Goal: Task Accomplishment & Management: Manage account settings

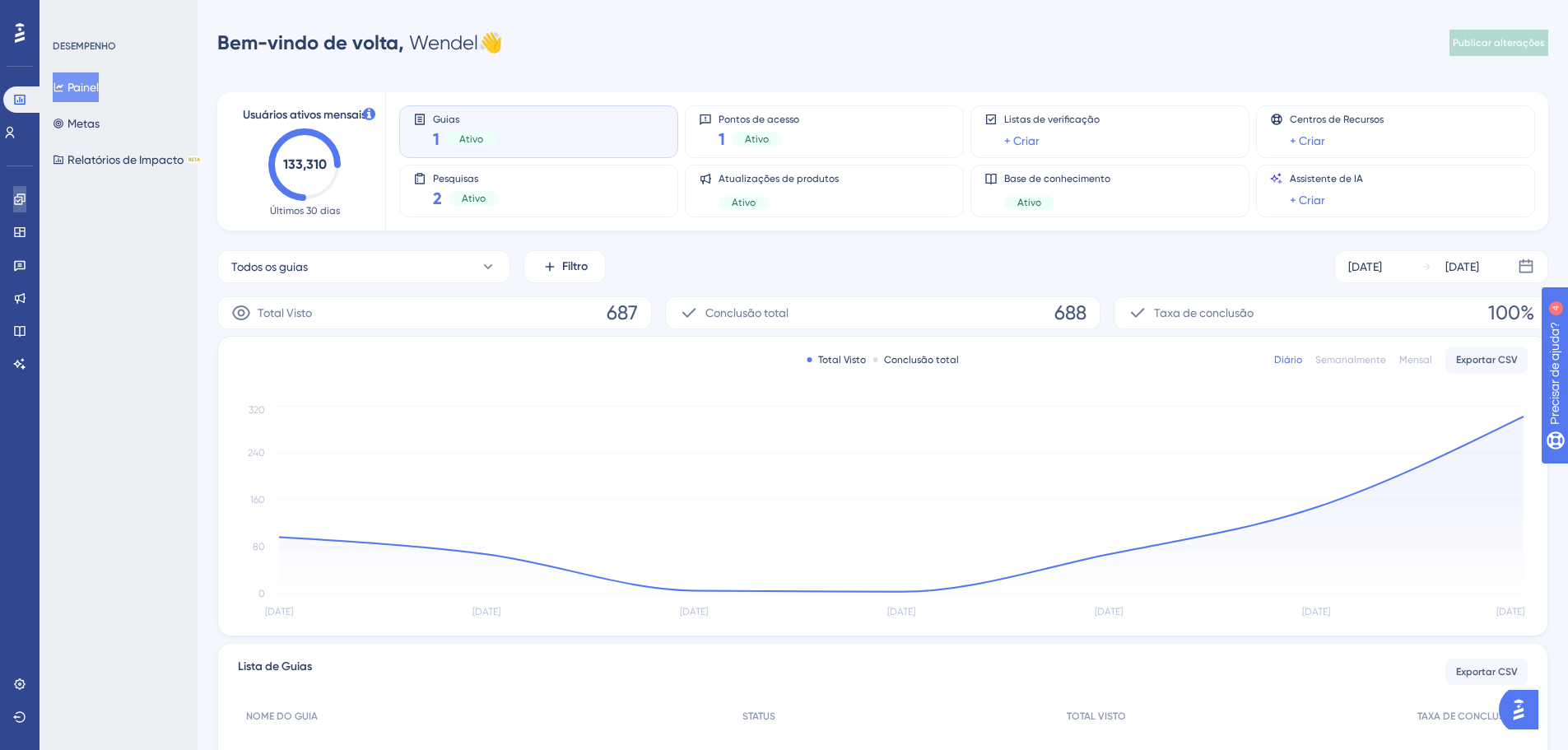
click at [22, 212] on link at bounding box center [20, 199] width 13 height 27
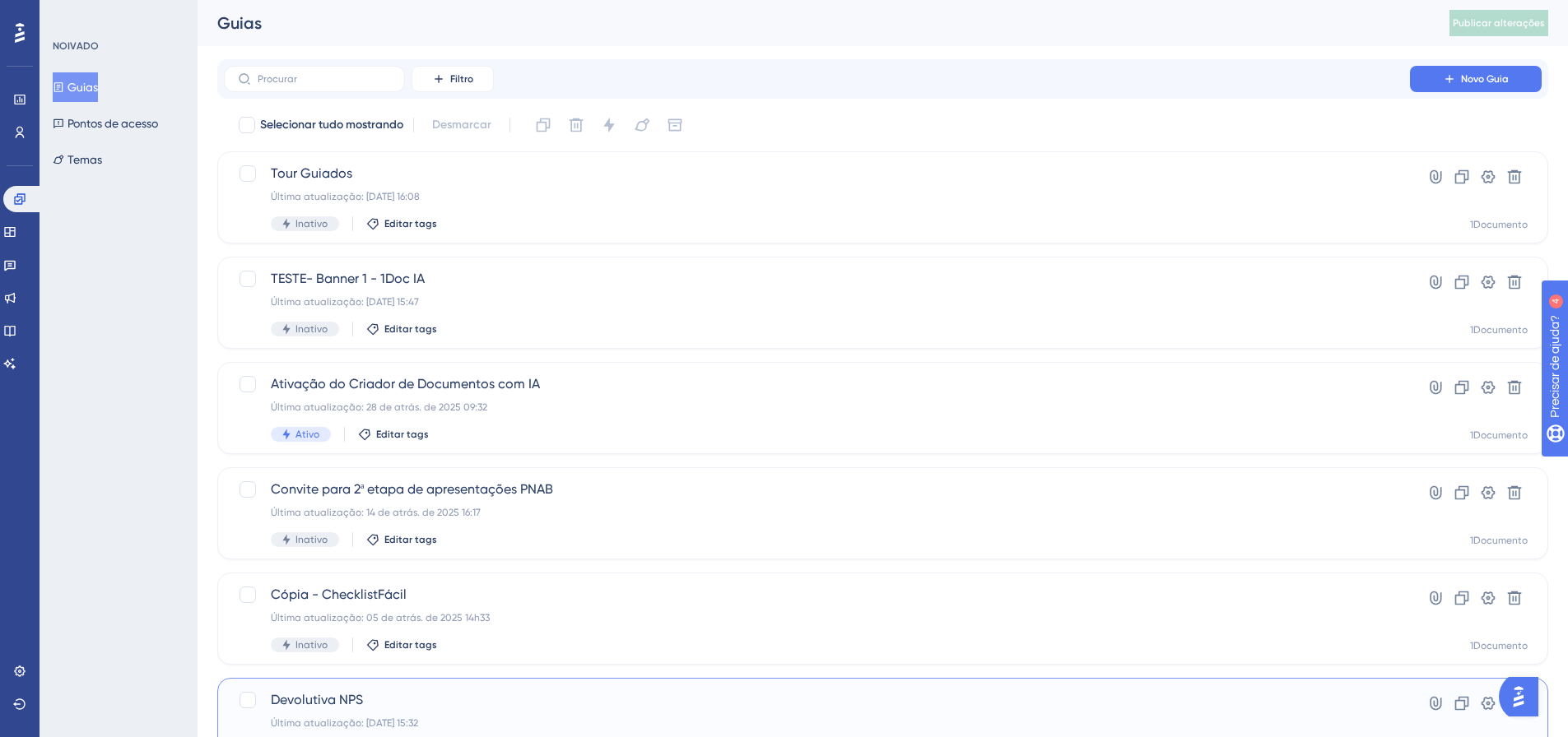
click at [357, 688] on div "Devolutiva NPS Última atualização: 02 de set. de 2025 15:32 Inativo Editar tags…" at bounding box center [882, 724] width 1331 height 92
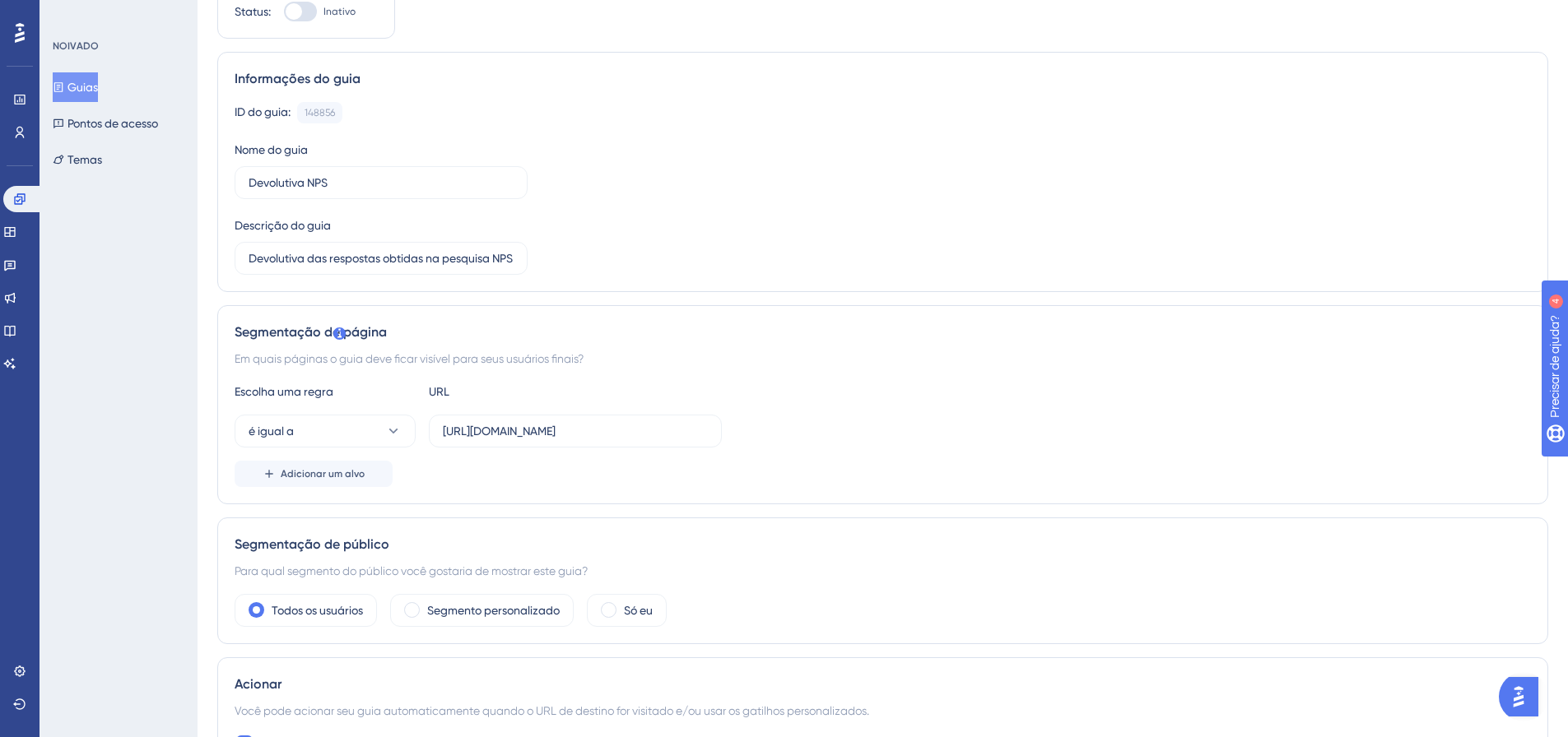
scroll to position [165, 0]
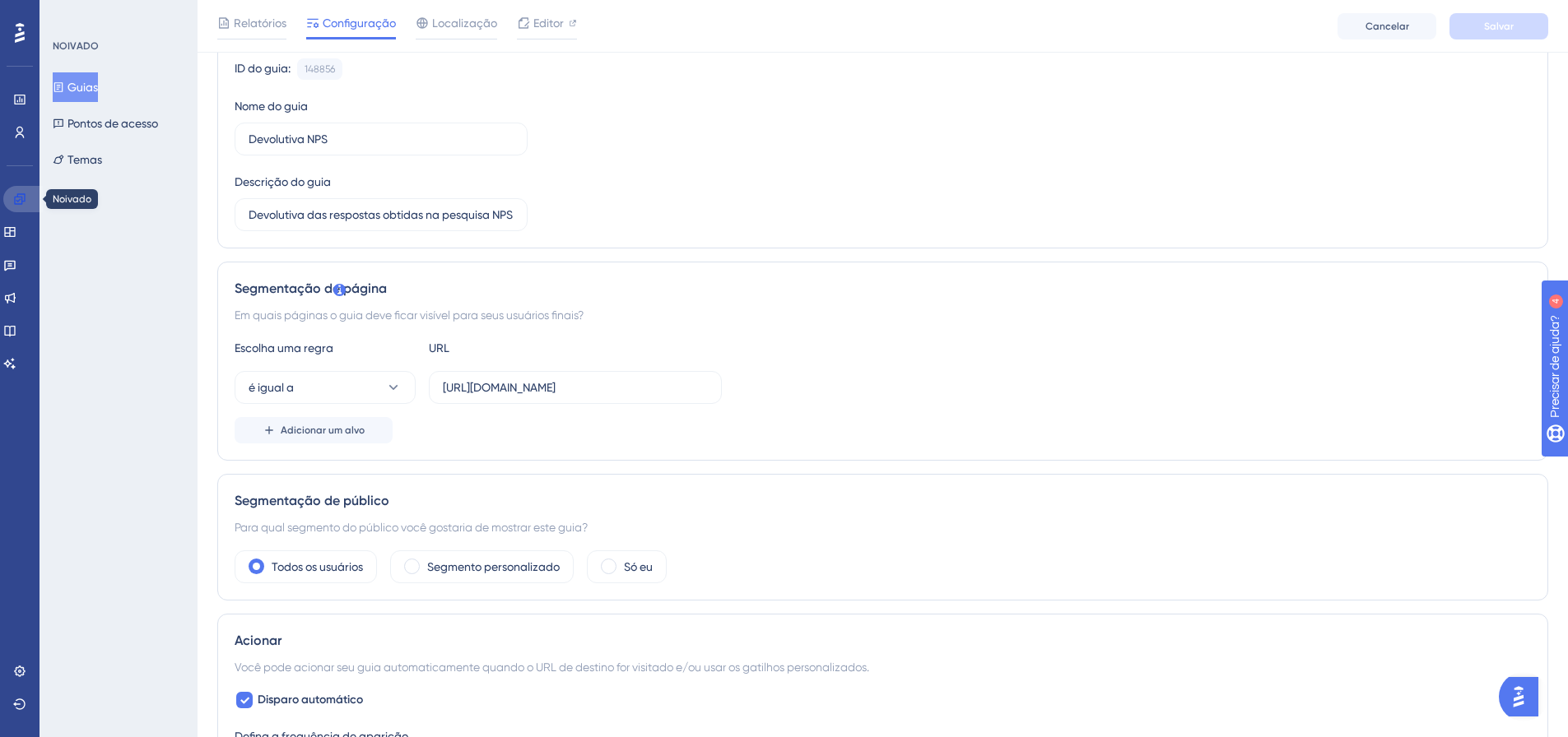
click at [23, 196] on icon at bounding box center [20, 199] width 13 height 13
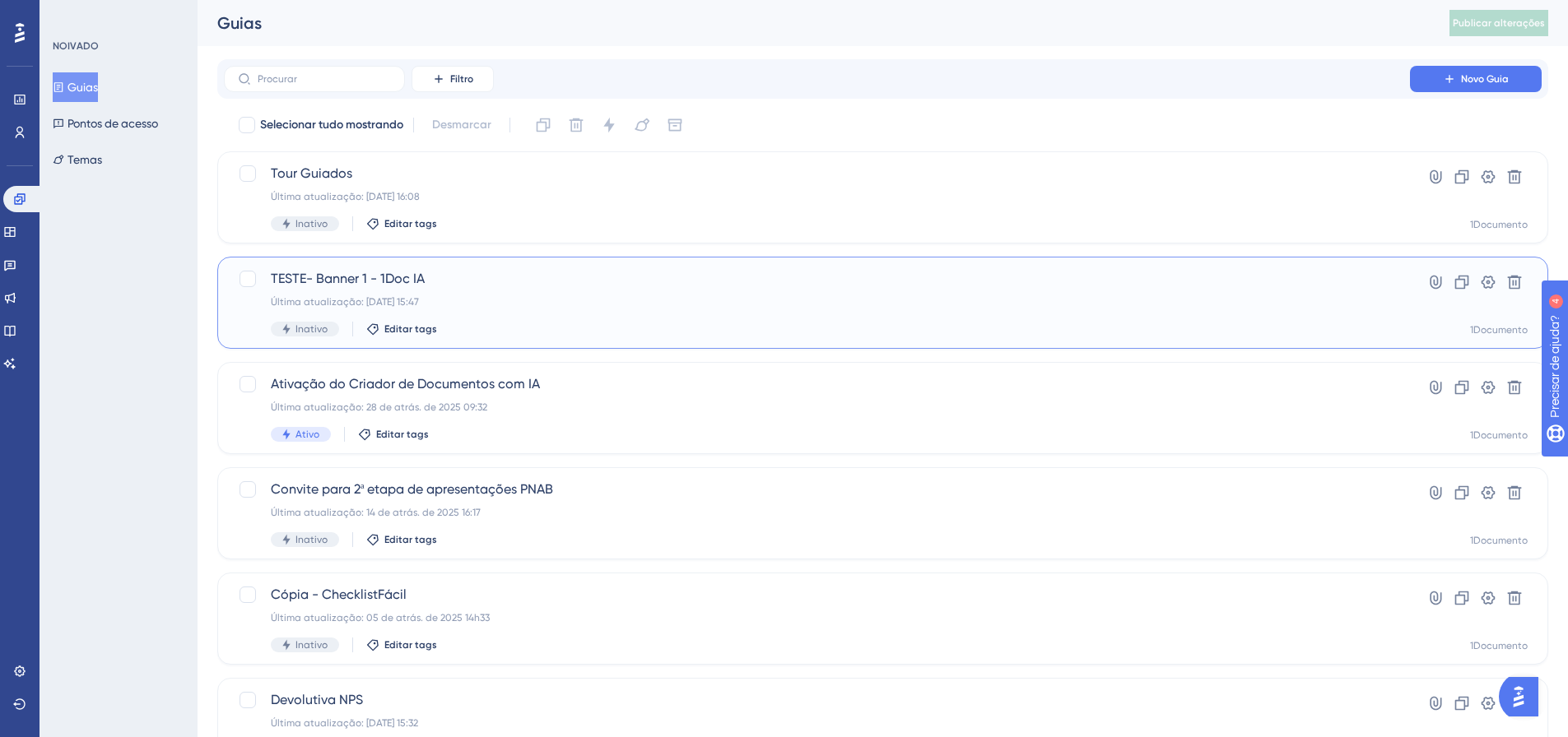
click at [405, 297] on font "Última atualização: 01 de set. de 2025 15:47" at bounding box center [345, 302] width 148 height 12
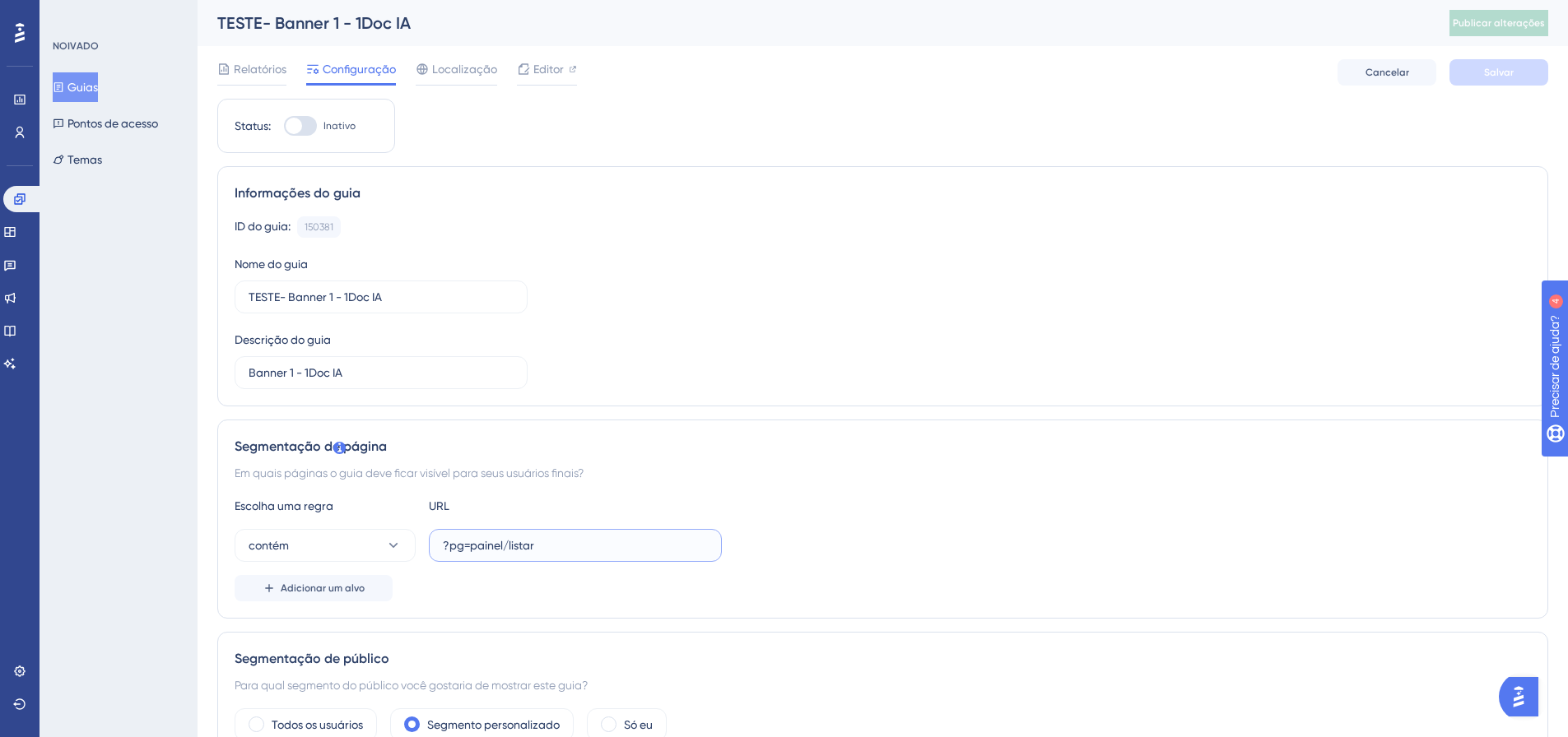
click at [556, 545] on input "?pg=painel/listar" at bounding box center [575, 545] width 265 height 18
click at [33, 199] on link at bounding box center [23, 199] width 40 height 27
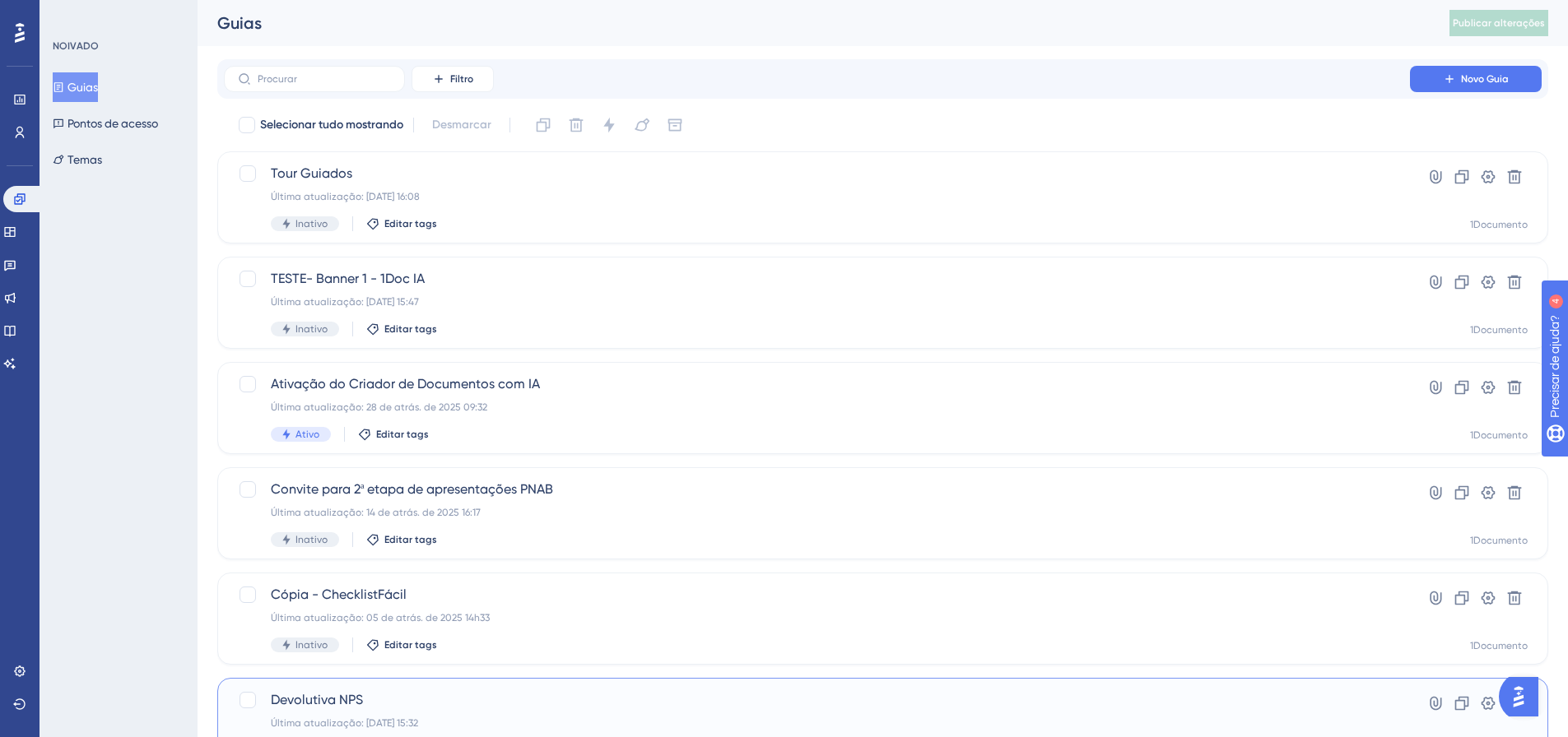
click at [353, 695] on font "Devolutiva NPS" at bounding box center [317, 700] width 92 height 16
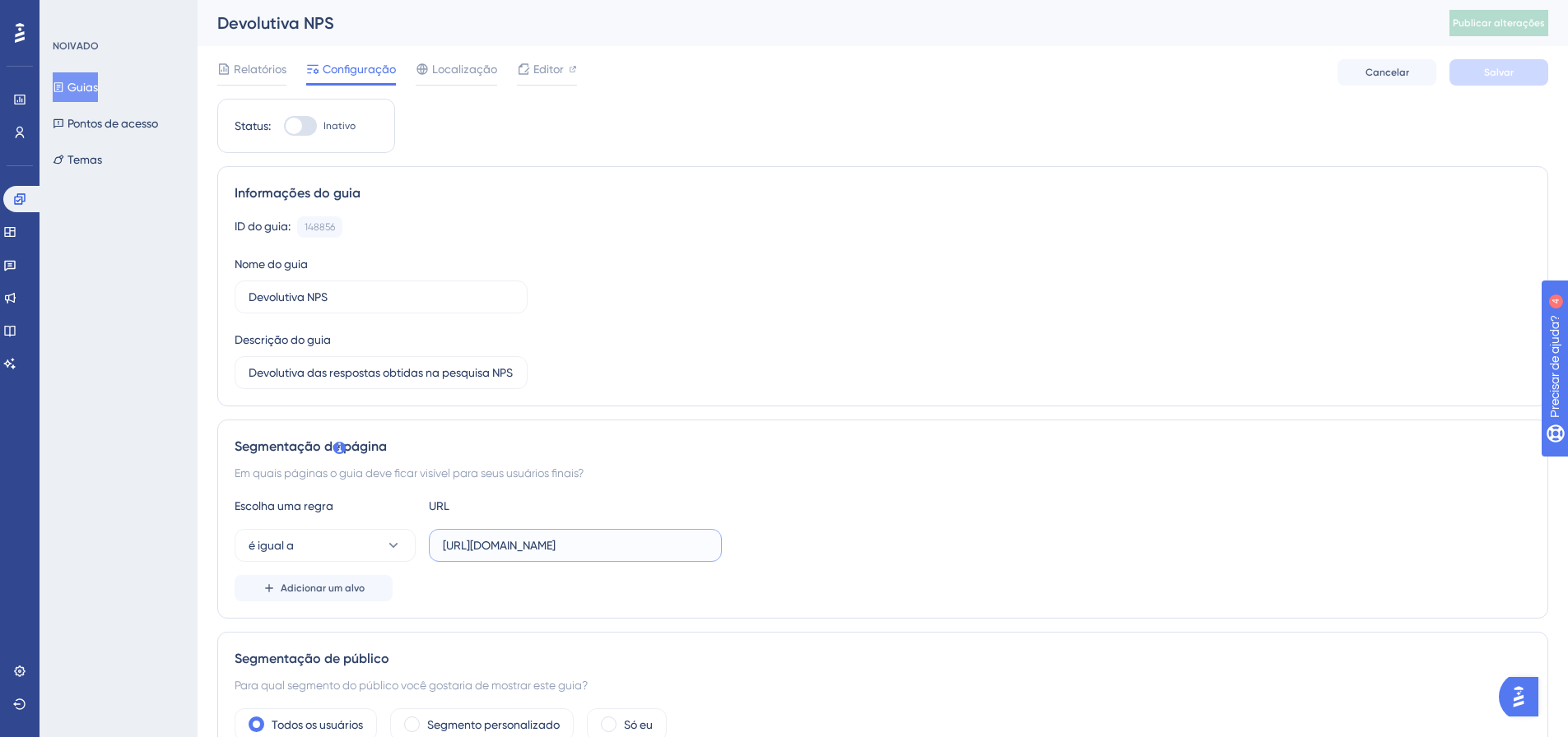
click at [519, 536] on input "https://tata.1doc.com.br/b.php?pg=o/login&erro=l" at bounding box center [575, 545] width 265 height 18
paste input "?pg=painel/listar"
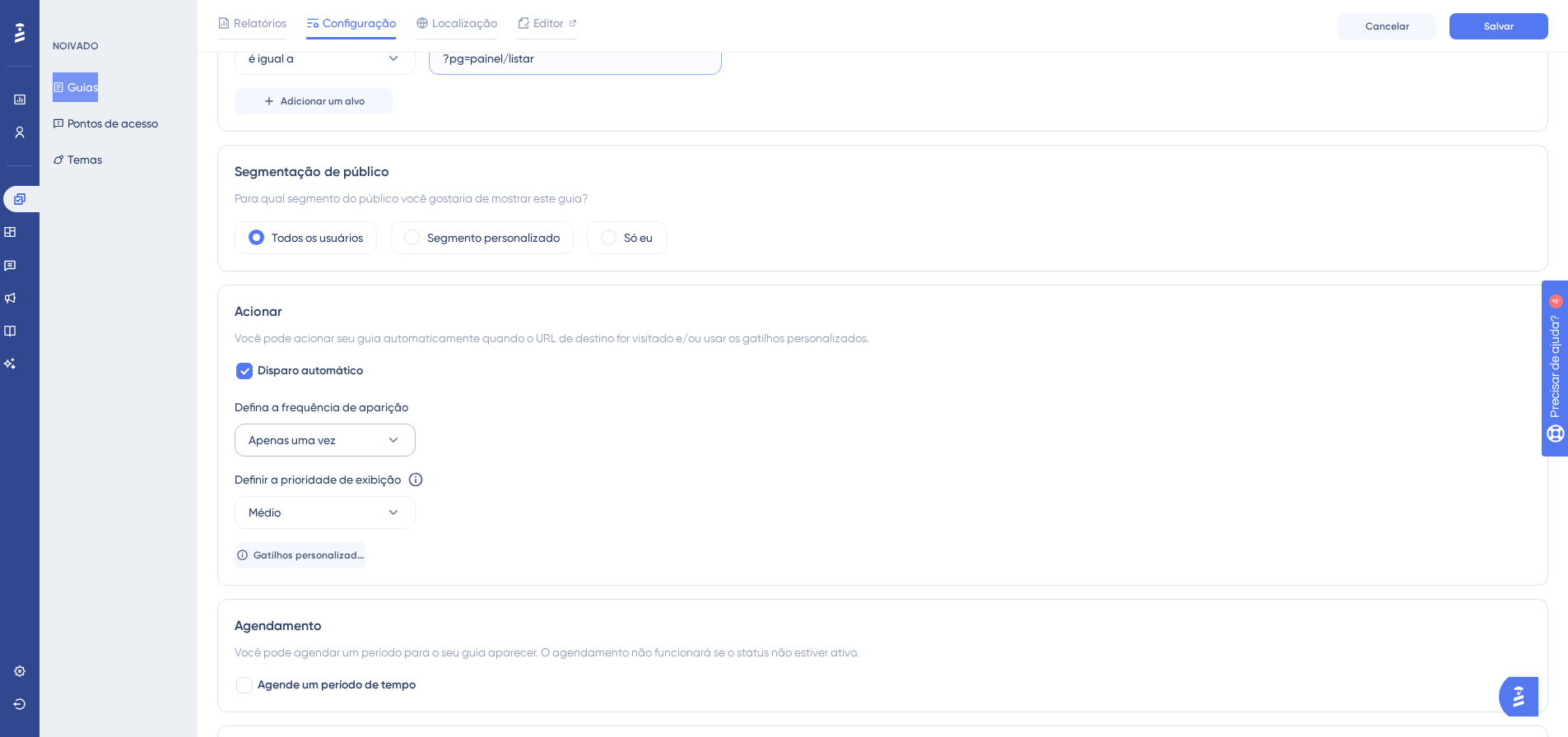
type input "?pg=painel/listar"
click at [368, 431] on button "Apenas uma vez" at bounding box center [325, 440] width 181 height 33
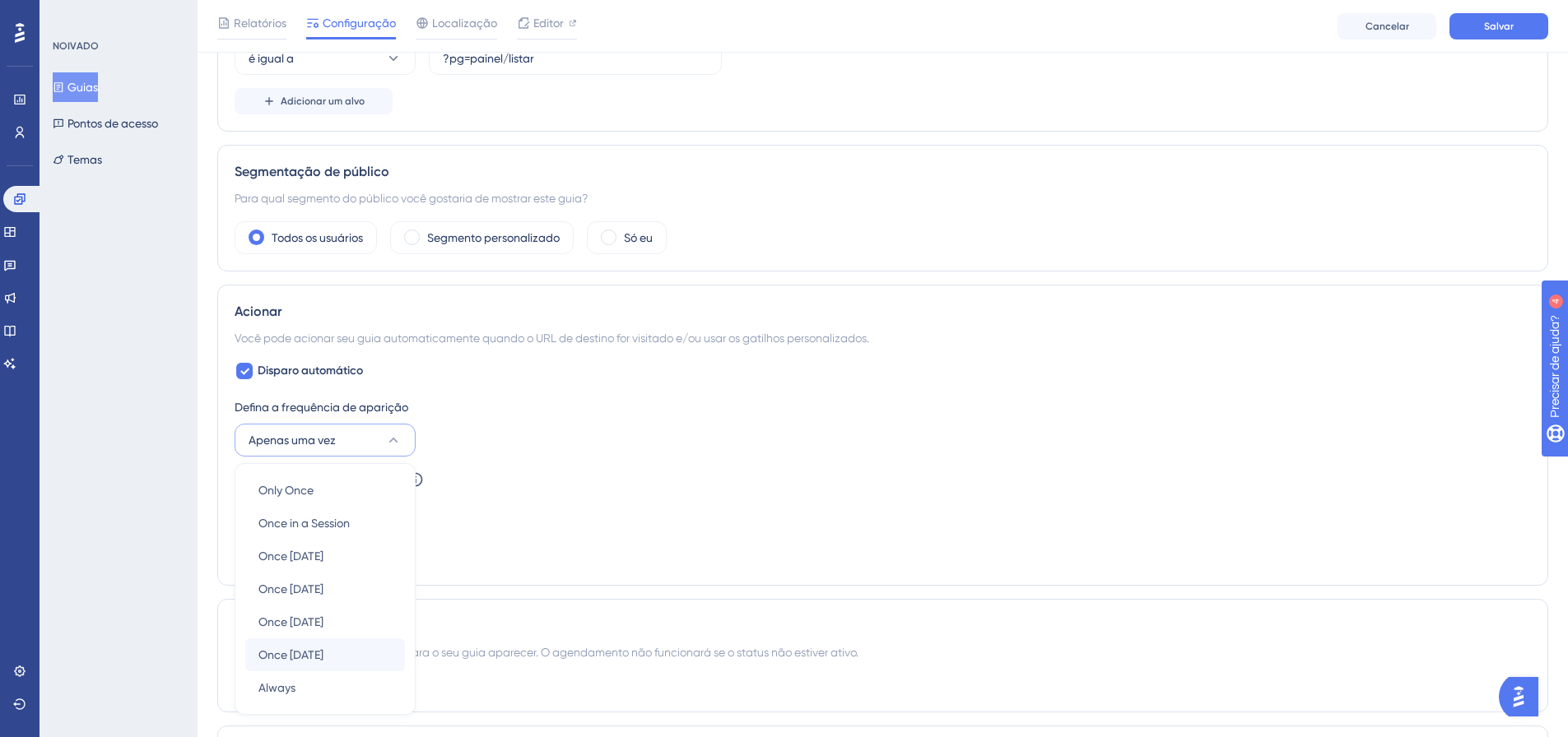
scroll to position [712, 0]
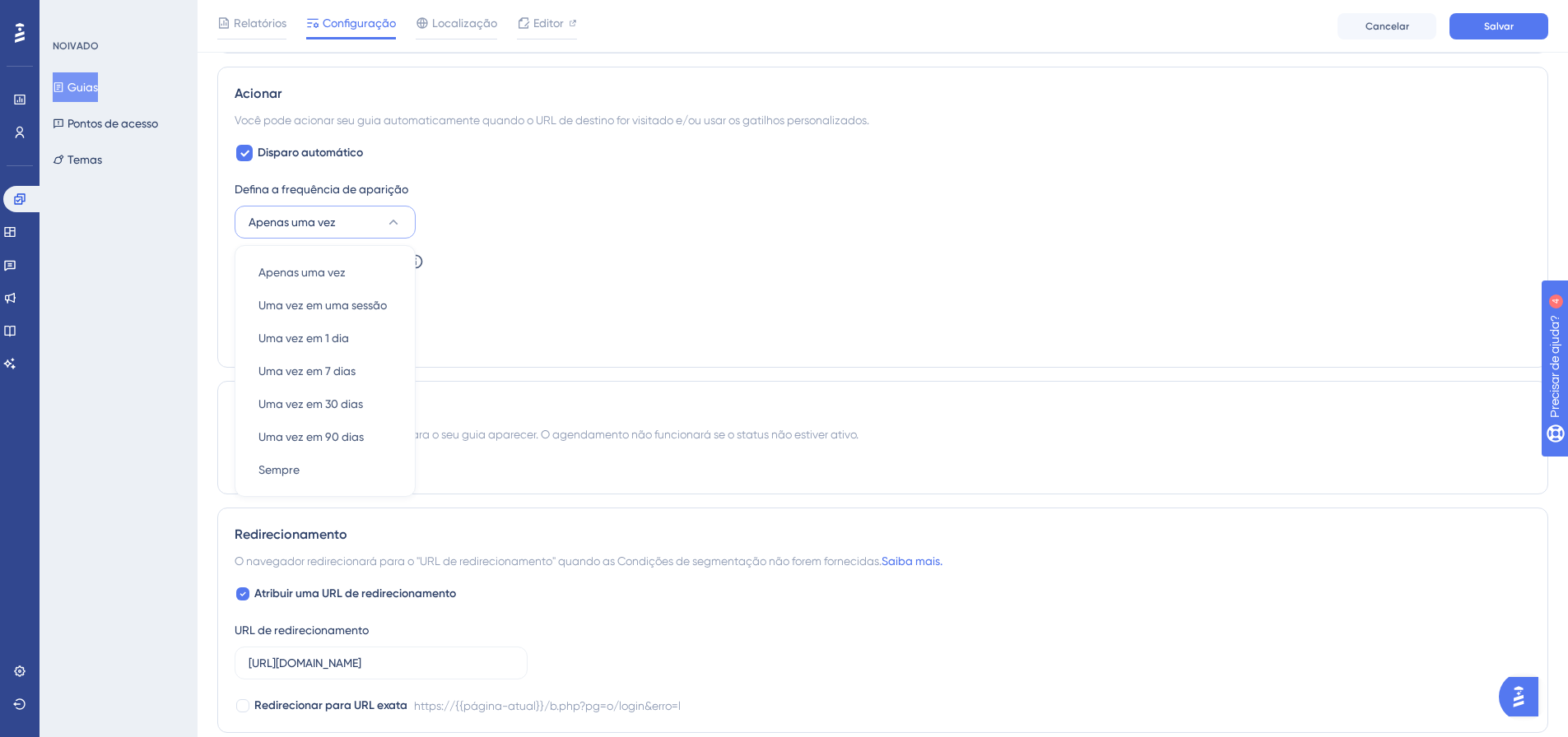
click at [548, 306] on div "Definir a prioridade de exibição Esta opção definirá a prioridade de exibição e…" at bounding box center [883, 281] width 1297 height 59
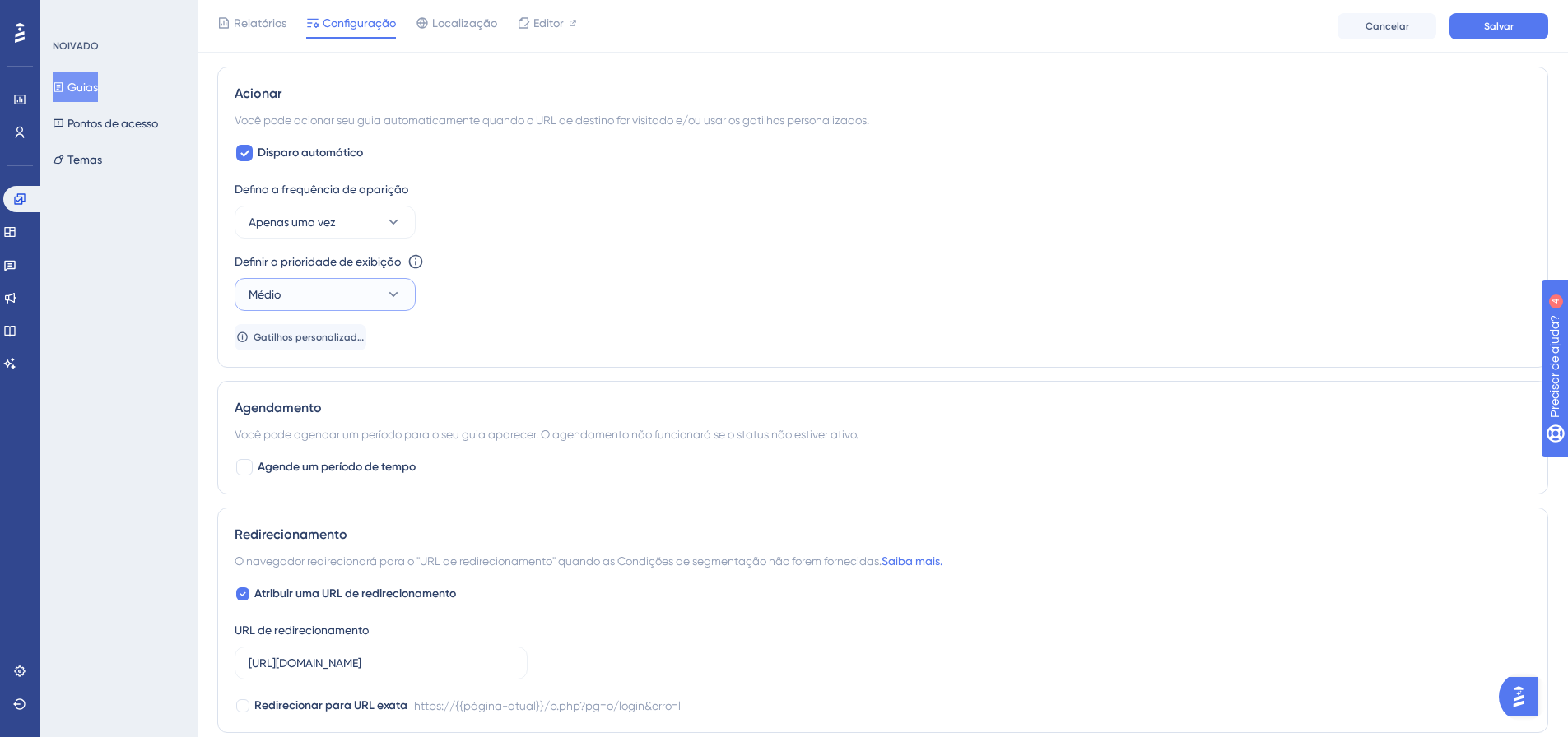
click at [371, 308] on button "Médio" at bounding box center [325, 295] width 181 height 33
click at [334, 341] on div "Baixo Baixo" at bounding box center [325, 345] width 133 height 33
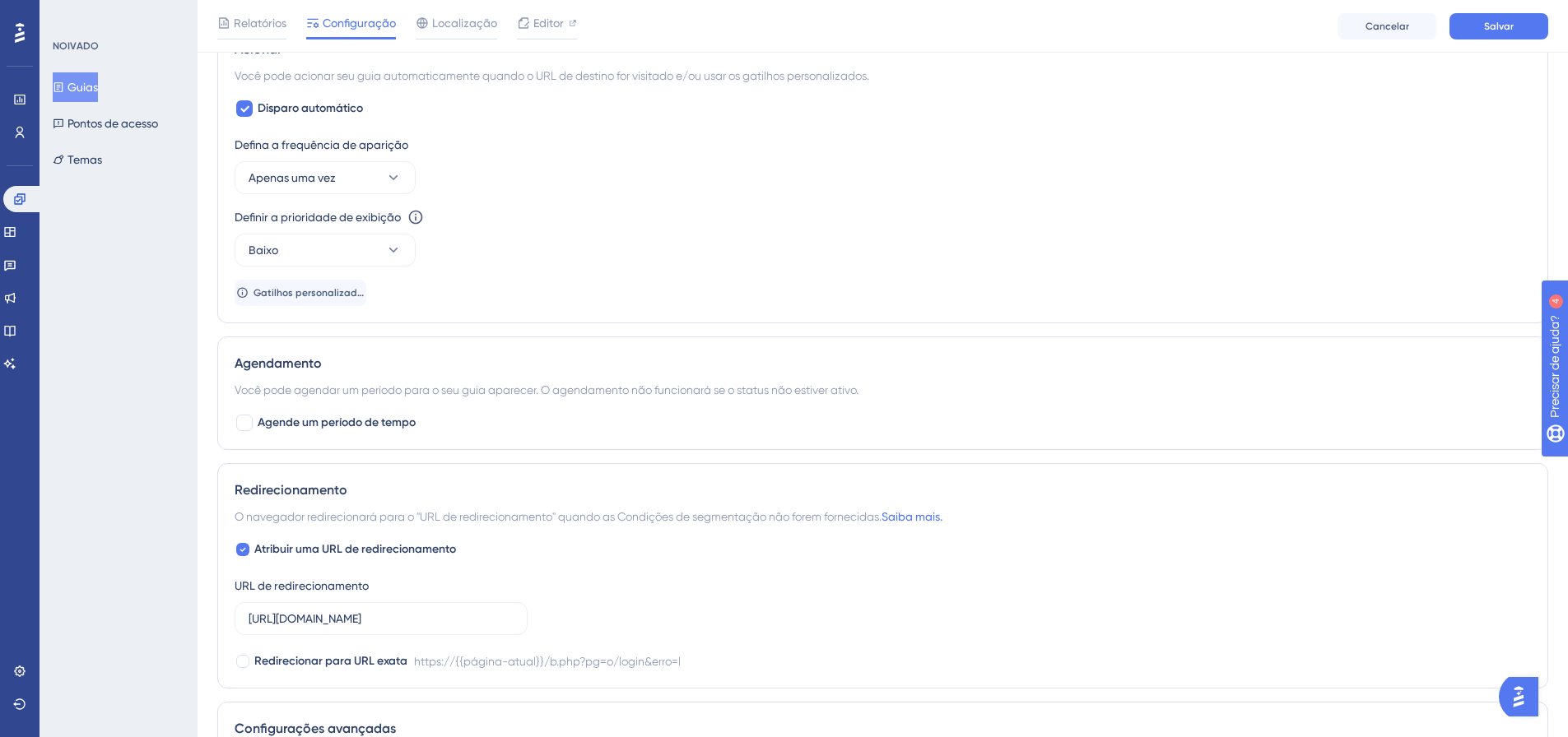
scroll to position [876, 0]
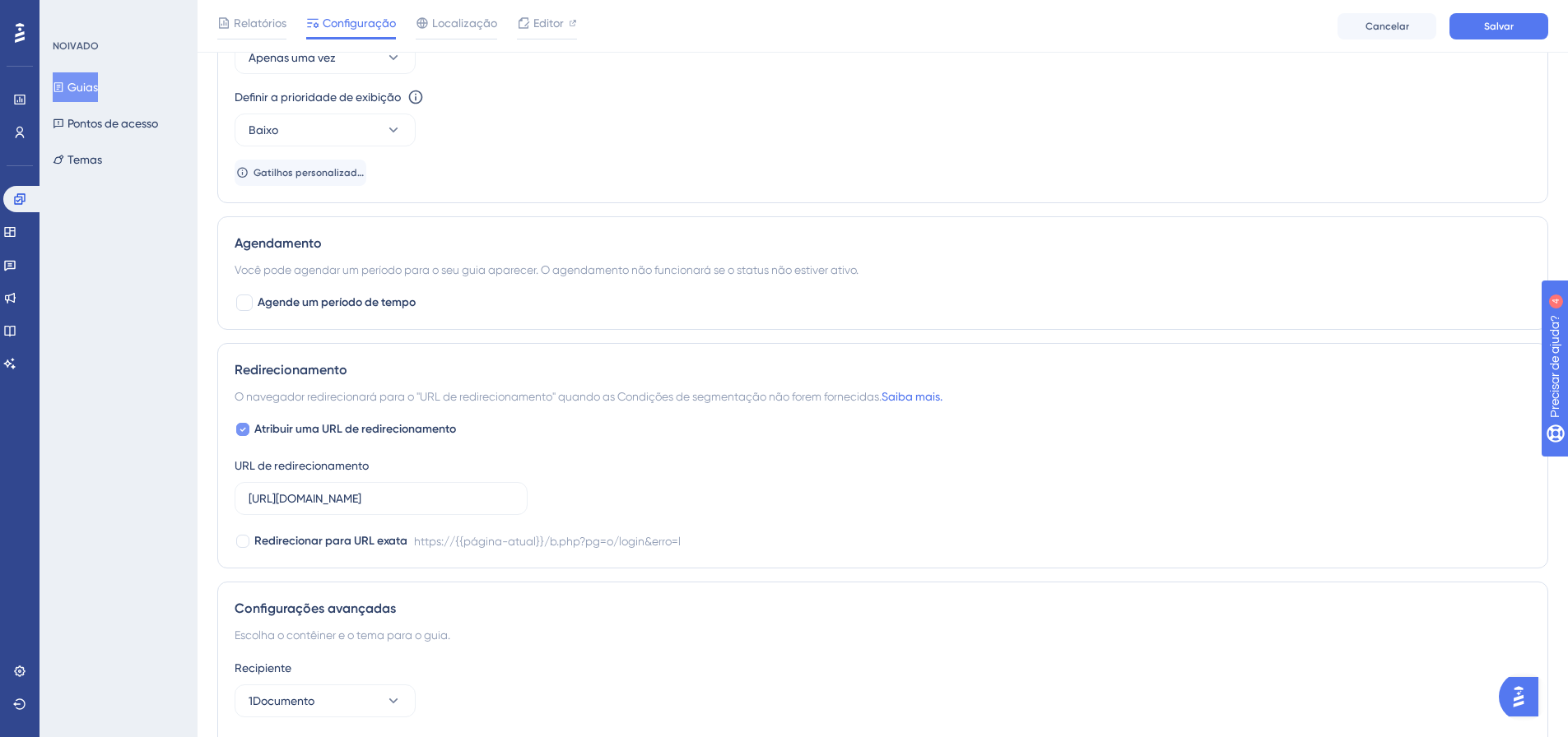
click at [261, 424] on font "Atribuir uma URL de redirecionamento" at bounding box center [355, 429] width 201 height 14
checkbox input "false"
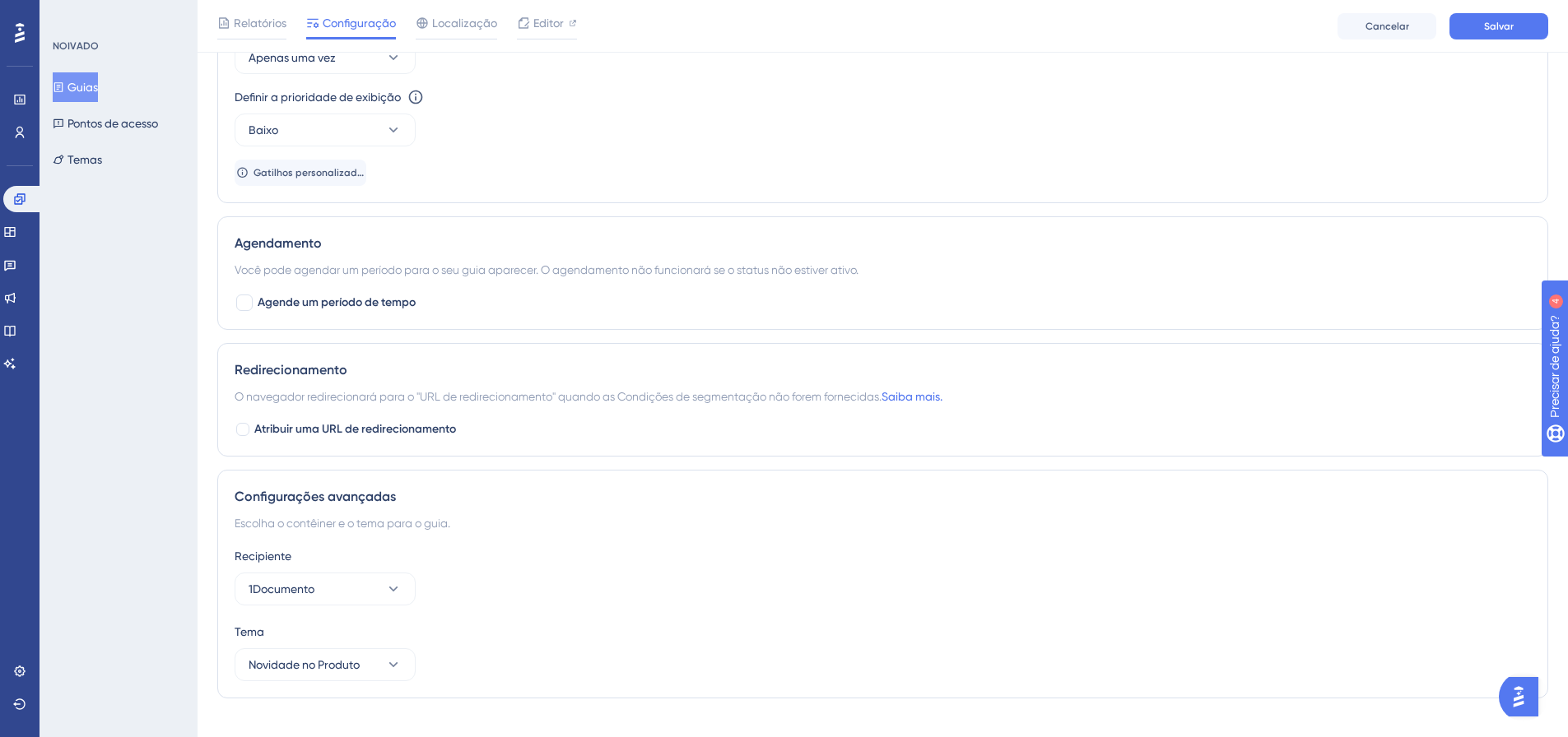
scroll to position [904, 0]
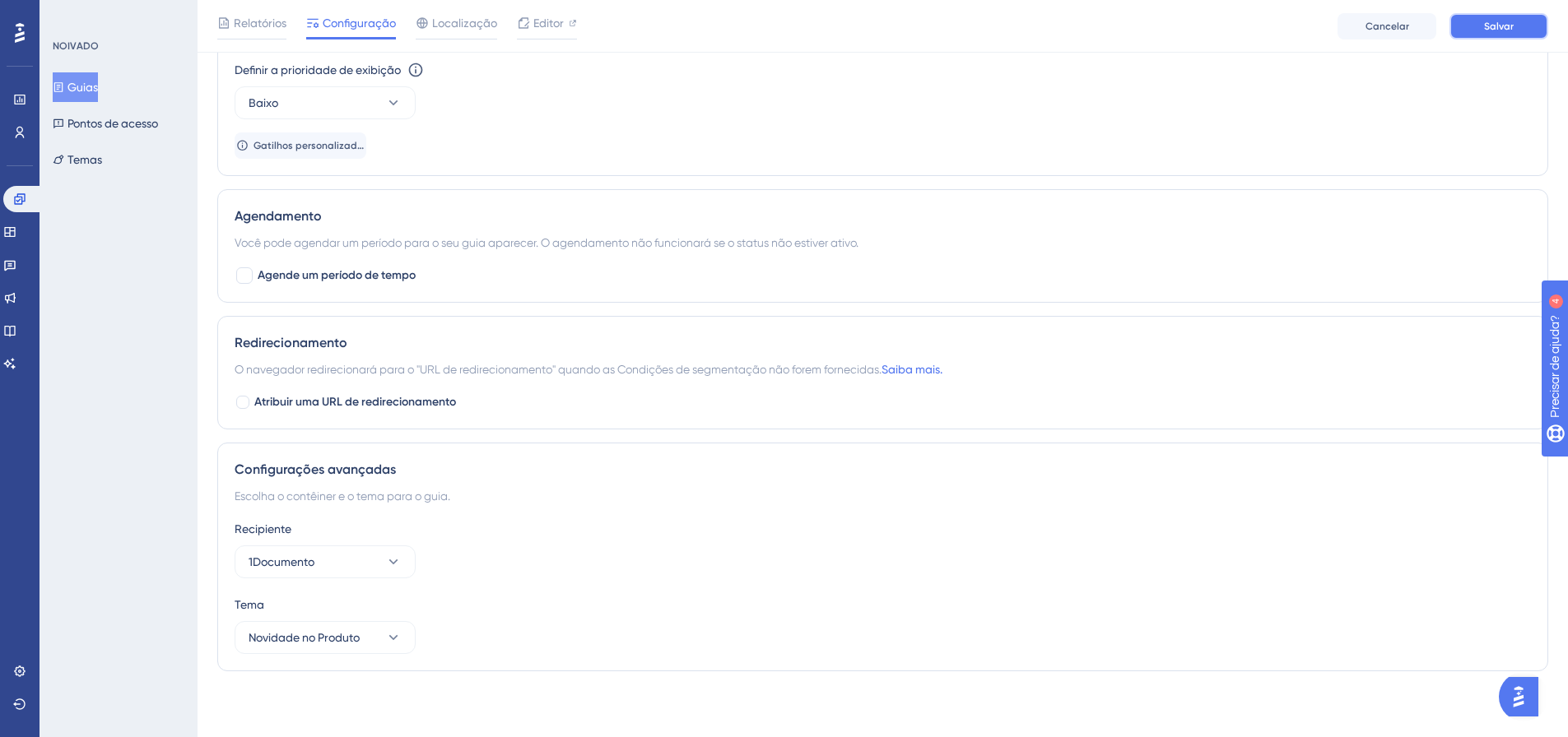
click at [1472, 27] on button "Salvar" at bounding box center [1498, 27] width 99 height 27
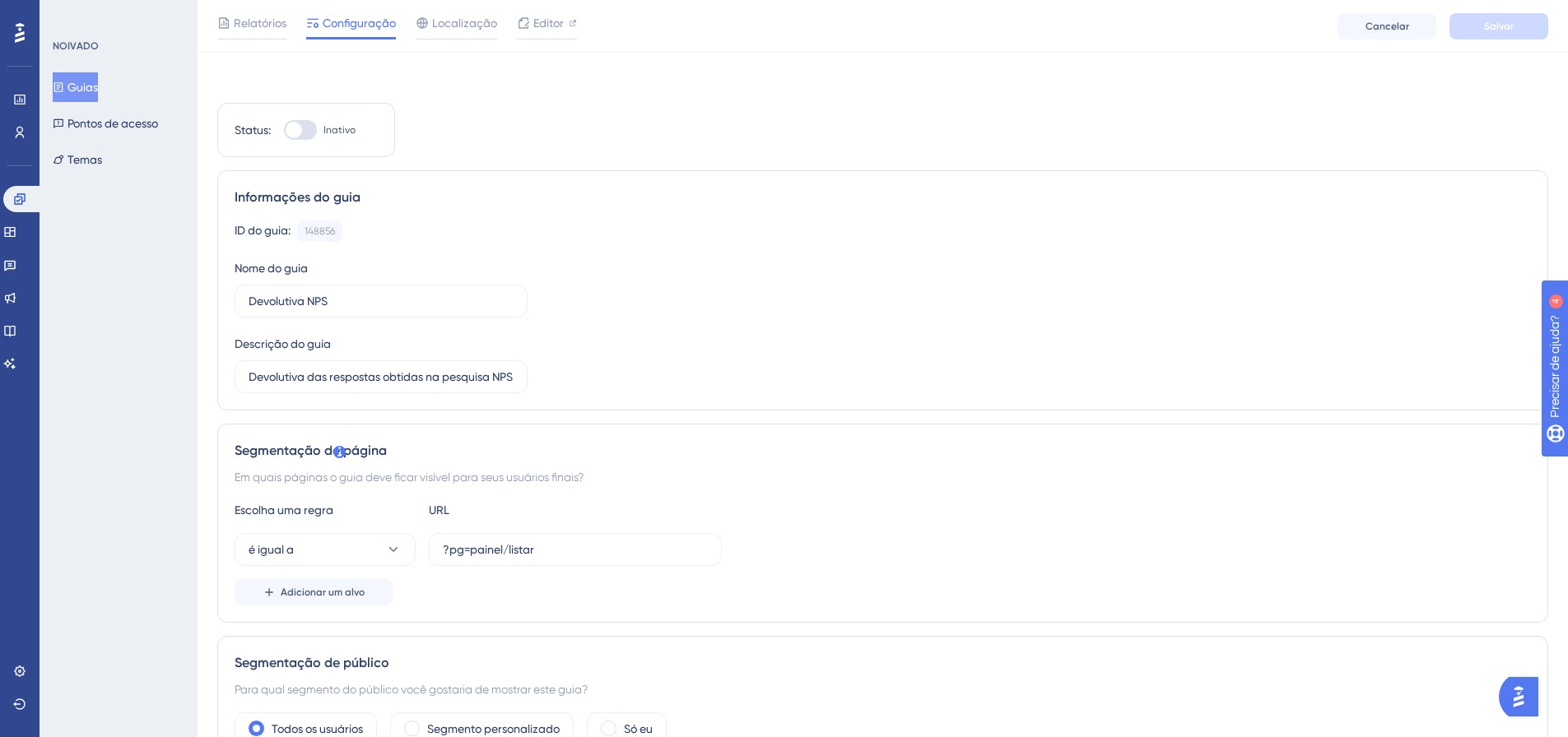
scroll to position [0, 0]
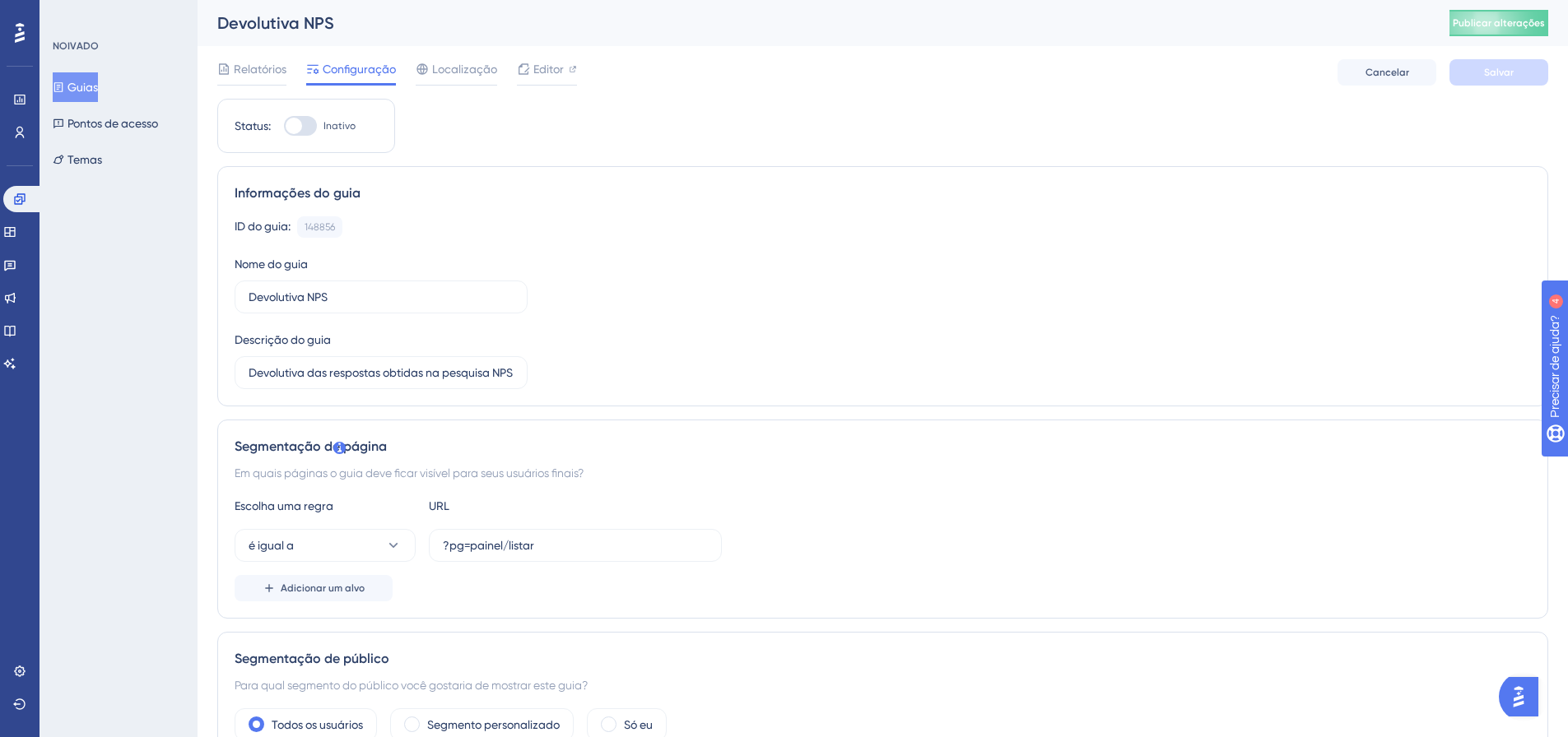
drag, startPoint x: 303, startPoint y: 126, endPoint x: 609, endPoint y: 104, distance: 306.8
click at [303, 126] on div at bounding box center [300, 126] width 33 height 20
click at [284, 126] on input "Inativo" at bounding box center [284, 126] width 1 height 1
checkbox input "true"
click at [1491, 60] on button "Salvar" at bounding box center [1498, 72] width 99 height 27
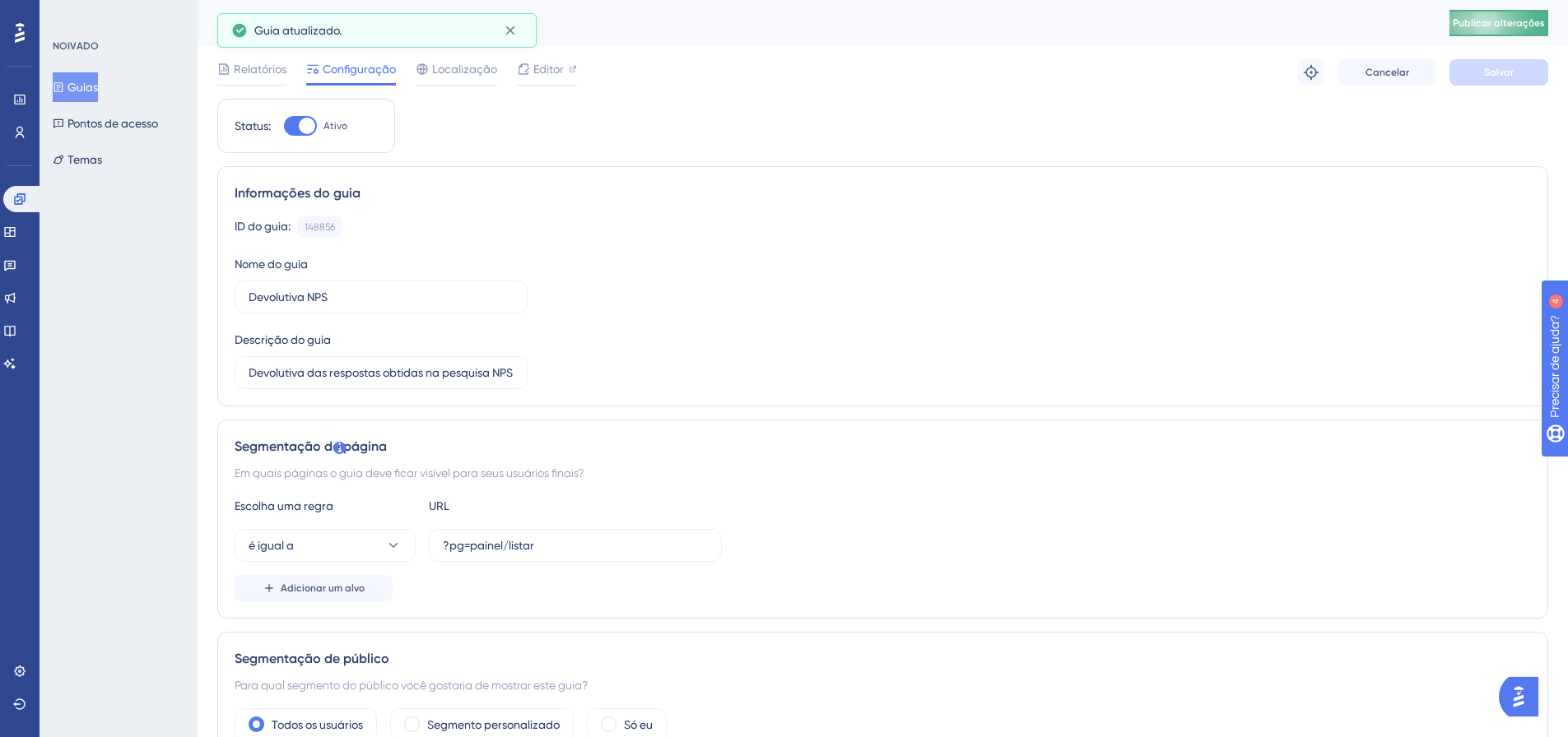
click at [1513, 18] on font "Publicar alterações" at bounding box center [1498, 23] width 92 height 12
click at [546, 66] on font "Editor" at bounding box center [548, 69] width 31 height 13
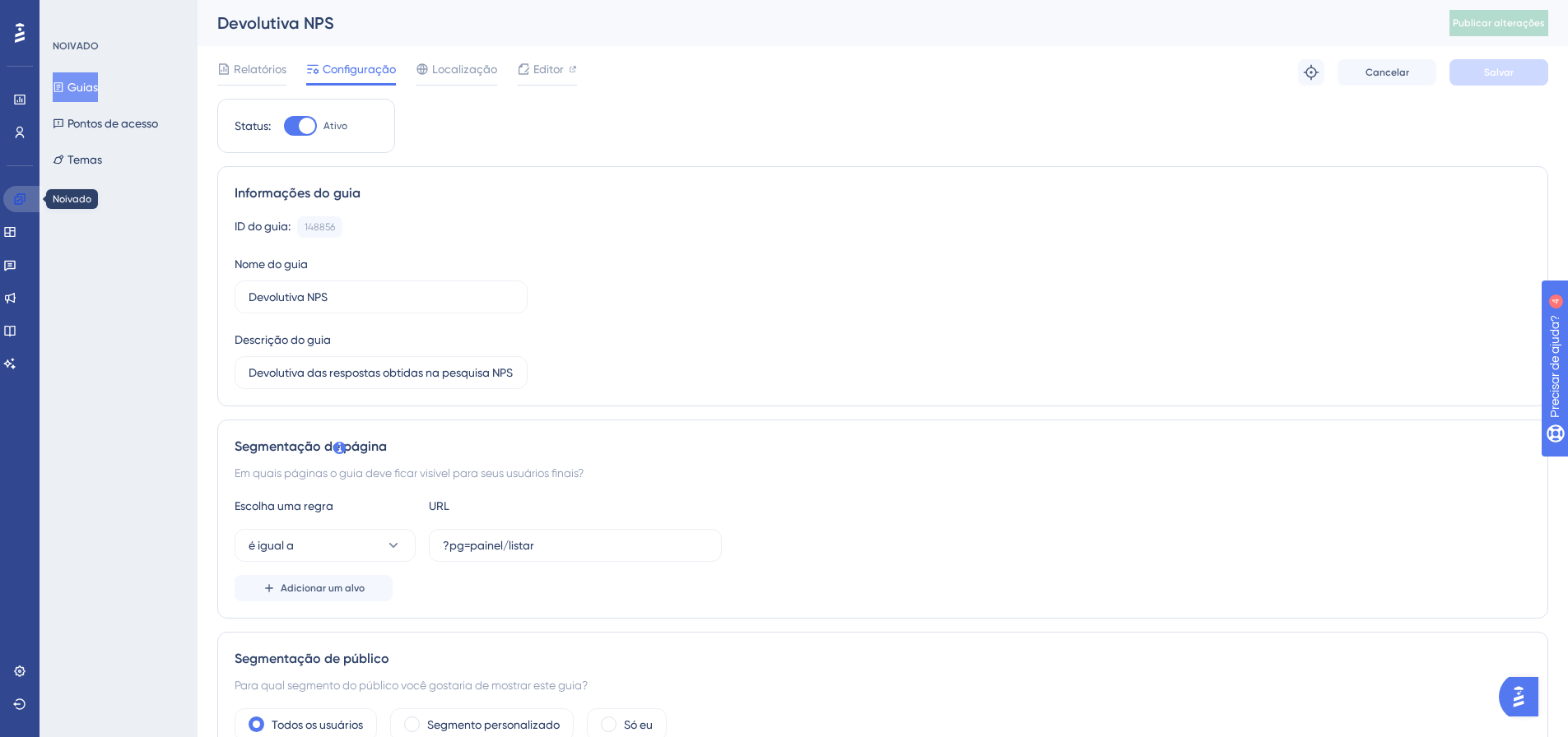
click at [13, 194] on icon at bounding box center [20, 199] width 13 height 13
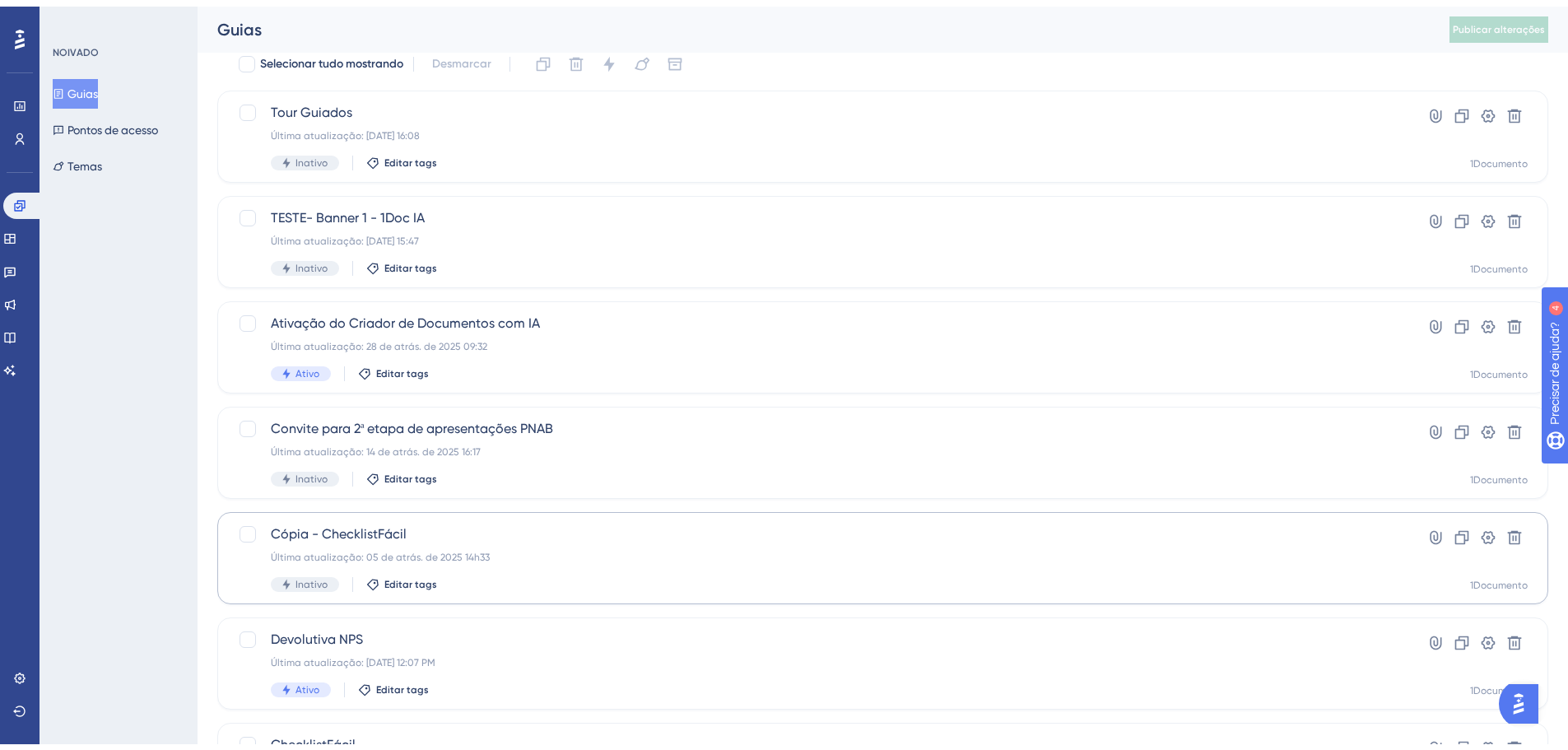
scroll to position [165, 0]
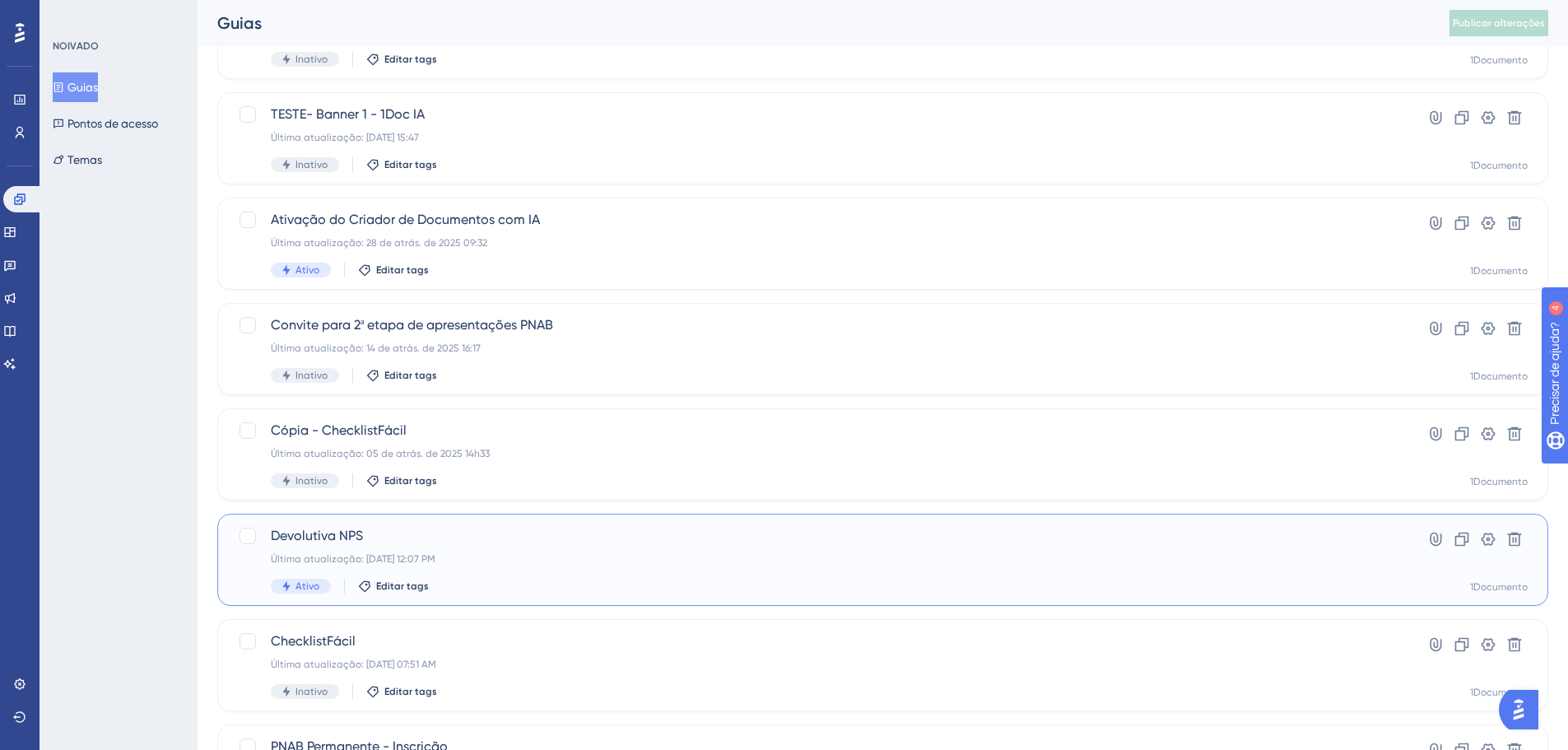
click at [415, 548] on div "Devolutiva NPS Última atualização: 03 de set. de 2025 12:07 PM Ativo Editar tags" at bounding box center [817, 559] width 1092 height 67
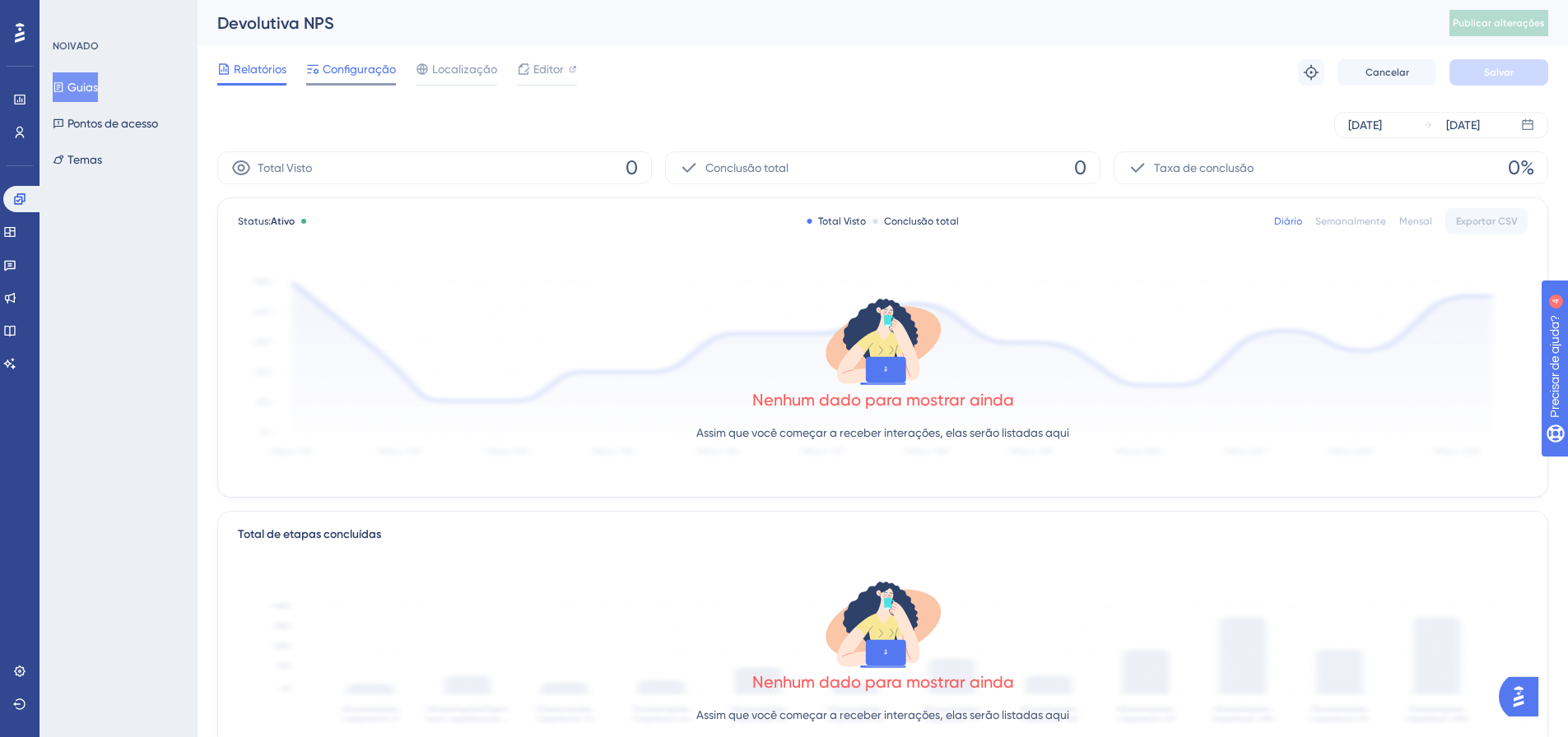
click at [341, 68] on font "Configuração" at bounding box center [359, 69] width 73 height 13
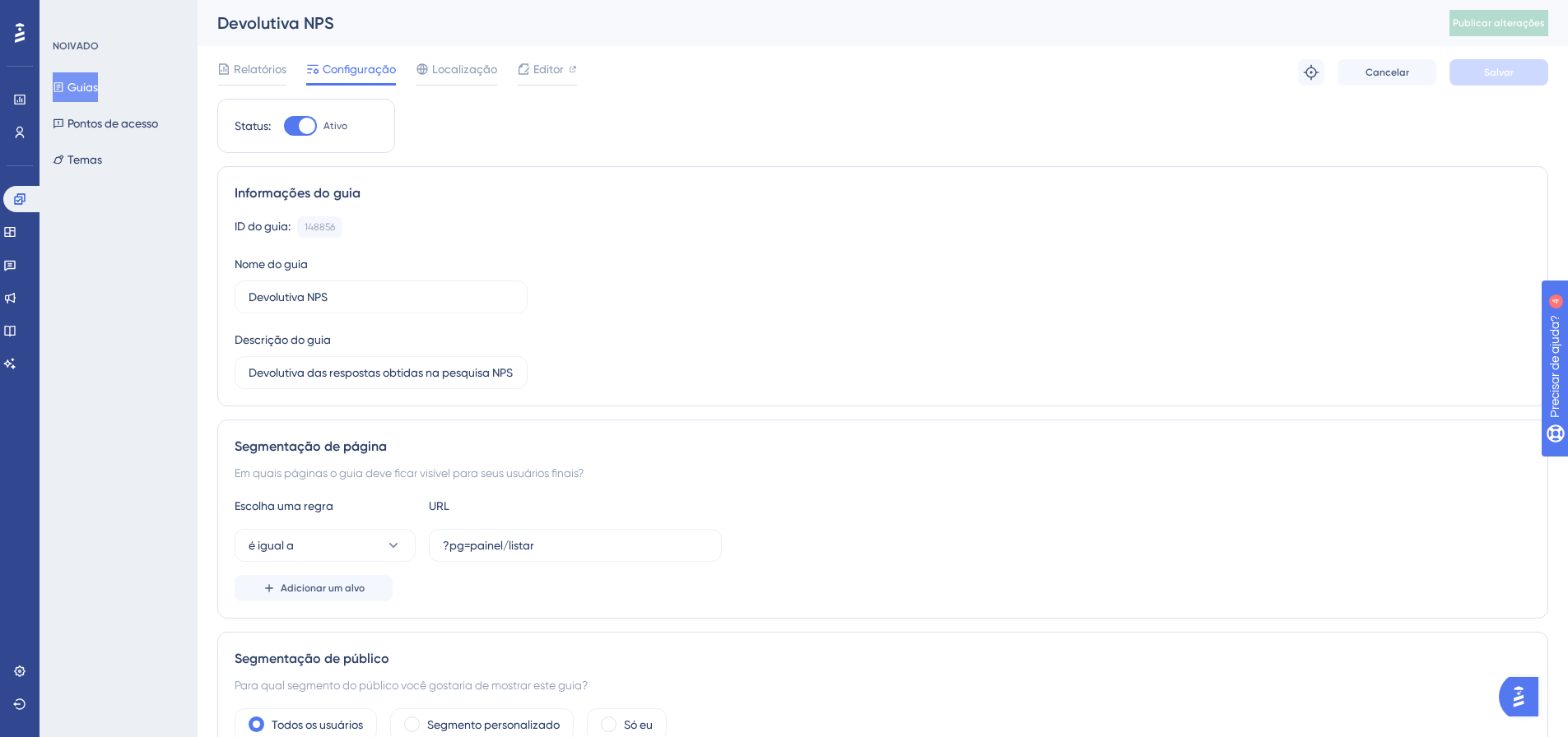
click at [314, 128] on div at bounding box center [307, 126] width 17 height 17
click at [284, 127] on input "Ativo" at bounding box center [284, 126] width 1 height 1
checkbox input "false"
click at [1494, 70] on font "Salvar" at bounding box center [1499, 72] width 30 height 12
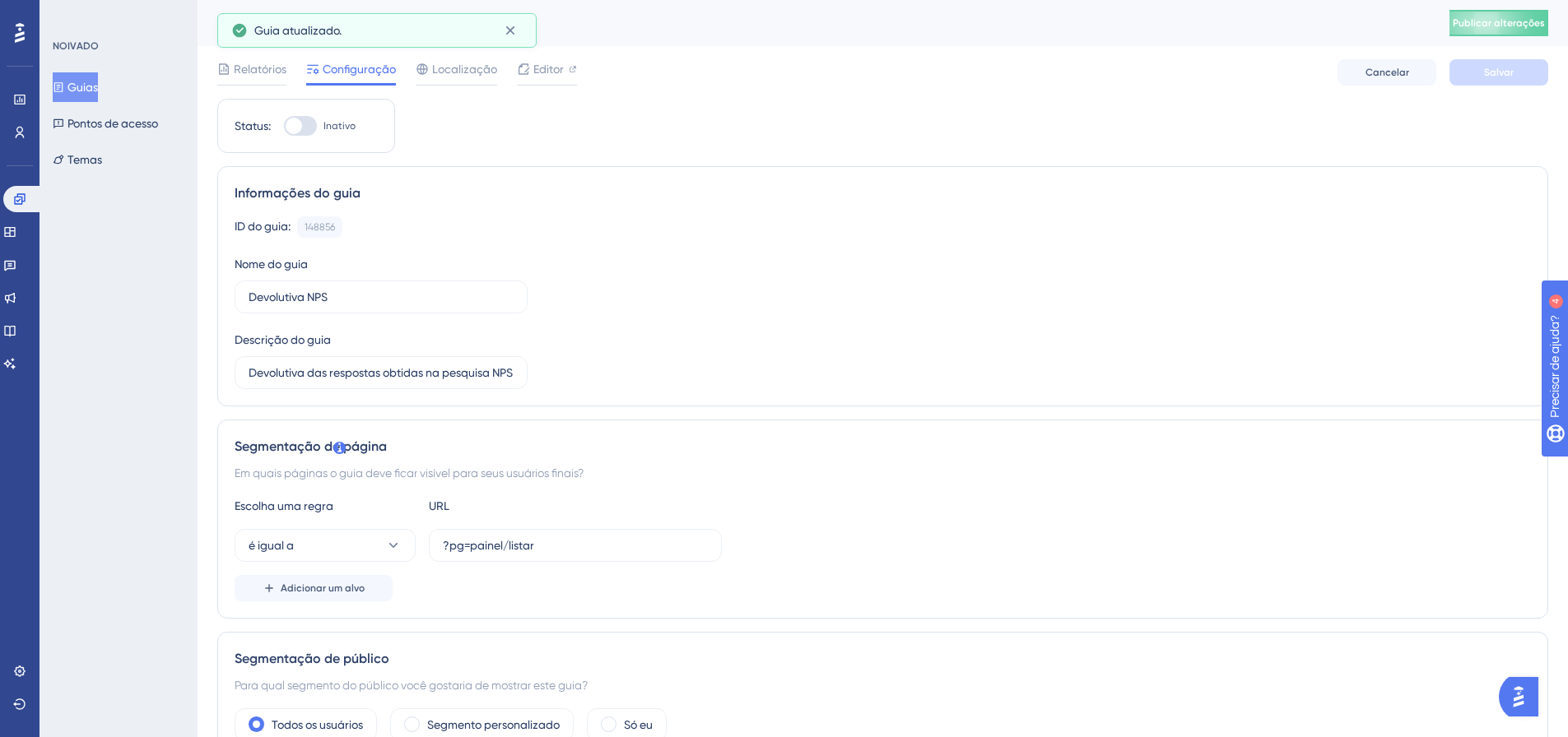
click at [1521, 7] on div "Devolutiva NPS Publicar alterações" at bounding box center [882, 23] width 1371 height 46
click at [1518, 10] on button "Publicar alterações" at bounding box center [1498, 23] width 99 height 27
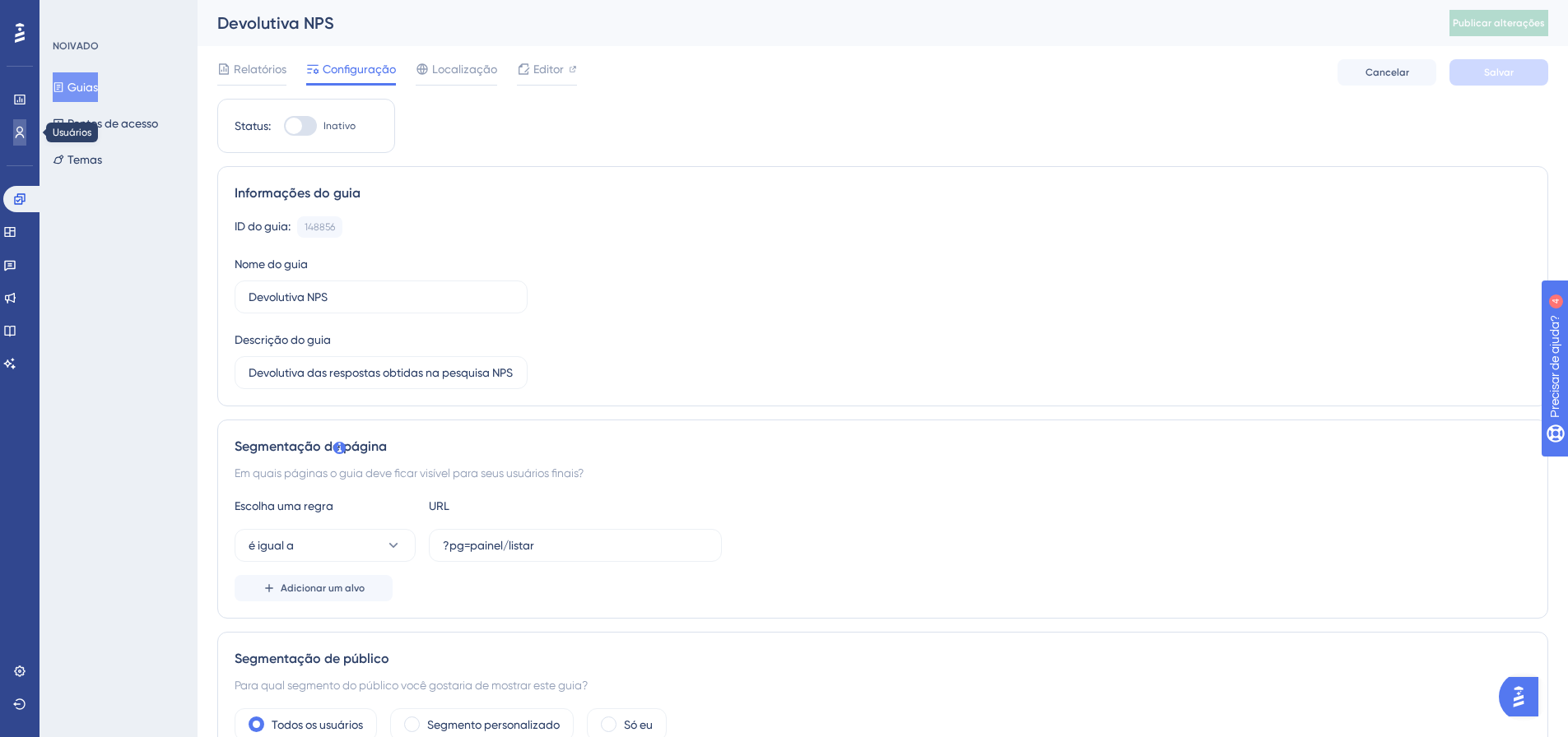
click at [27, 137] on link at bounding box center [20, 133] width 13 height 27
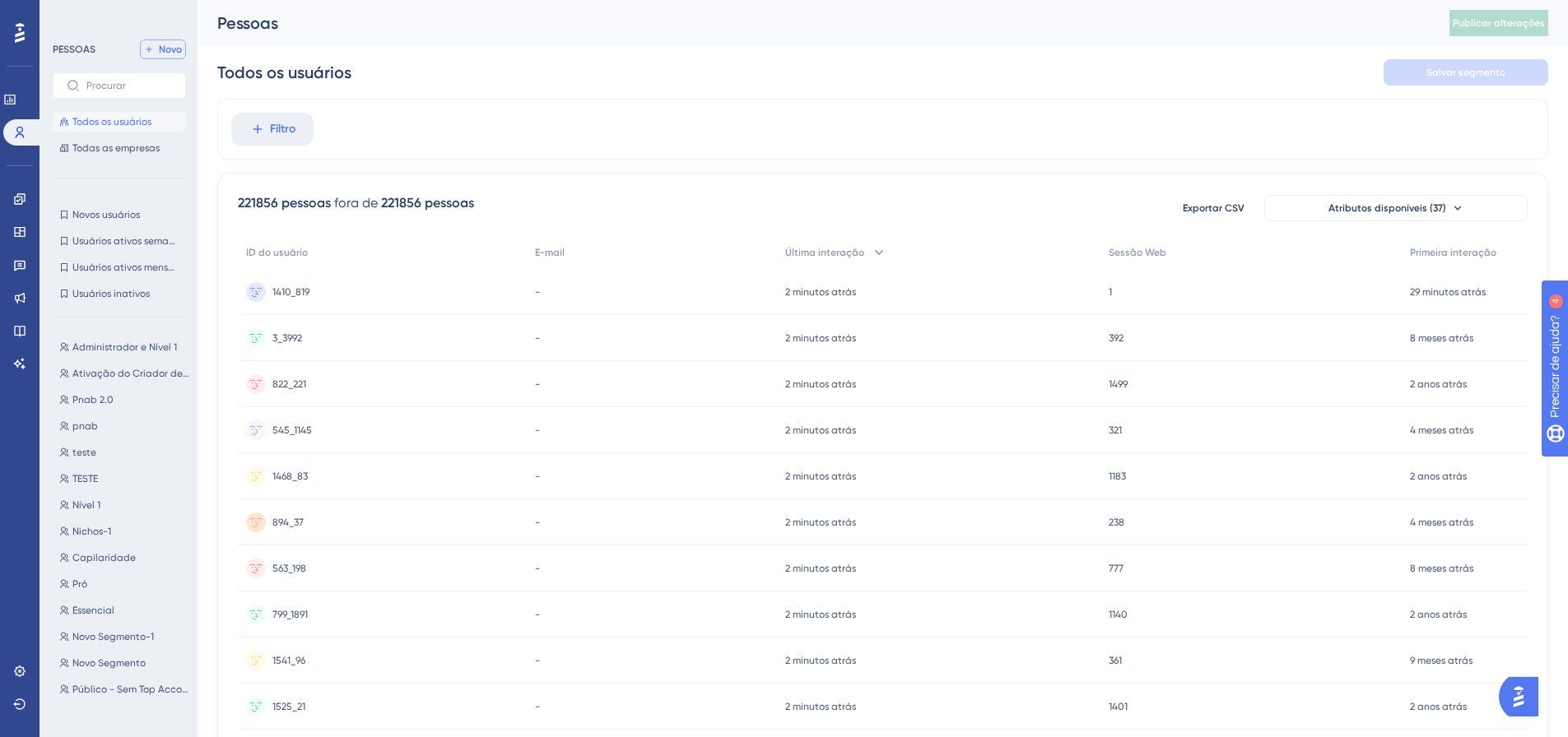
click at [172, 52] on font "Novo" at bounding box center [171, 50] width 23 height 12
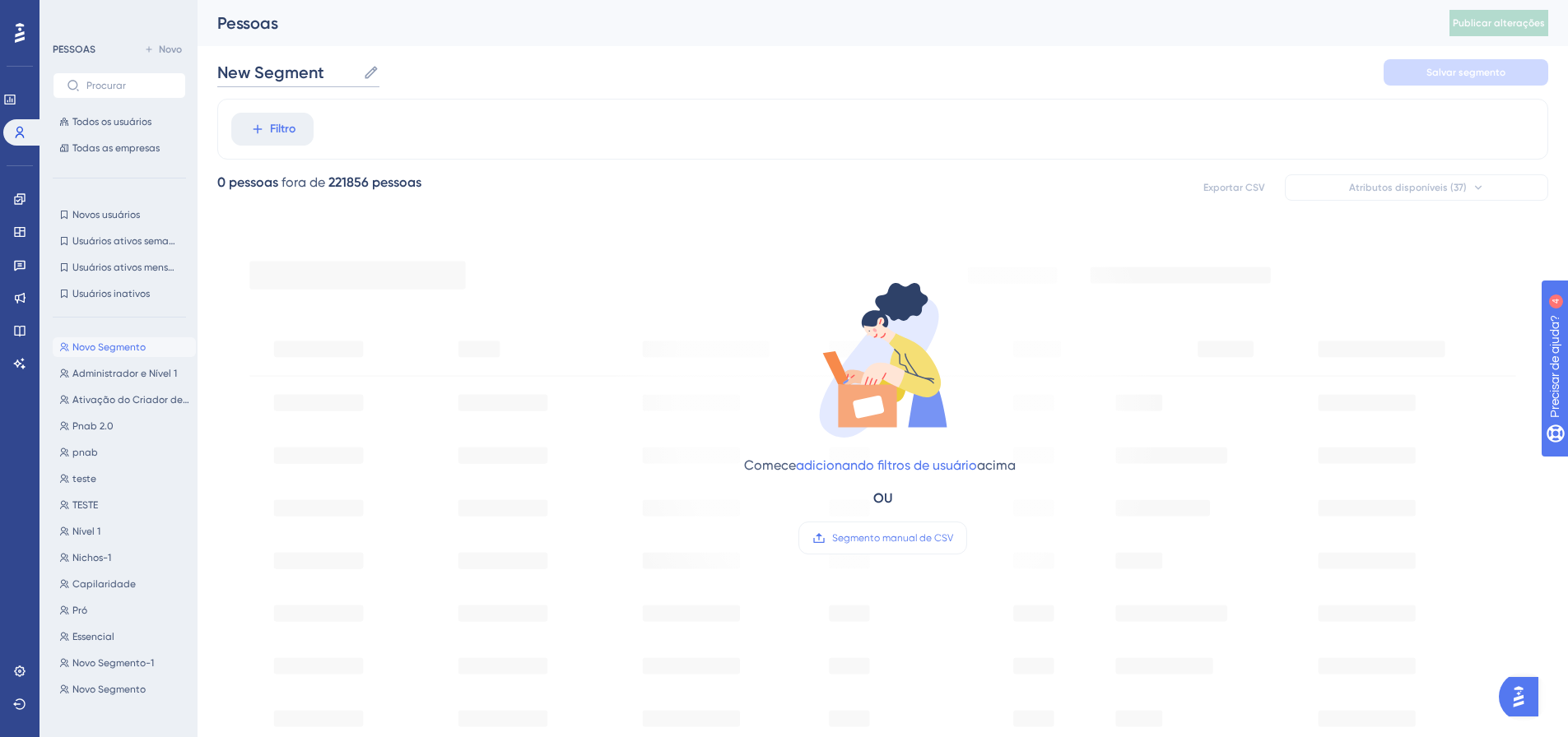
click at [304, 83] on input "New Segment" at bounding box center [287, 72] width 139 height 23
drag, startPoint x: 304, startPoint y: 83, endPoint x: 250, endPoint y: 86, distance: 54.1
click at [250, 86] on label "Novo Segmento New Segment" at bounding box center [299, 72] width 163 height 30
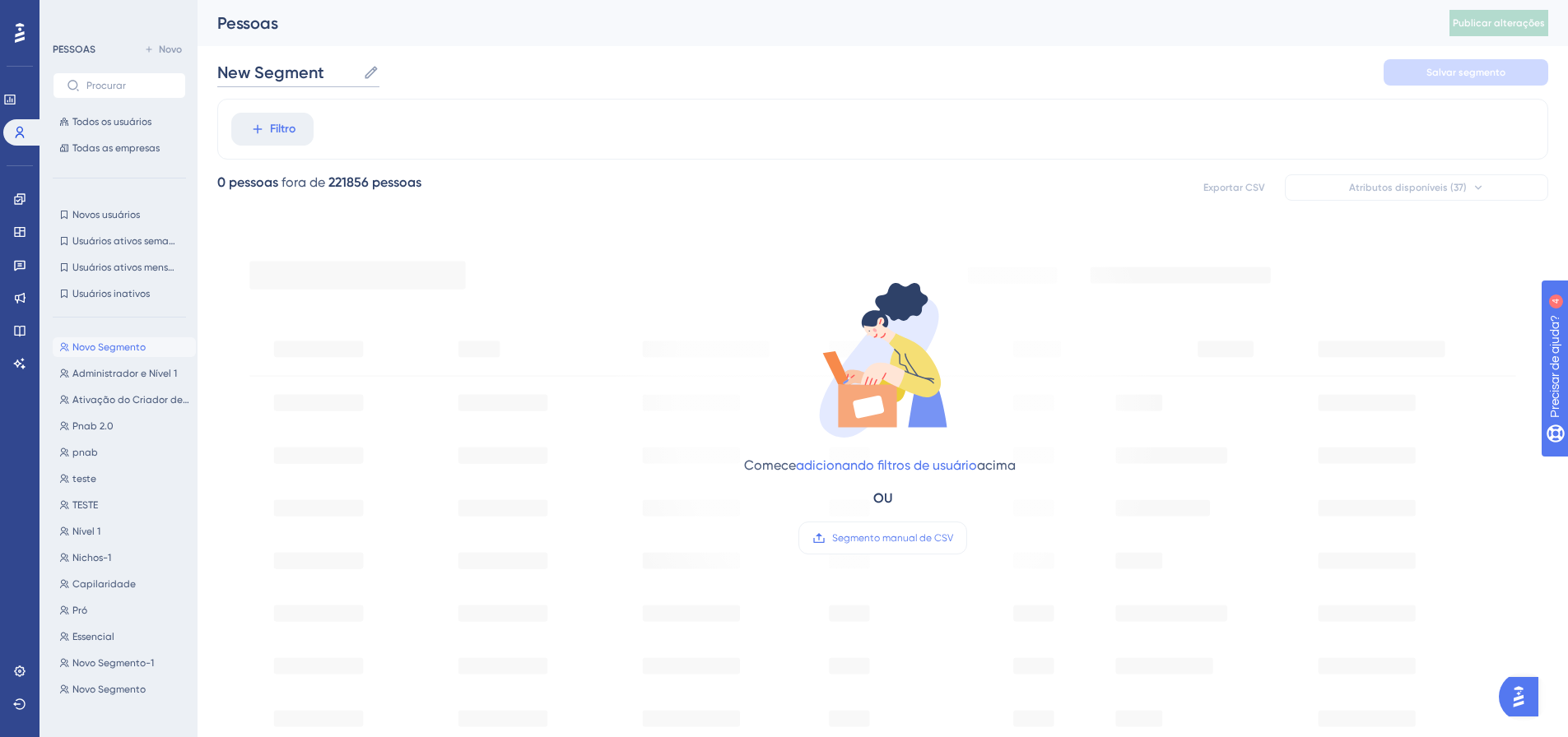
click at [250, 84] on input "New Segment" at bounding box center [287, 72] width 139 height 23
click at [250, 86] on label "Novo Segmento New Segment" at bounding box center [299, 72] width 163 height 30
click at [250, 84] on input "New Segment" at bounding box center [287, 72] width 139 height 23
click at [250, 86] on label "Novo Segmento New Segment" at bounding box center [299, 72] width 163 height 30
click at [250, 84] on input "New Segment" at bounding box center [287, 72] width 139 height 23
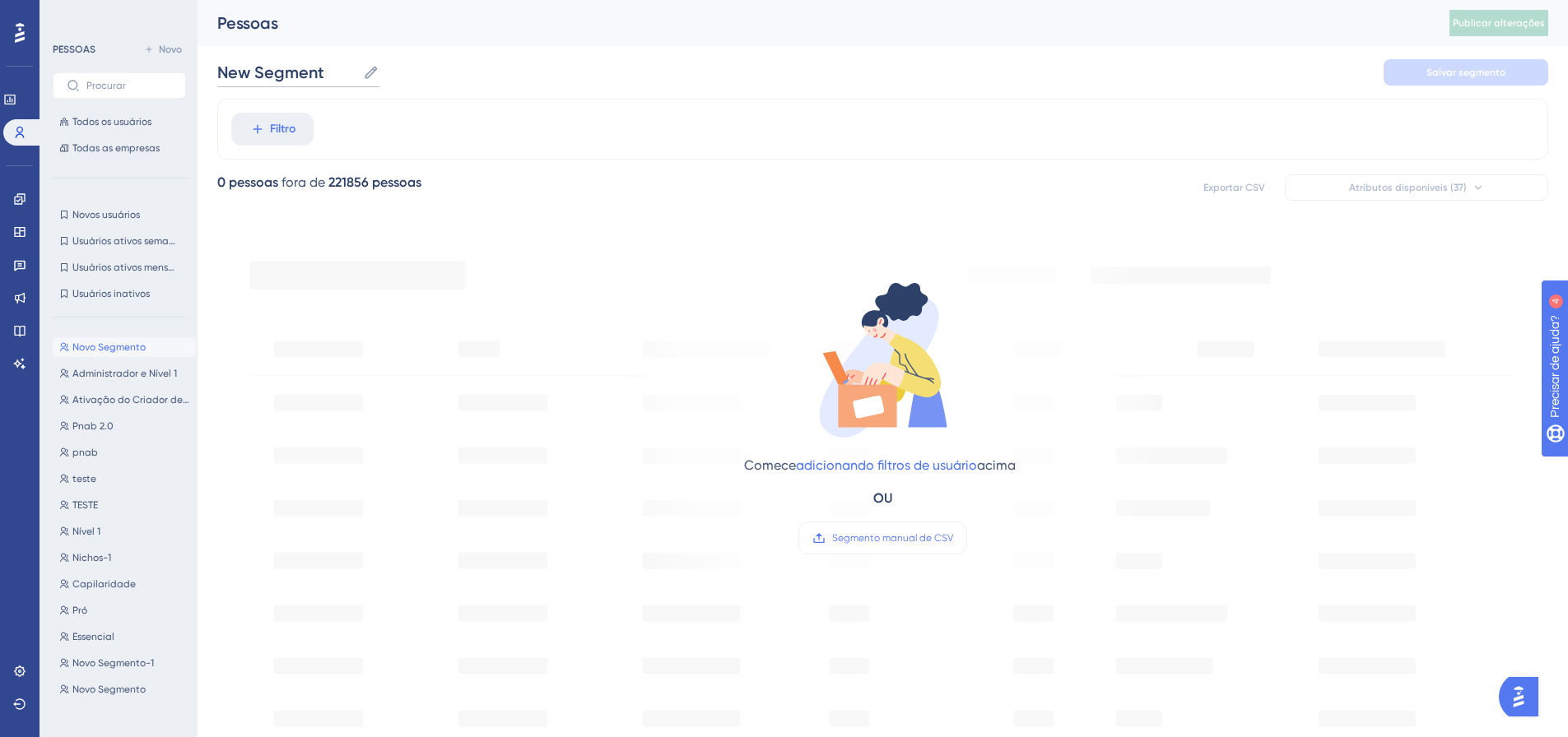
paste input "descadastro"
type input "descadastro"
click at [274, 133] on font "Filtro" at bounding box center [283, 128] width 26 height 14
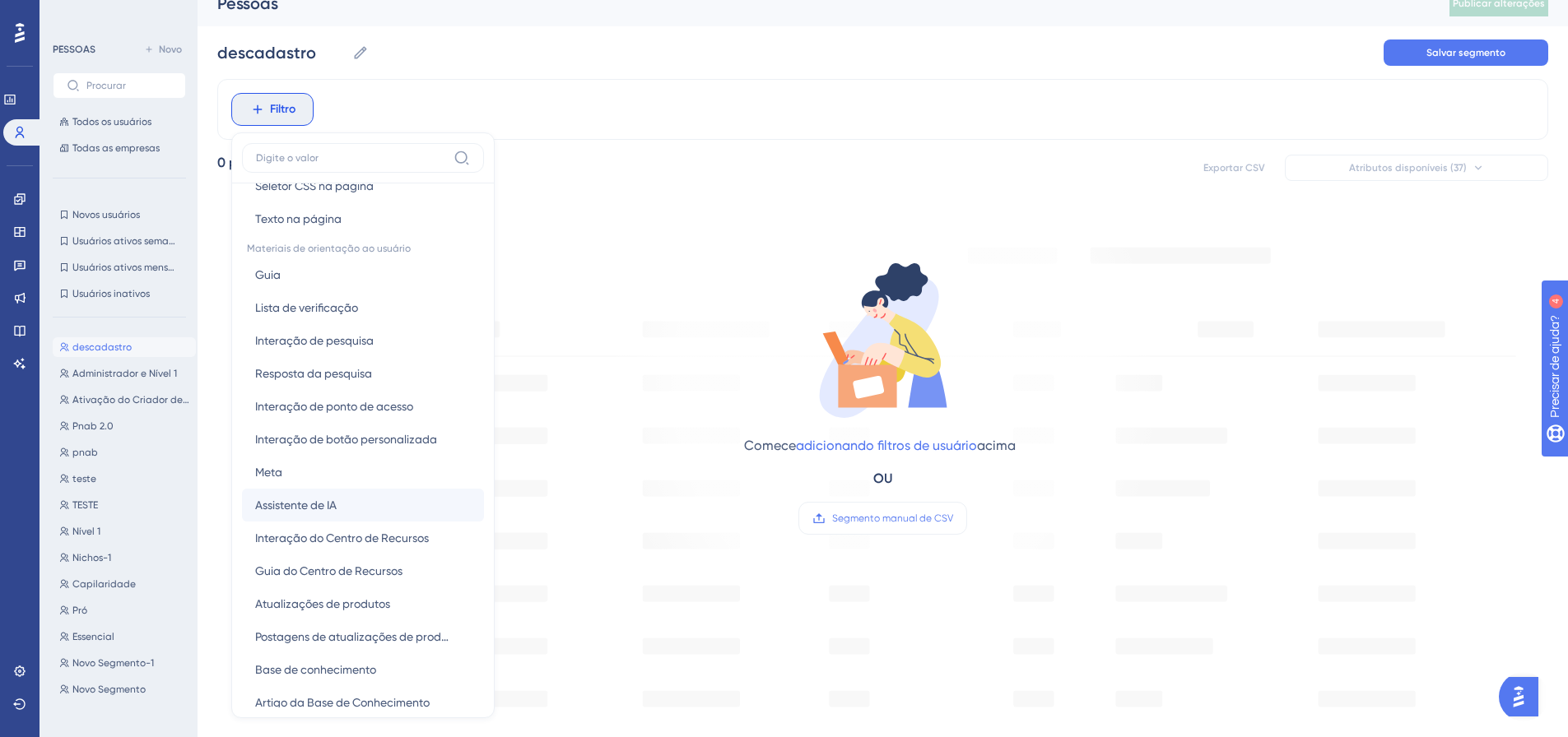
scroll to position [180, 0]
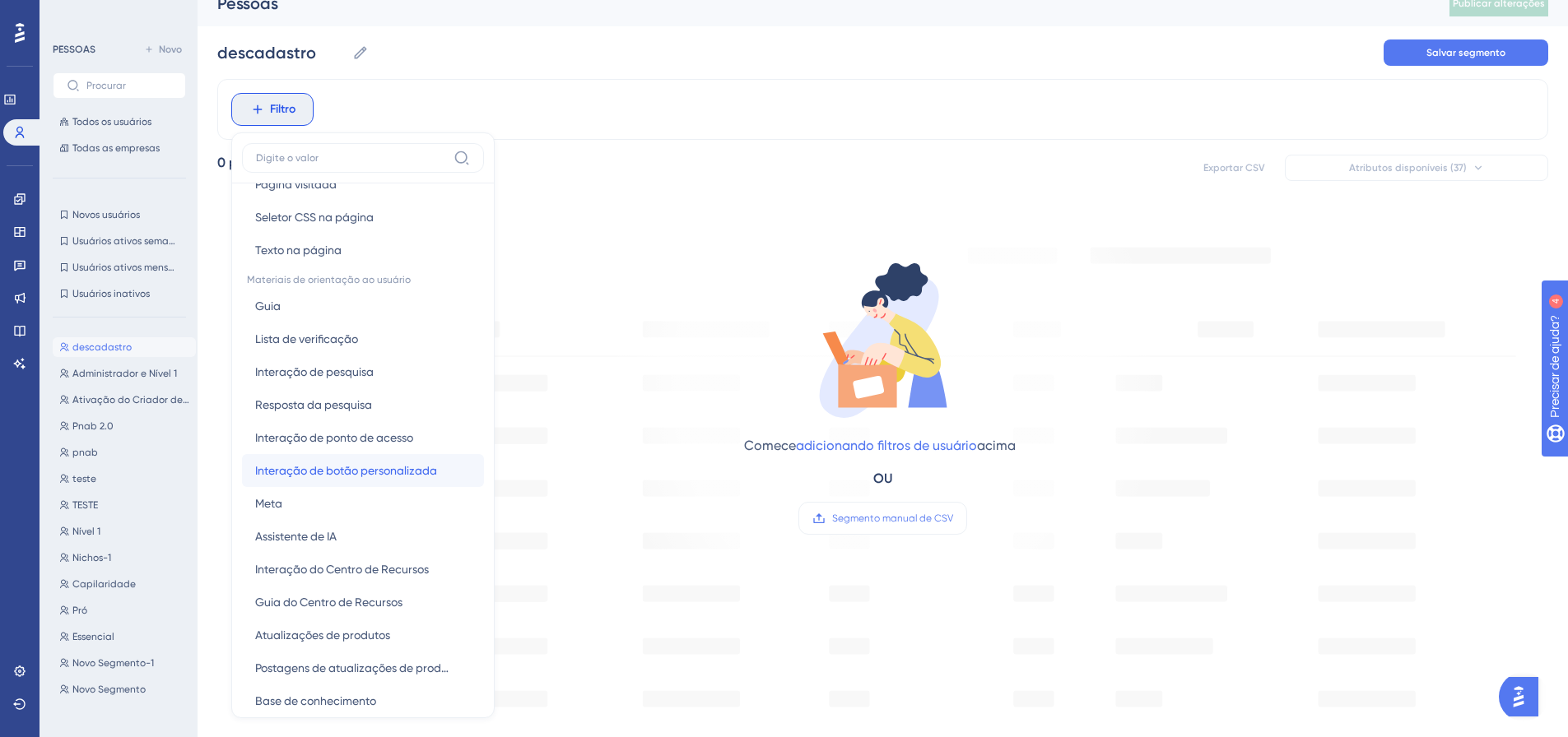
click at [383, 459] on button "Interação de botão personalizada Interação de botão personalizada" at bounding box center [363, 471] width 242 height 33
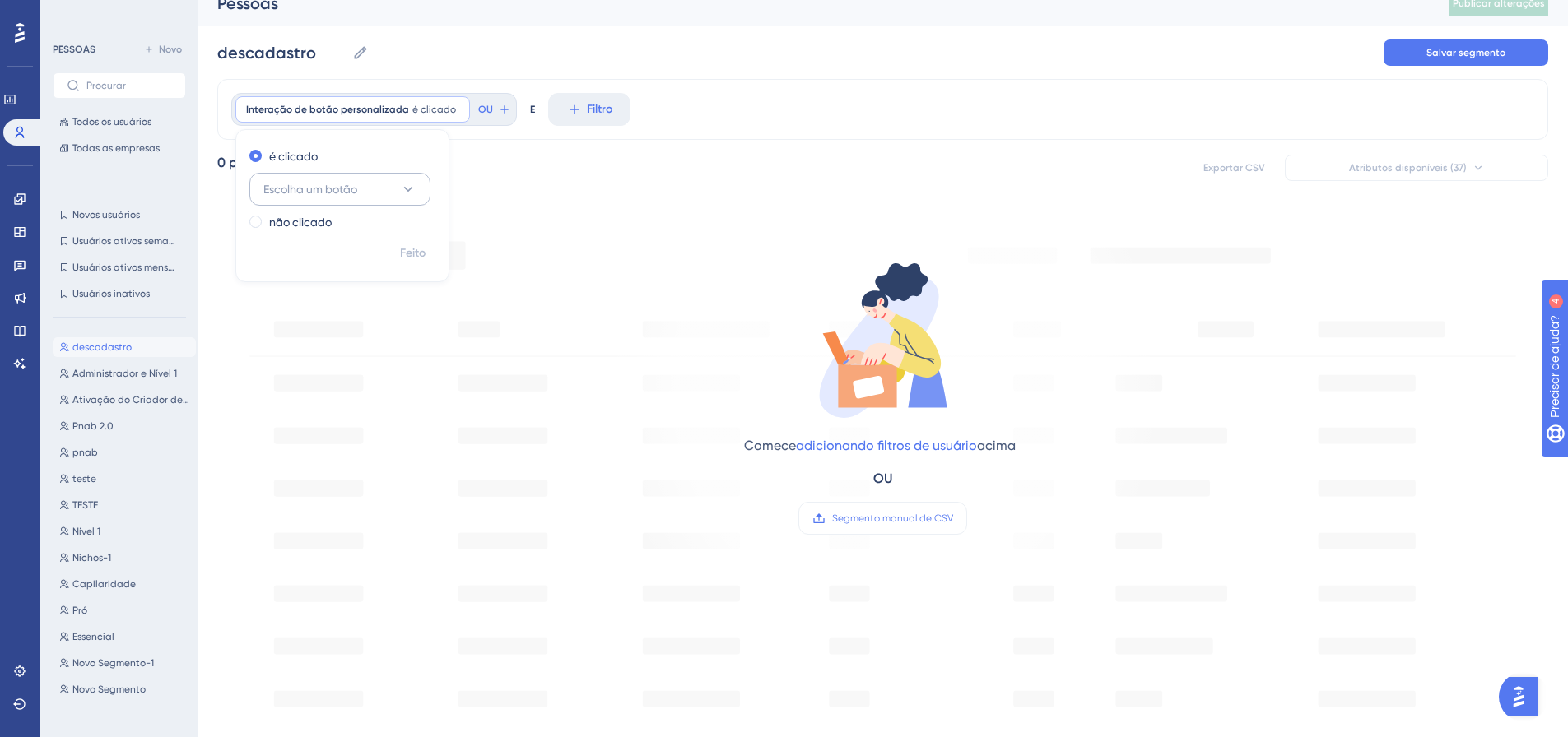
click at [410, 192] on icon at bounding box center [408, 189] width 17 height 17
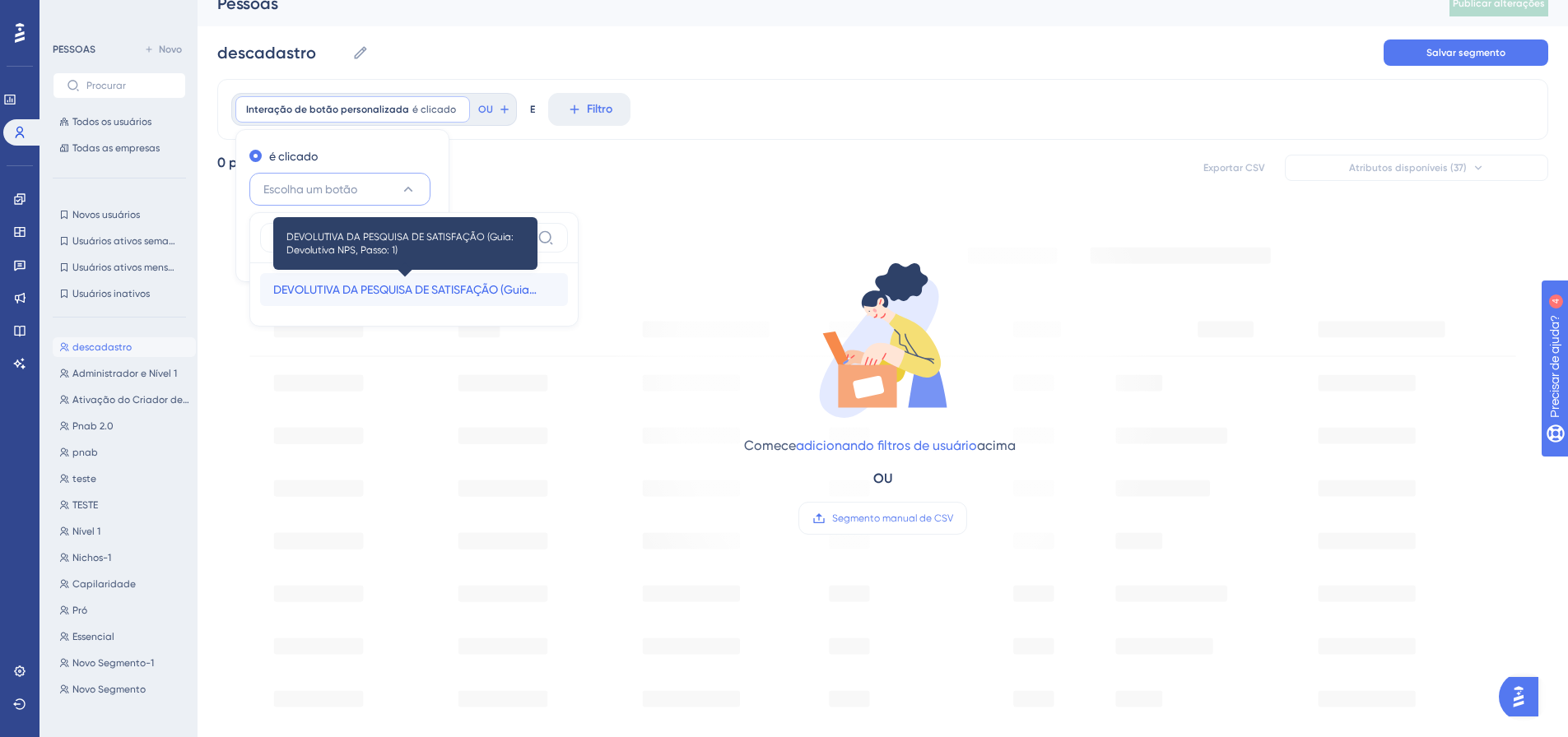
click at [483, 288] on font "DEVOLUTIVA DA PESQUISA DE SATISFAÇÃO (Guia: Devolutiva NPS, Passo: 1)" at bounding box center [468, 290] width 388 height 13
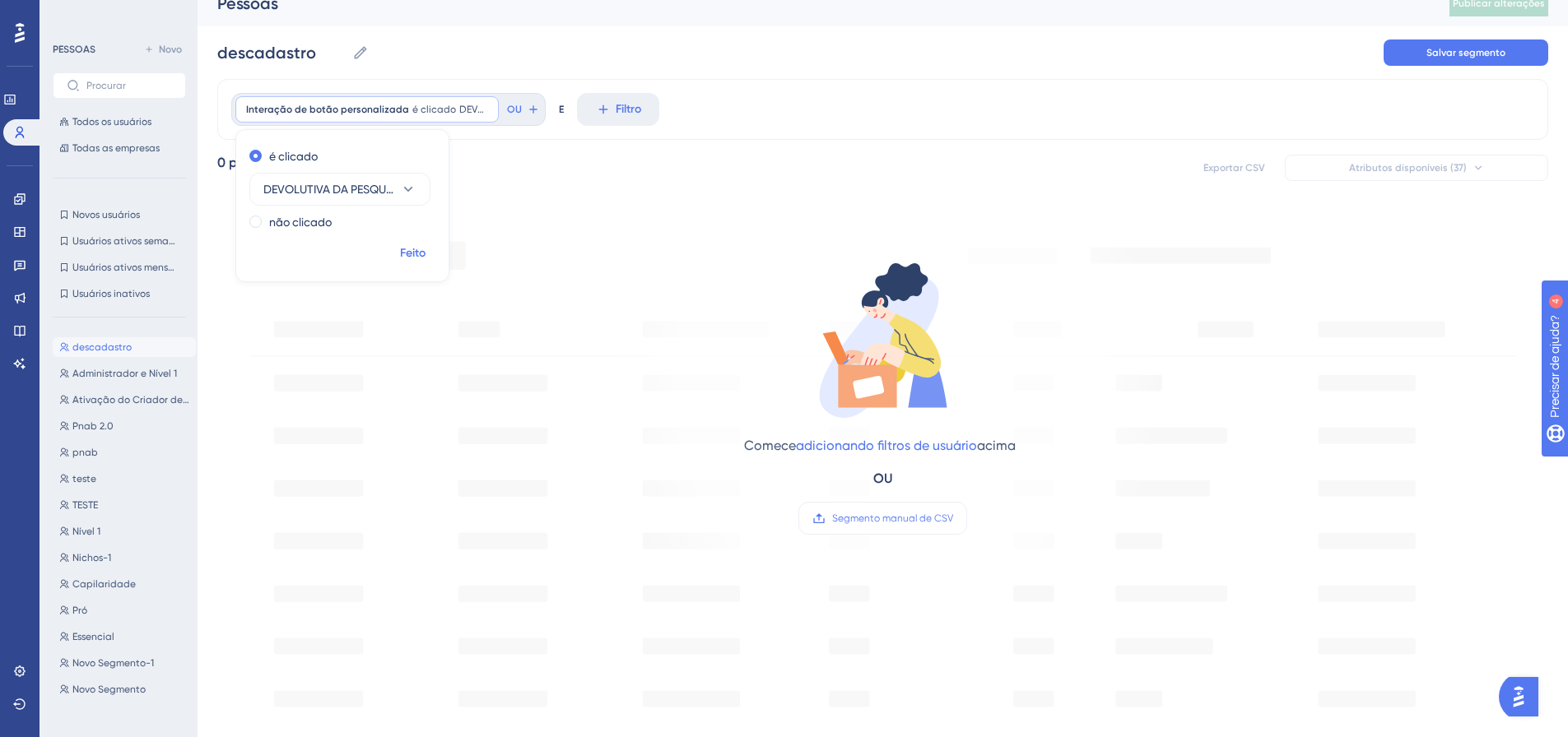
click at [416, 253] on font "Feito" at bounding box center [412, 253] width 26 height 14
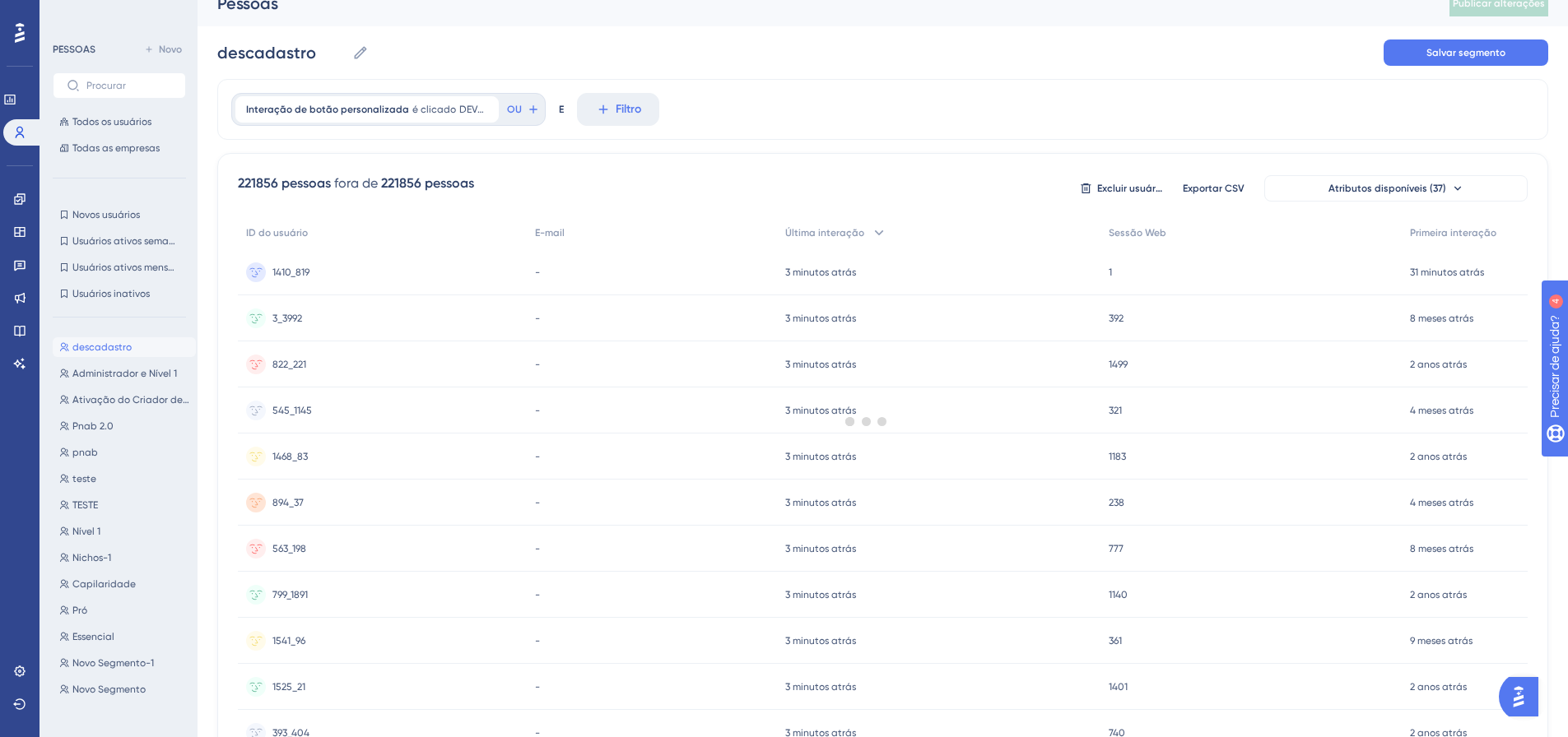
scroll to position [0, 0]
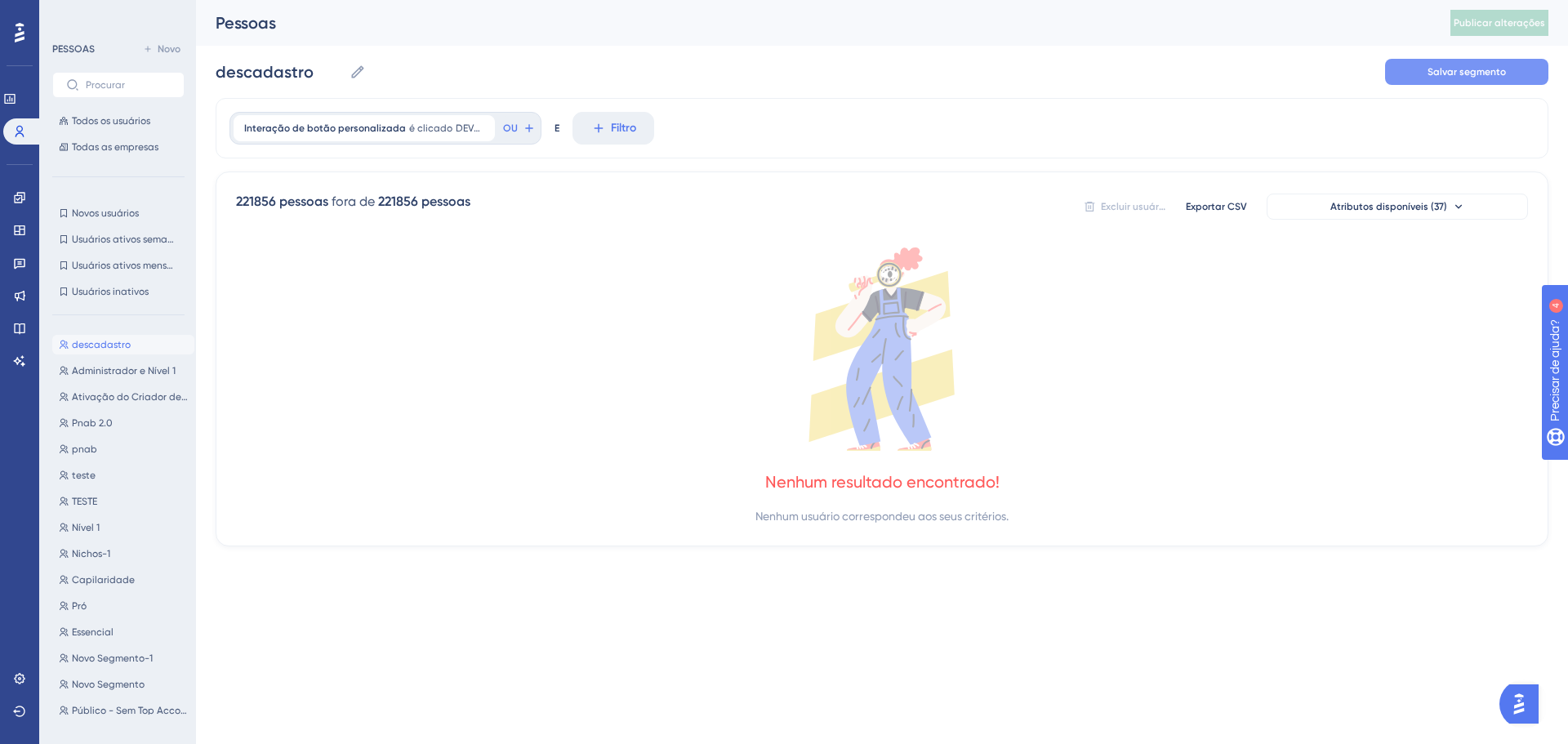
click at [1418, 74] on button "Salvar segmento" at bounding box center [1467, 72] width 164 height 26
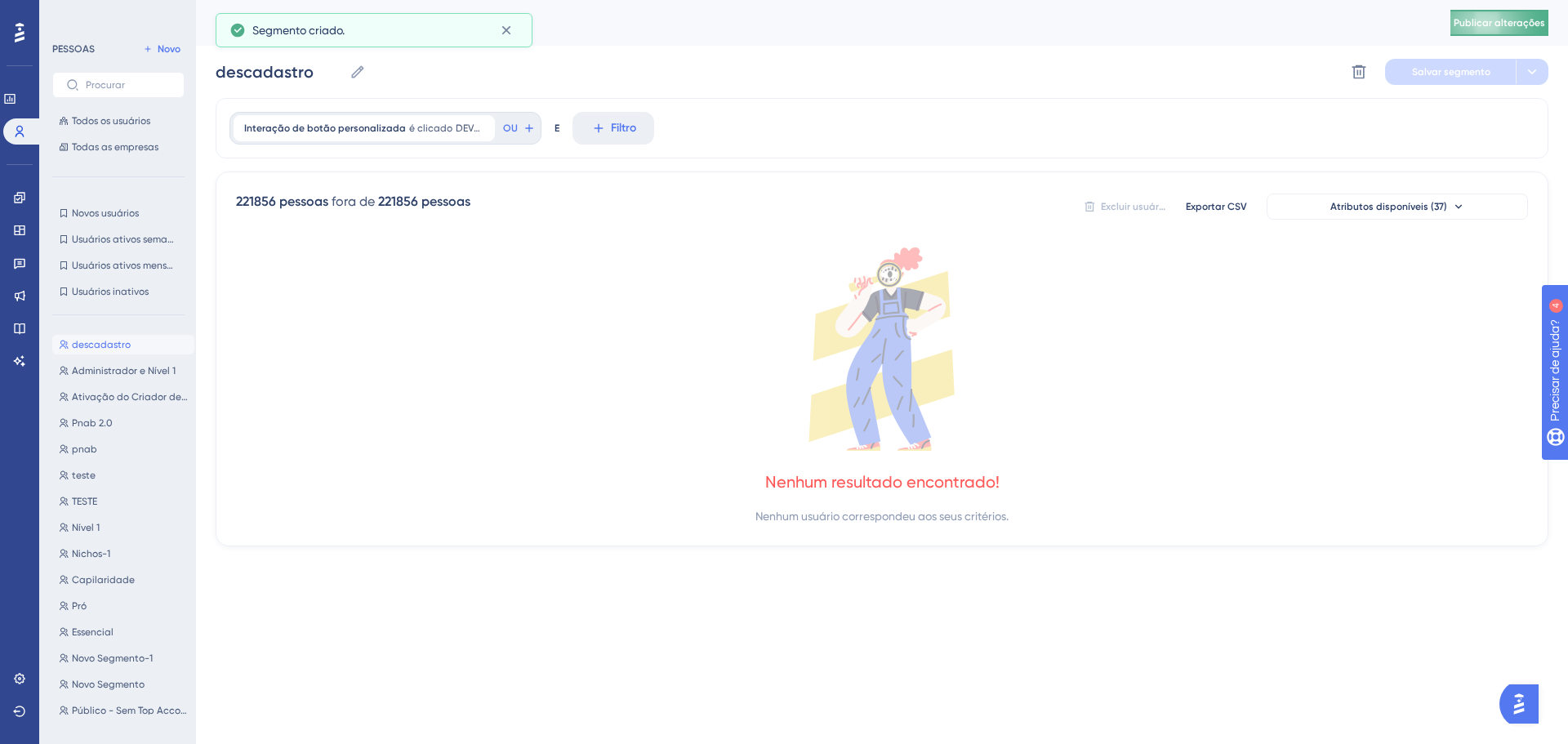
click at [1507, 26] on font "Publicar alterações" at bounding box center [1499, 23] width 91 height 12
click at [22, 202] on icon at bounding box center [19, 197] width 11 height 11
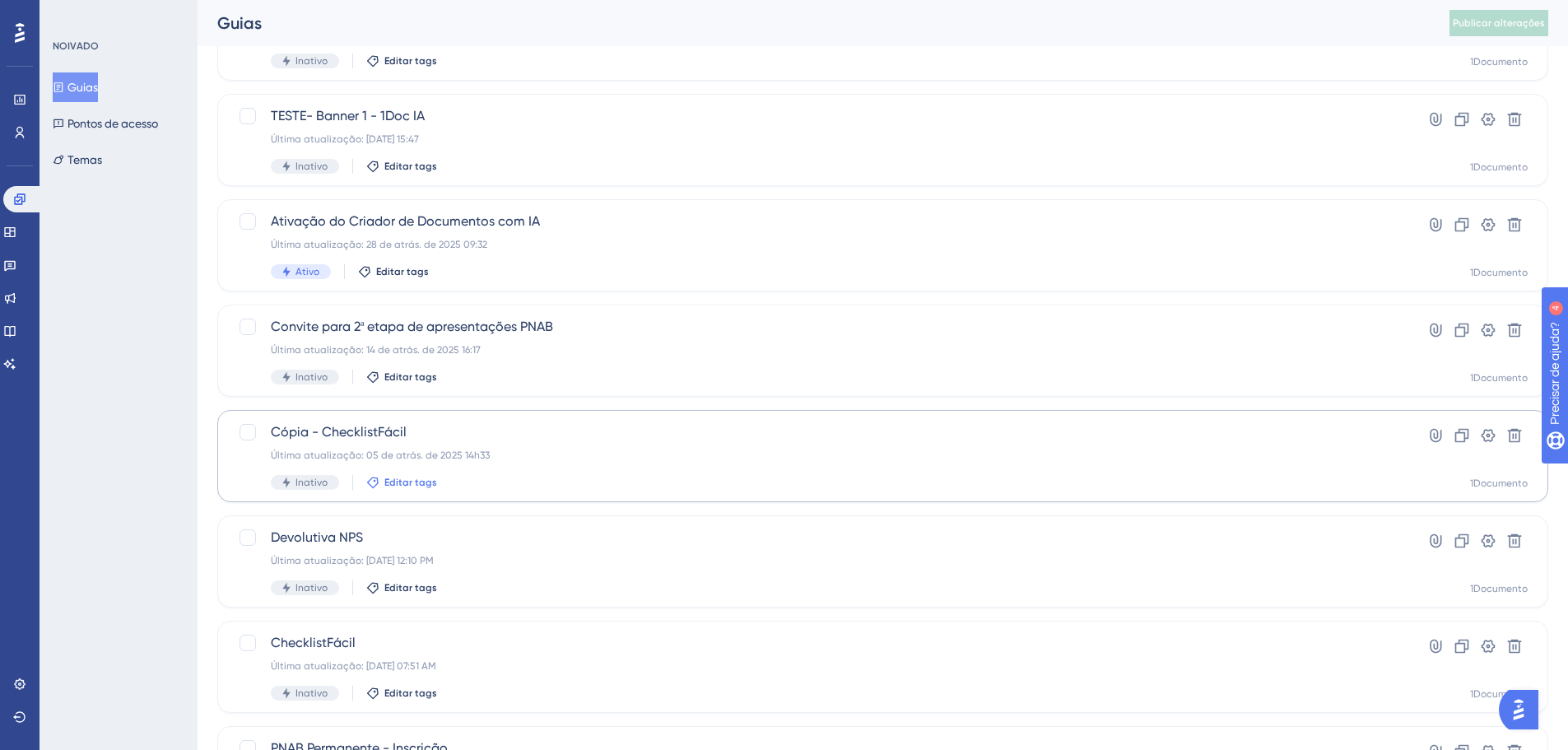
scroll to position [165, 0]
click at [399, 550] on div "Devolutiva NPS Última atualização: 03 de set. de 2025 12:10 PM Inativo Editar t…" at bounding box center [817, 559] width 1092 height 67
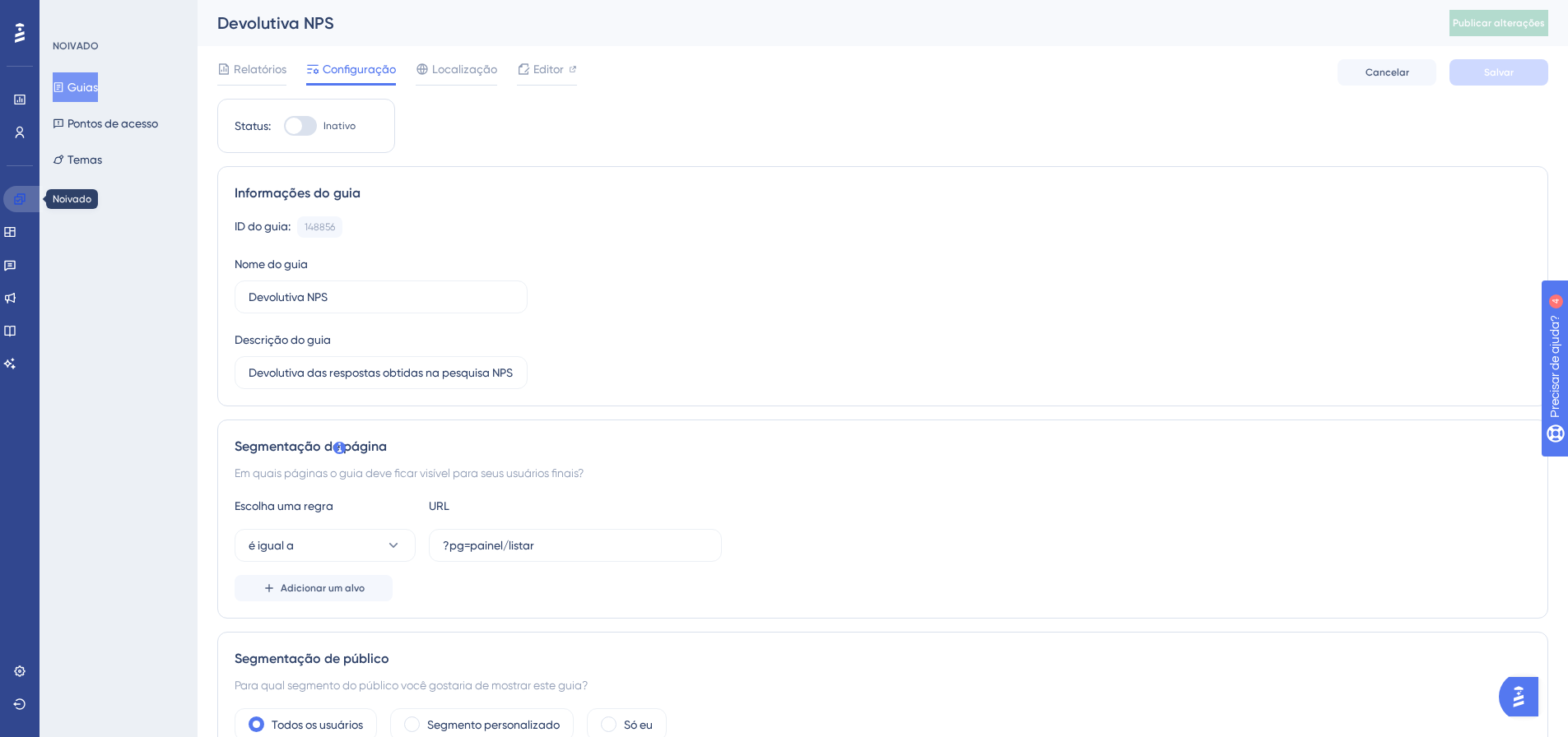
click at [26, 201] on icon at bounding box center [20, 199] width 13 height 13
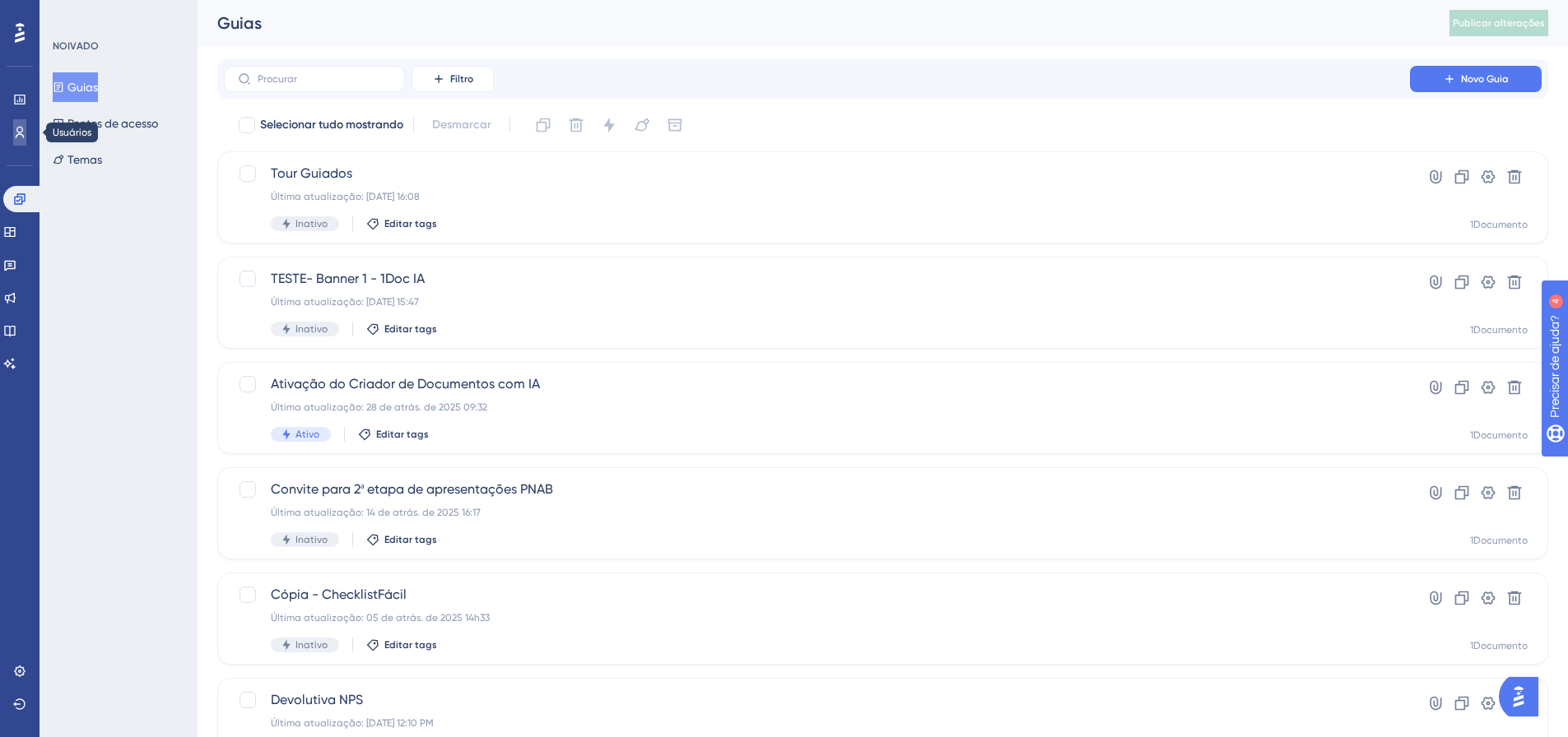
click at [16, 138] on icon at bounding box center [20, 133] width 13 height 13
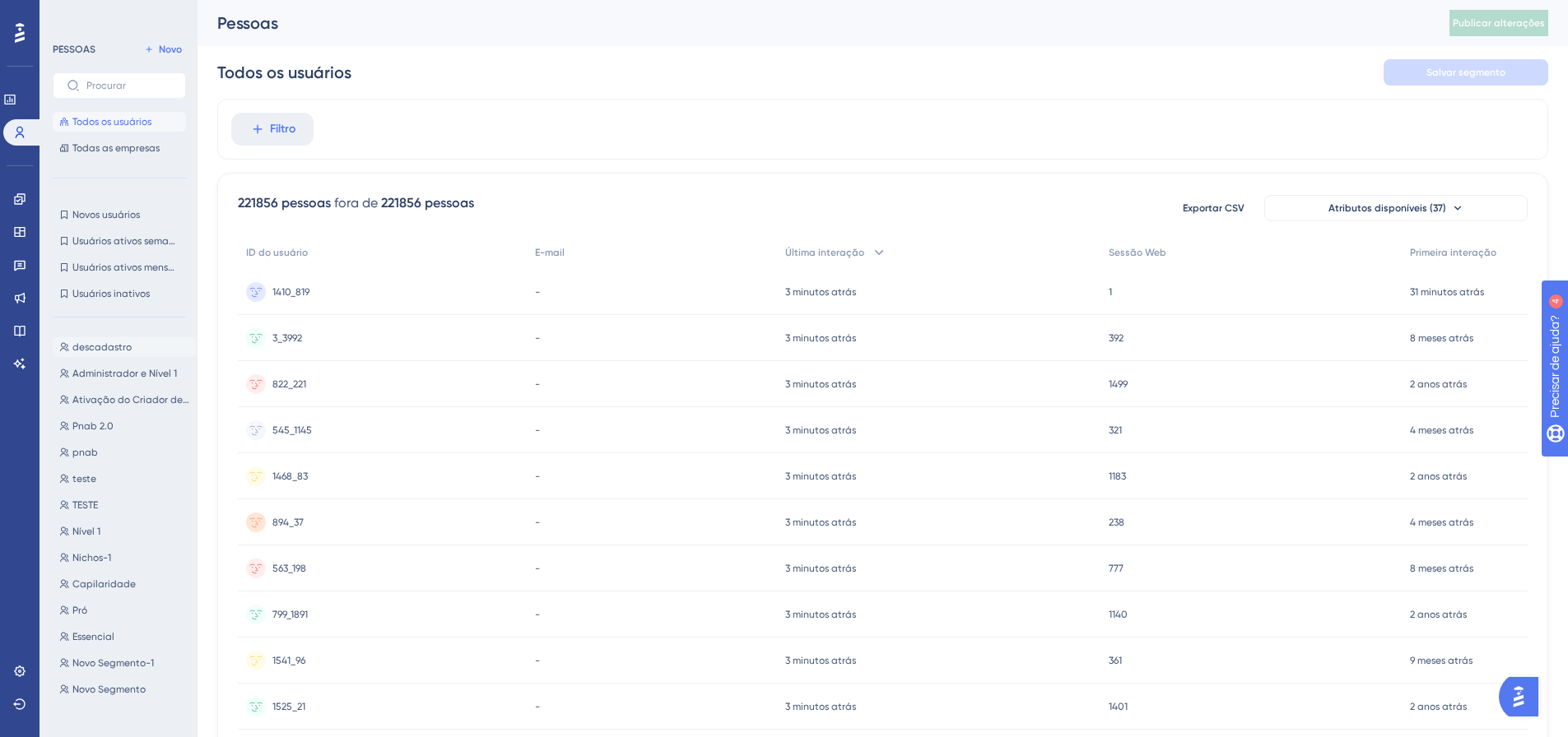
click at [110, 347] on font "descadastro" at bounding box center [101, 347] width 59 height 12
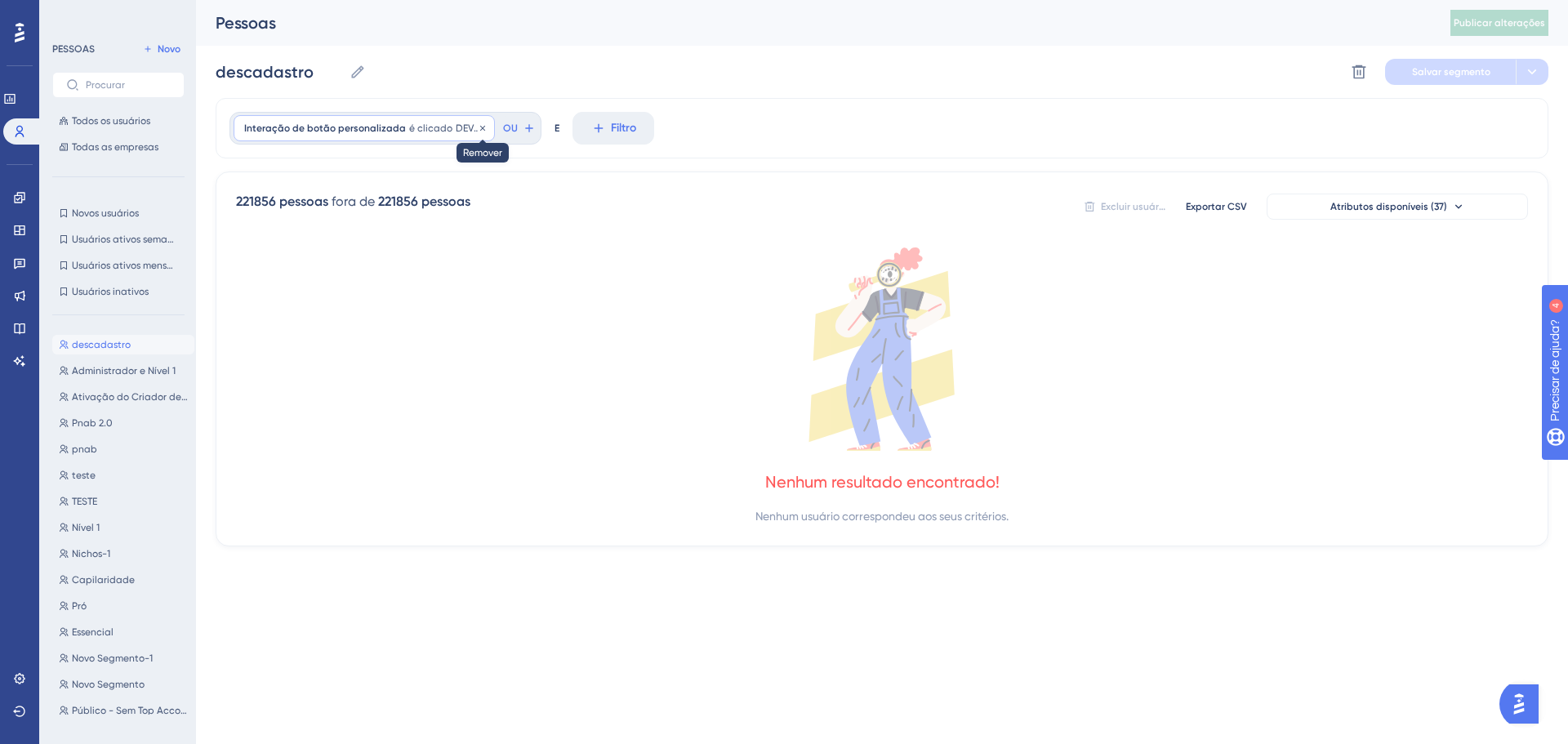
click at [478, 128] on icon at bounding box center [483, 128] width 10 height 10
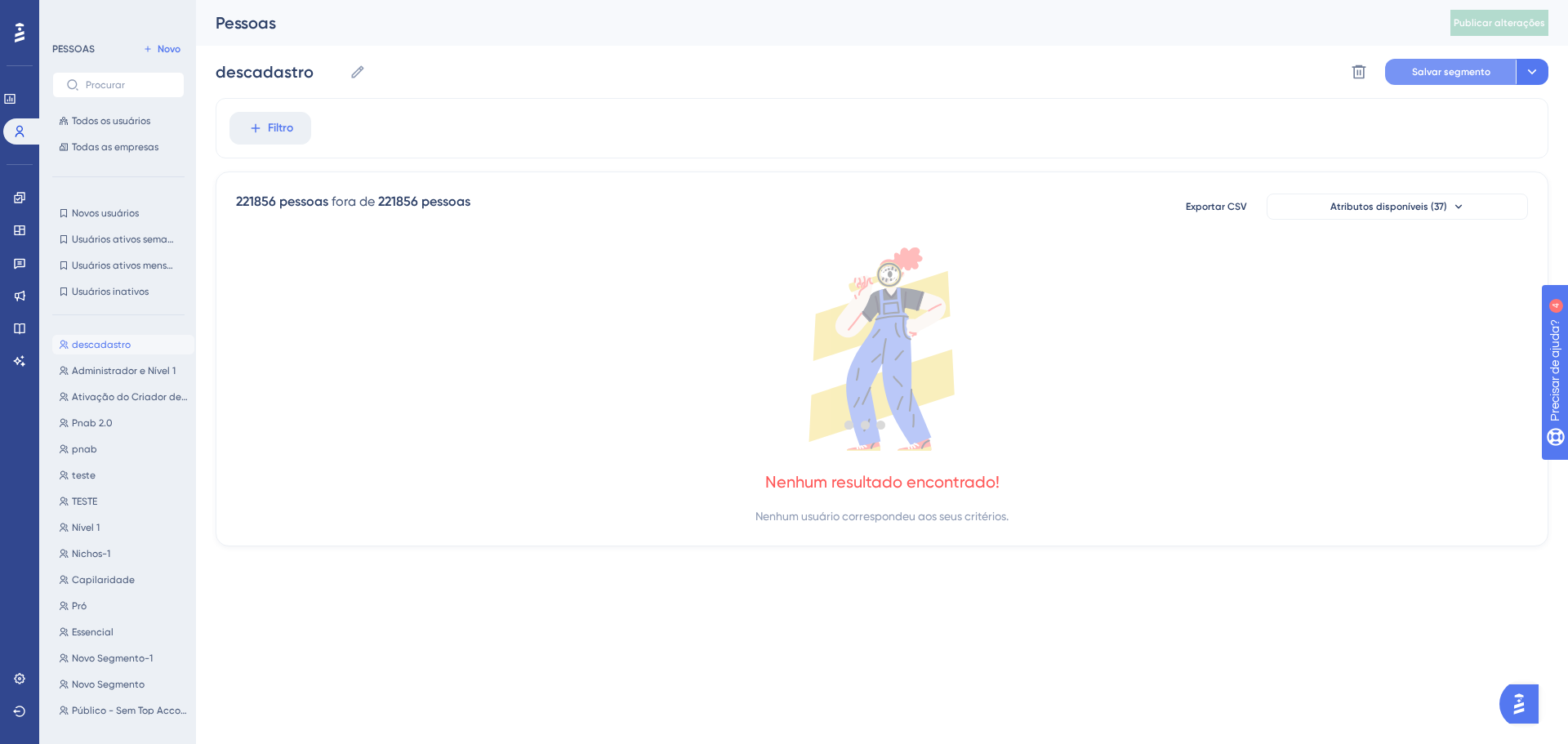
click at [1439, 74] on font "Salvar segmento" at bounding box center [1450, 72] width 78 height 12
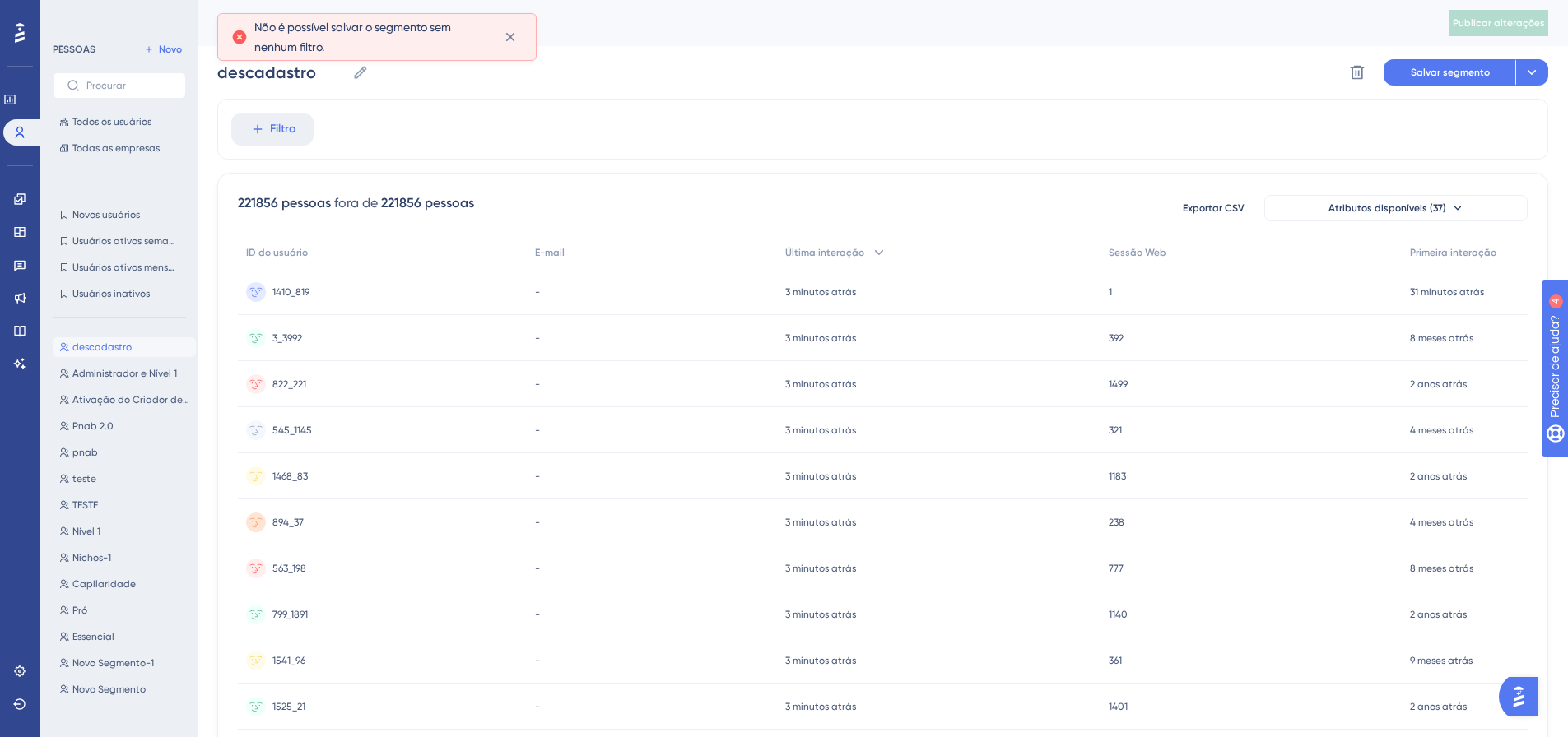
click at [153, 342] on button "descadastro descadastro" at bounding box center [124, 347] width 143 height 20
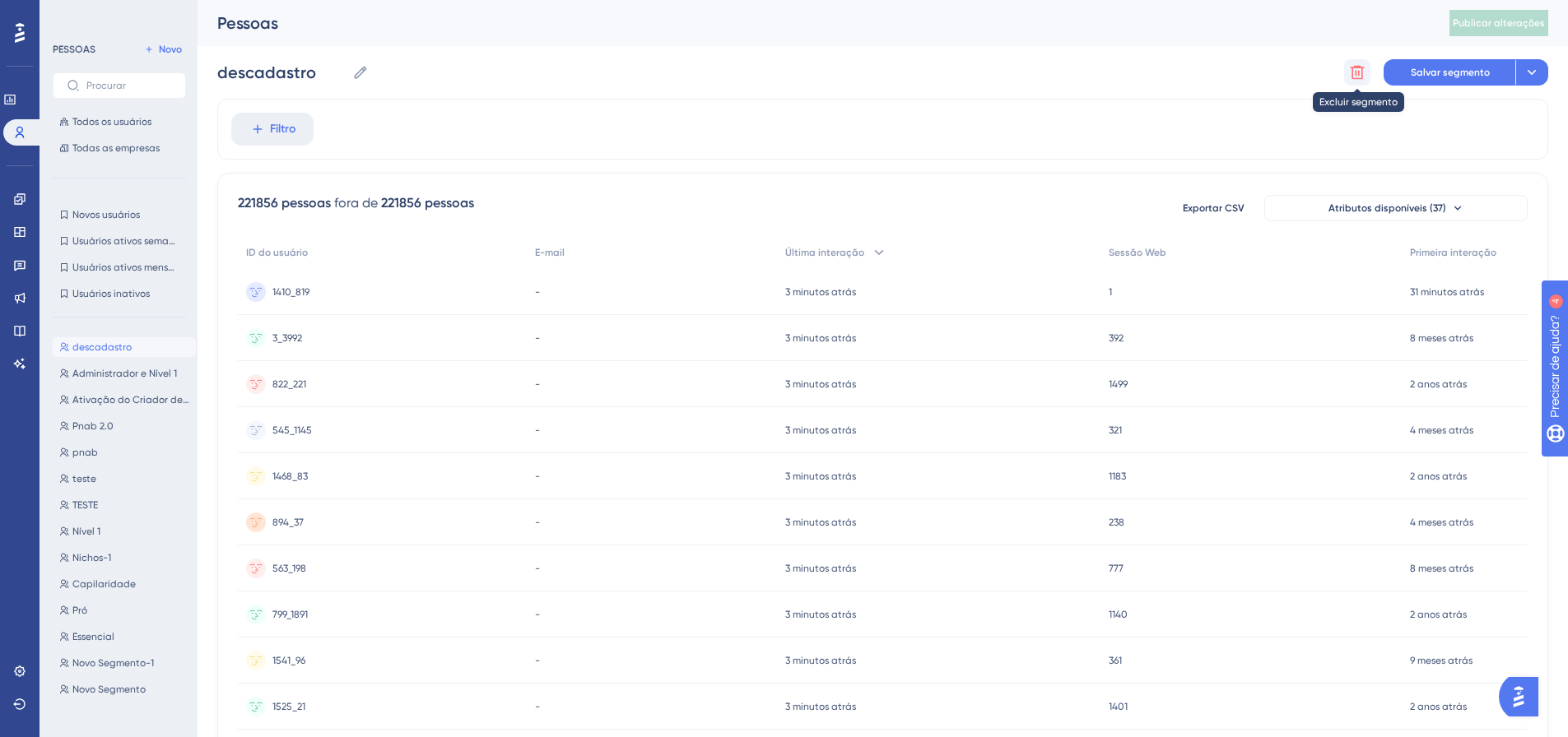
click at [1360, 75] on icon at bounding box center [1357, 72] width 17 height 17
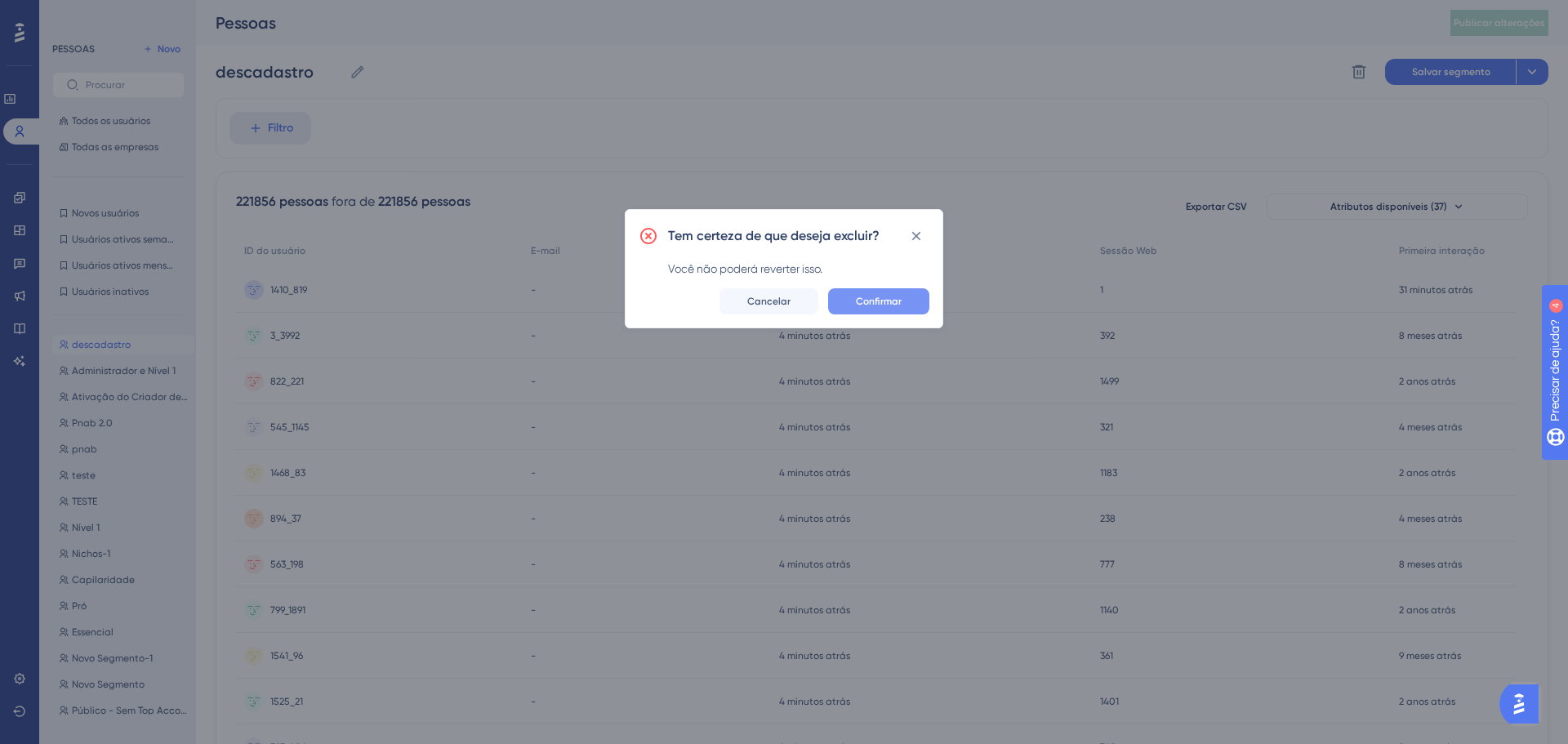
click at [867, 295] on font "Confirmar" at bounding box center [879, 301] width 46 height 12
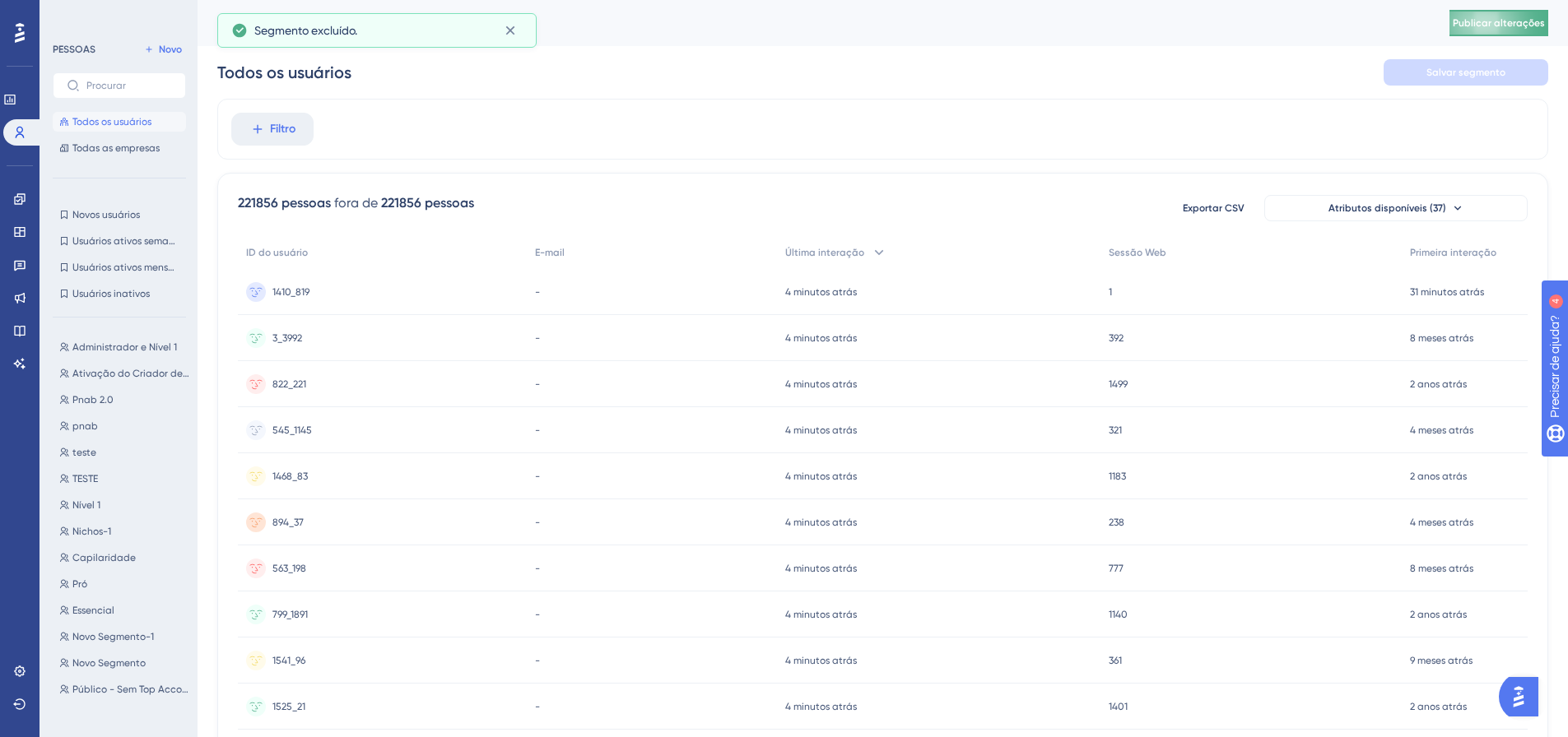
click at [1527, 32] on button "Publicar alterações" at bounding box center [1498, 23] width 99 height 27
click at [13, 200] on link at bounding box center [20, 199] width 13 height 27
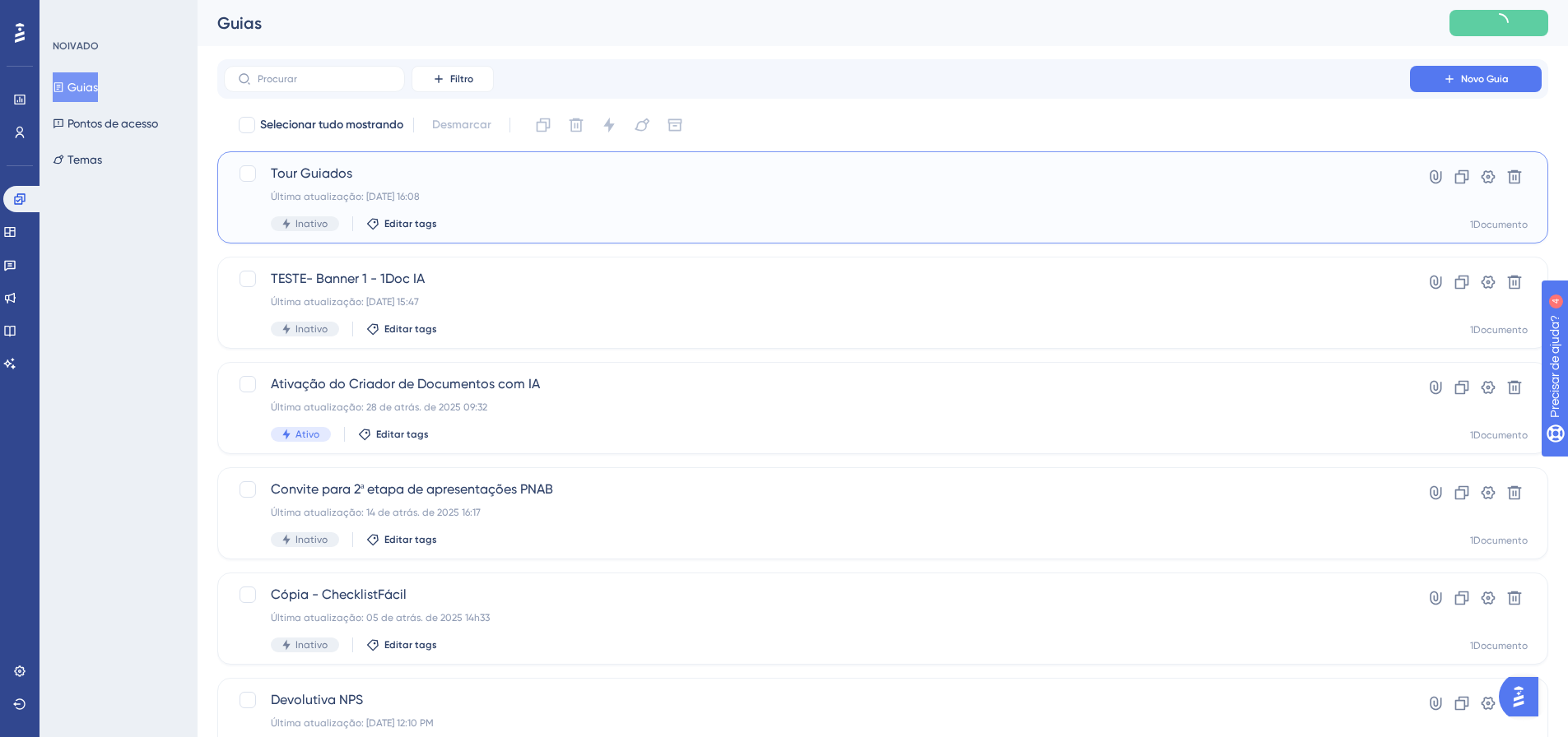
click at [430, 183] on div "Tour Guiados Última atualização: 02 de set. de 2025 16:08 Inativo Editar tags" at bounding box center [817, 197] width 1092 height 67
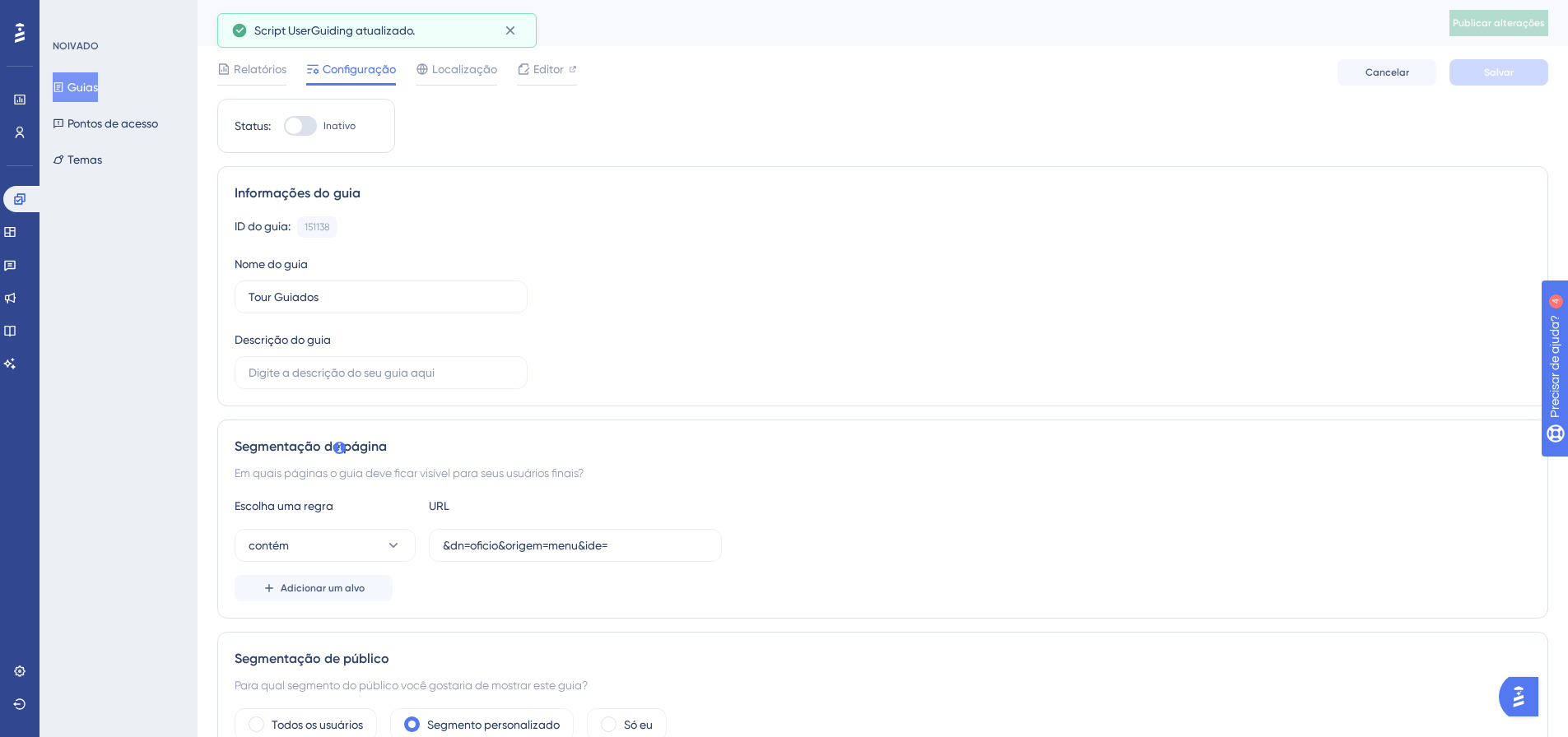
click at [98, 90] on font "Guias" at bounding box center [82, 87] width 31 height 13
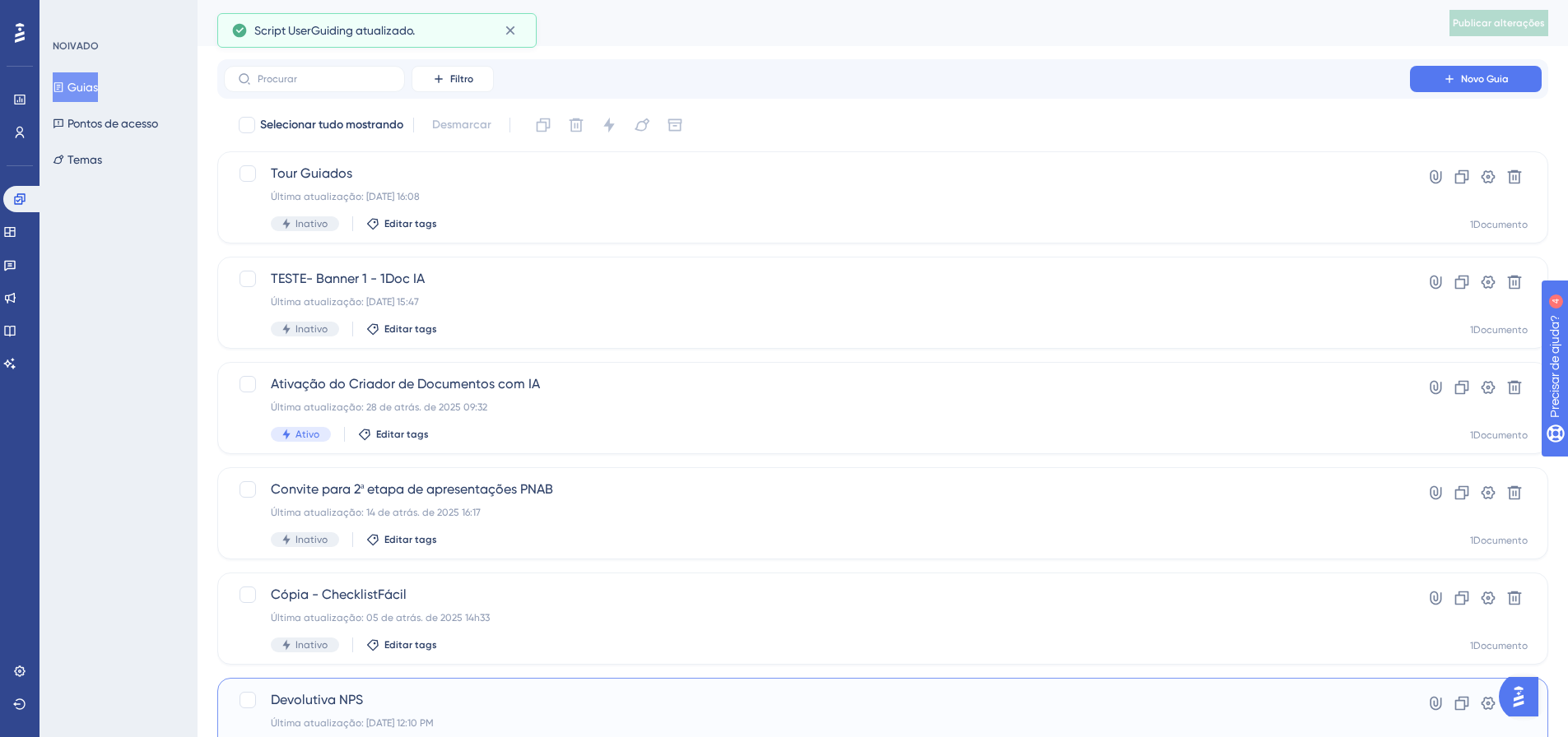
click at [351, 691] on span "Devolutiva NPS" at bounding box center [817, 701] width 1092 height 20
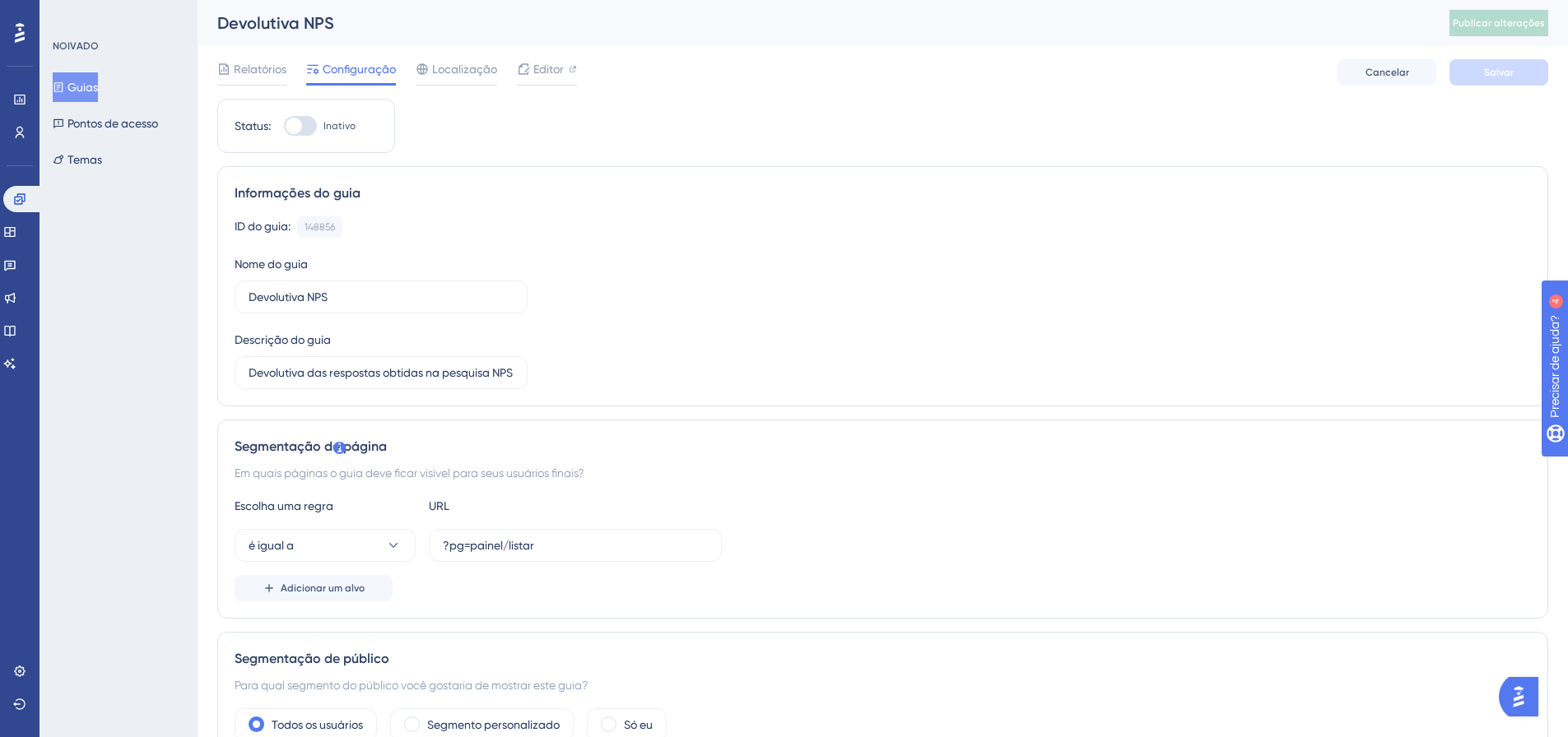
click at [318, 128] on label "Inativo" at bounding box center [319, 126] width 71 height 20
click at [284, 127] on input "Inativo" at bounding box center [284, 126] width 1 height 1
checkbox input "true"
click at [1498, 65] on span "Salvar" at bounding box center [1499, 72] width 30 height 13
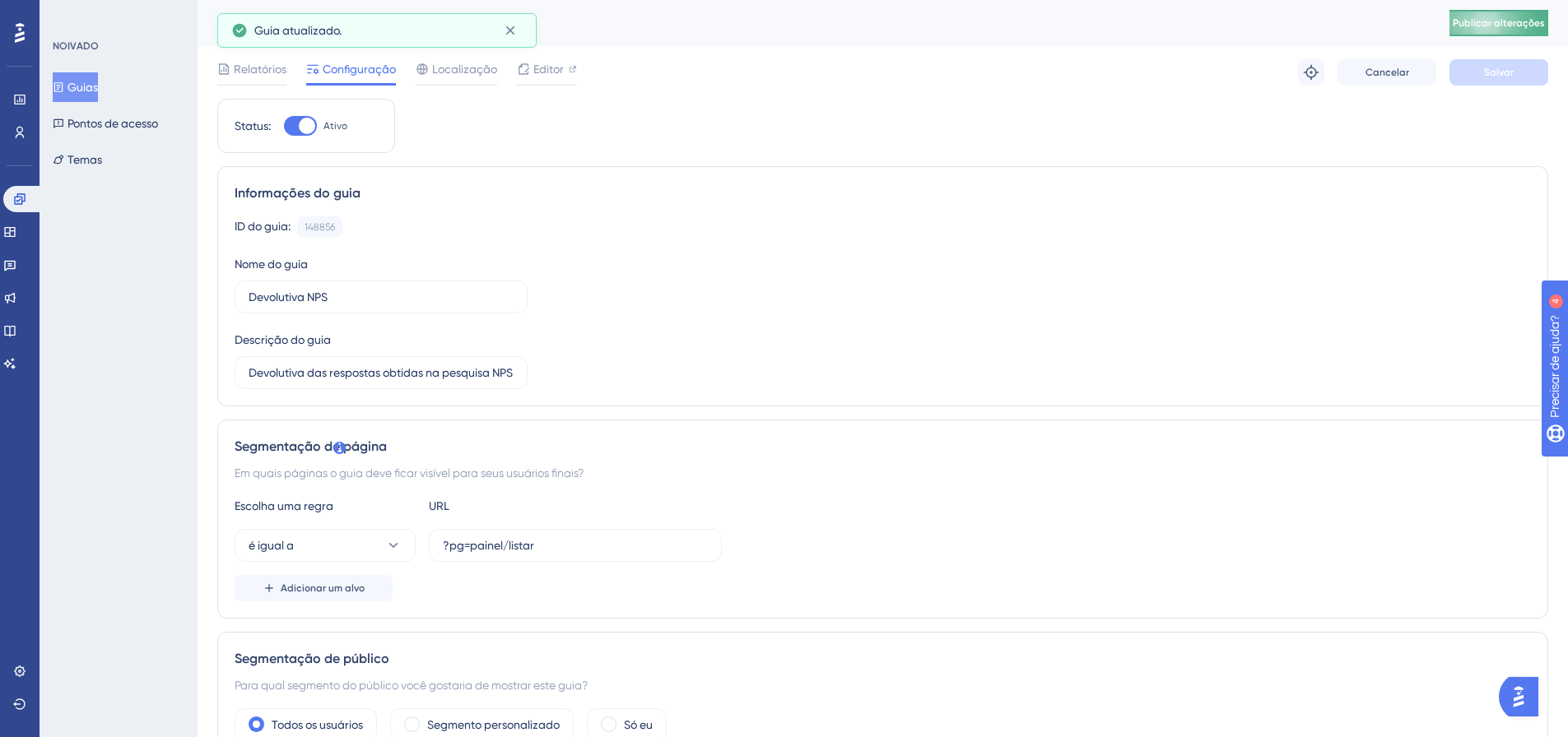
click at [1510, 28] on font "Publicar alterações" at bounding box center [1498, 23] width 92 height 12
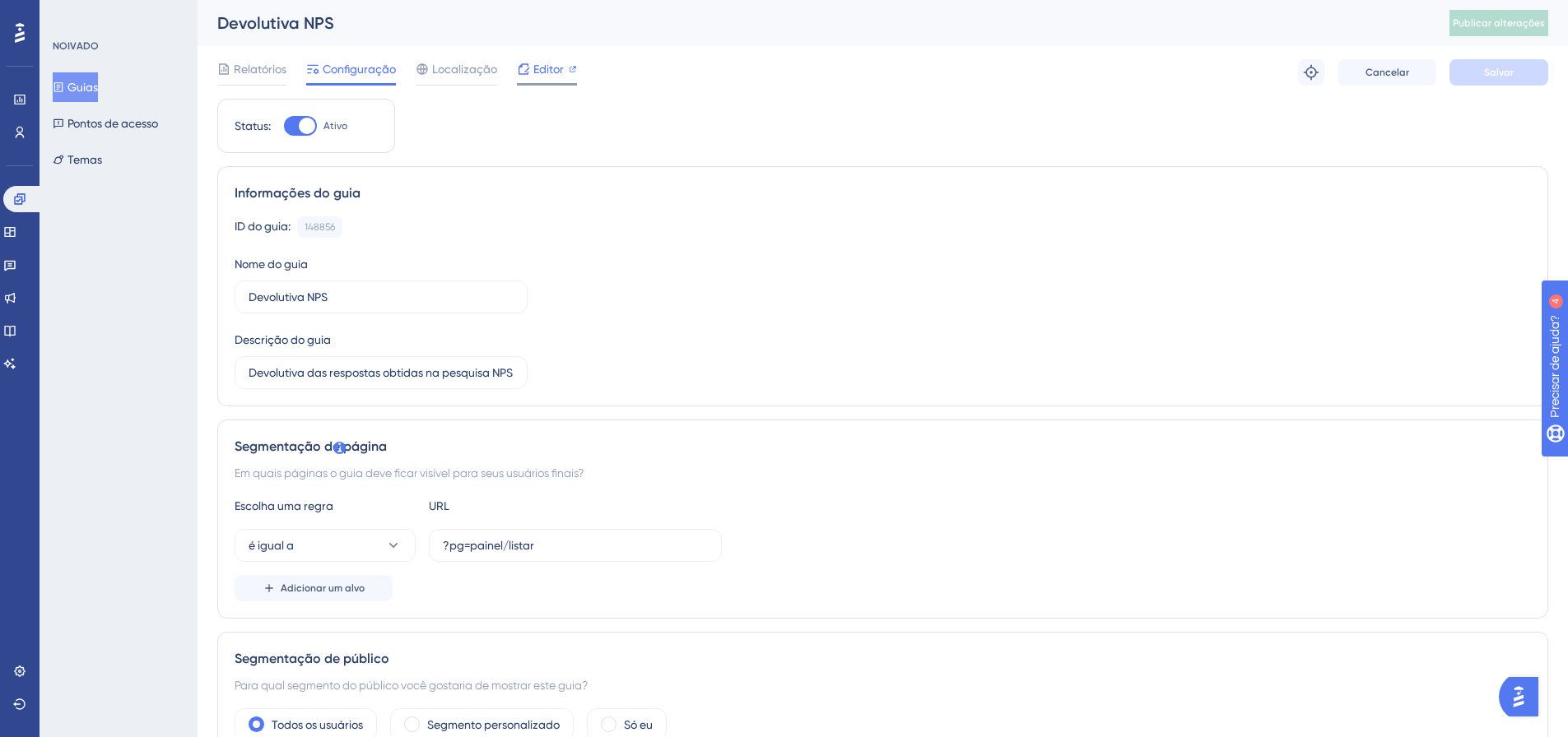
click at [536, 72] on font "Editor" at bounding box center [548, 69] width 31 height 13
click at [90, 83] on font "Guias" at bounding box center [82, 87] width 31 height 13
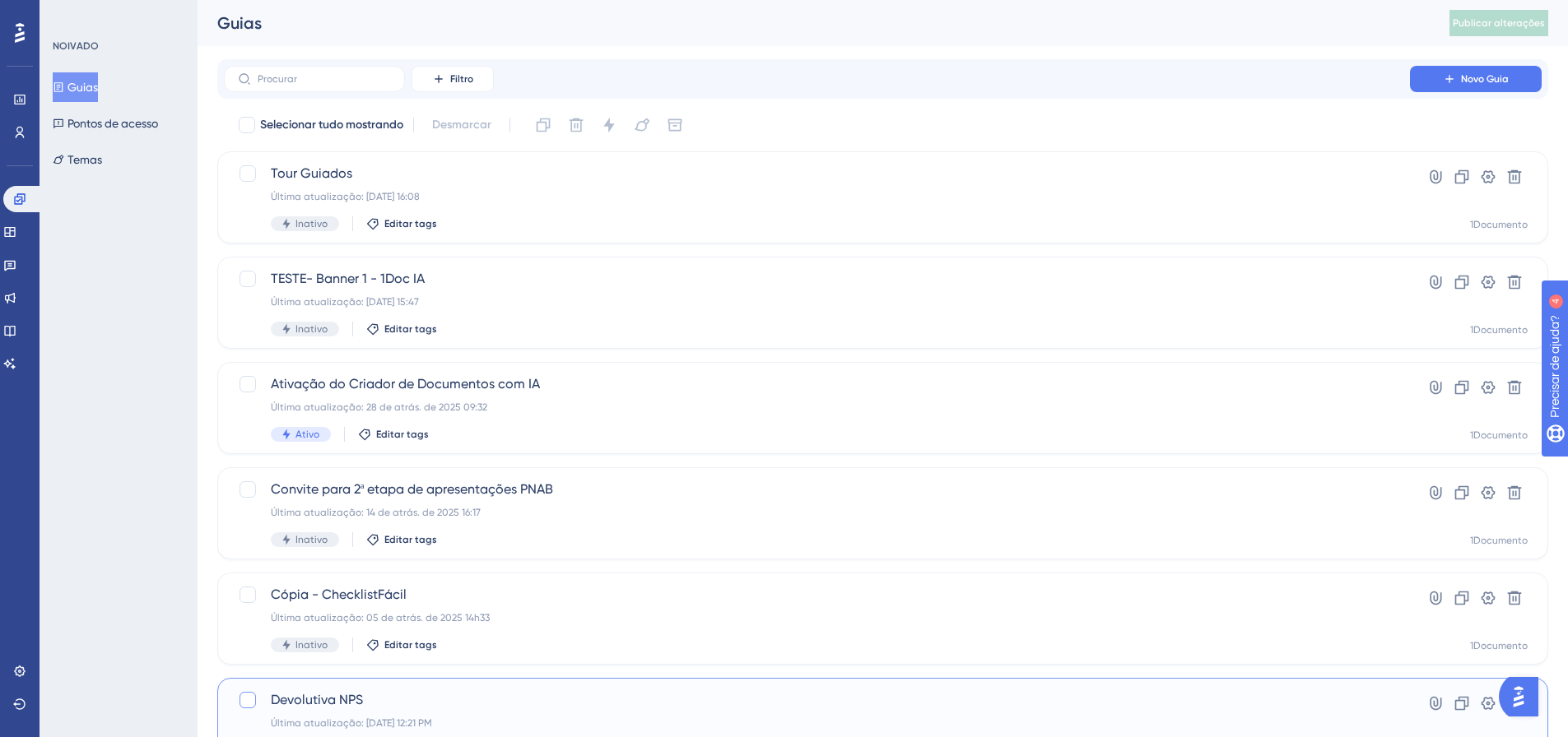
click at [255, 701] on div at bounding box center [248, 701] width 17 height 17
checkbox input "true"
click at [1459, 698] on icon at bounding box center [1462, 704] width 14 height 14
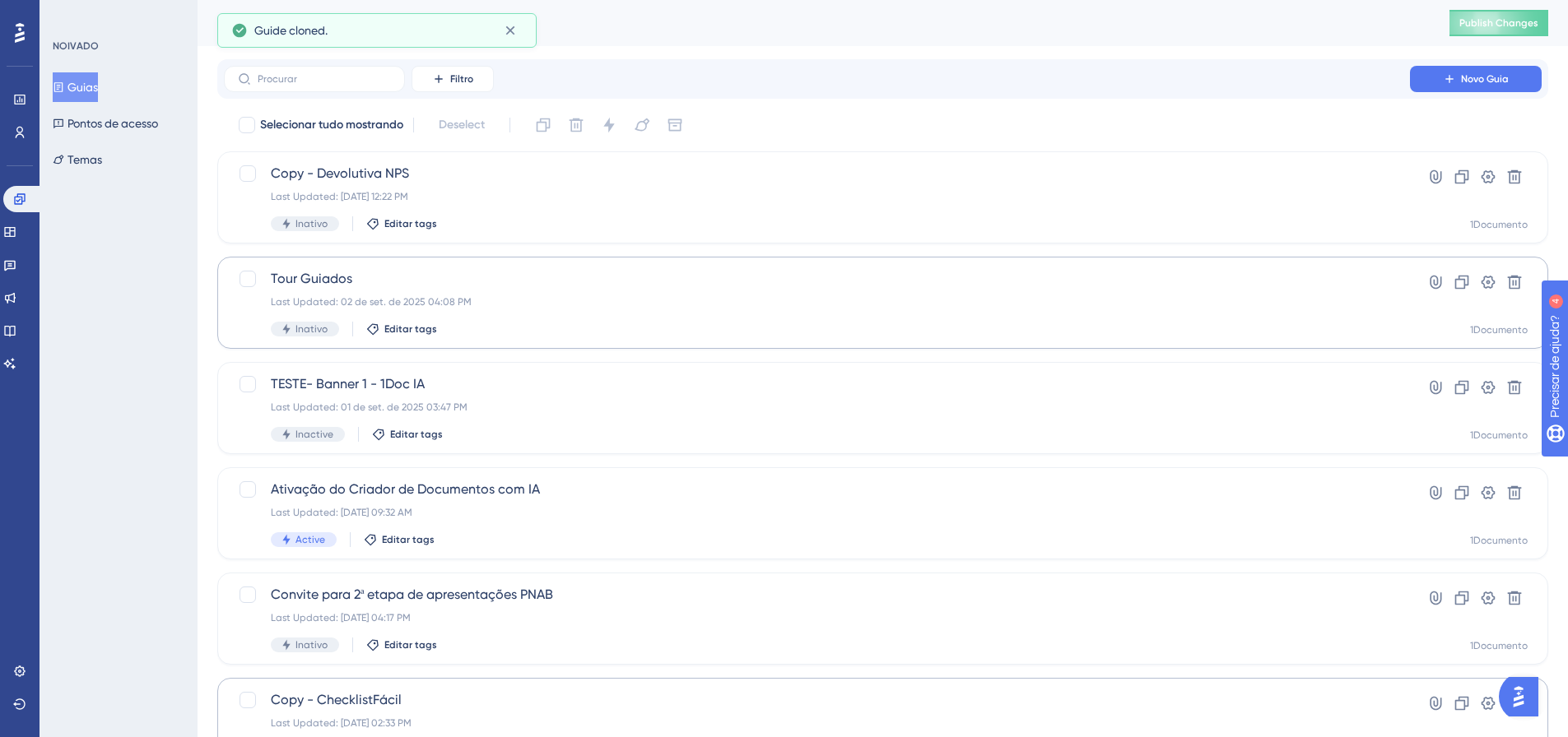
checkbox input "false"
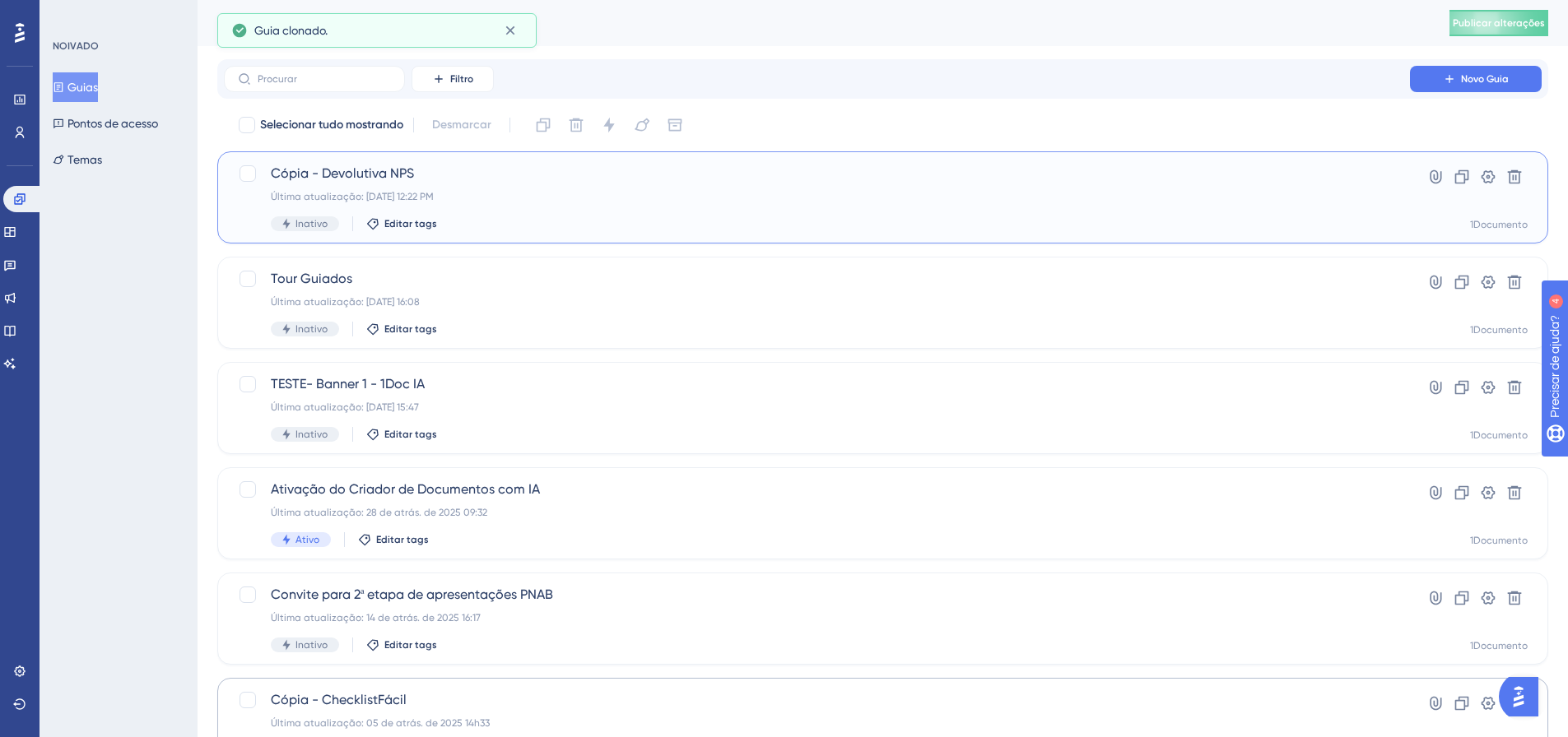
click at [428, 182] on span "Cópia - Devolutiva NPS" at bounding box center [817, 174] width 1092 height 20
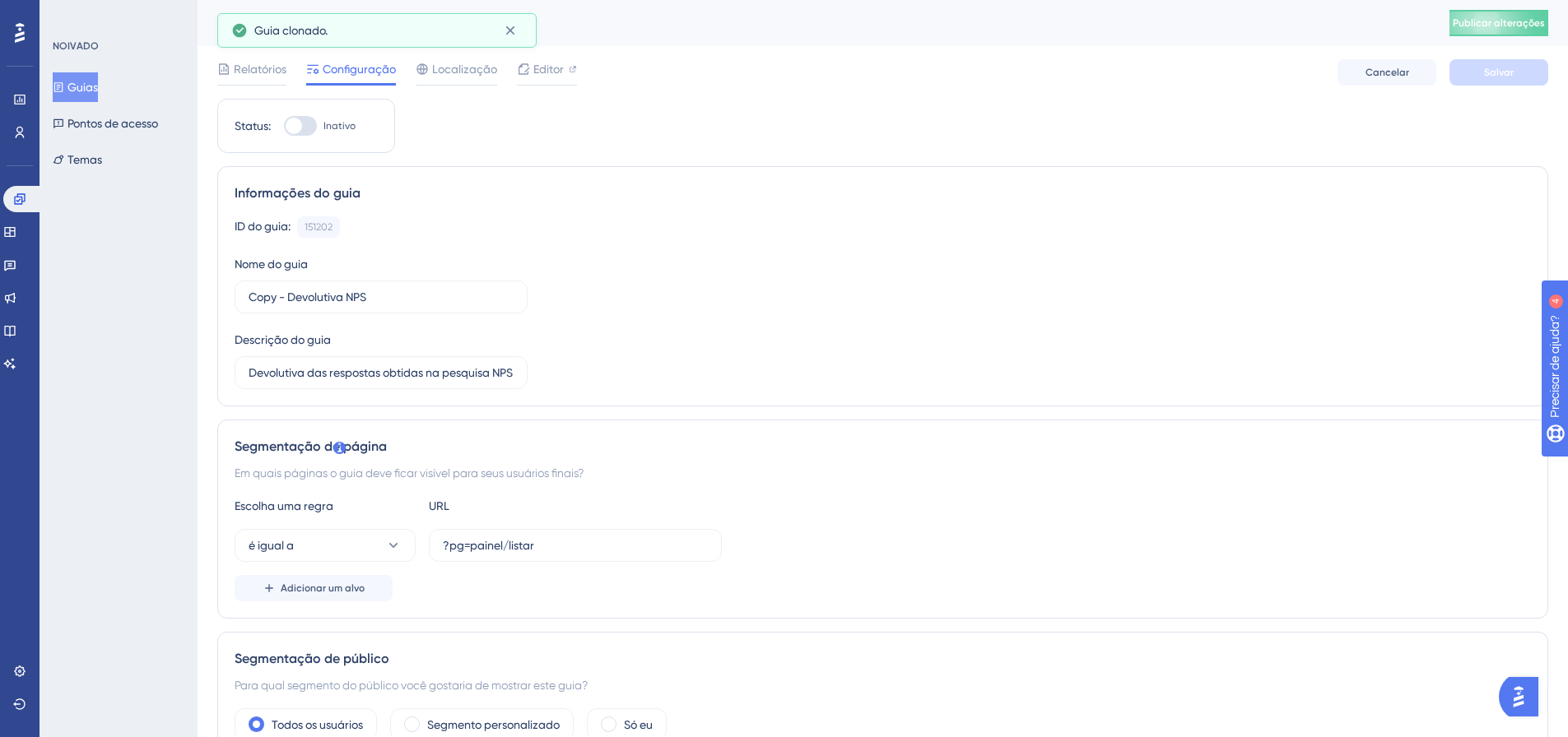
click at [513, 34] on icon at bounding box center [511, 31] width 17 height 17
click at [321, 307] on label "Copy - Devolutiva NPS" at bounding box center [381, 298] width 293 height 33
click at [321, 306] on input "Copy - Devolutiva NPS" at bounding box center [381, 297] width 265 height 18
click at [321, 307] on label "Copy - Devolutiva NPS" at bounding box center [381, 298] width 293 height 33
click at [321, 306] on input "Copy - Devolutiva NPS" at bounding box center [381, 297] width 265 height 18
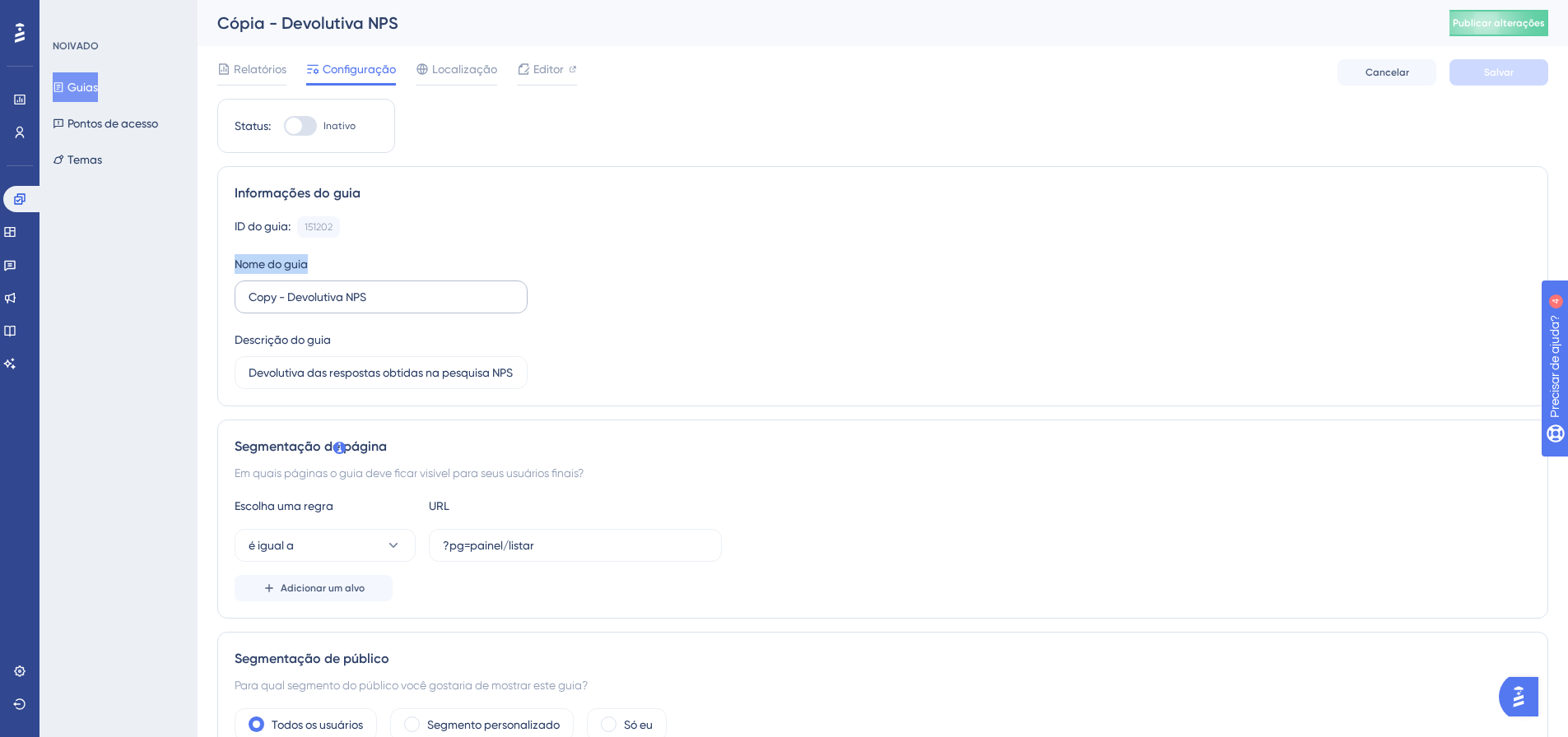
click at [321, 307] on label "Copy - Devolutiva NPS" at bounding box center [381, 298] width 293 height 33
click at [321, 306] on input "Copy - Devolutiva NPS" at bounding box center [381, 297] width 265 height 18
click at [321, 307] on label "Copy - Devolutiva NPS" at bounding box center [381, 298] width 293 height 33
click at [321, 306] on input "Copy - Devolutiva NPS" at bounding box center [381, 297] width 265 height 18
click at [337, 301] on input "Copy - Devolutiva NPS" at bounding box center [381, 297] width 265 height 18
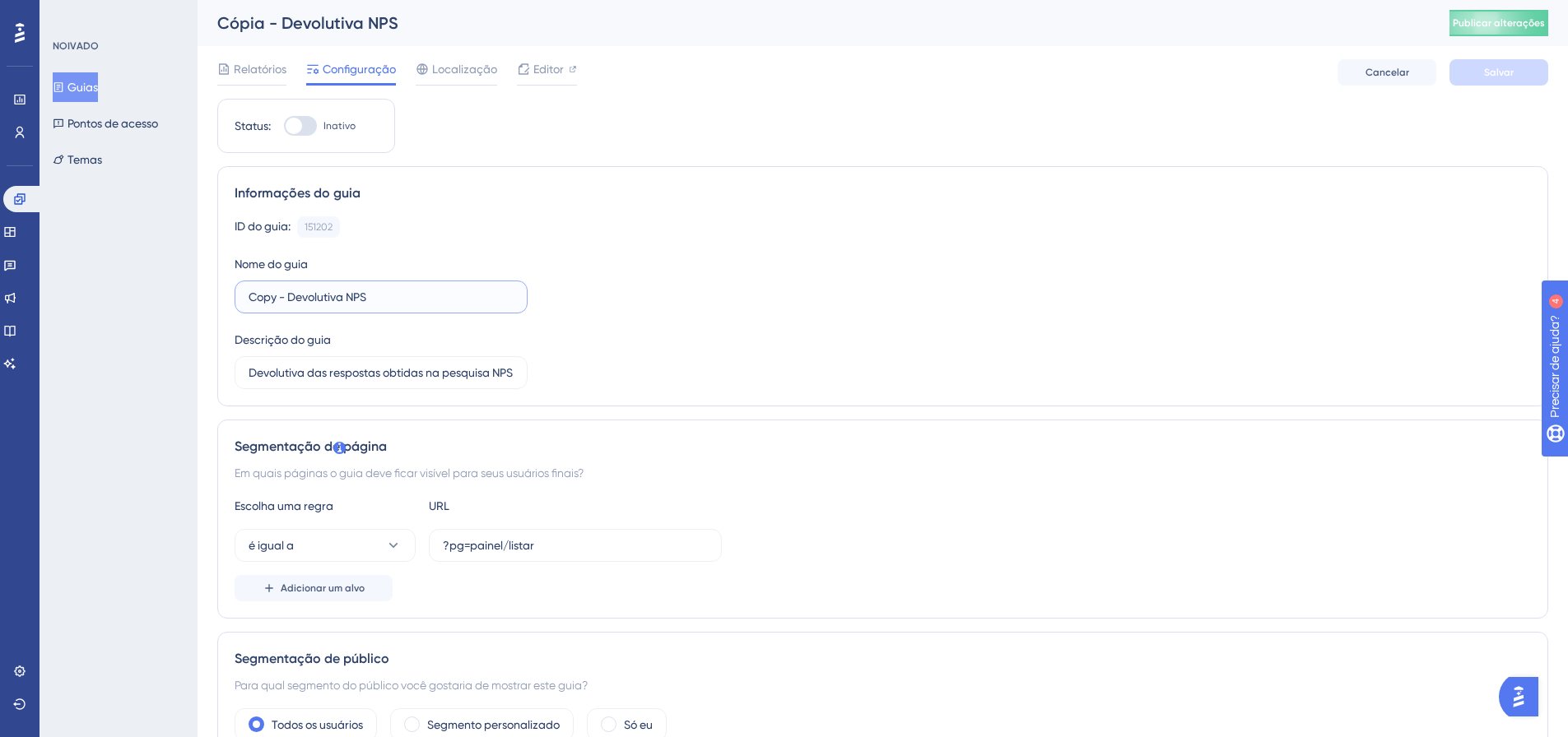
click at [341, 296] on input "Copy - Devolutiva NPS" at bounding box center [381, 297] width 265 height 18
drag, startPoint x: 376, startPoint y: 295, endPoint x: 230, endPoint y: 294, distance: 146.0
click at [230, 294] on div "Informações do guia ID do guia: 151202 Cópia Nome do guia Copy - Devolutiva NPS…" at bounding box center [882, 287] width 1331 height 240
paste input "descadastro"
click at [335, 293] on input "teste descadastro" at bounding box center [381, 297] width 265 height 18
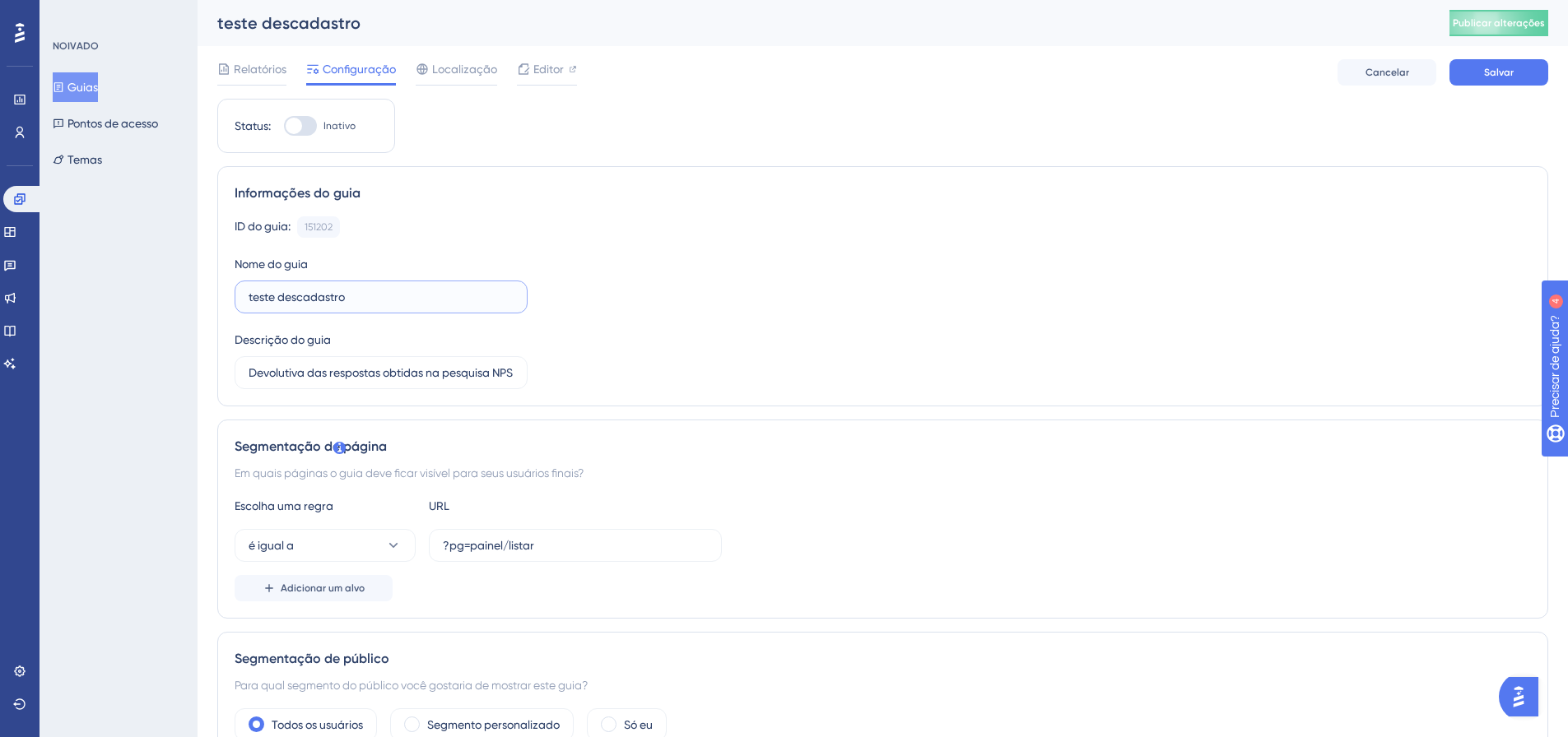
click at [335, 293] on input "teste descadastro" at bounding box center [381, 297] width 265 height 18
type input "teste descadastro"
click at [399, 378] on input "Devolutiva das respostas obtidas na pesquisa NPS" at bounding box center [381, 373] width 265 height 18
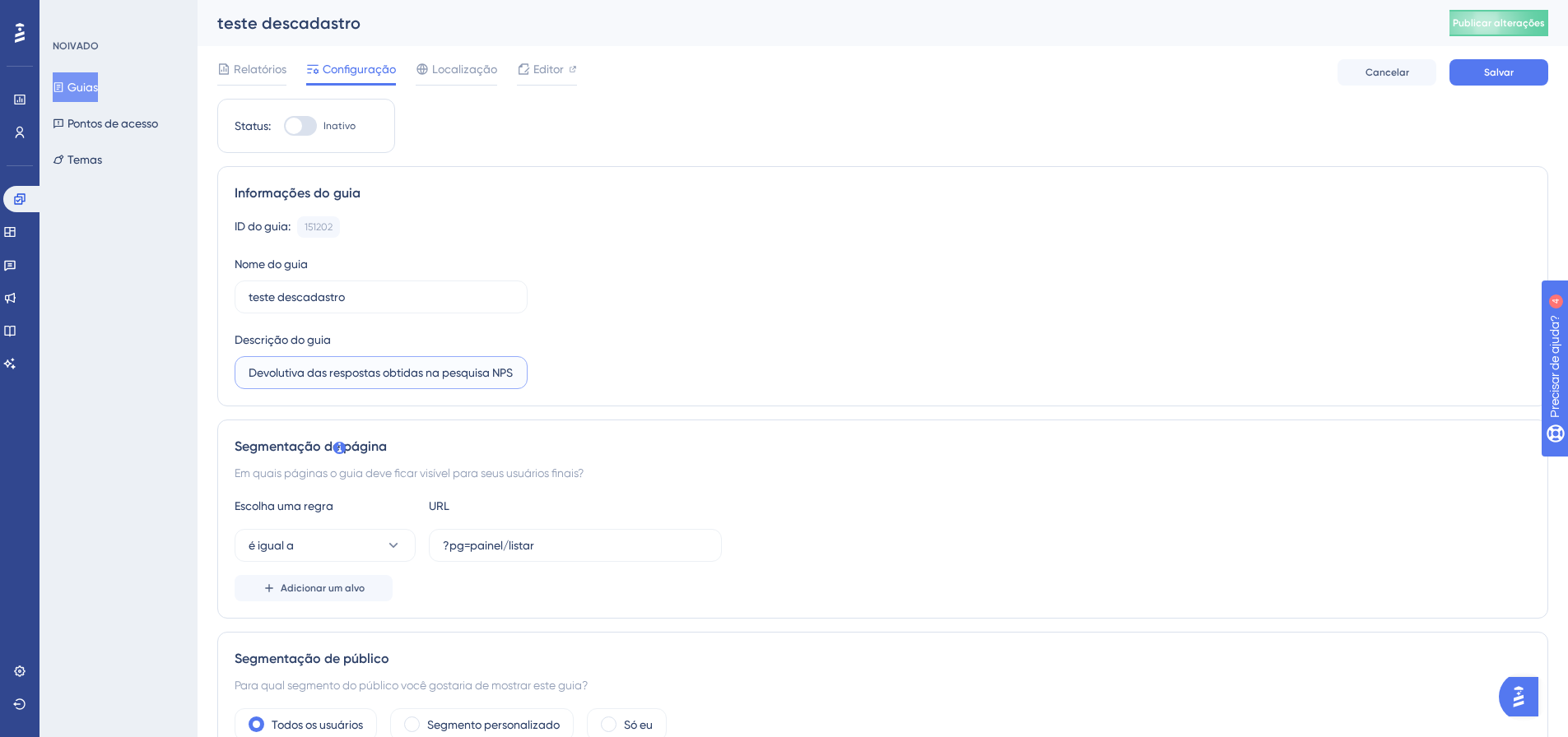
click at [399, 378] on input "Devolutiva das respostas obtidas na pesquisa NPS" at bounding box center [381, 373] width 265 height 18
paste input "teste descadastro"
type input "teste descadastro"
click at [1497, 65] on span "Salvar" at bounding box center [1499, 72] width 30 height 13
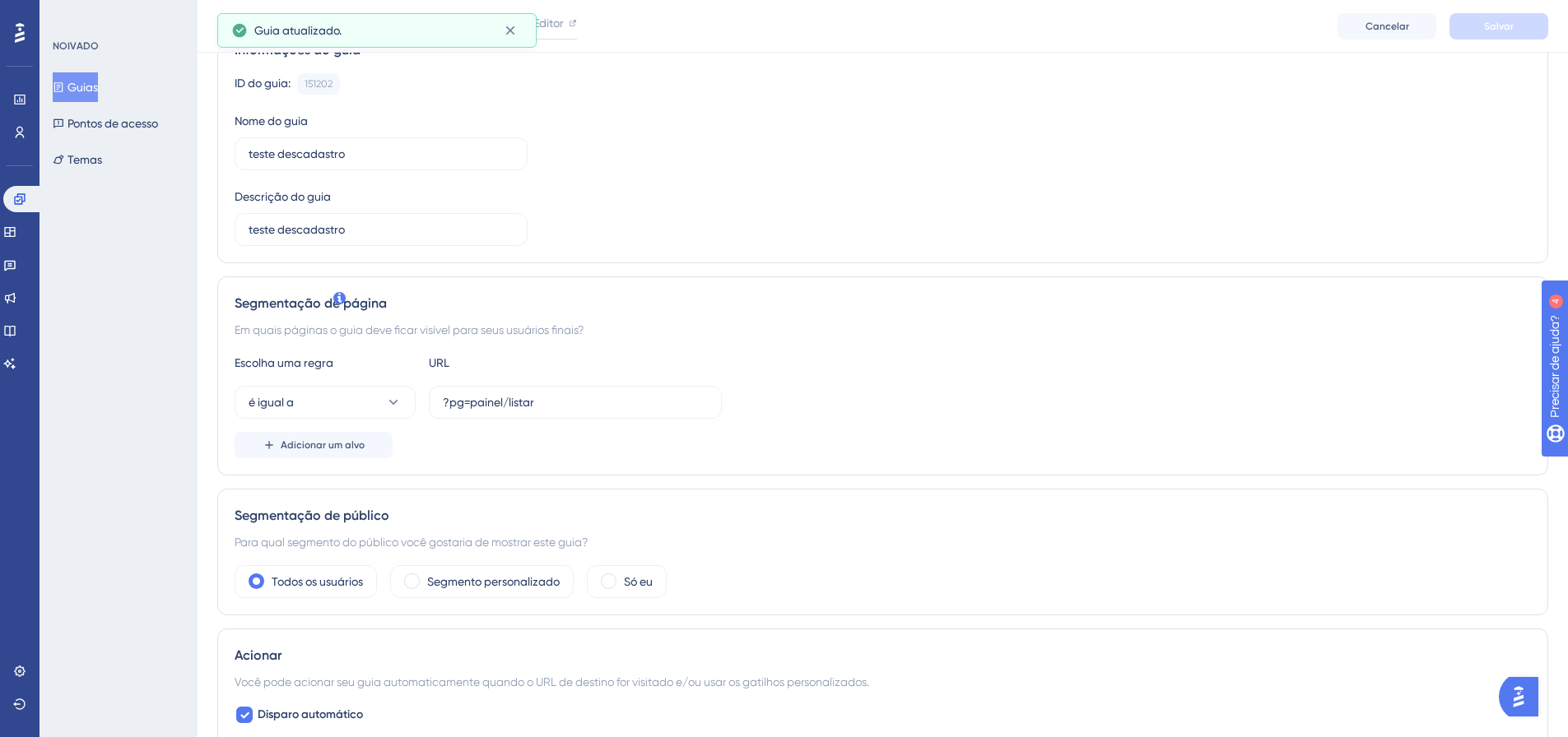
scroll to position [165, 0]
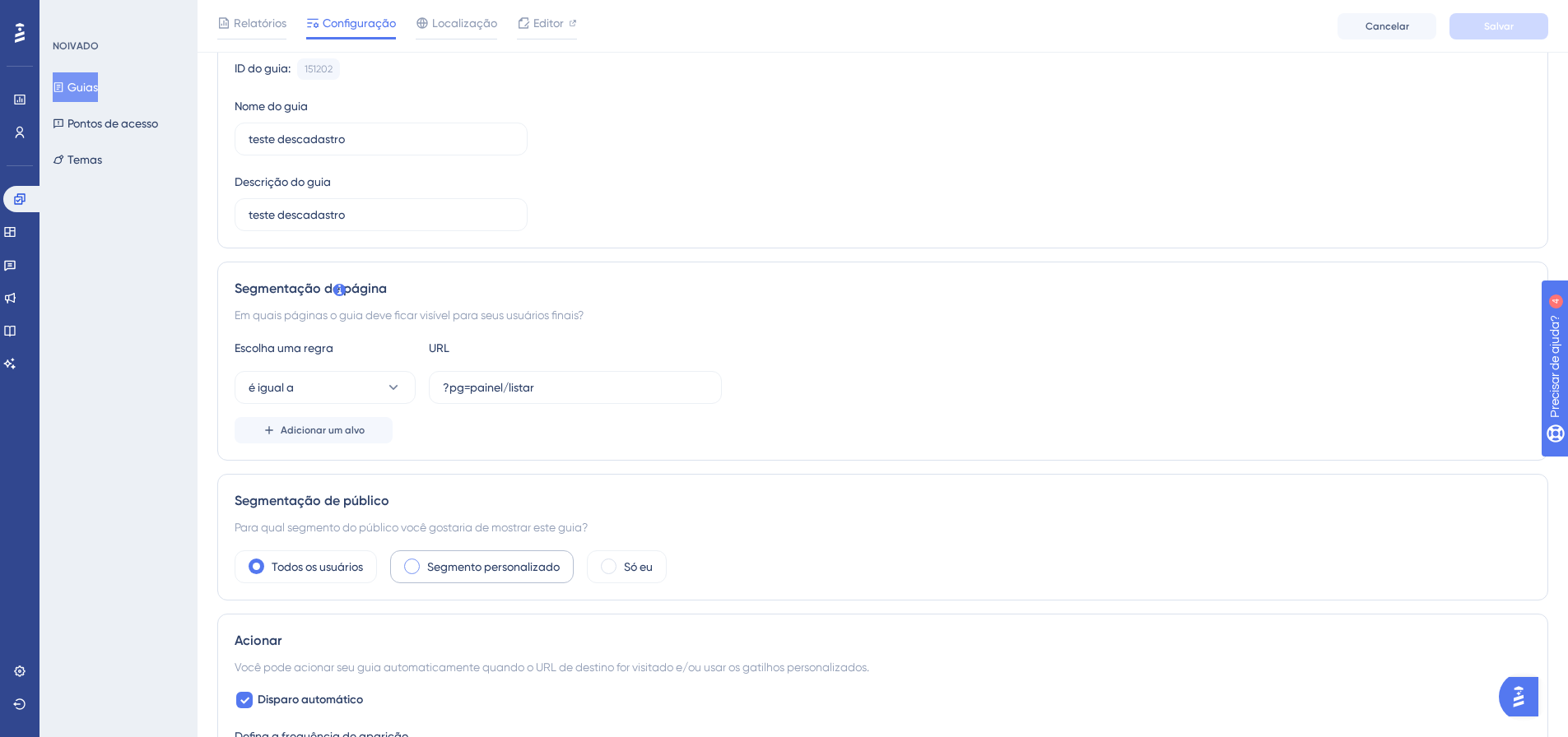
click at [446, 565] on font "Segmento personalizado" at bounding box center [493, 567] width 133 height 13
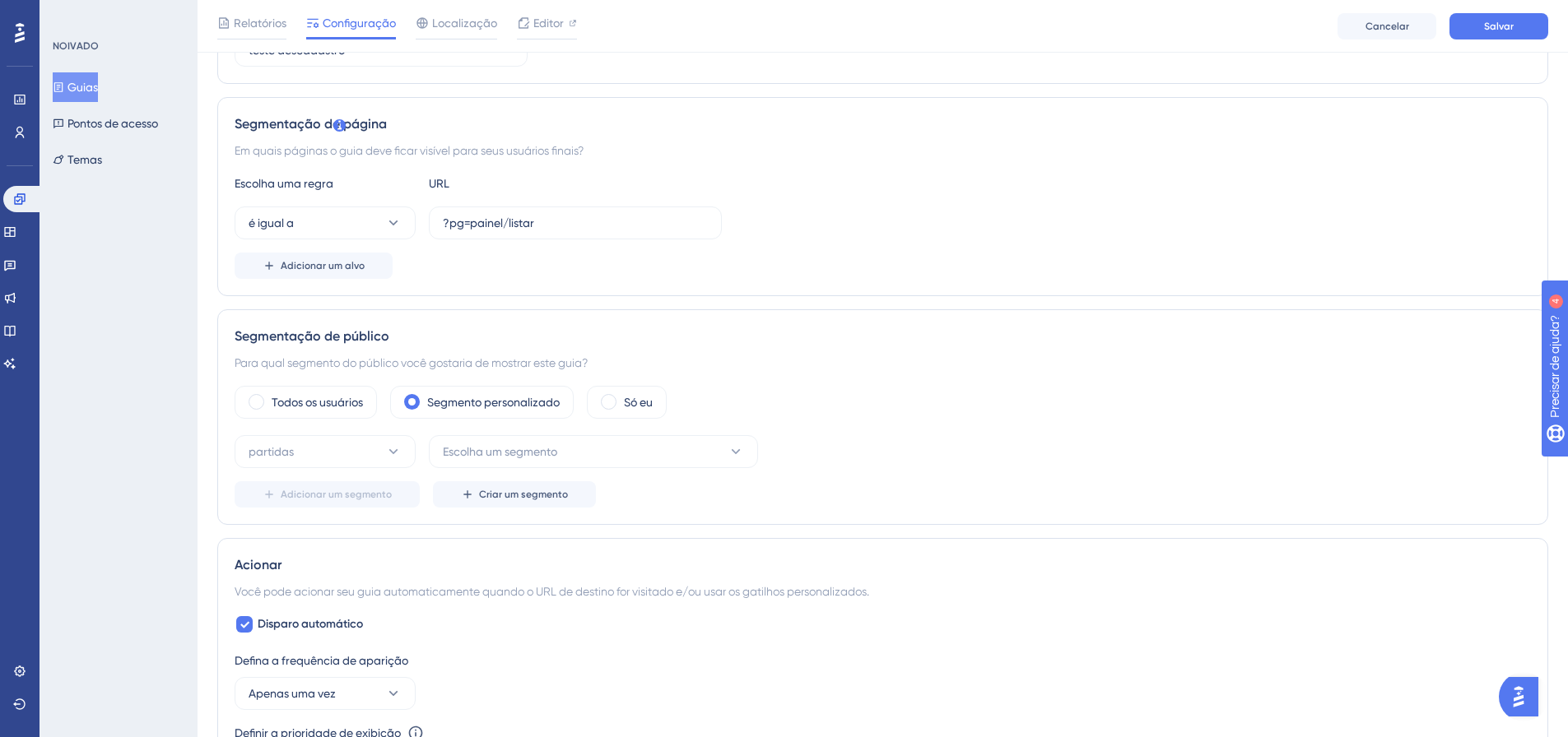
click at [505, 472] on div "partidas Escolha um segmento Adicionar um segmento Criar um segmento" at bounding box center [883, 471] width 1297 height 72
click at [512, 452] on font "Escolha um segmento" at bounding box center [500, 452] width 114 height 13
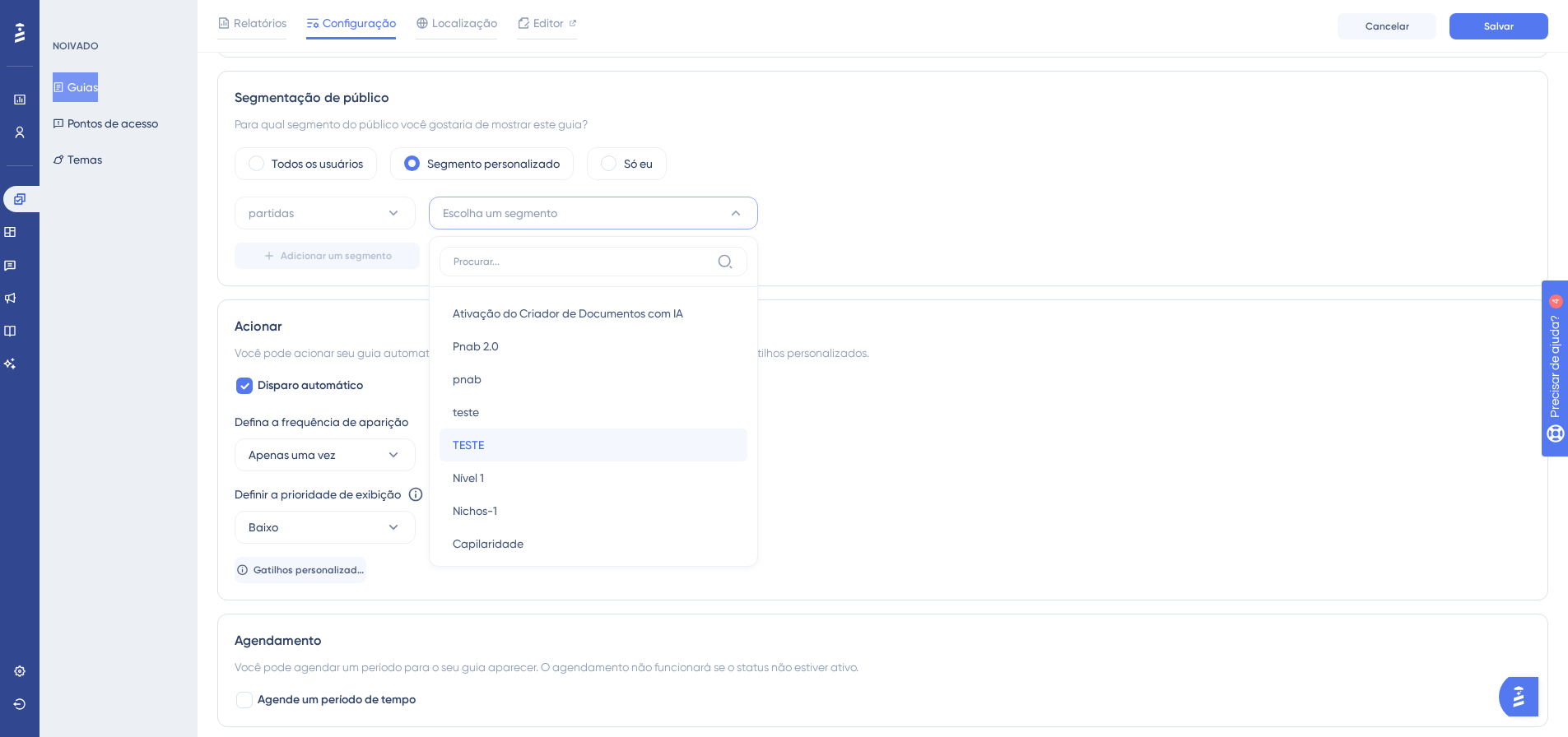
click at [499, 436] on div "TESTE TESTE" at bounding box center [594, 445] width 282 height 33
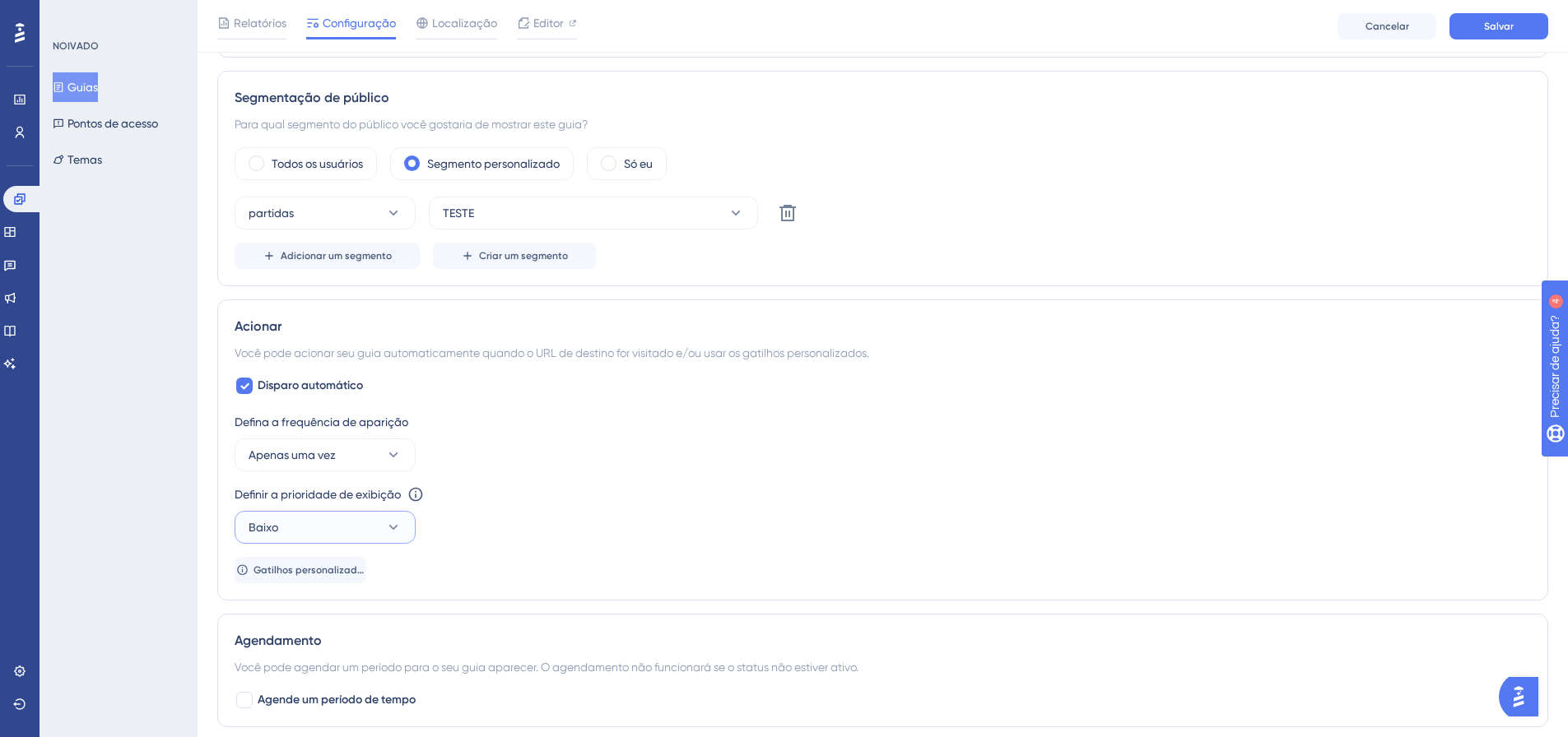
click at [317, 531] on button "Baixo" at bounding box center [325, 527] width 181 height 33
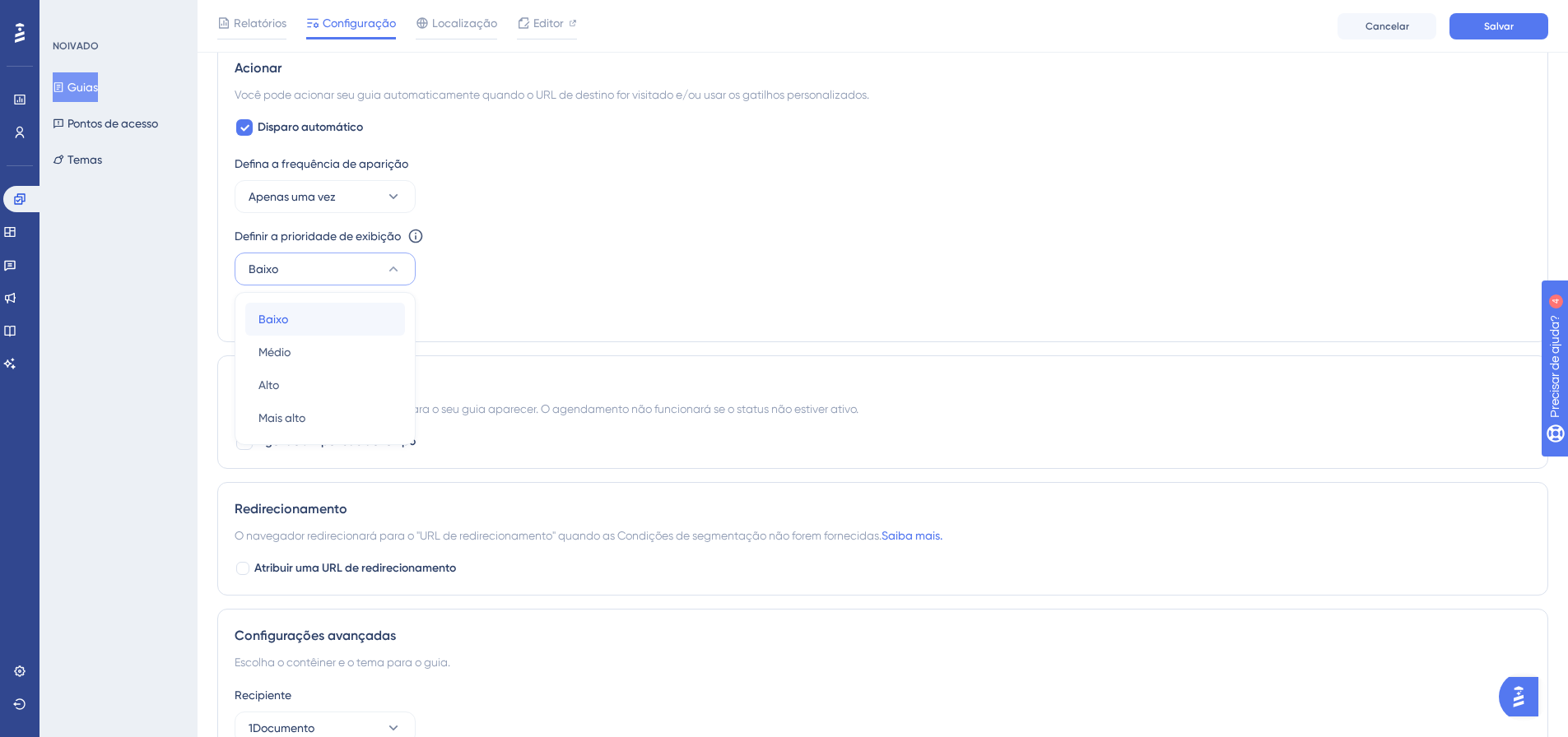
click at [284, 313] on font "Baixo" at bounding box center [274, 319] width 30 height 13
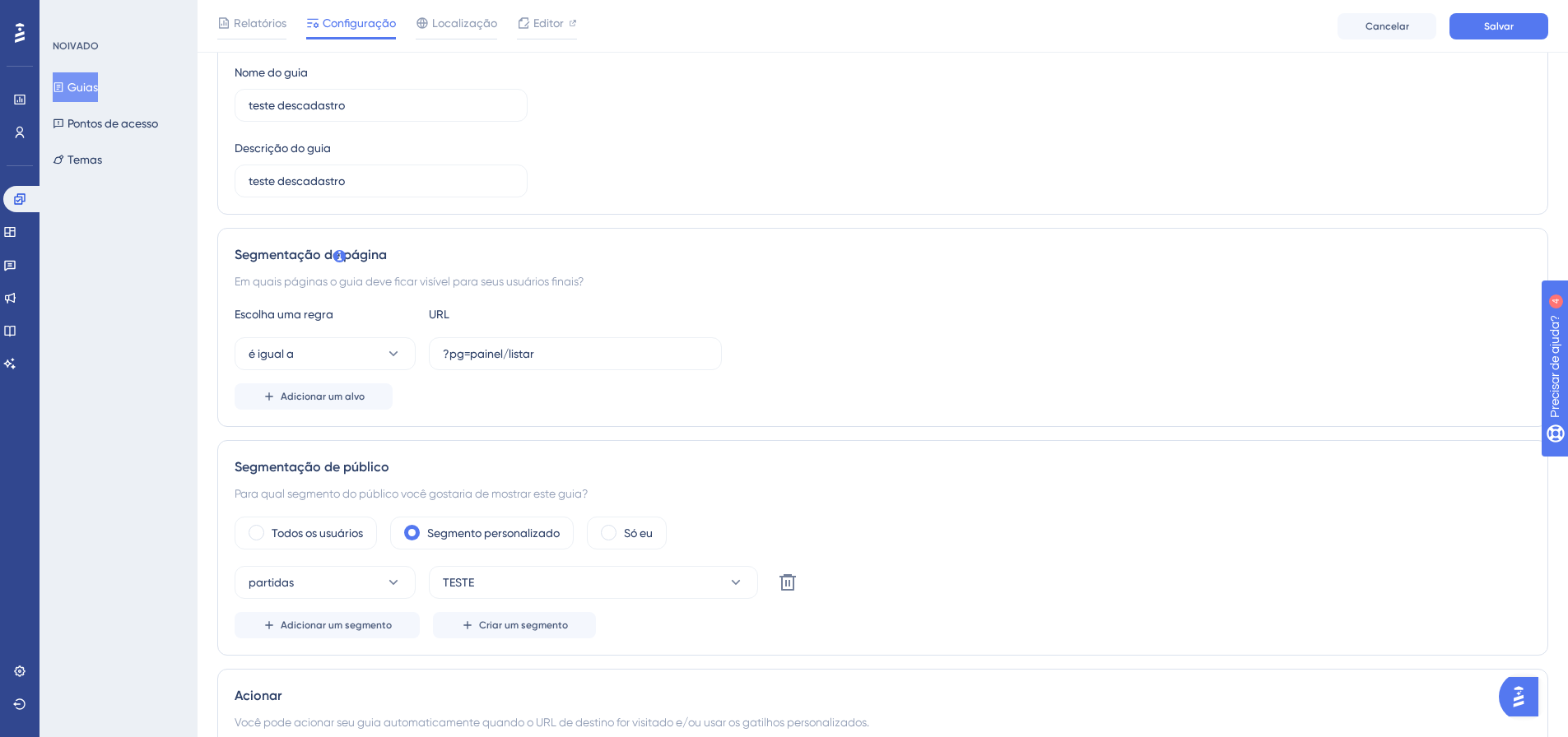
scroll to position [170, 0]
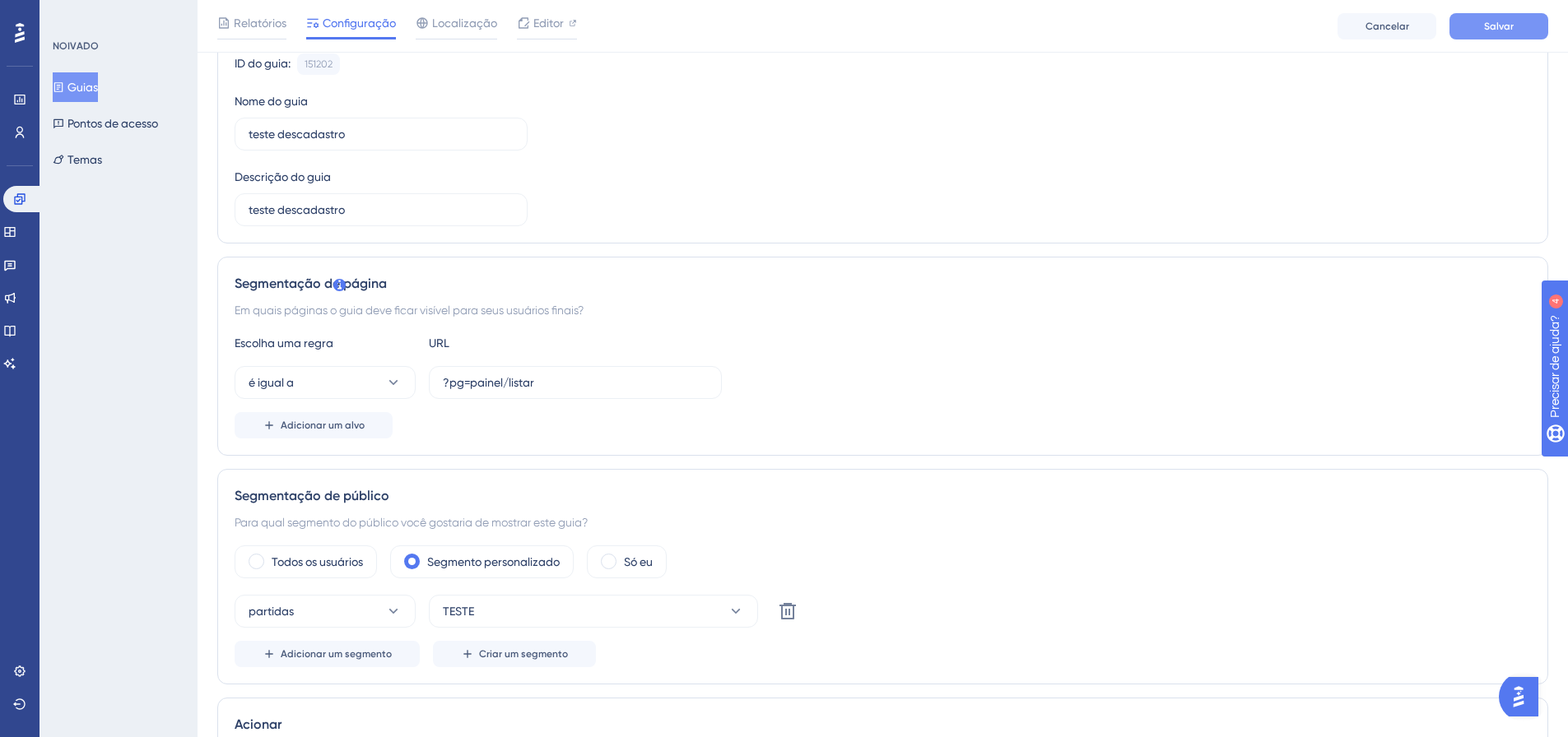
click at [1490, 24] on font "Salvar" at bounding box center [1499, 27] width 30 height 12
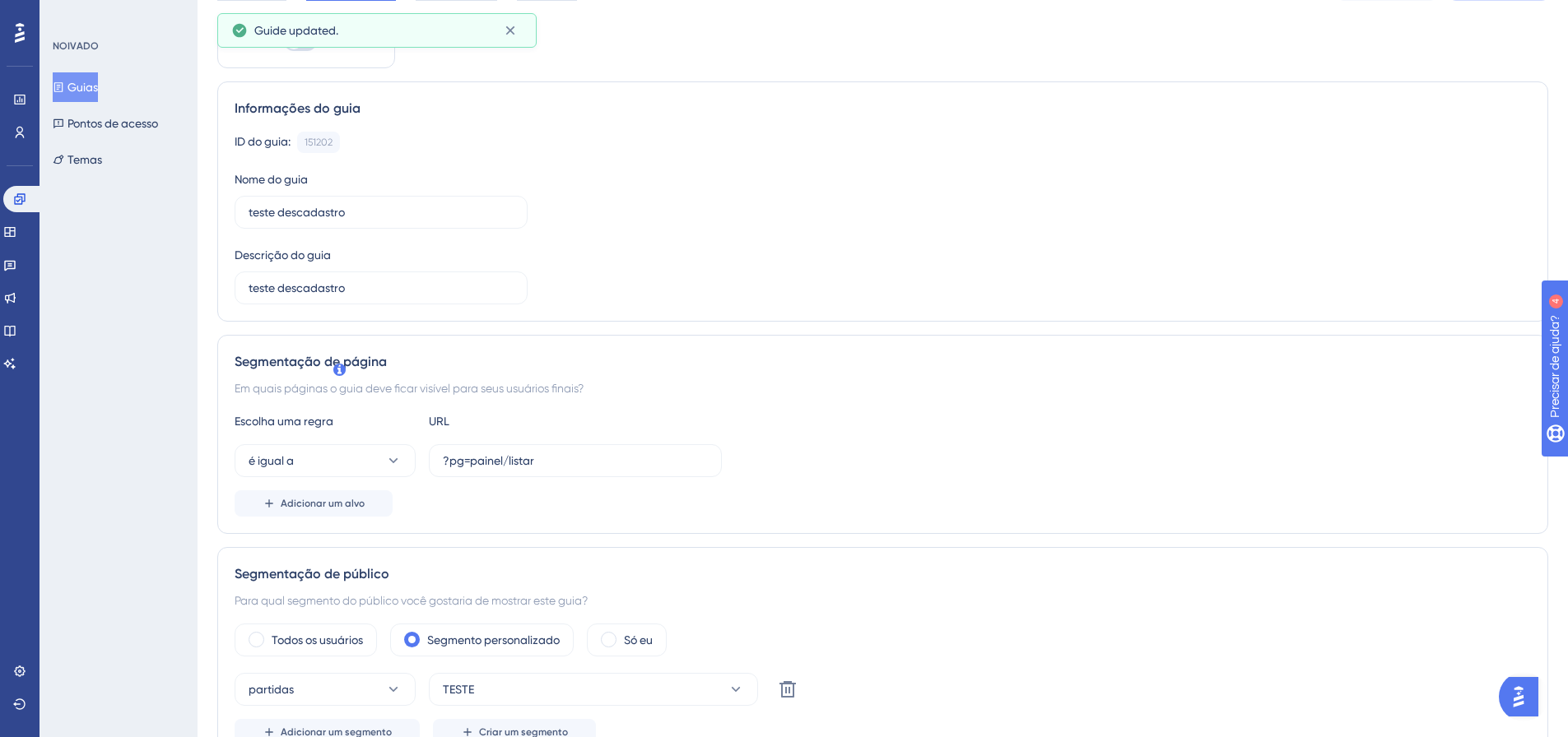
scroll to position [0, 0]
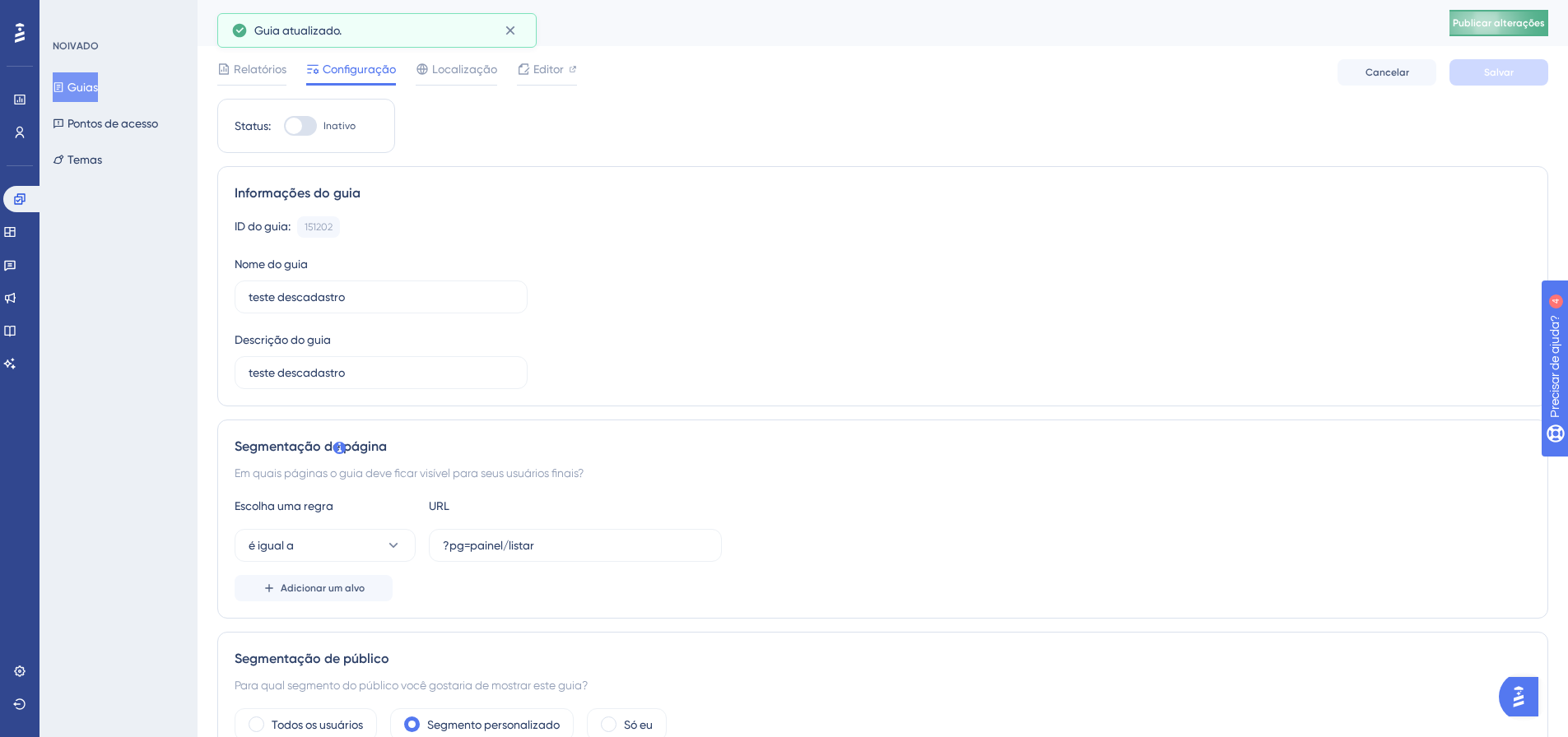
click at [1538, 27] on font "Publicar alterações" at bounding box center [1498, 23] width 92 height 12
click at [535, 72] on font "Editor" at bounding box center [548, 69] width 31 height 13
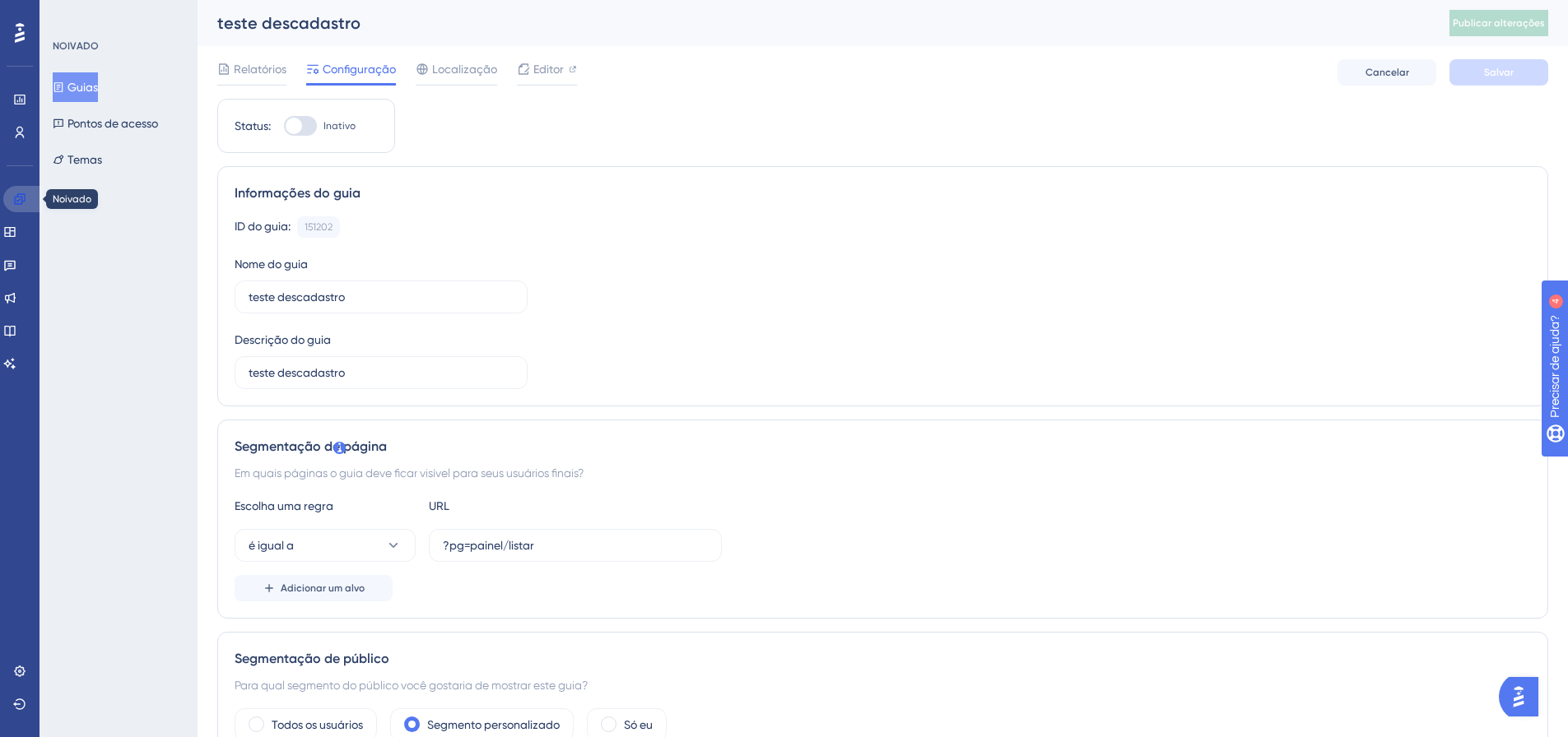
click at [26, 206] on link at bounding box center [23, 199] width 40 height 27
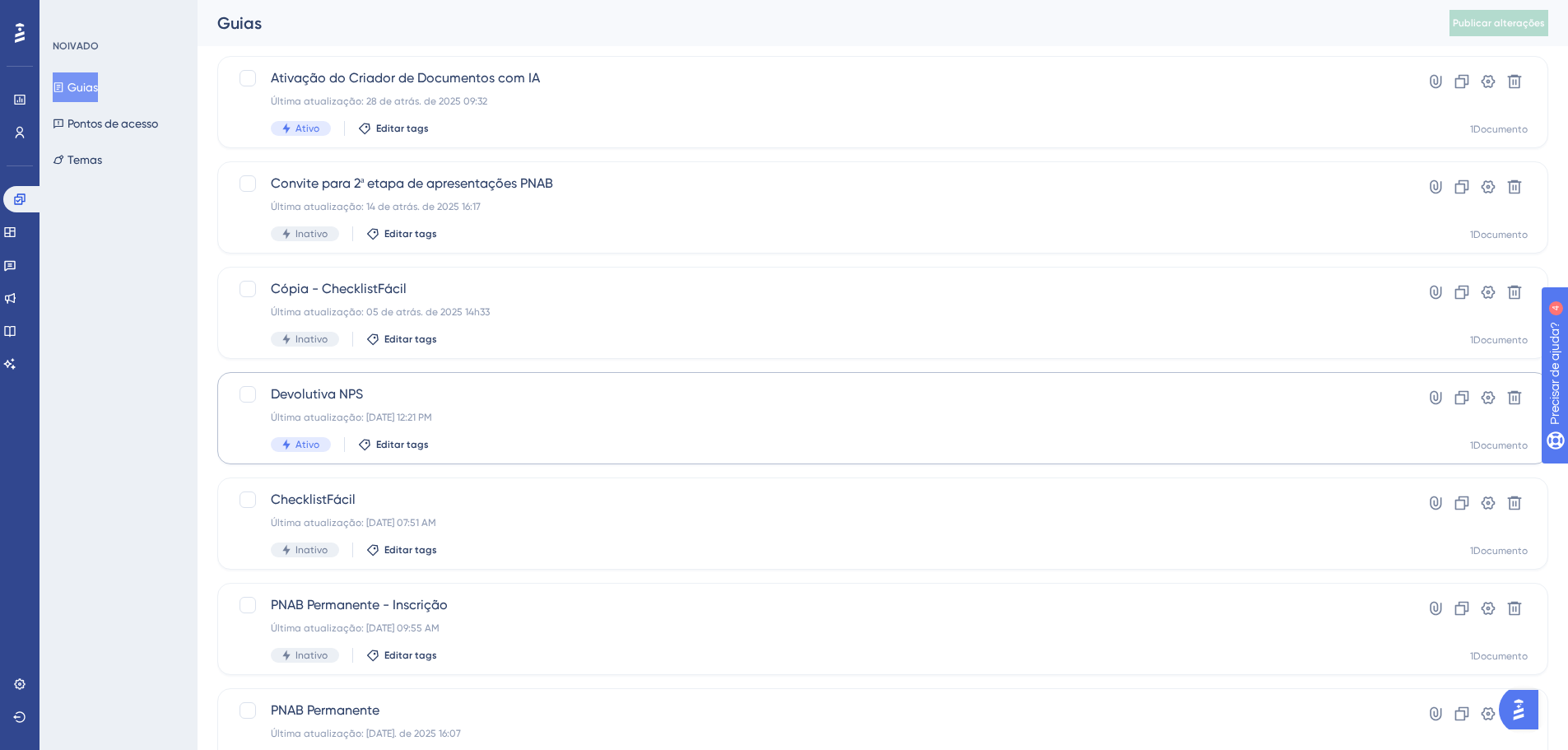
scroll to position [528, 0]
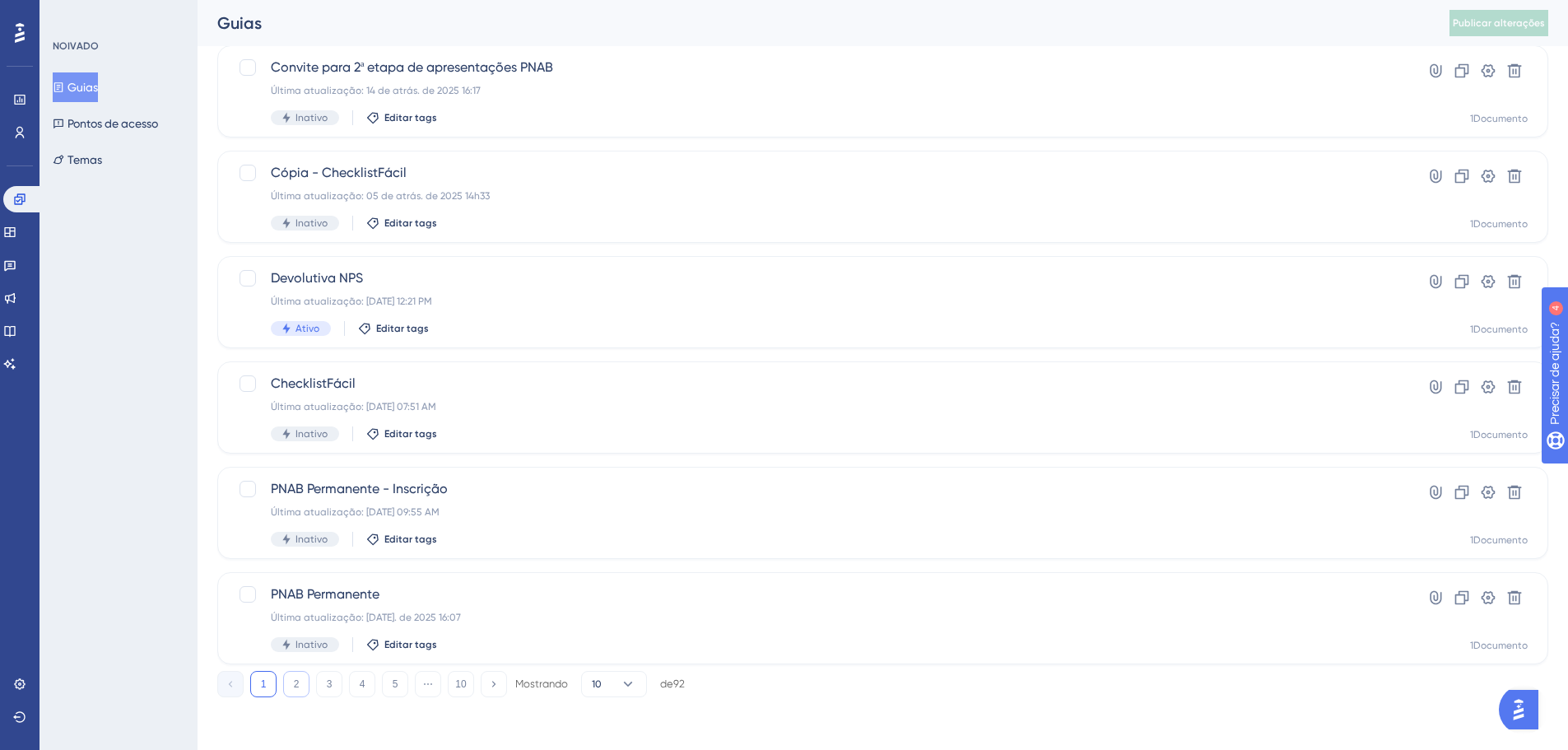
click at [289, 684] on button "2" at bounding box center [297, 684] width 27 height 27
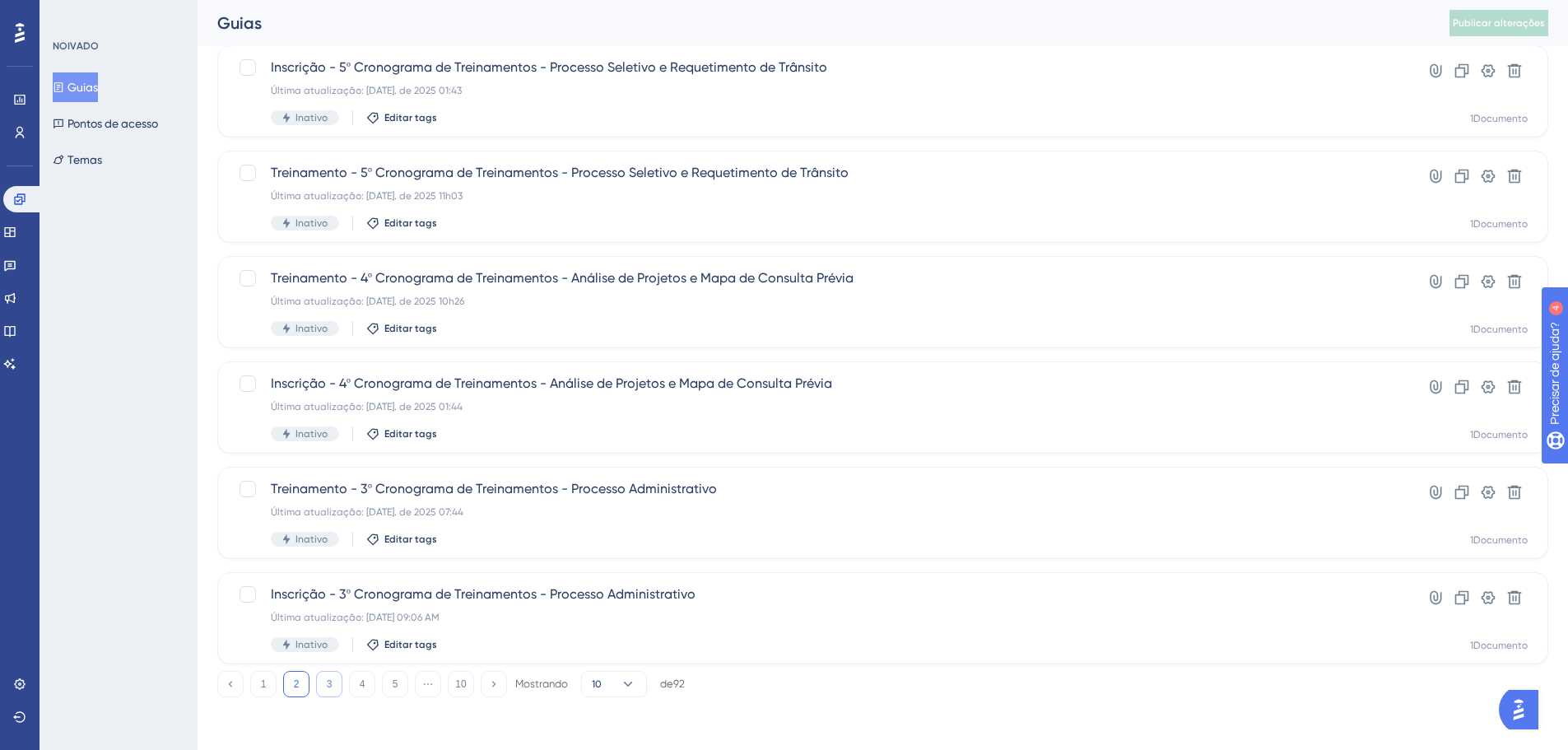
click at [330, 679] on font "3" at bounding box center [329, 684] width 6 height 12
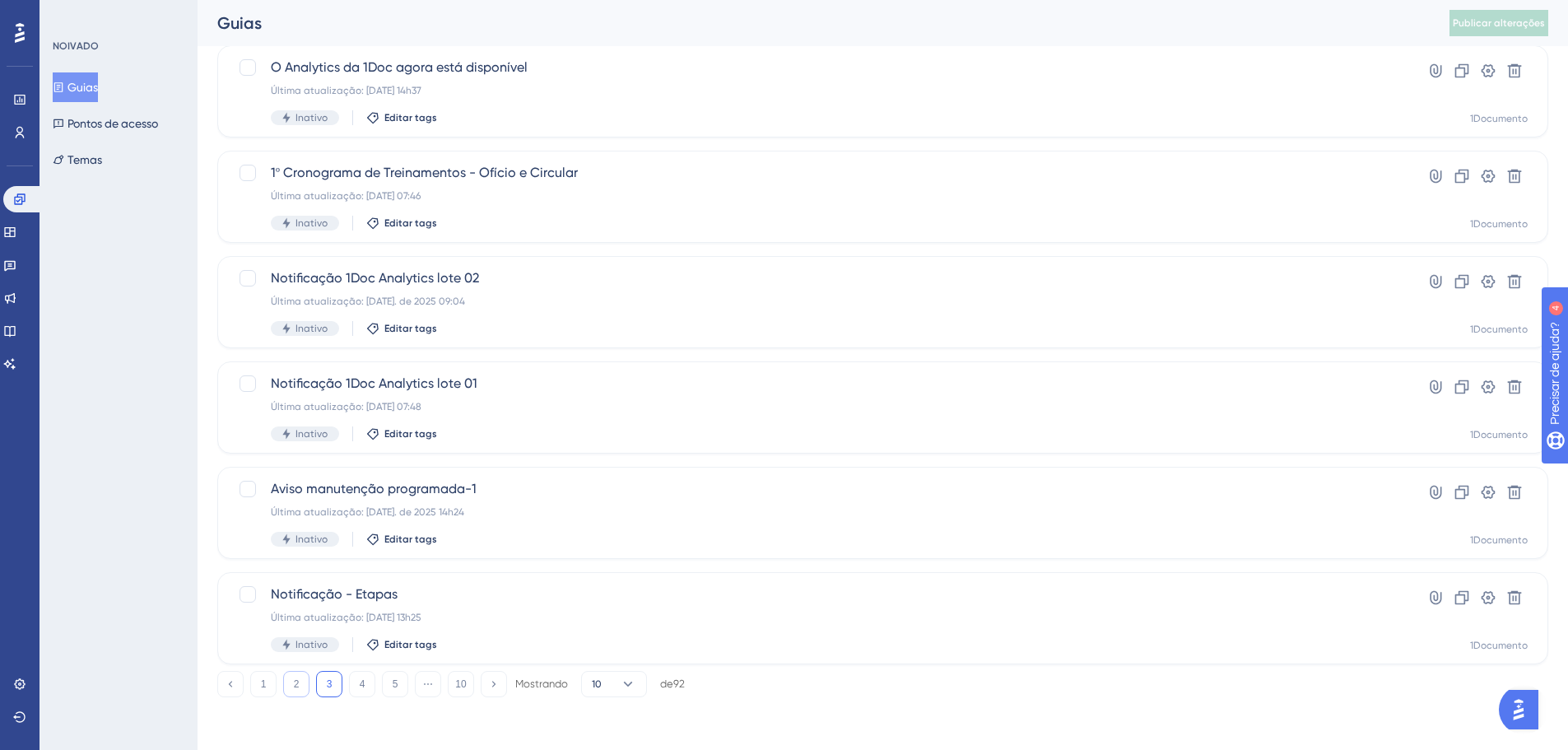
click at [291, 682] on button "2" at bounding box center [297, 684] width 27 height 27
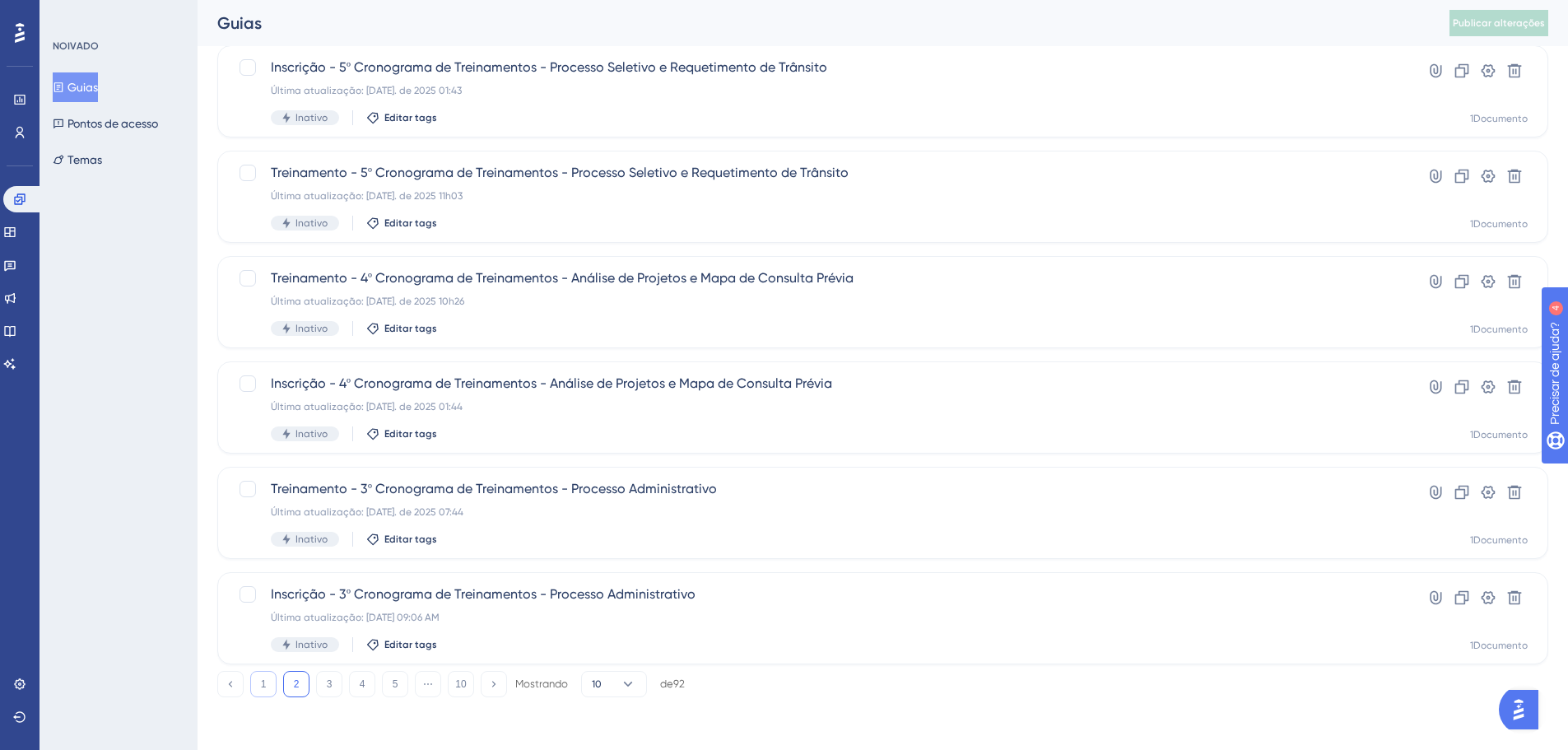
click at [273, 687] on button "1" at bounding box center [264, 684] width 27 height 27
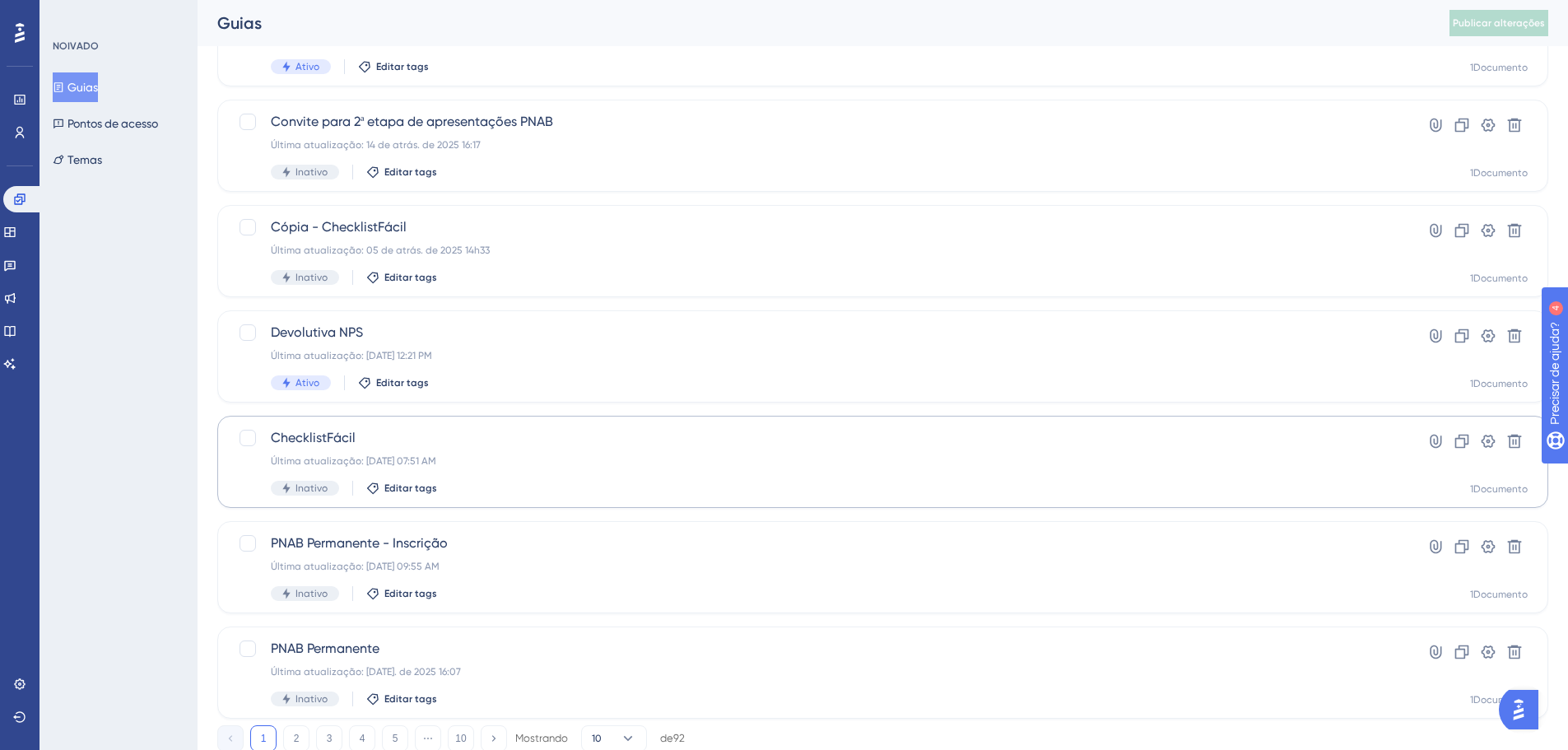
scroll to position [446, 0]
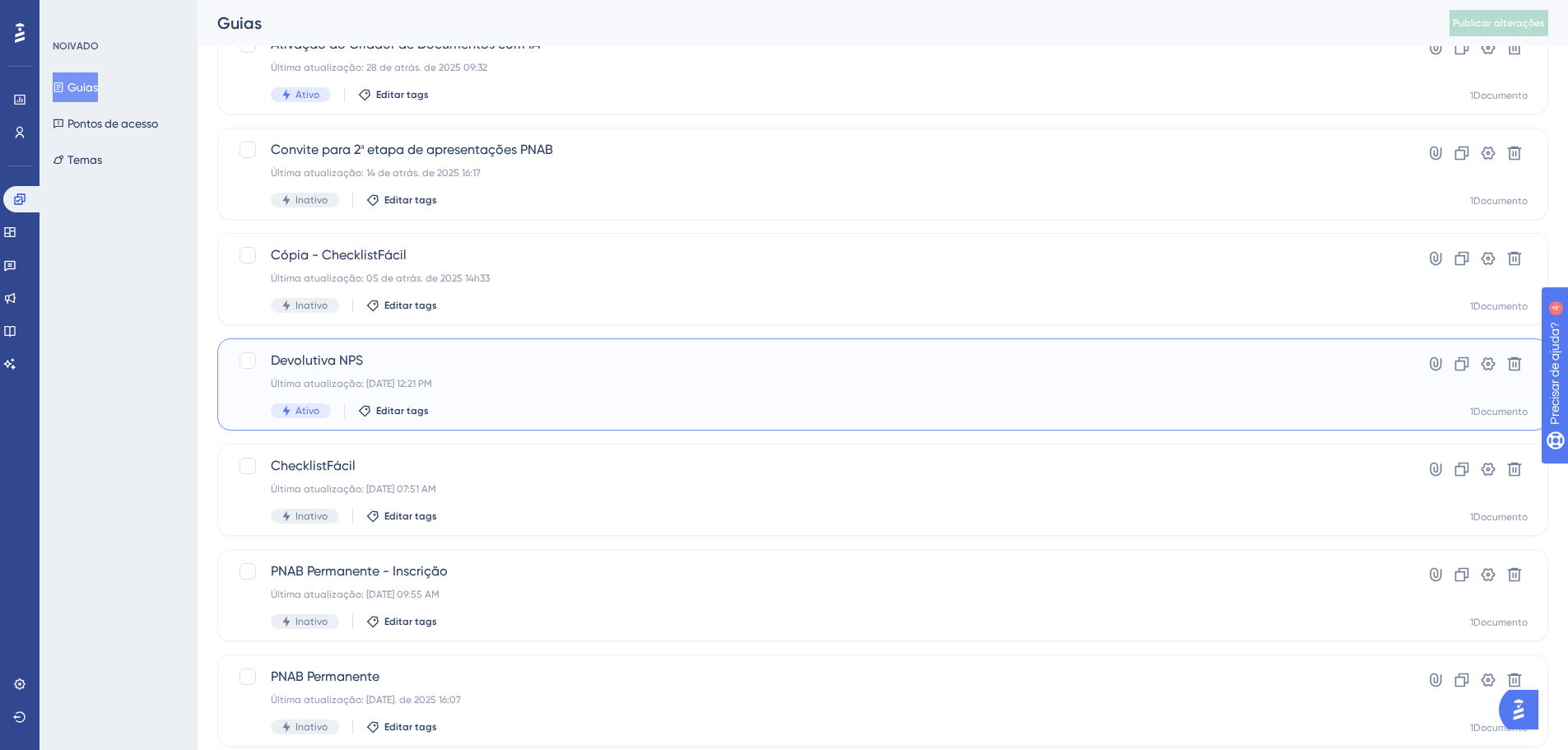
click at [444, 395] on div "Devolutiva NPS Última atualização: 03 de set. de 2025 12:21 PM Ativo Editar tags" at bounding box center [817, 384] width 1092 height 67
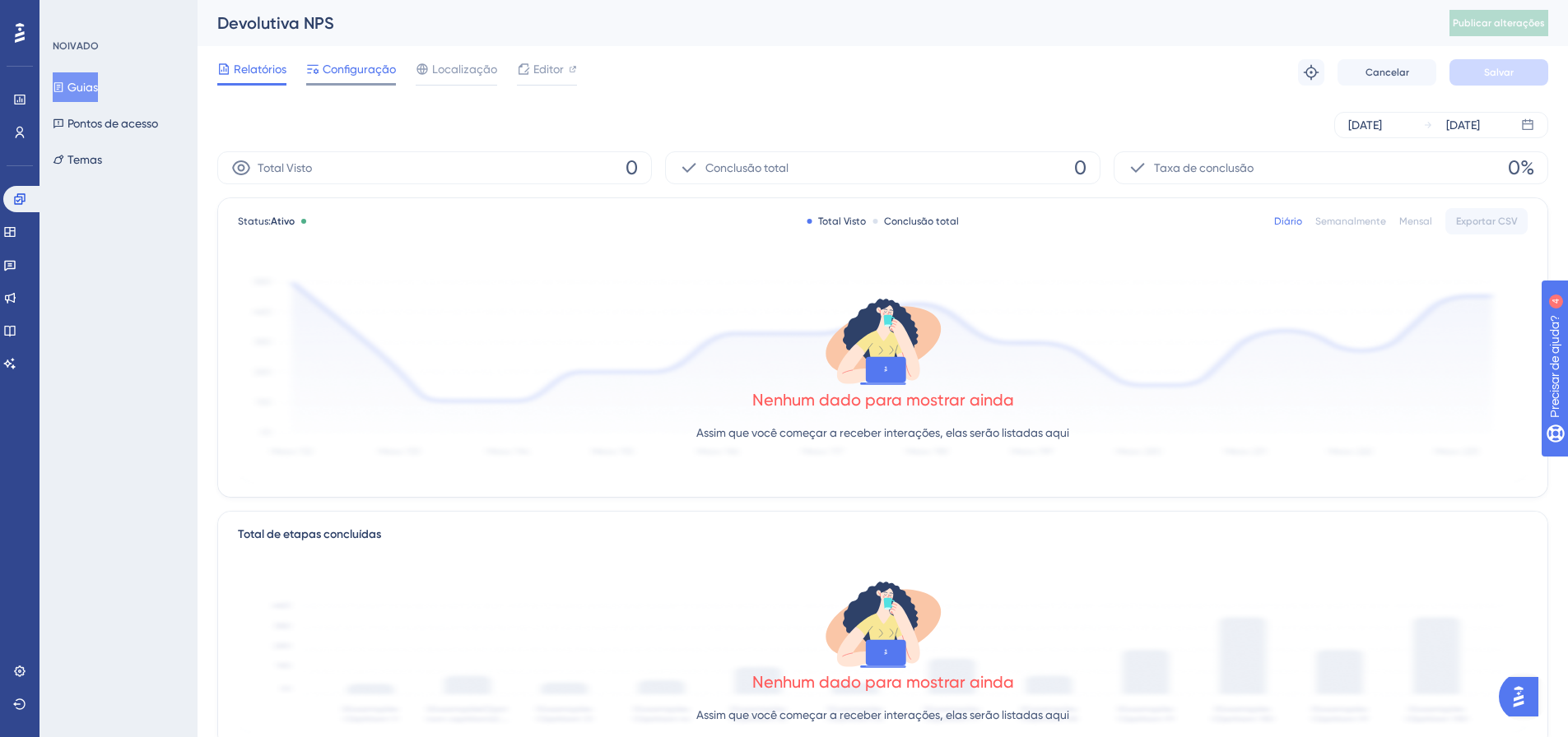
click at [338, 68] on font "Configuração" at bounding box center [359, 69] width 73 height 13
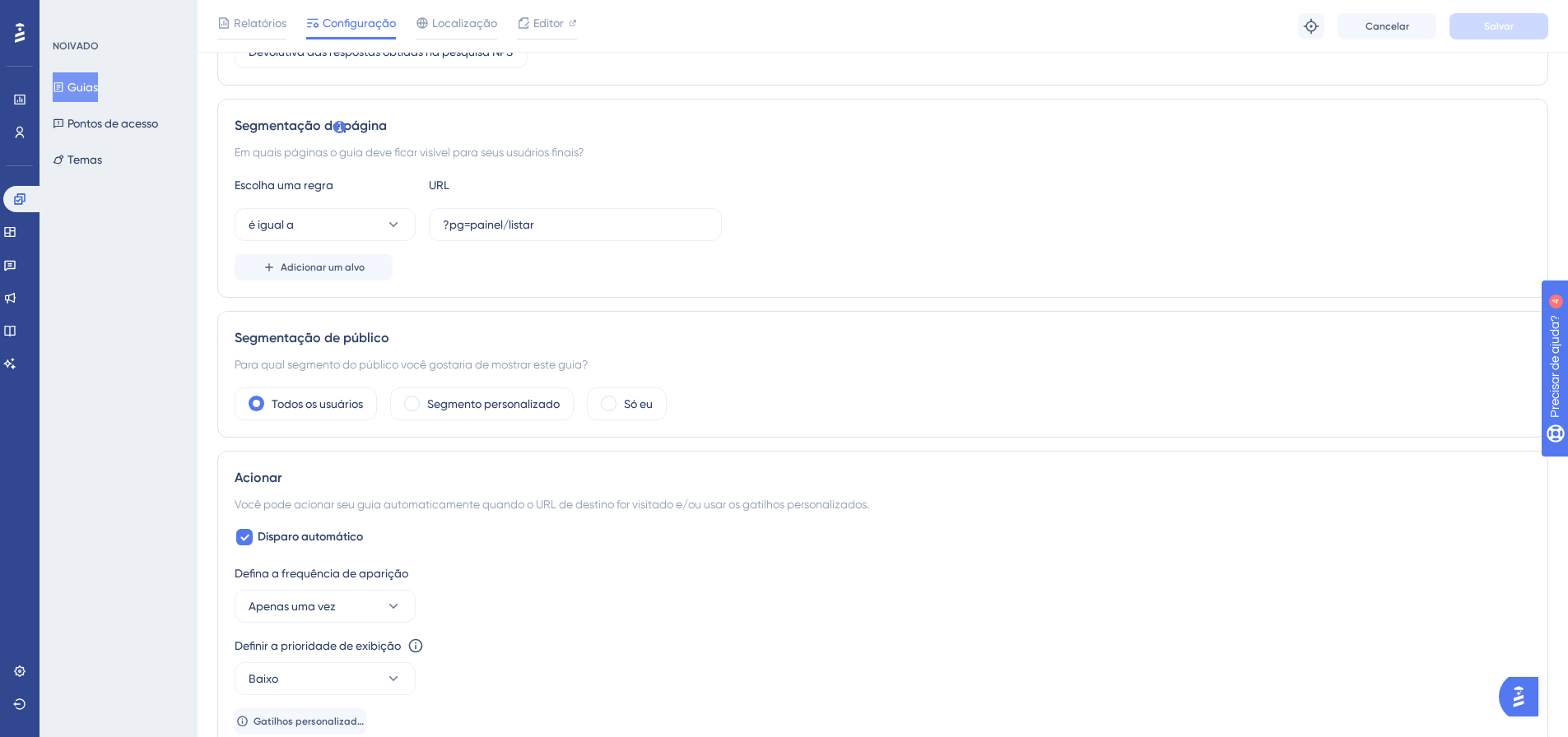
scroll to position [329, 0]
click at [450, 414] on div "Segmento personalizado" at bounding box center [482, 403] width 183 height 33
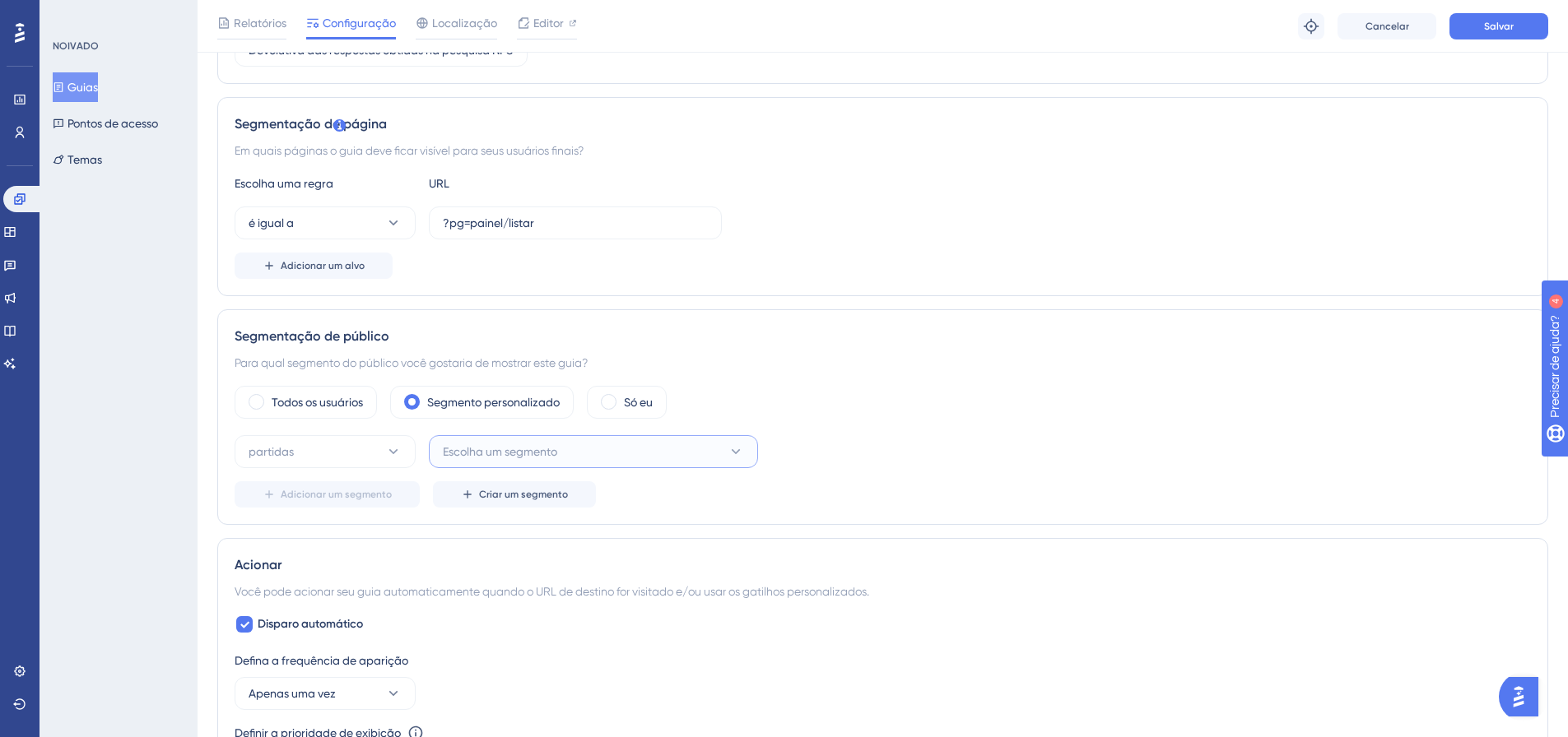
click at [528, 451] on font "Escolha um segmento" at bounding box center [500, 452] width 114 height 13
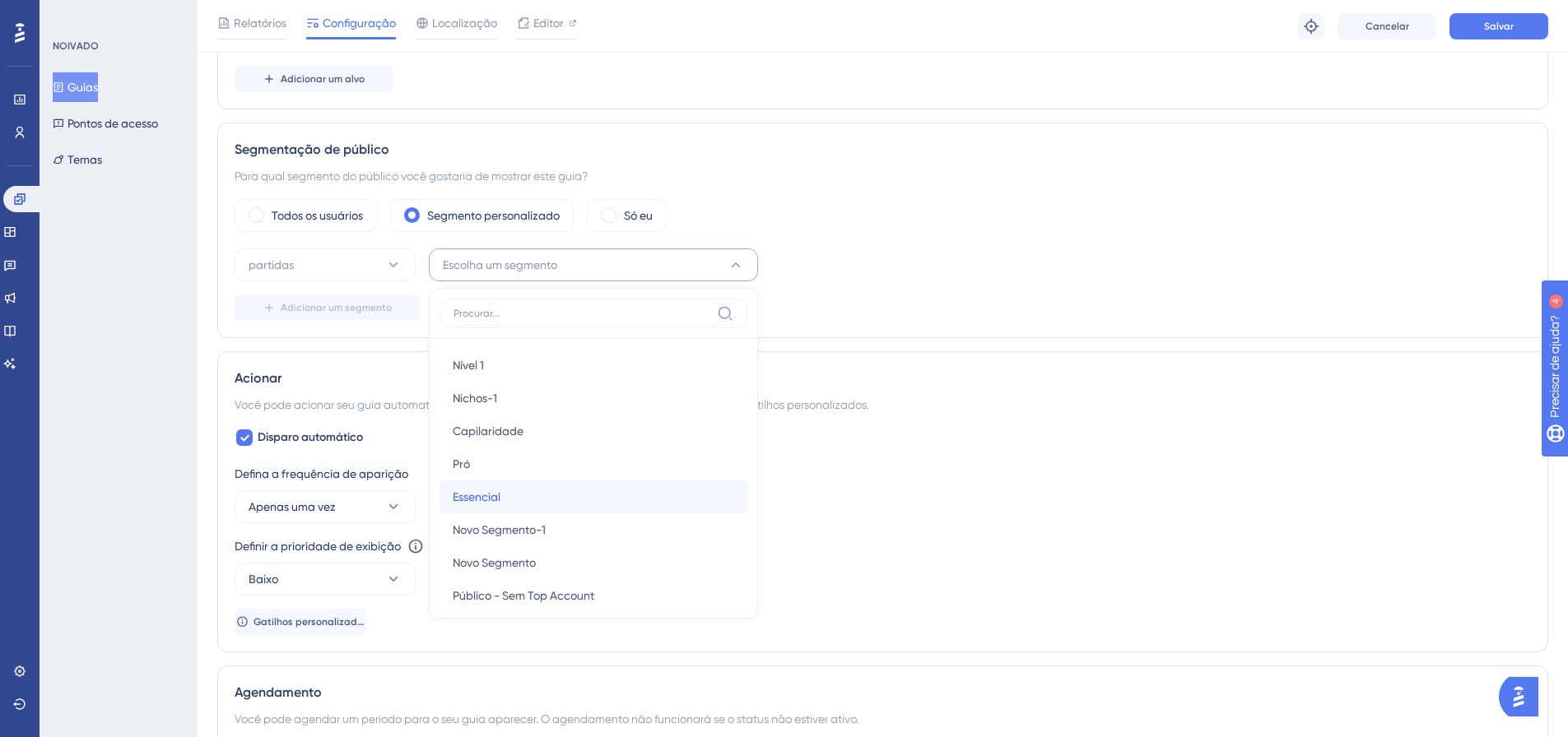
click at [505, 506] on div "Essencial Essencial" at bounding box center [594, 497] width 282 height 33
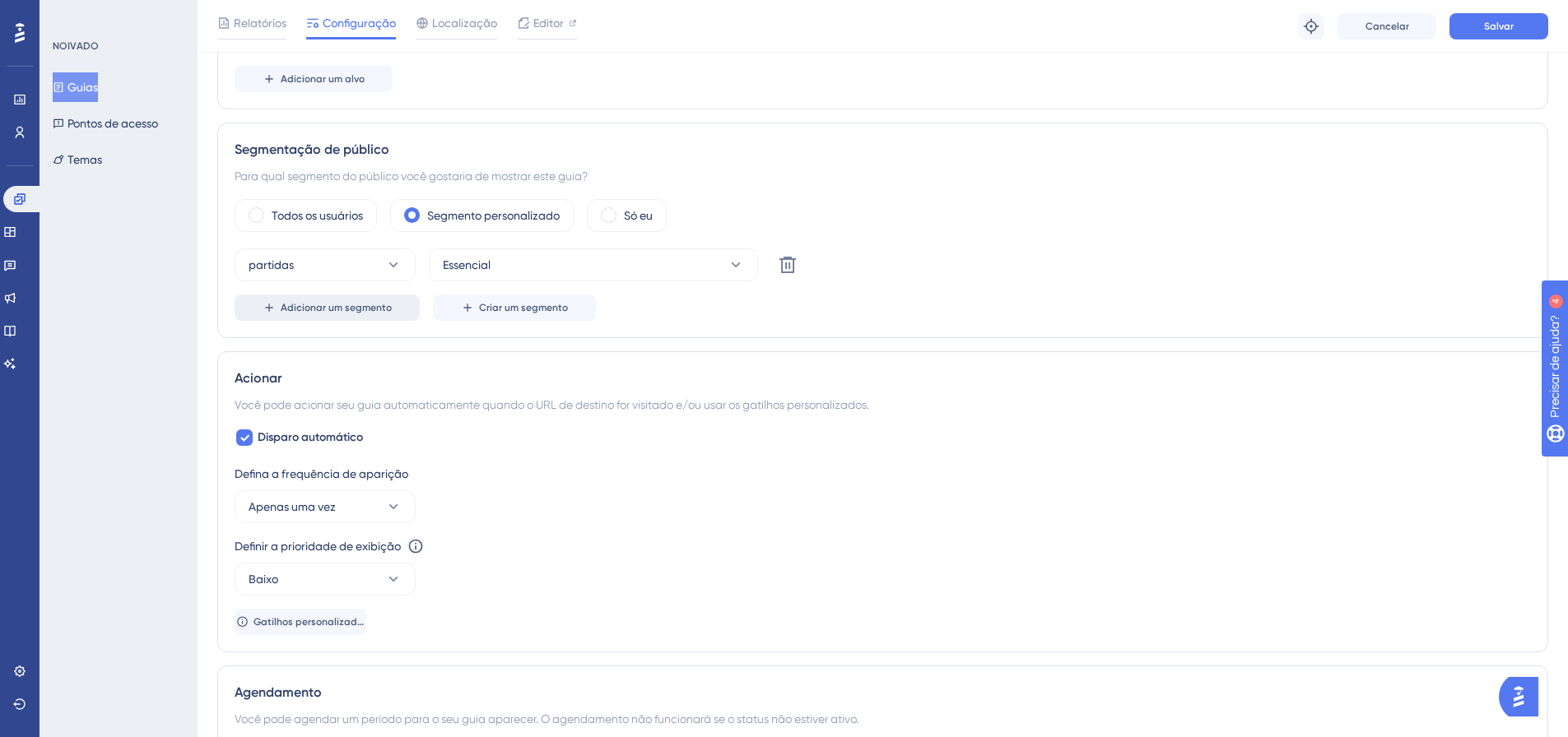
click at [351, 306] on font "Adicionar um segmento" at bounding box center [337, 308] width 111 height 12
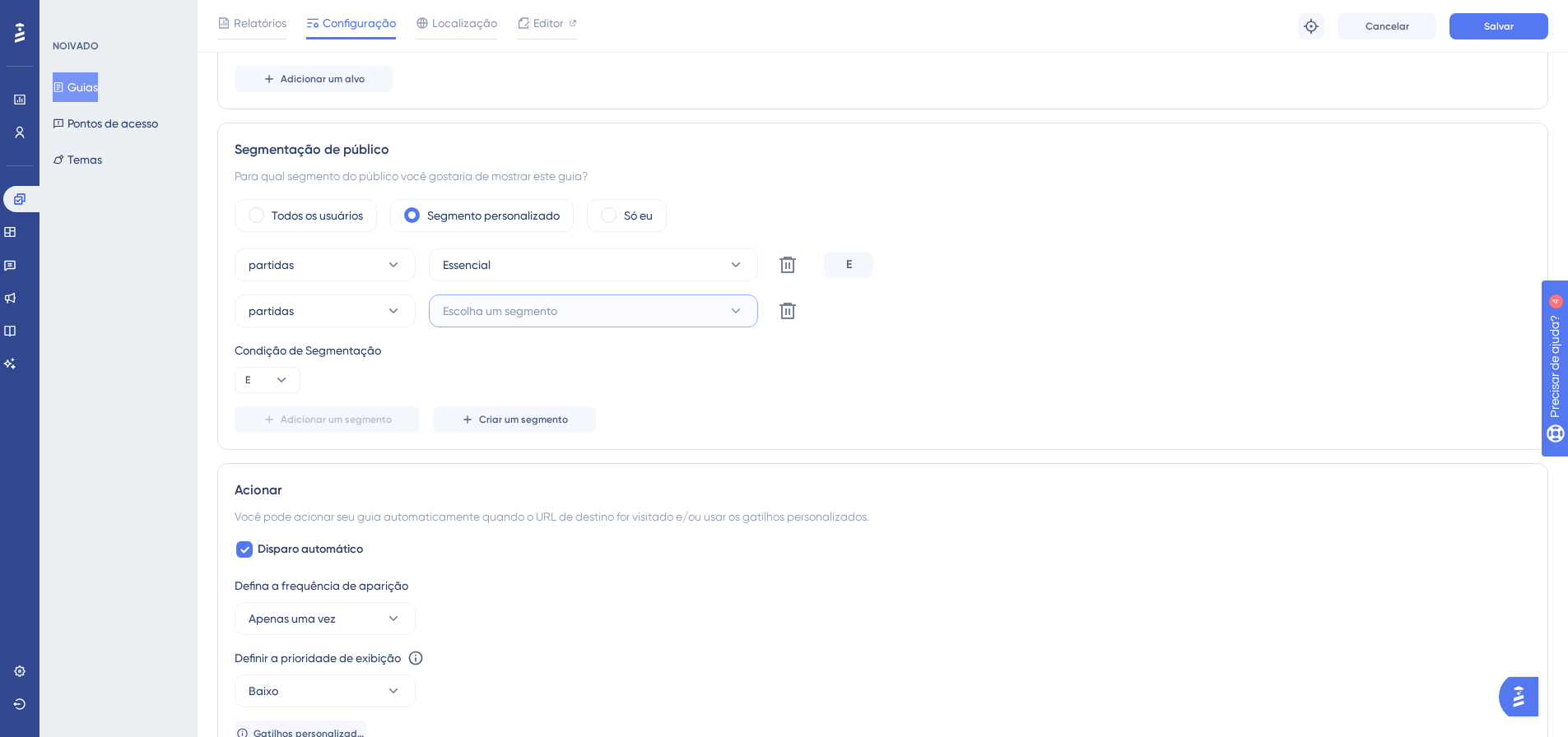
click at [527, 298] on button "Escolha um segmento" at bounding box center [593, 311] width 329 height 33
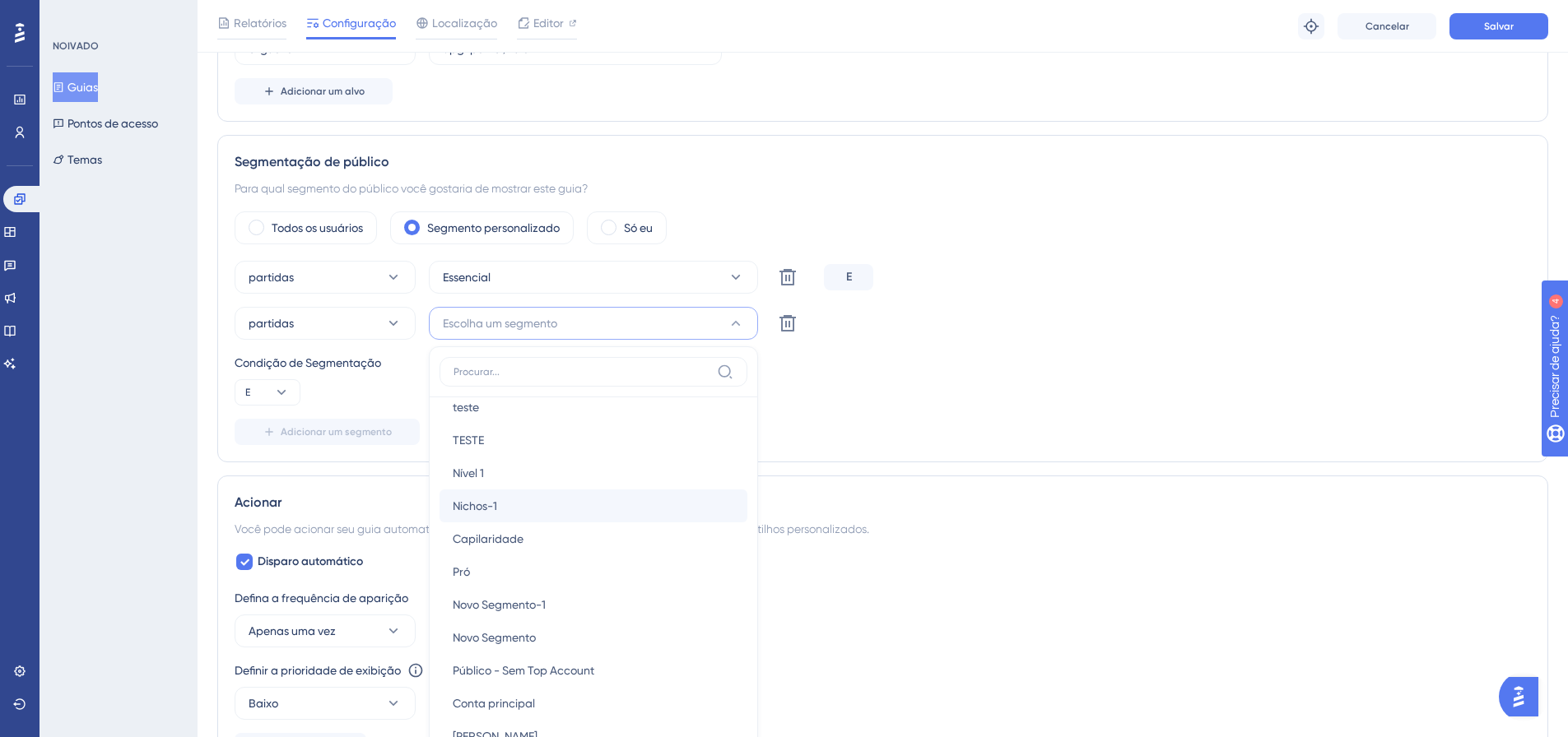
scroll to position [277, 0]
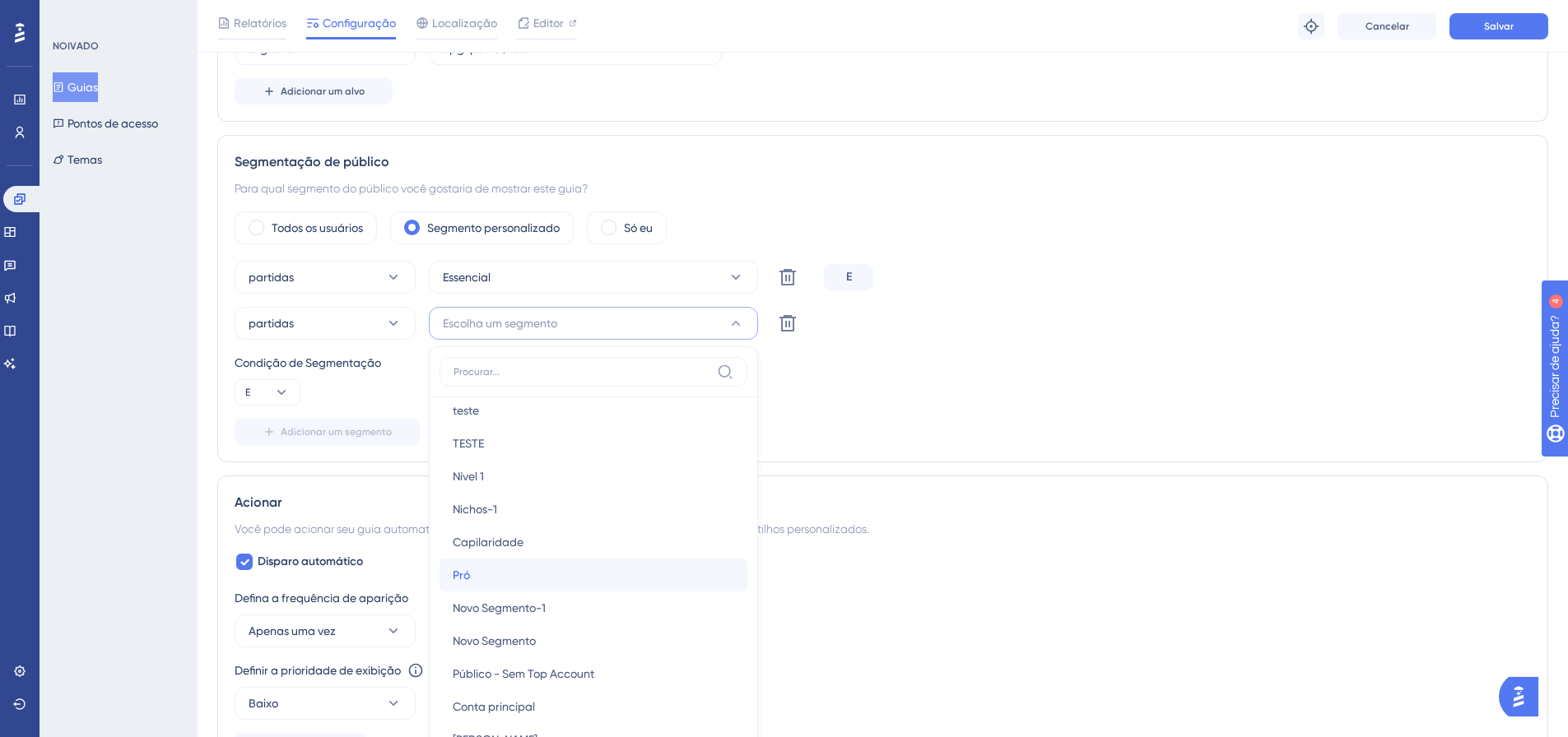
click at [476, 576] on div "Pró Pró" at bounding box center [594, 575] width 282 height 33
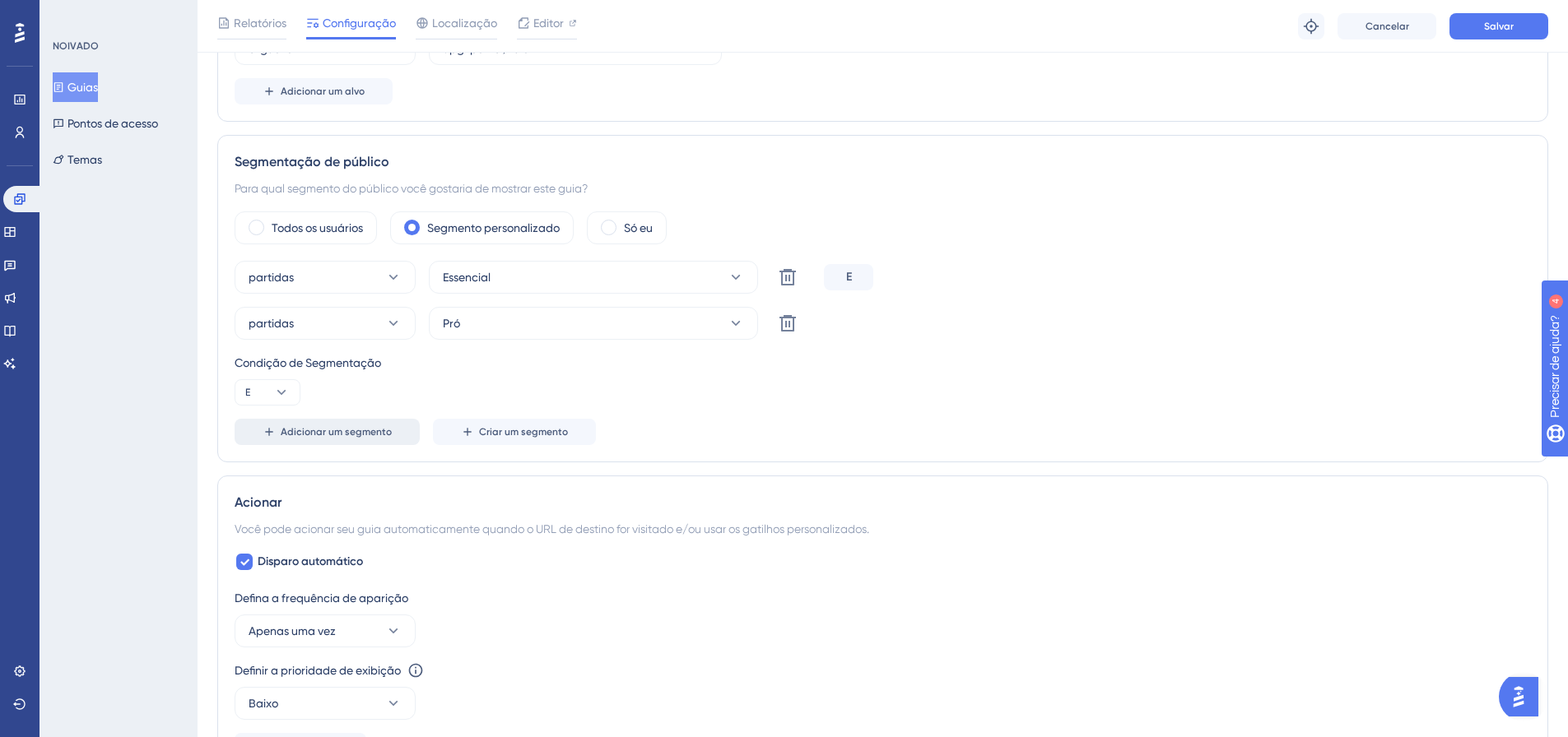
click at [308, 432] on font "Adicionar um segmento" at bounding box center [337, 432] width 111 height 12
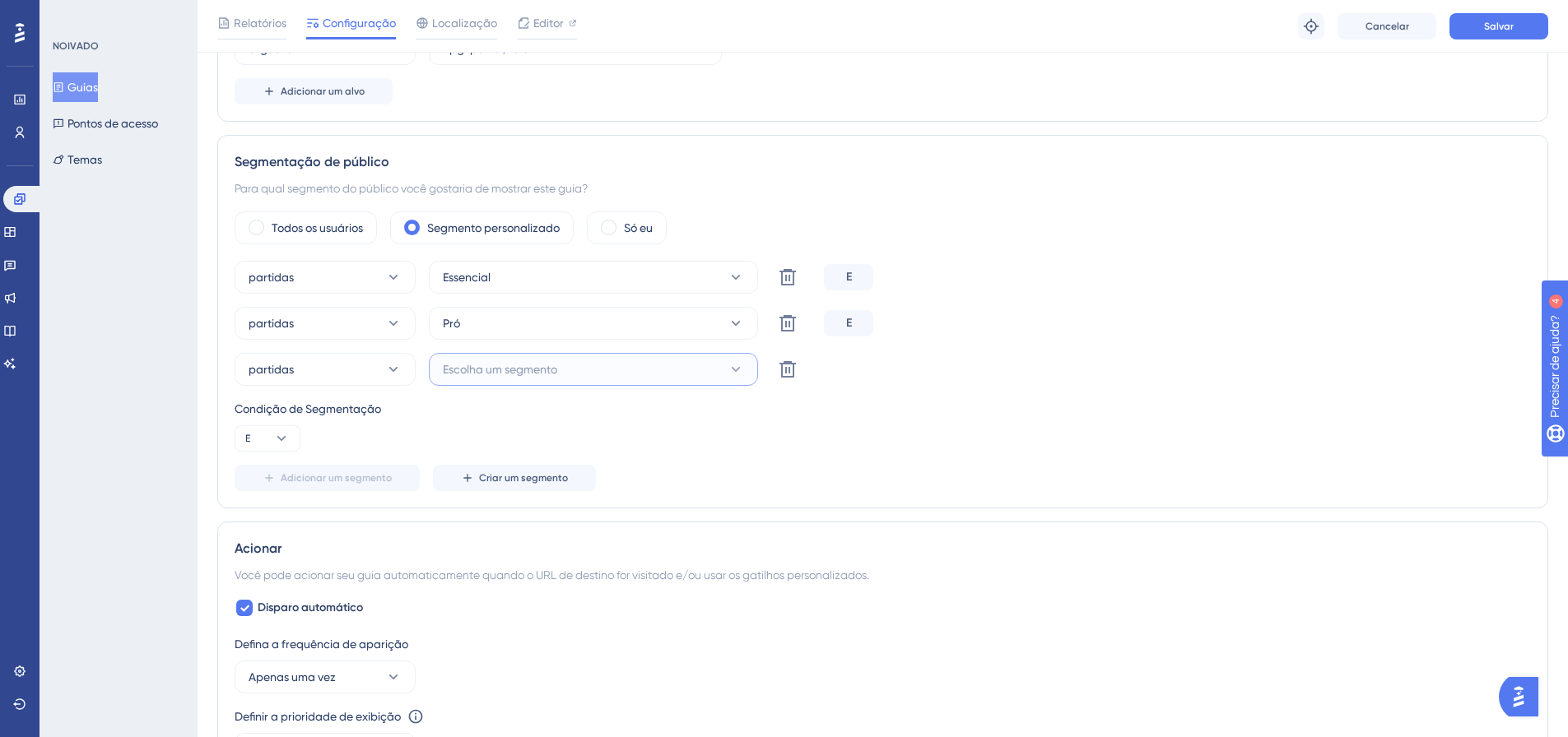
click at [503, 377] on span "Escolha um segmento" at bounding box center [500, 370] width 114 height 20
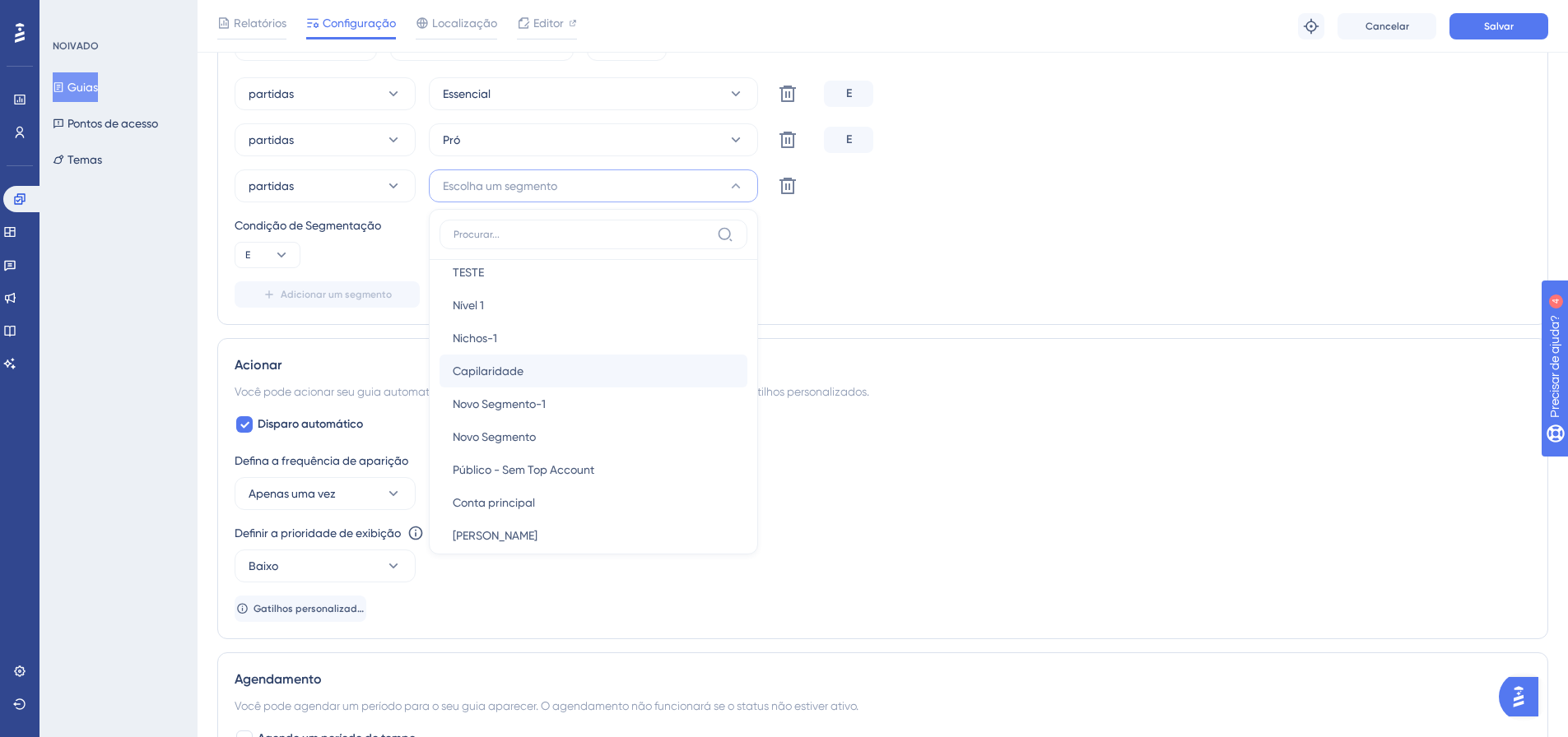
scroll to position [305, 0]
click at [541, 370] on div "Capilaridade Capilaridade" at bounding box center [594, 376] width 282 height 33
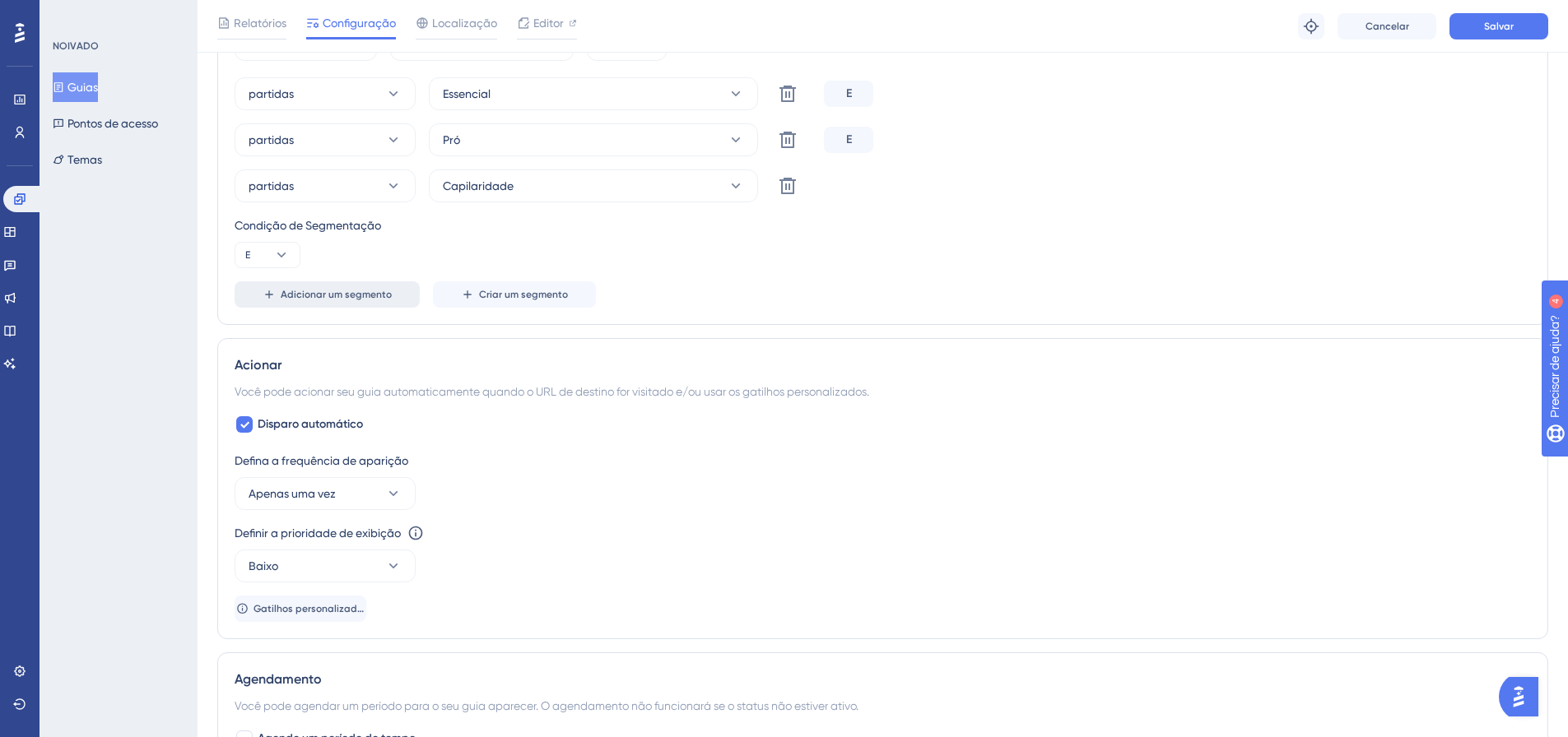
click at [332, 296] on font "Adicionar um segmento" at bounding box center [337, 294] width 111 height 12
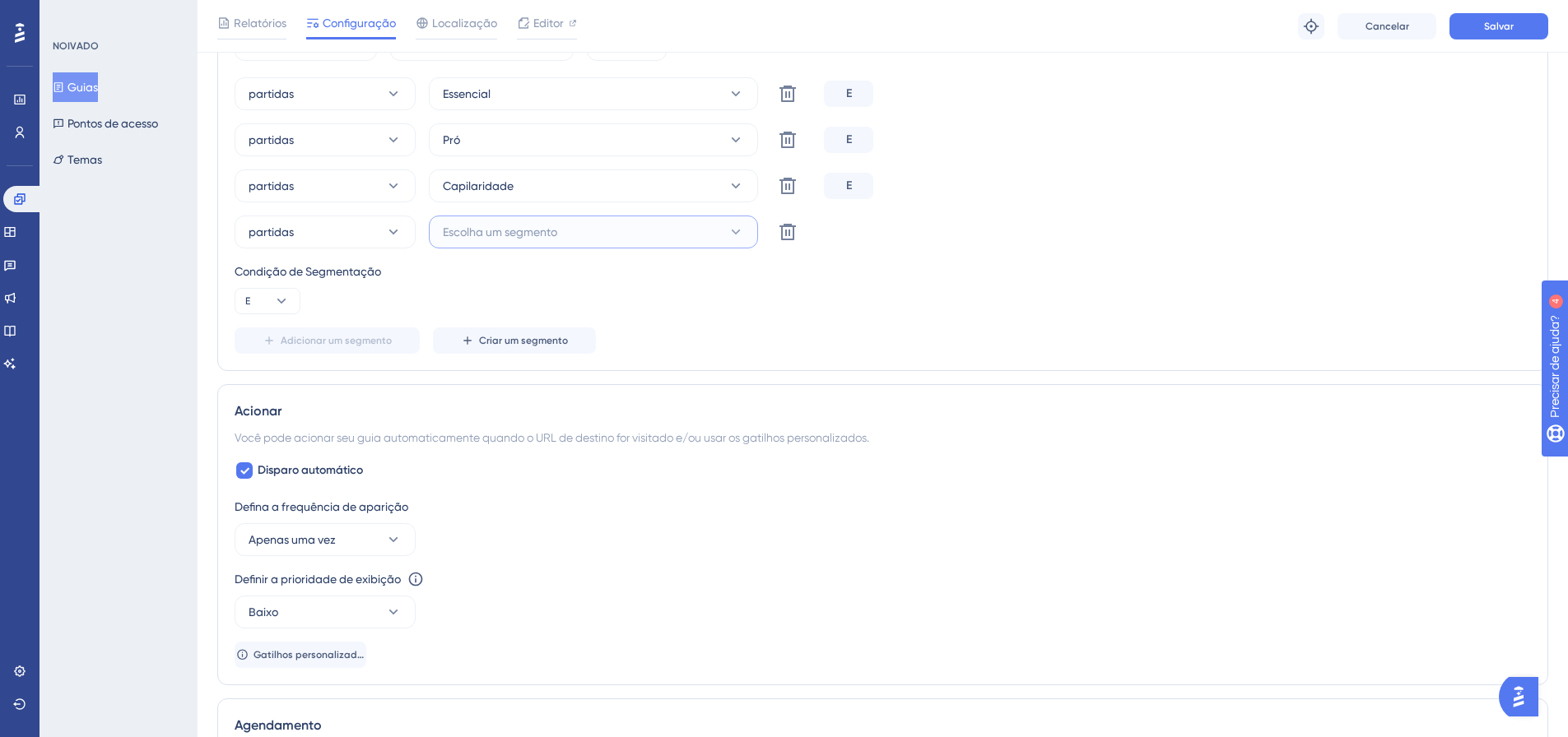
click at [563, 231] on button "Escolha um segmento" at bounding box center [593, 232] width 329 height 33
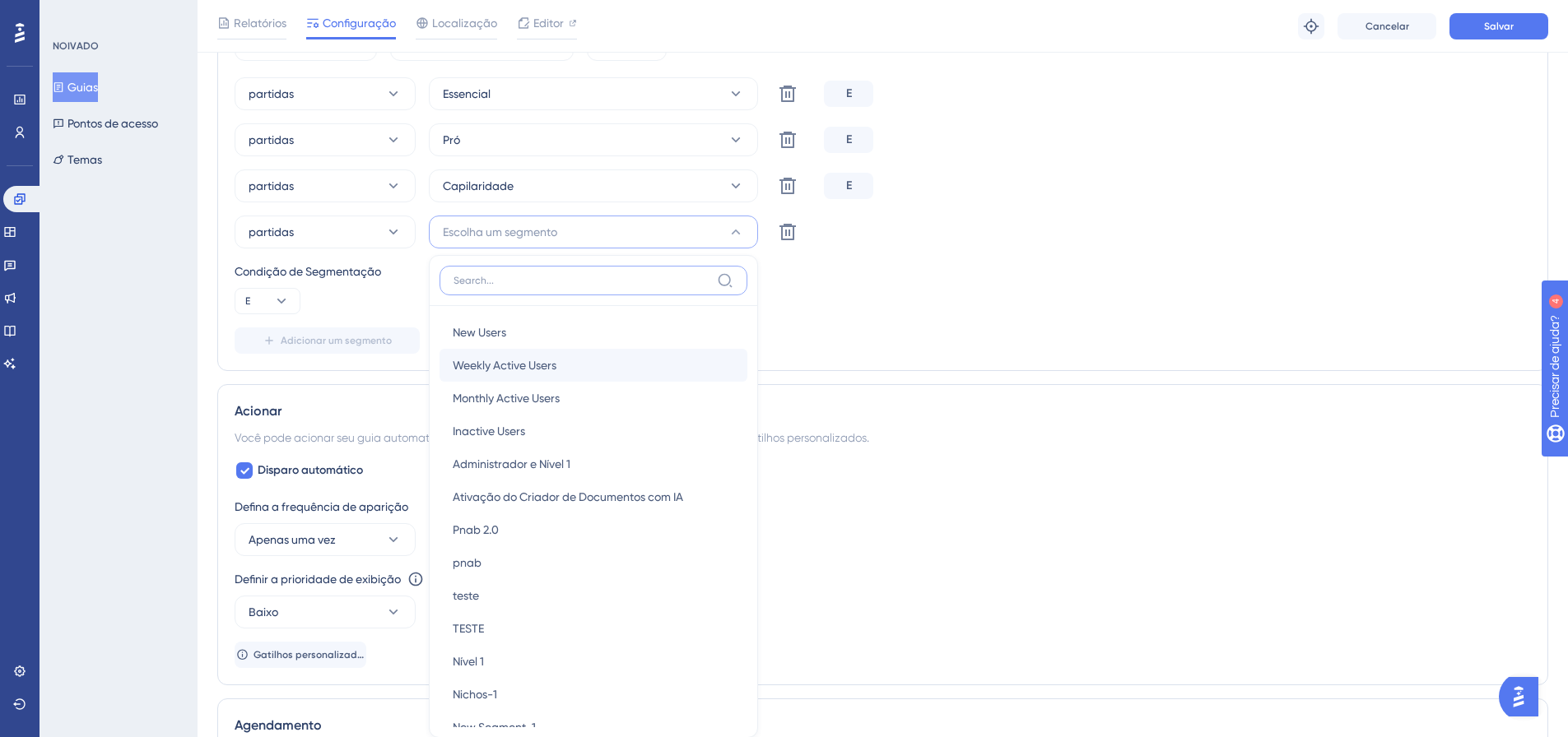
scroll to position [797, 0]
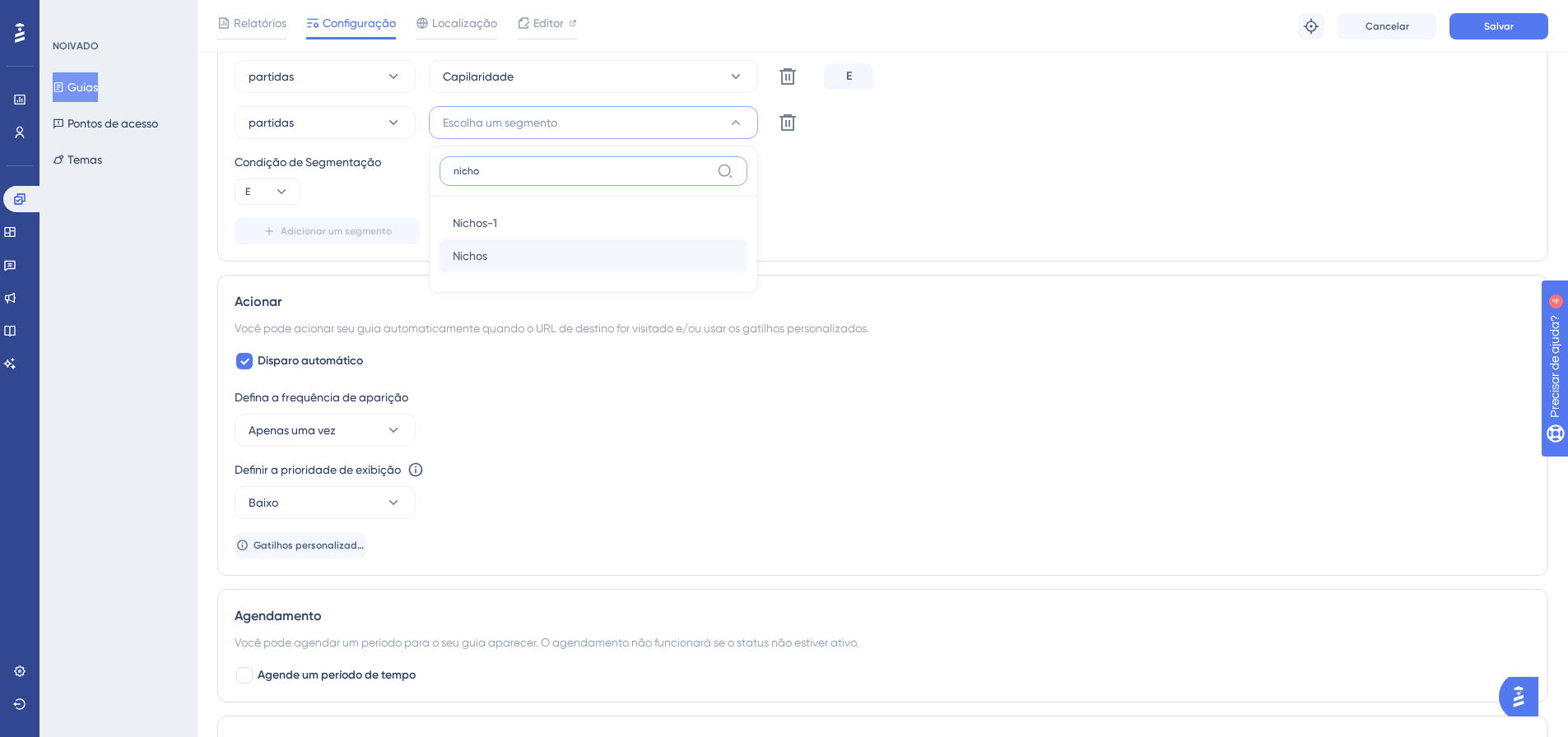
type input "nicho"
click at [490, 249] on div "Nichos Nichos" at bounding box center [594, 256] width 282 height 33
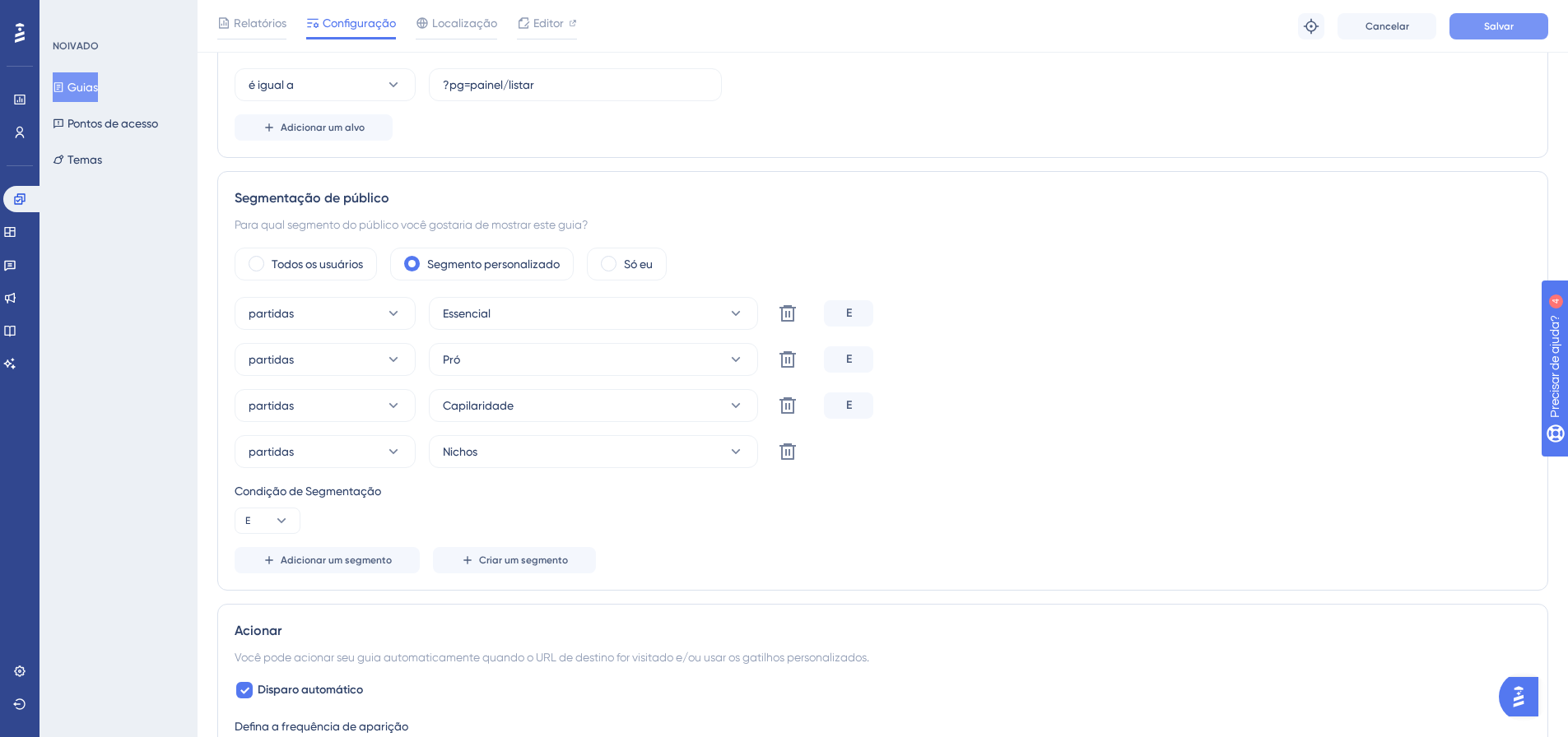
click at [1531, 27] on button "Salvar" at bounding box center [1498, 27] width 99 height 27
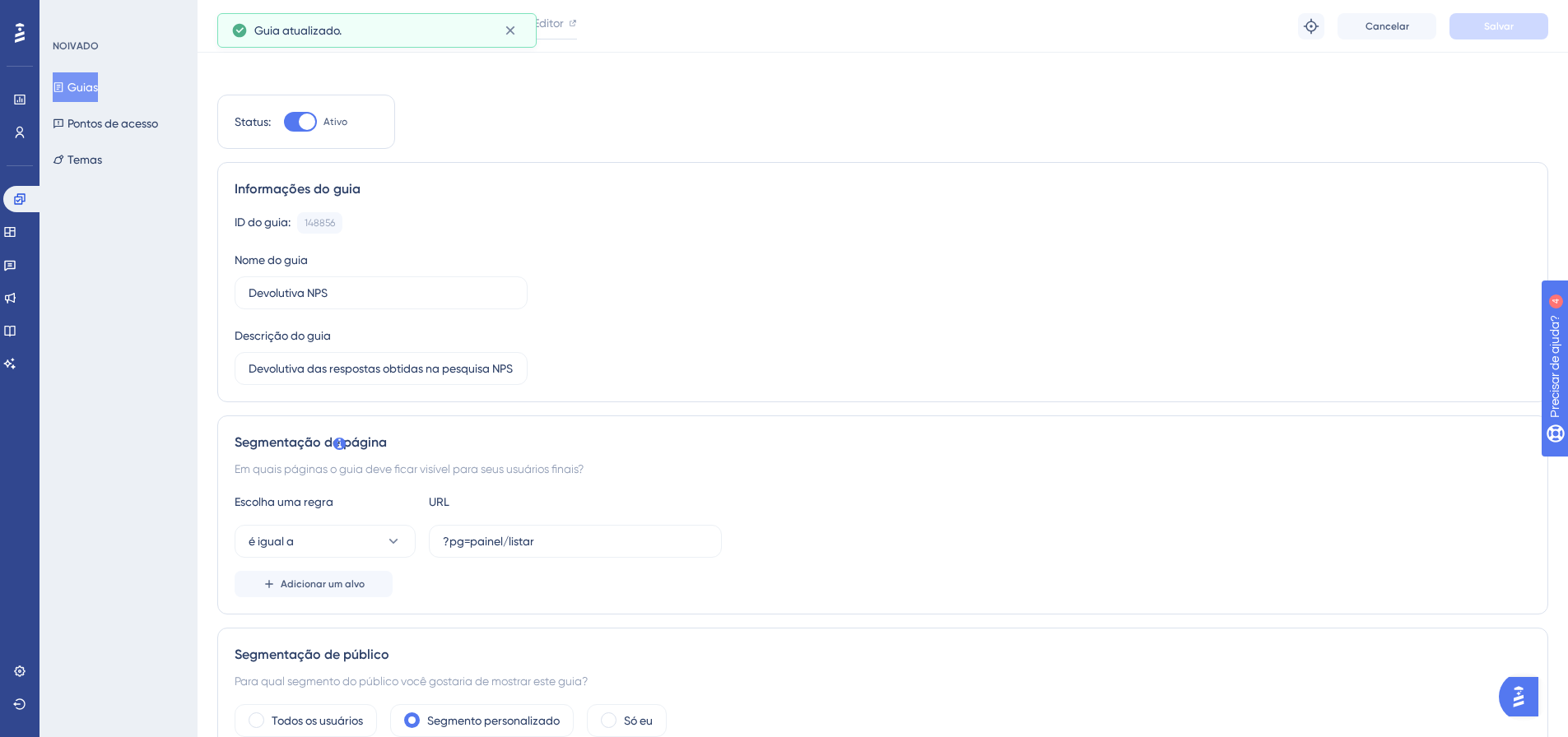
scroll to position [0, 0]
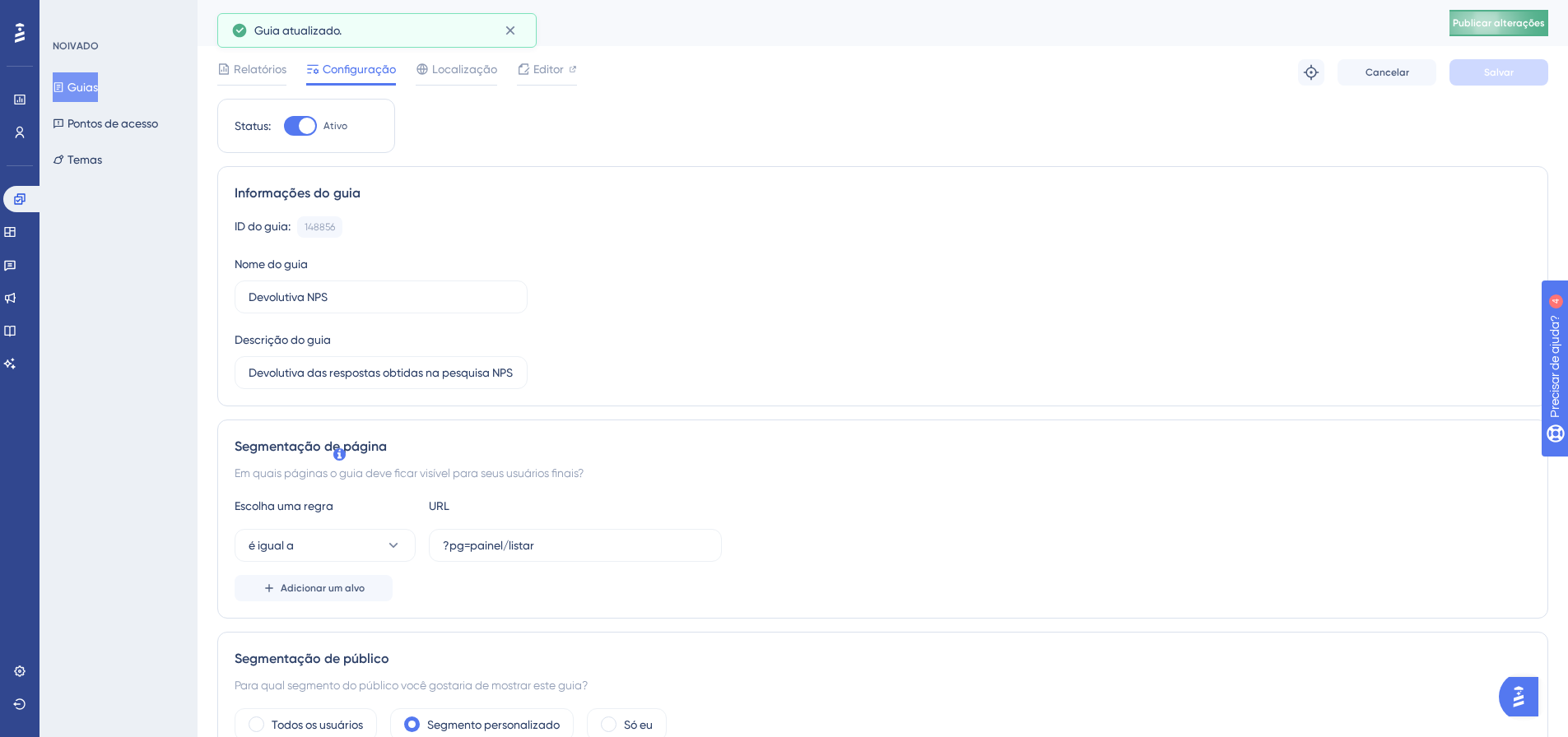
click at [1493, 23] on font "Publicar alterações" at bounding box center [1498, 23] width 92 height 12
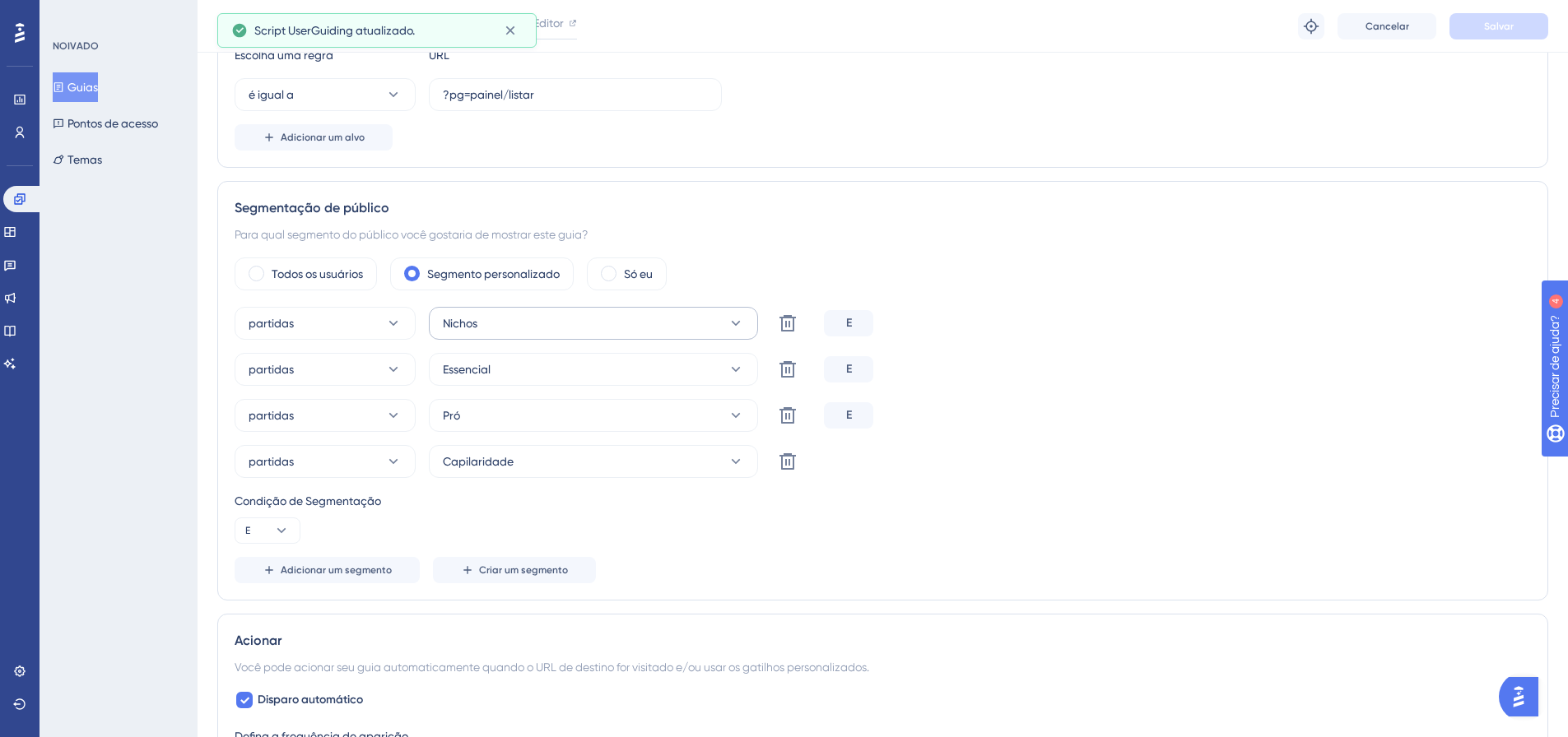
scroll to position [494, 0]
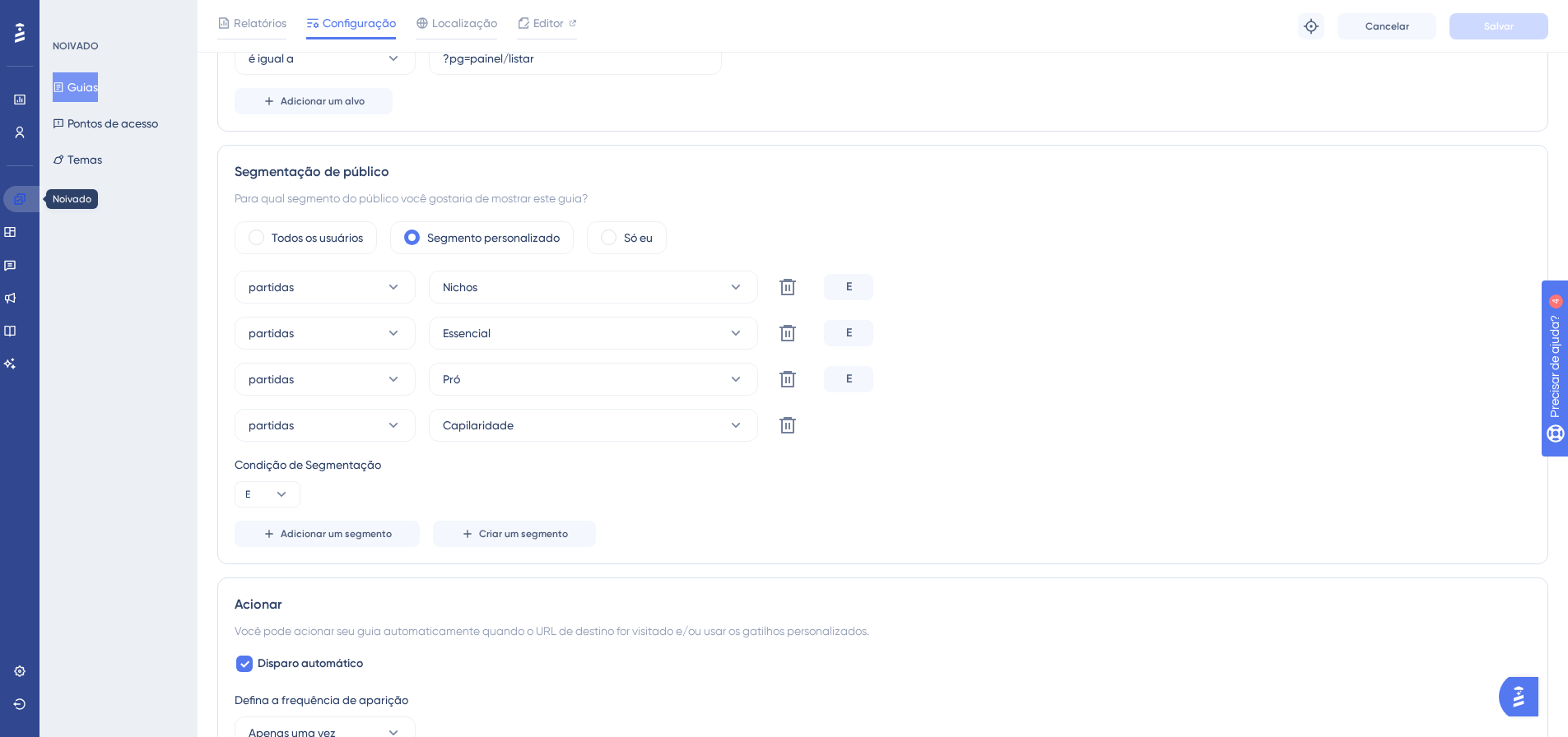
click at [22, 199] on icon at bounding box center [19, 198] width 11 height 11
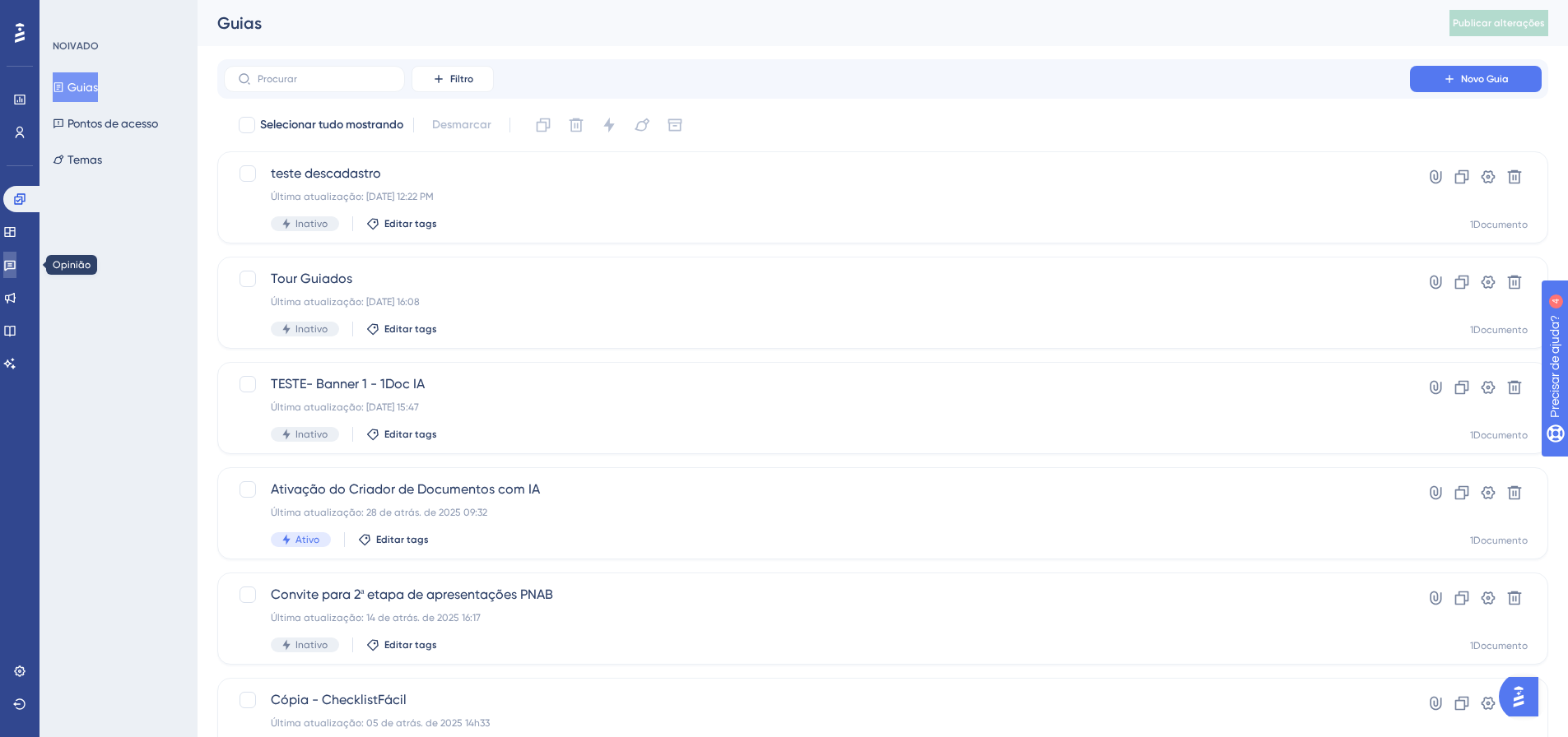
click at [16, 269] on icon at bounding box center [10, 266] width 12 height 11
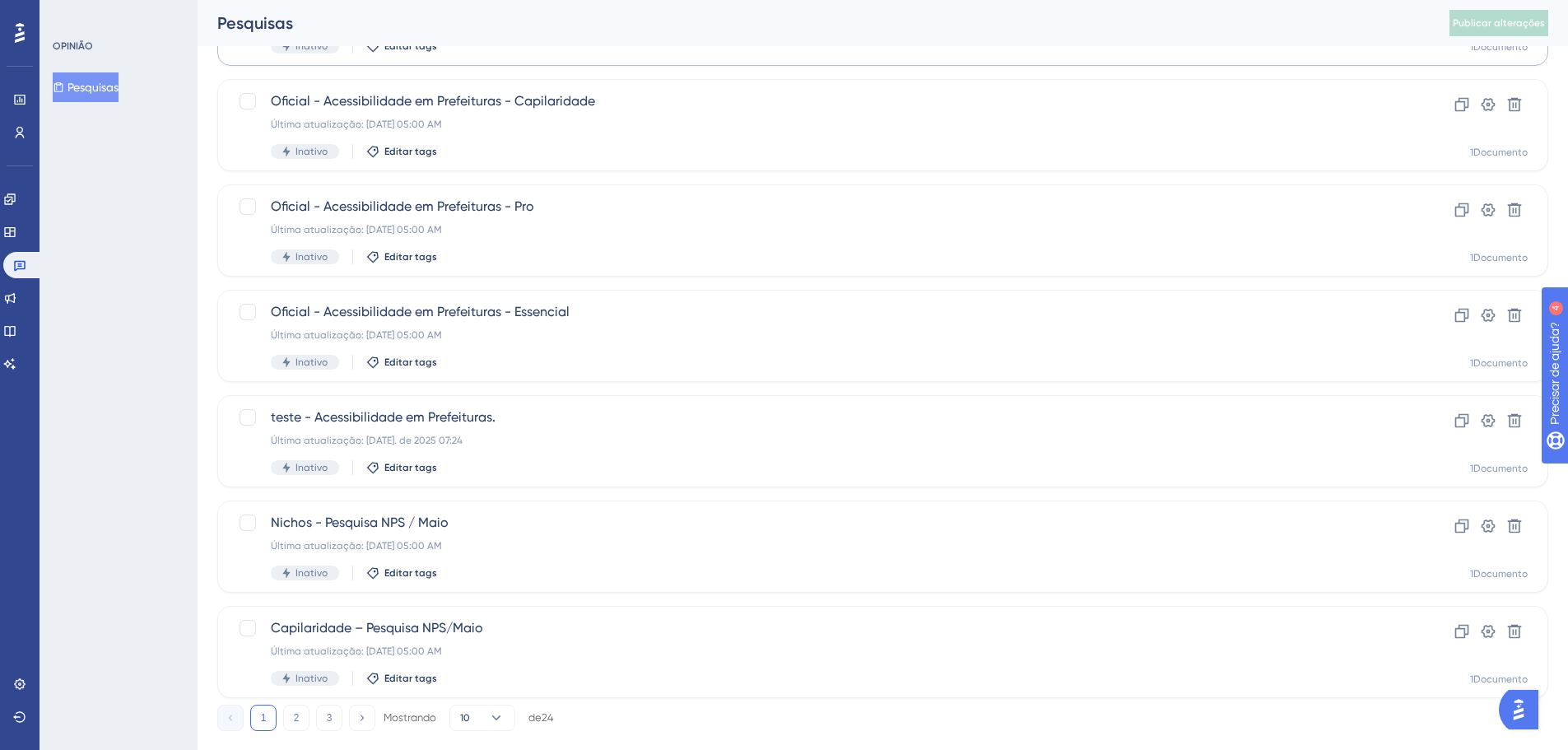
scroll to position [528, 0]
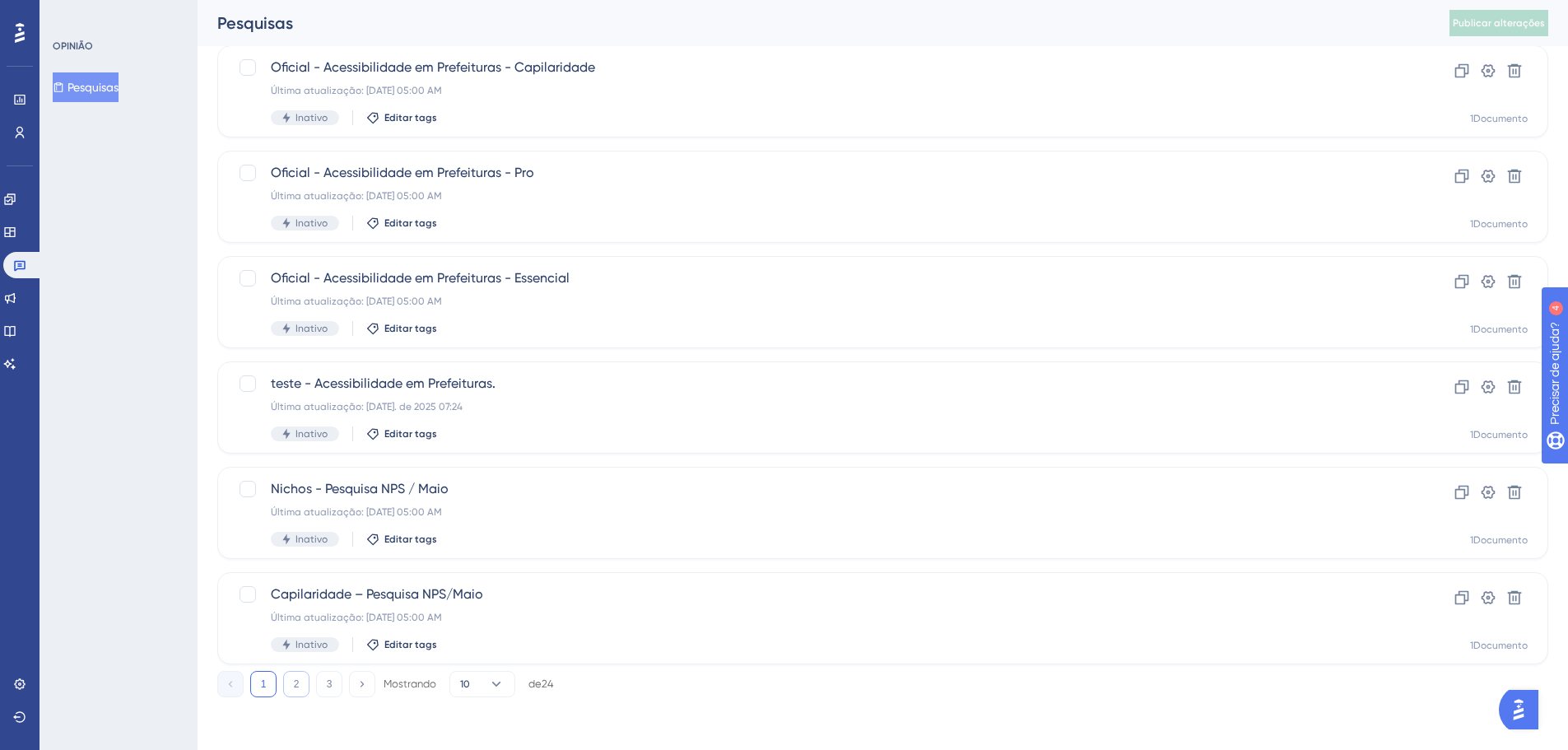
click at [294, 686] on font "2" at bounding box center [296, 684] width 6 height 12
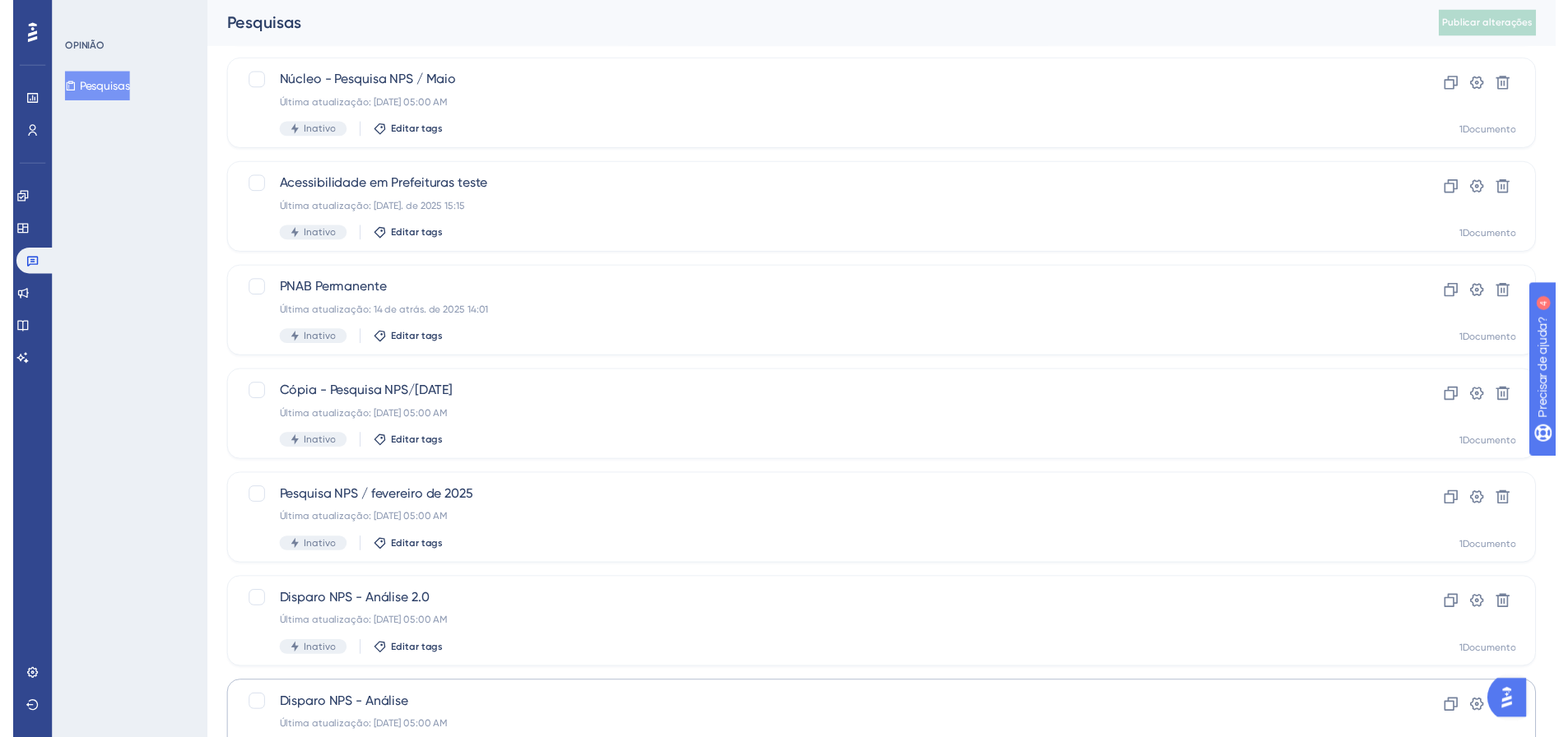
scroll to position [0, 0]
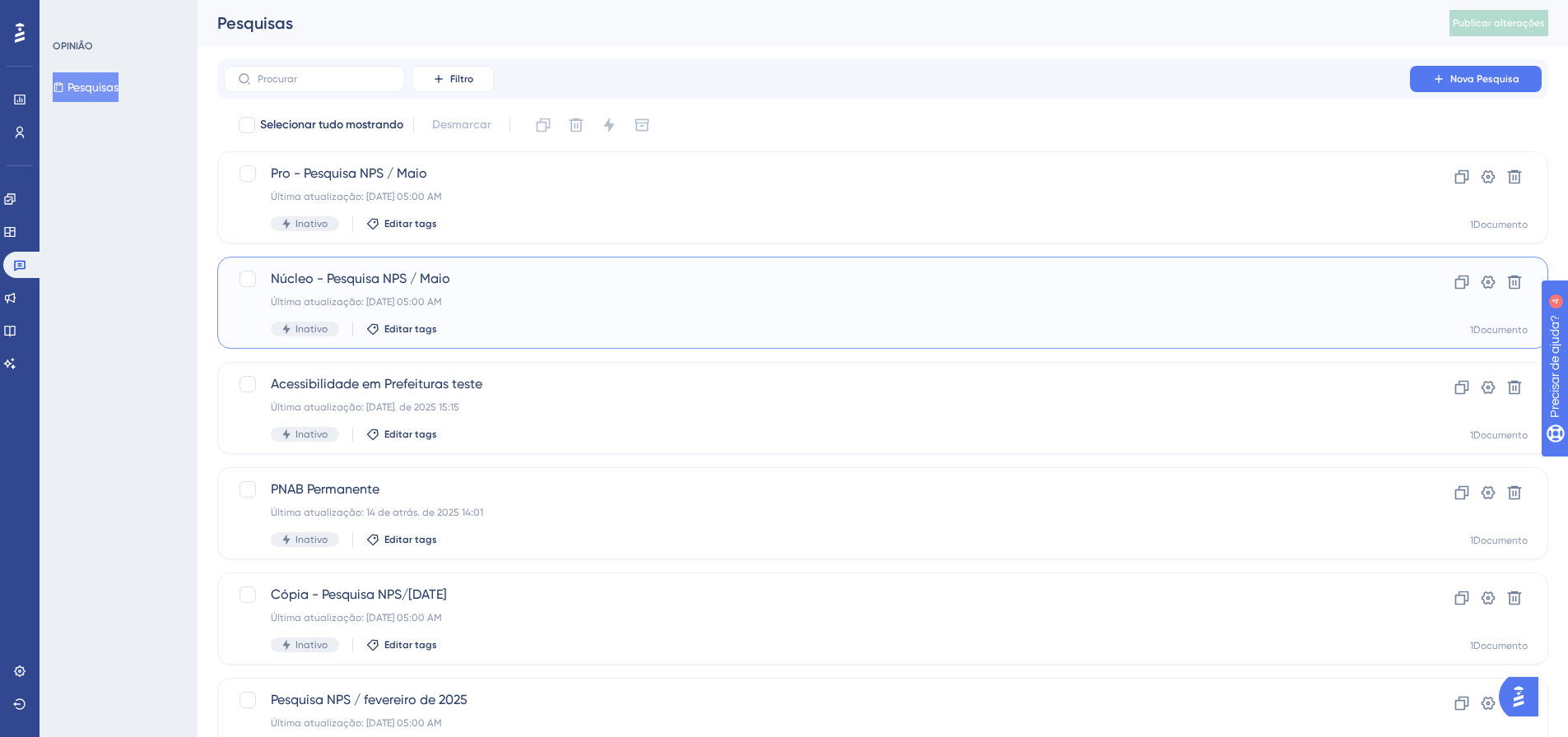
click at [371, 276] on font "Núcleo - Pesquisa NPS / Maio" at bounding box center [361, 279] width 179 height 16
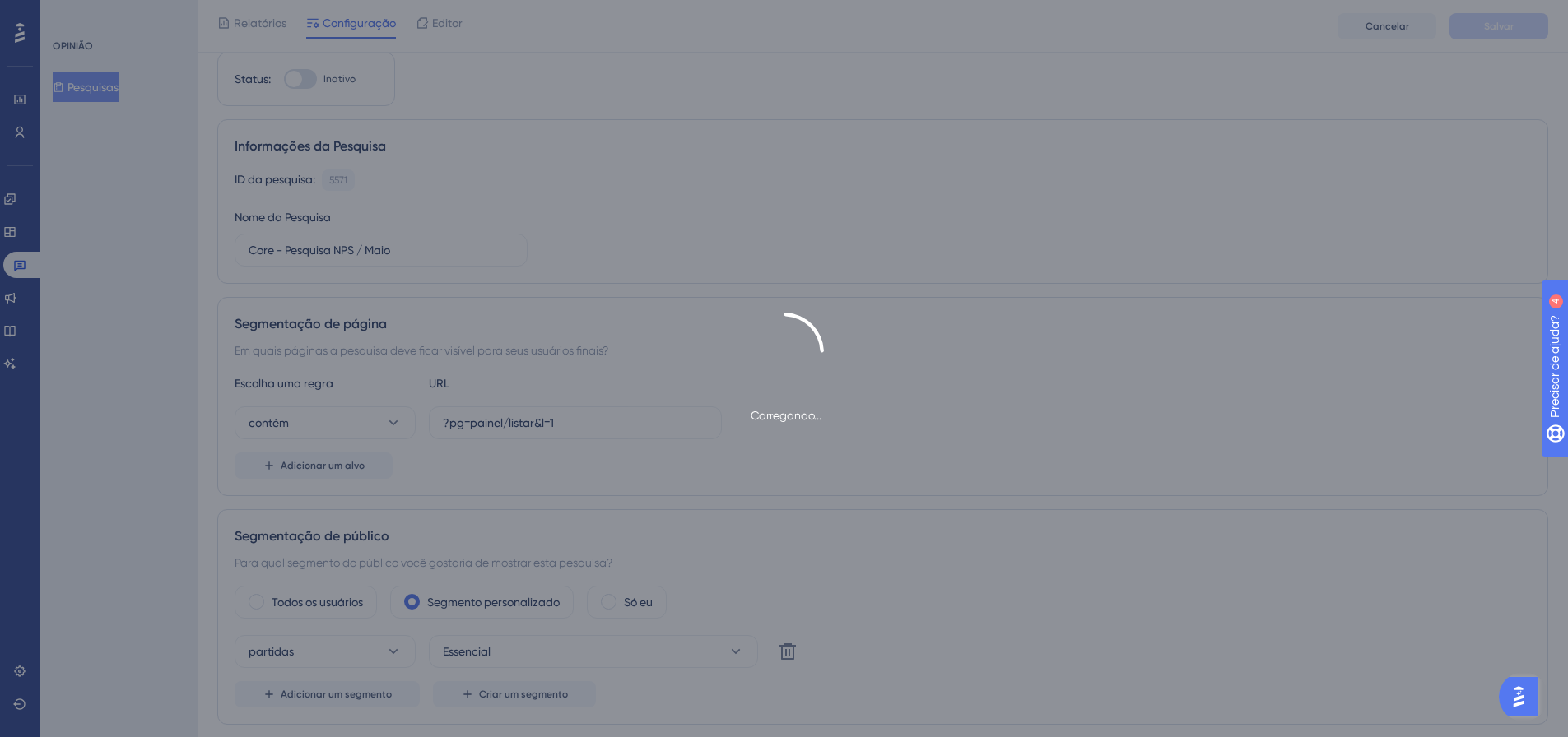
scroll to position [82, 0]
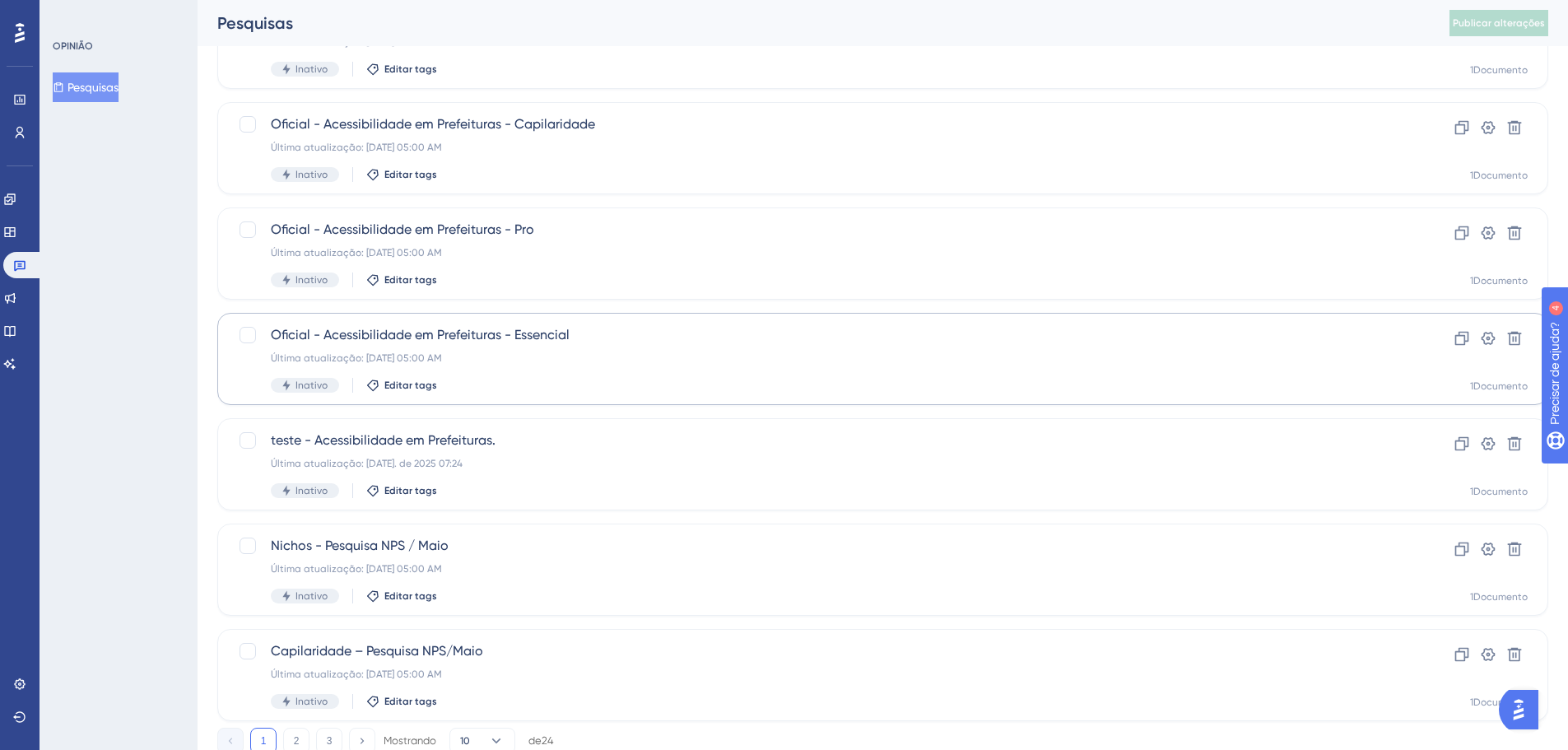
scroll to position [528, 0]
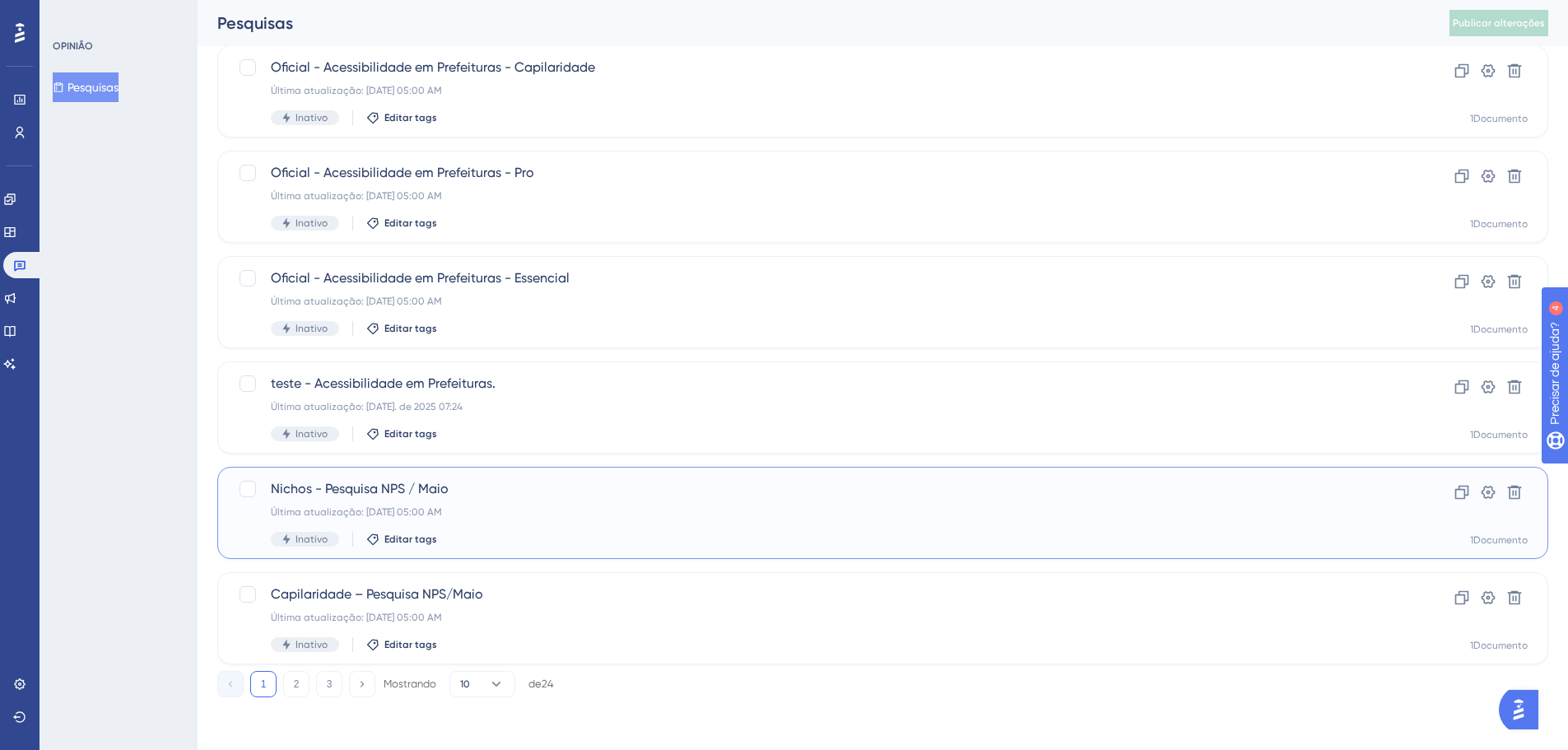
click at [392, 474] on div "Nichos - Pesquisa NPS / Maio Última atualização: 22 de jul. de 2025 05:00 AM In…" at bounding box center [882, 513] width 1331 height 92
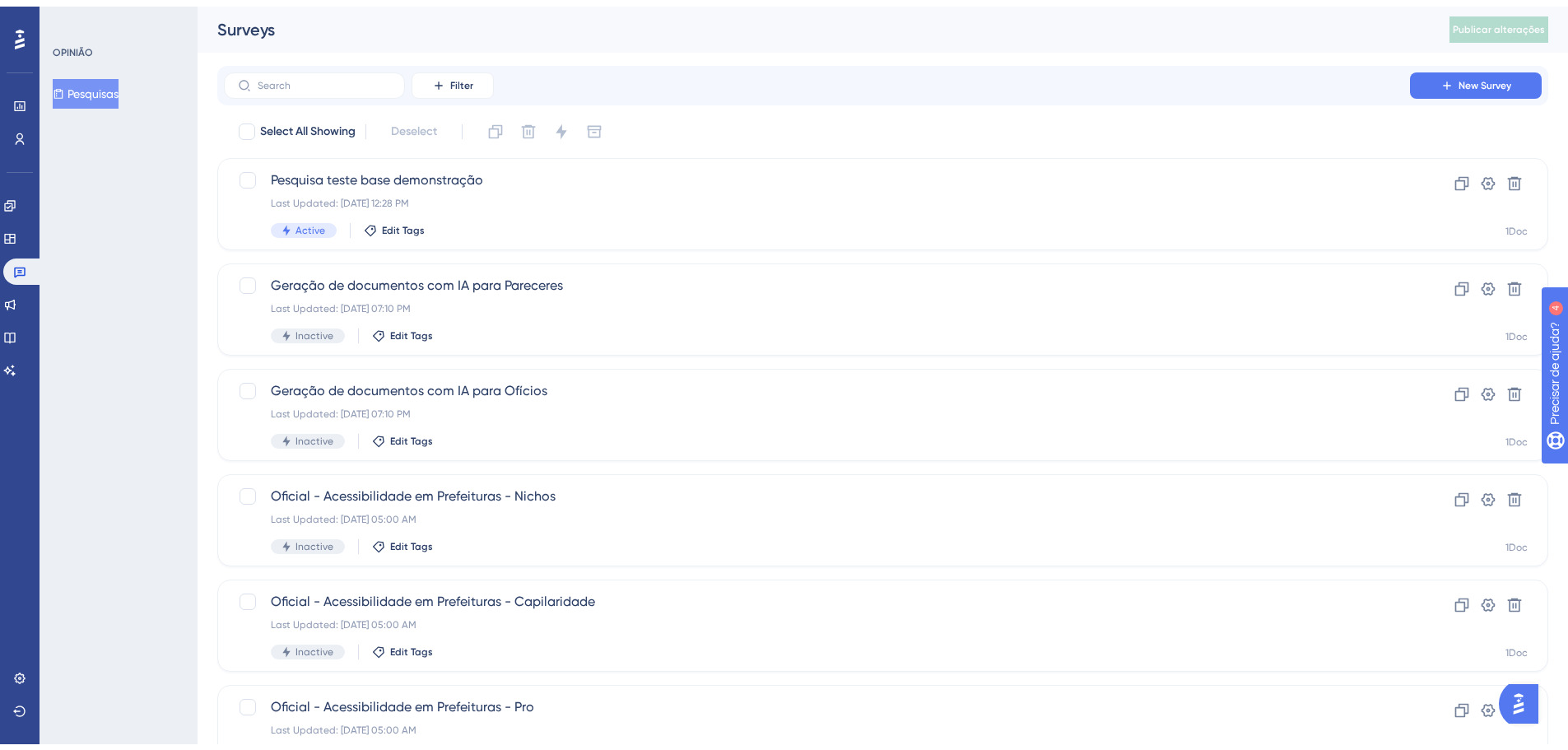
scroll to position [528, 0]
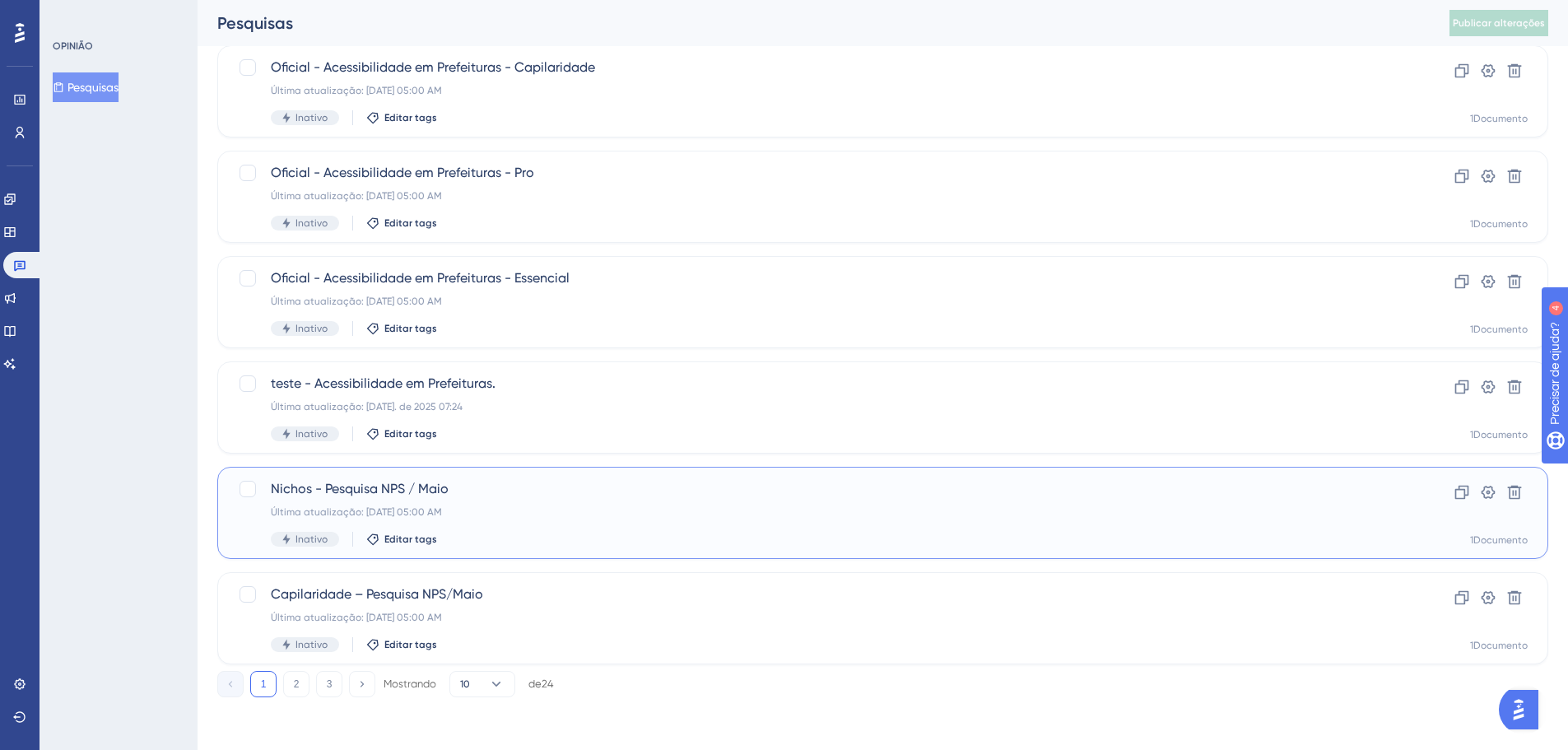
click at [398, 495] on font "Nichos - Pesquisa NPS / Maio" at bounding box center [360, 489] width 177 height 16
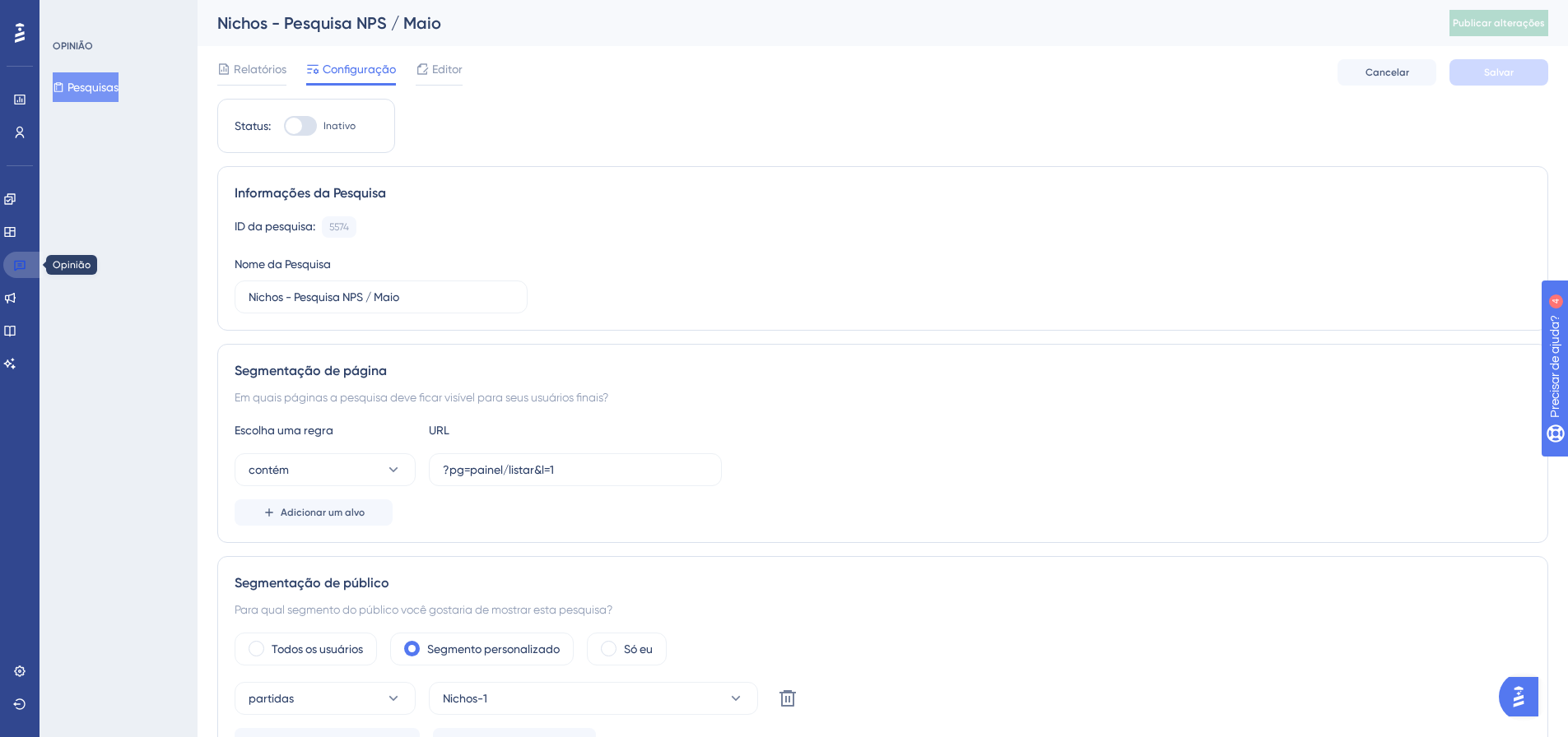
click at [23, 264] on icon at bounding box center [20, 265] width 13 height 13
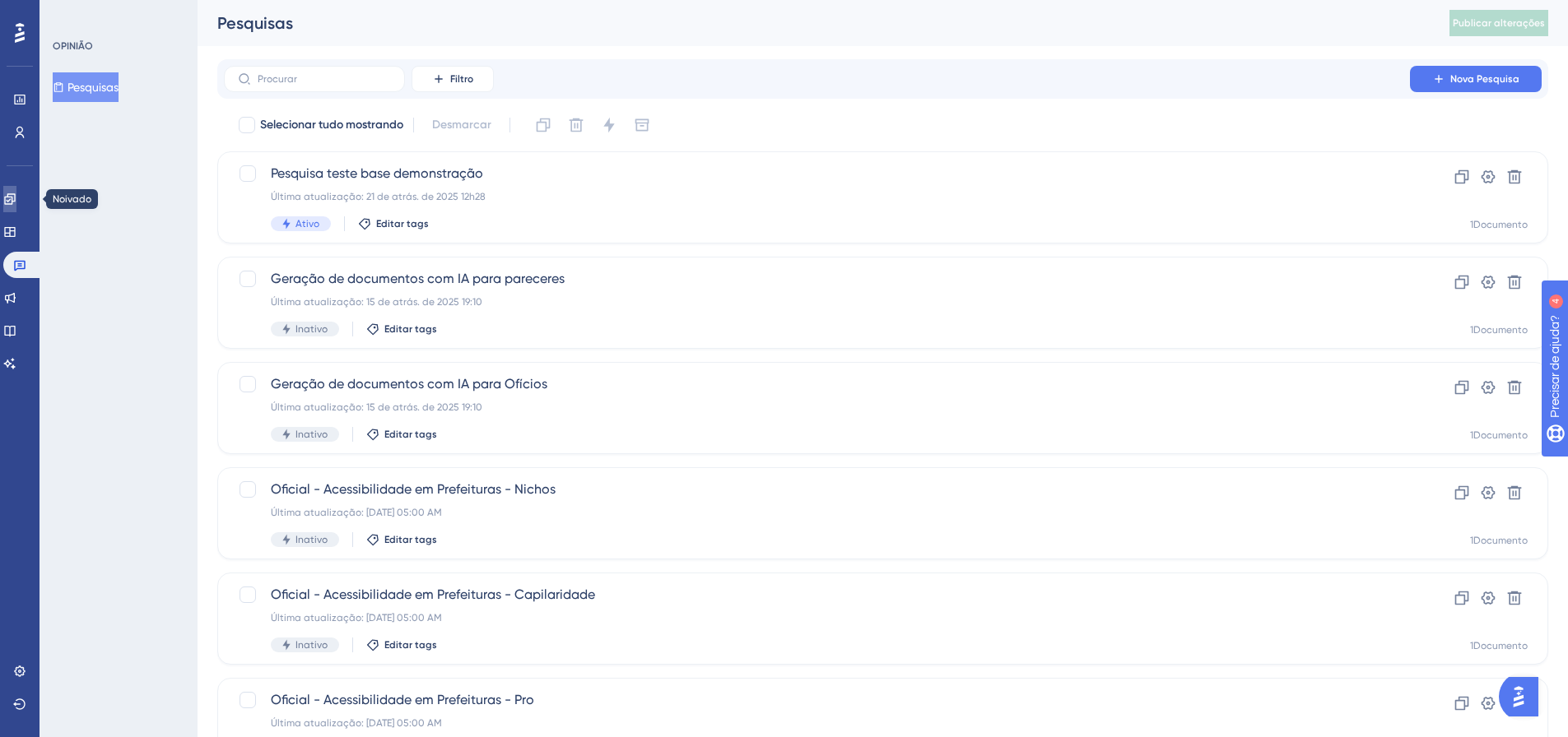
click at [17, 190] on link at bounding box center [10, 199] width 13 height 27
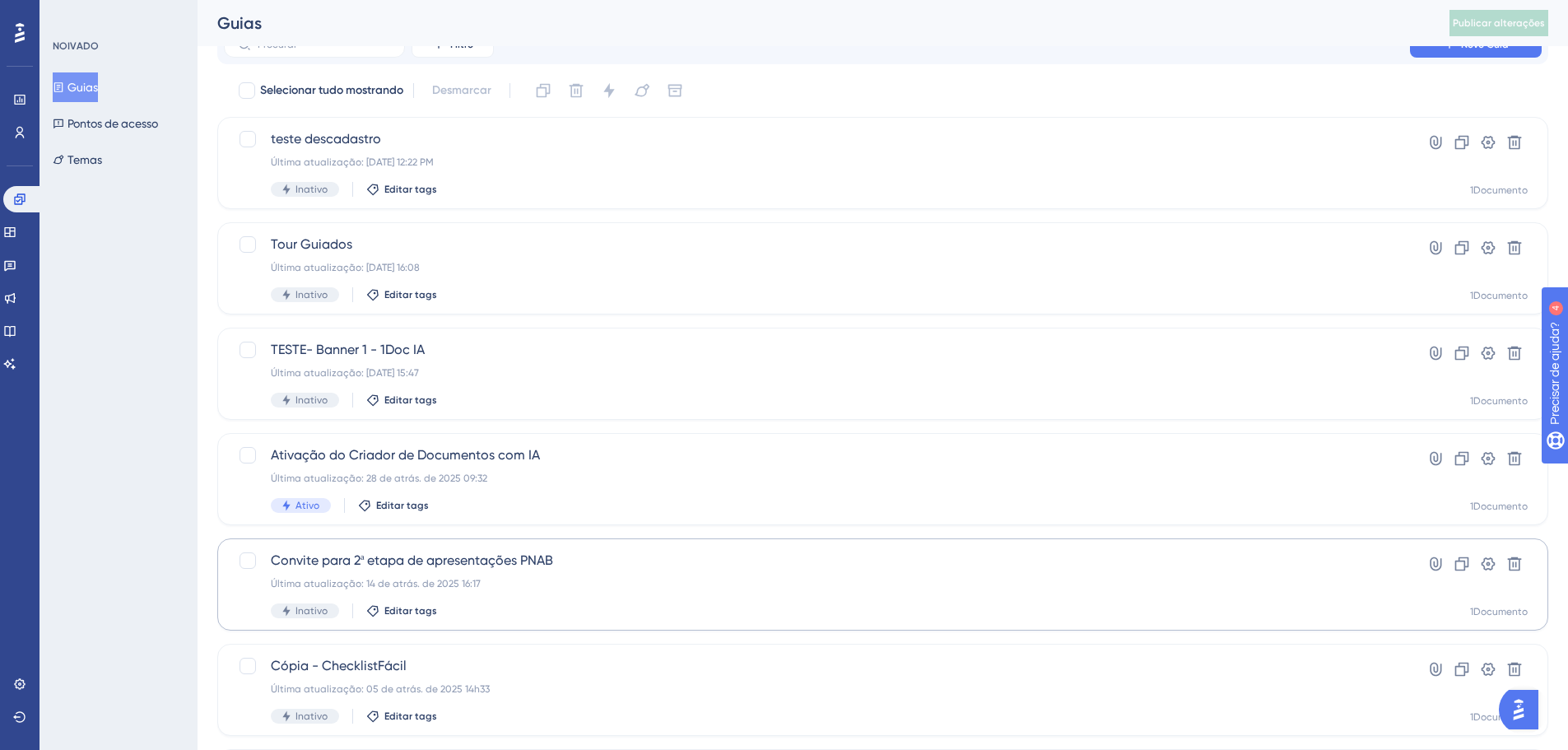
scroll to position [329, 0]
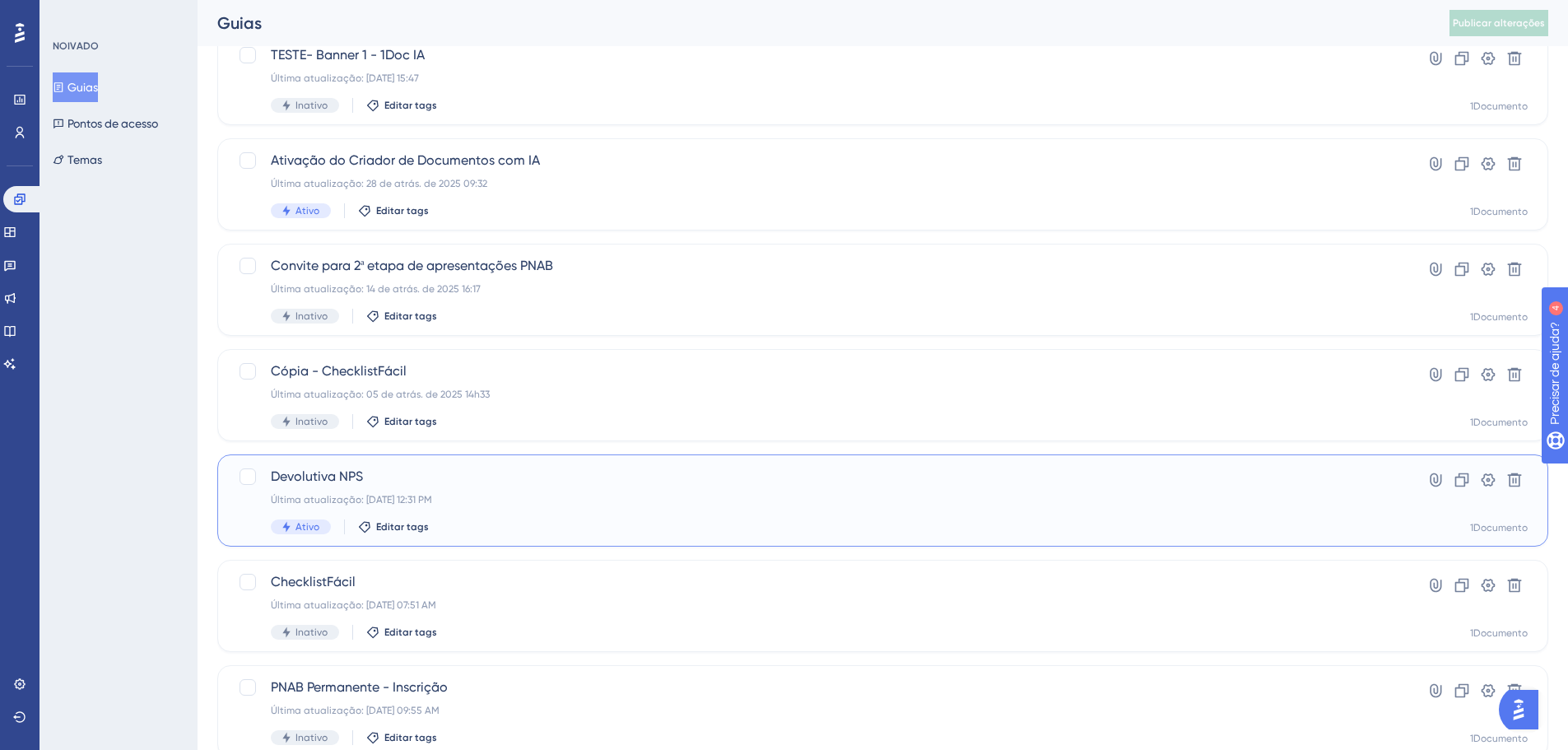
click at [452, 483] on span "Devolutiva NPS" at bounding box center [817, 477] width 1092 height 20
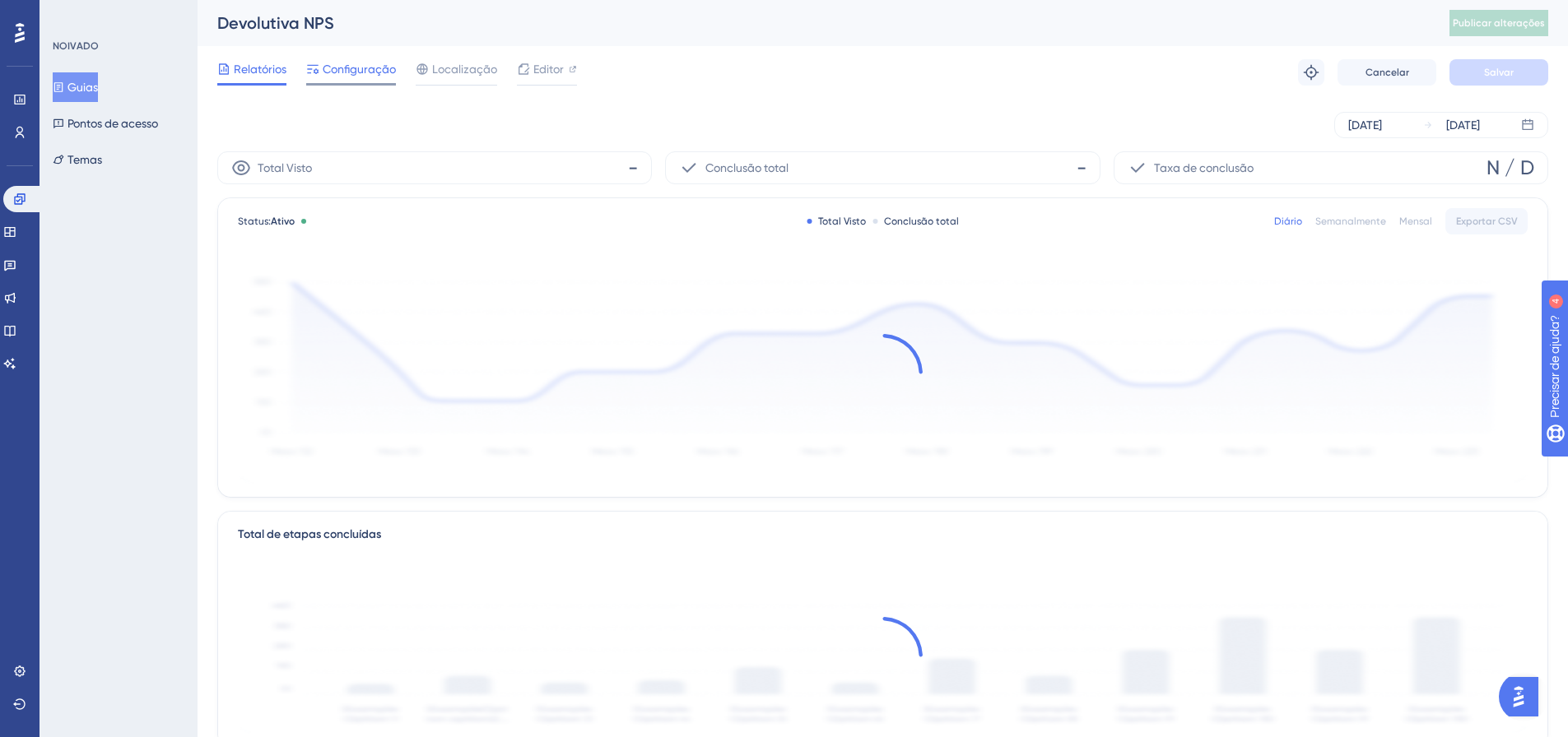
click at [364, 63] on font "Configuração" at bounding box center [359, 69] width 73 height 13
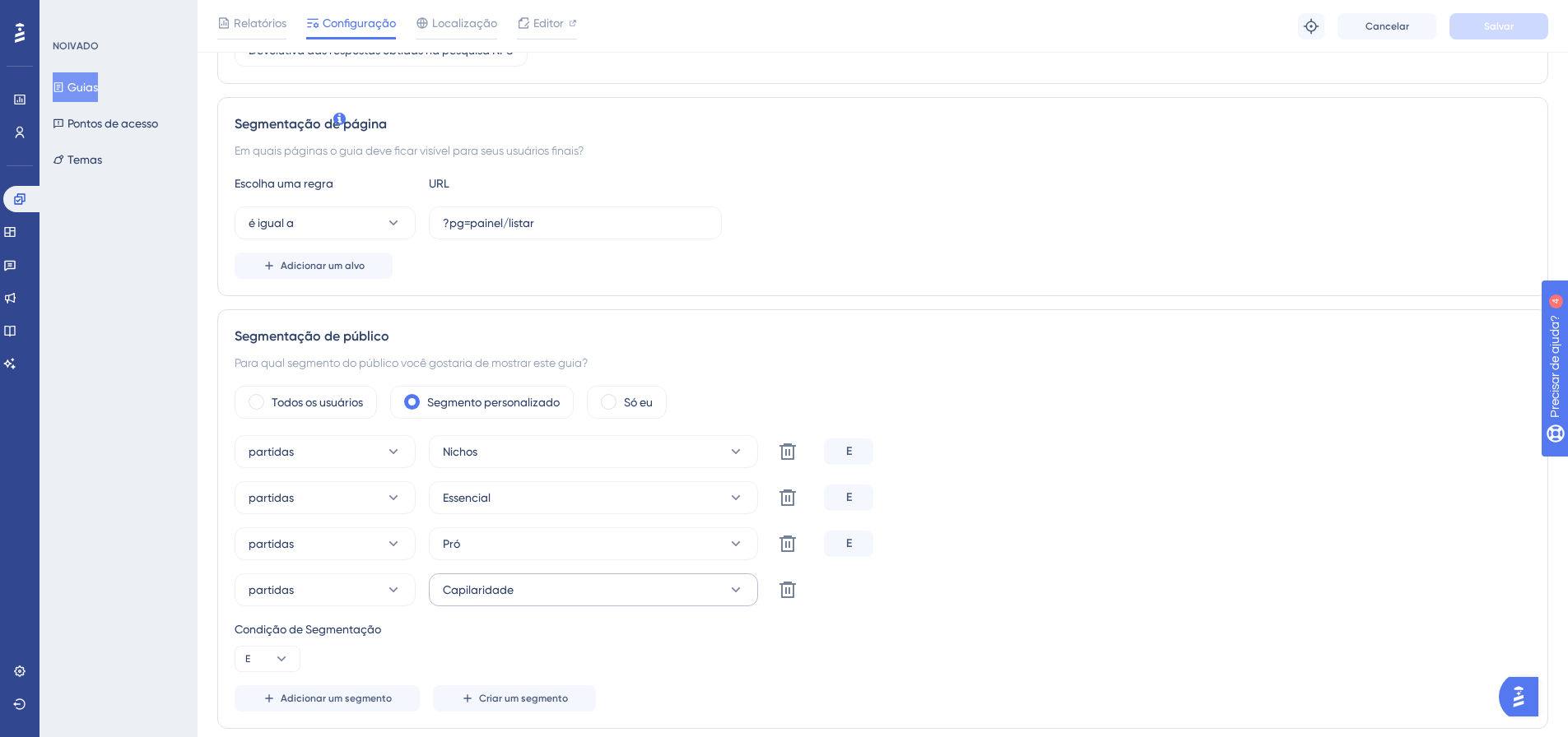
scroll to position [411, 0]
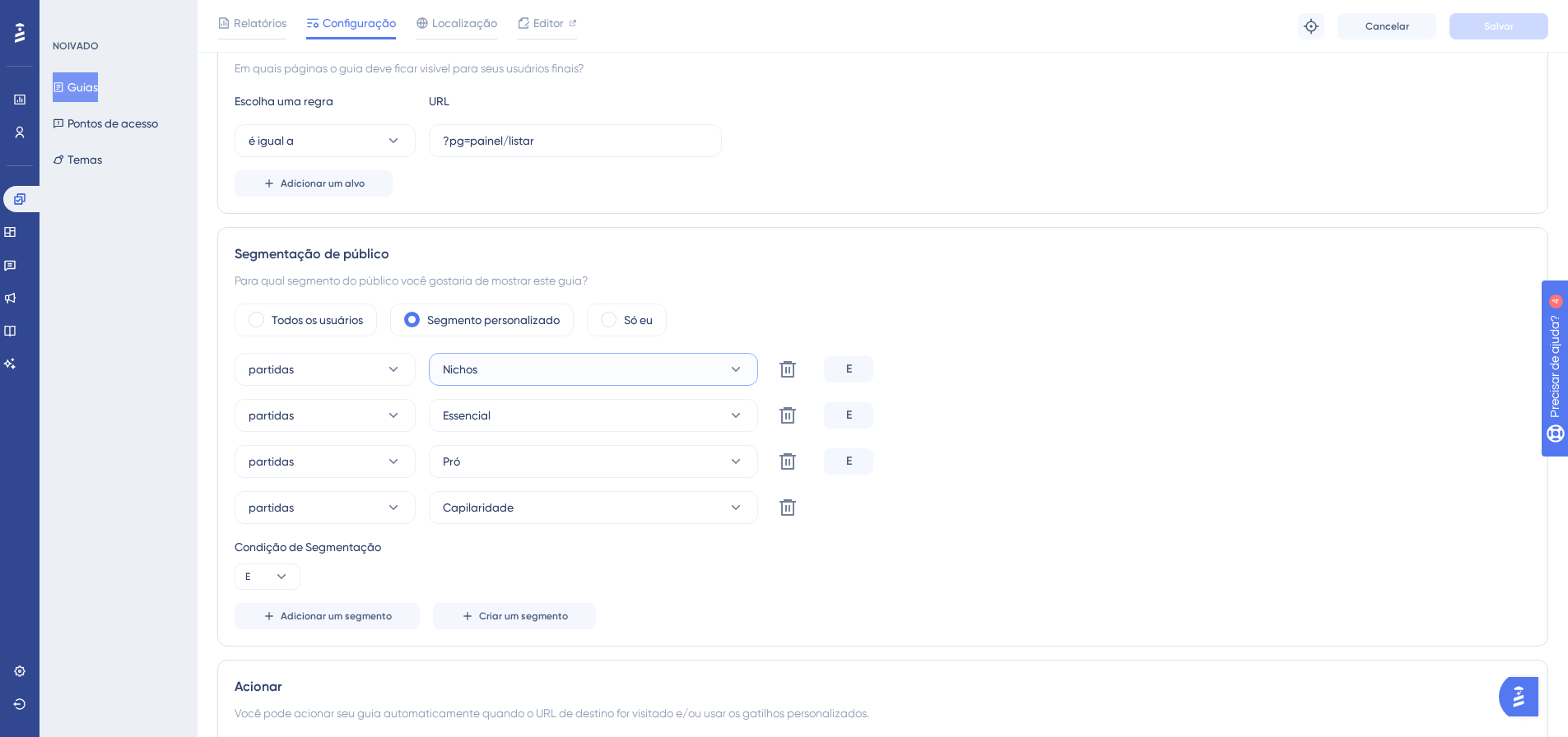
click at [672, 385] on button "Nichos" at bounding box center [593, 370] width 329 height 33
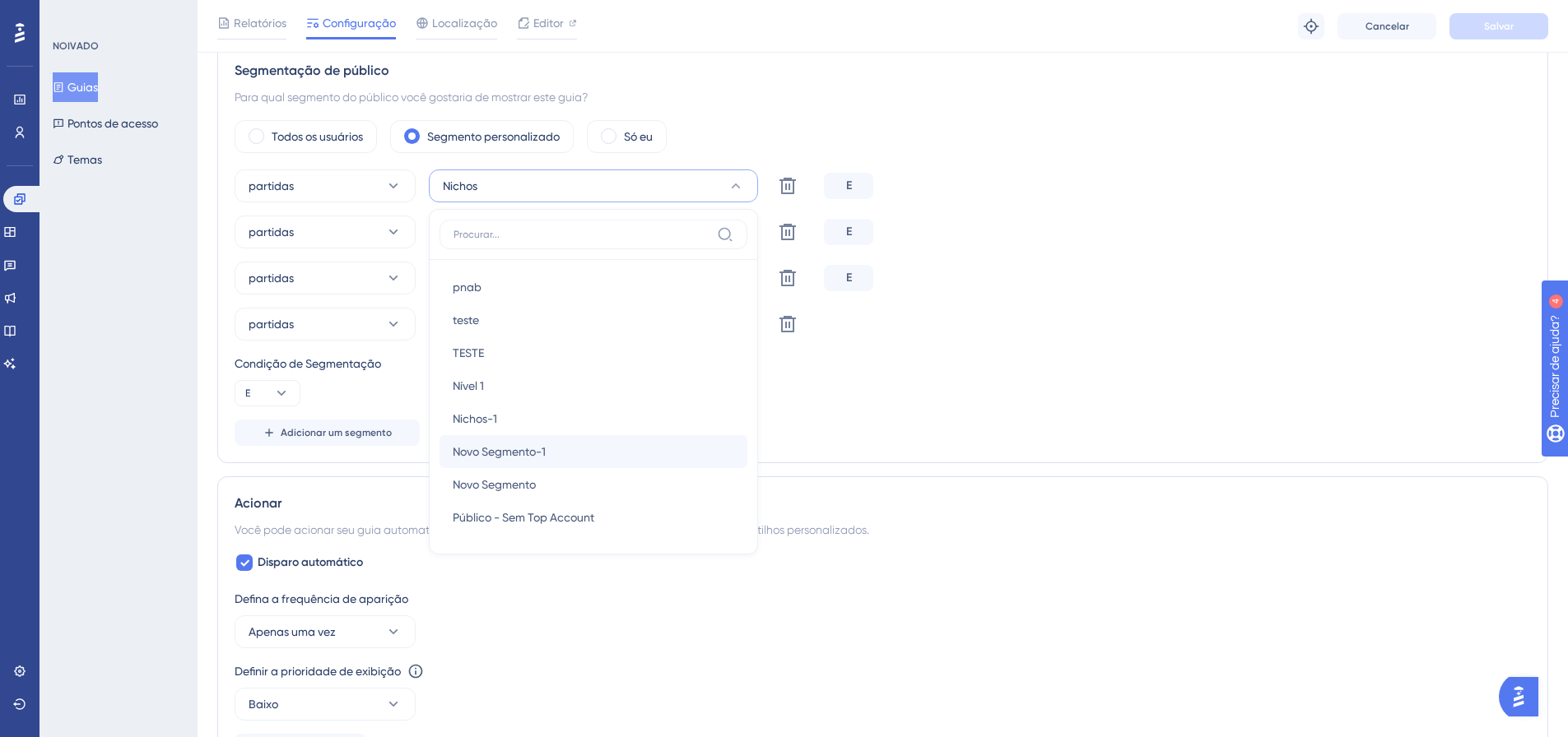
scroll to position [329, 0]
click at [501, 318] on div "Nichos-1 Nichos-1" at bounding box center [594, 319] width 282 height 33
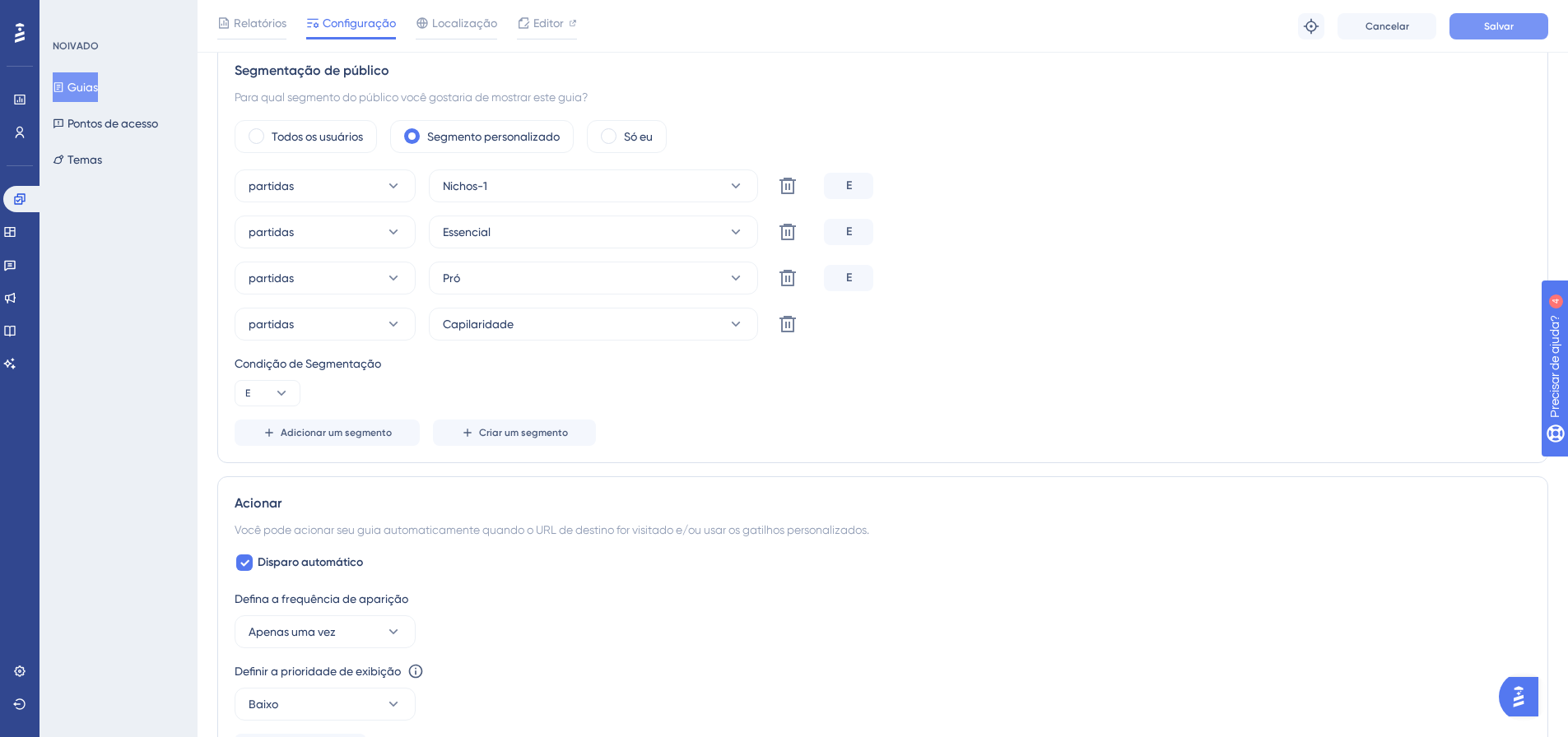
click at [1497, 22] on font "Salvar" at bounding box center [1499, 27] width 30 height 12
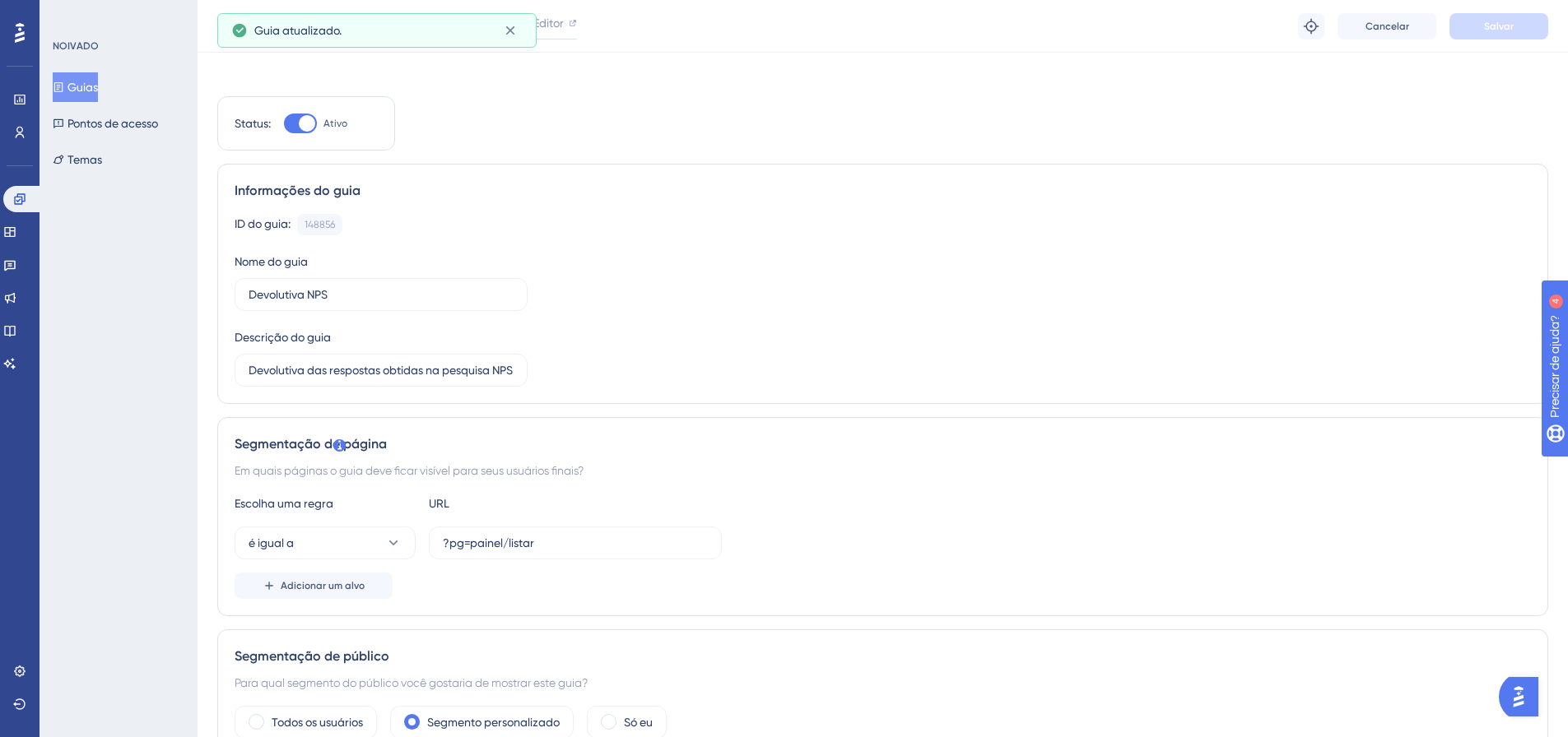
scroll to position [0, 0]
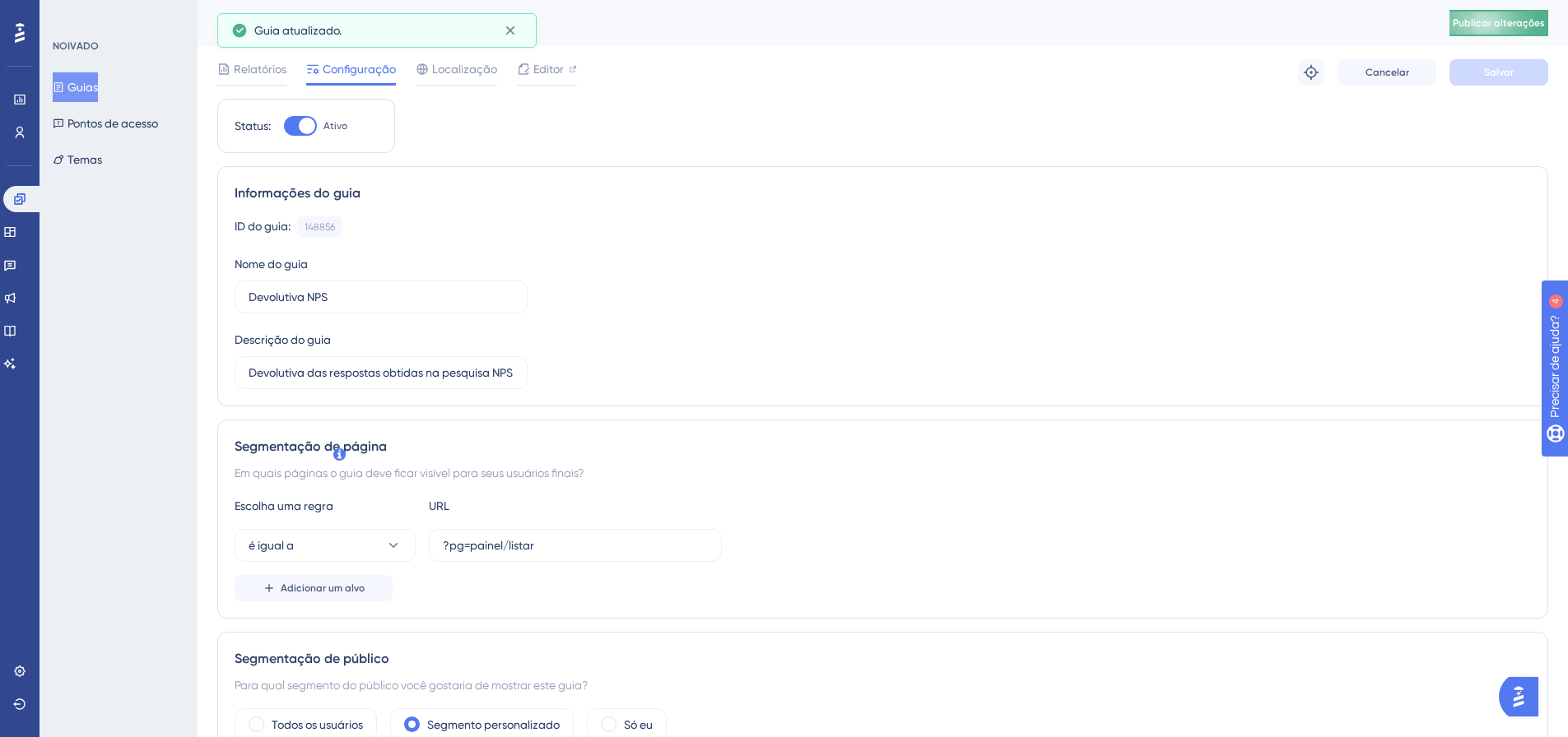
click at [1502, 32] on button "Publicar alterações" at bounding box center [1498, 23] width 99 height 27
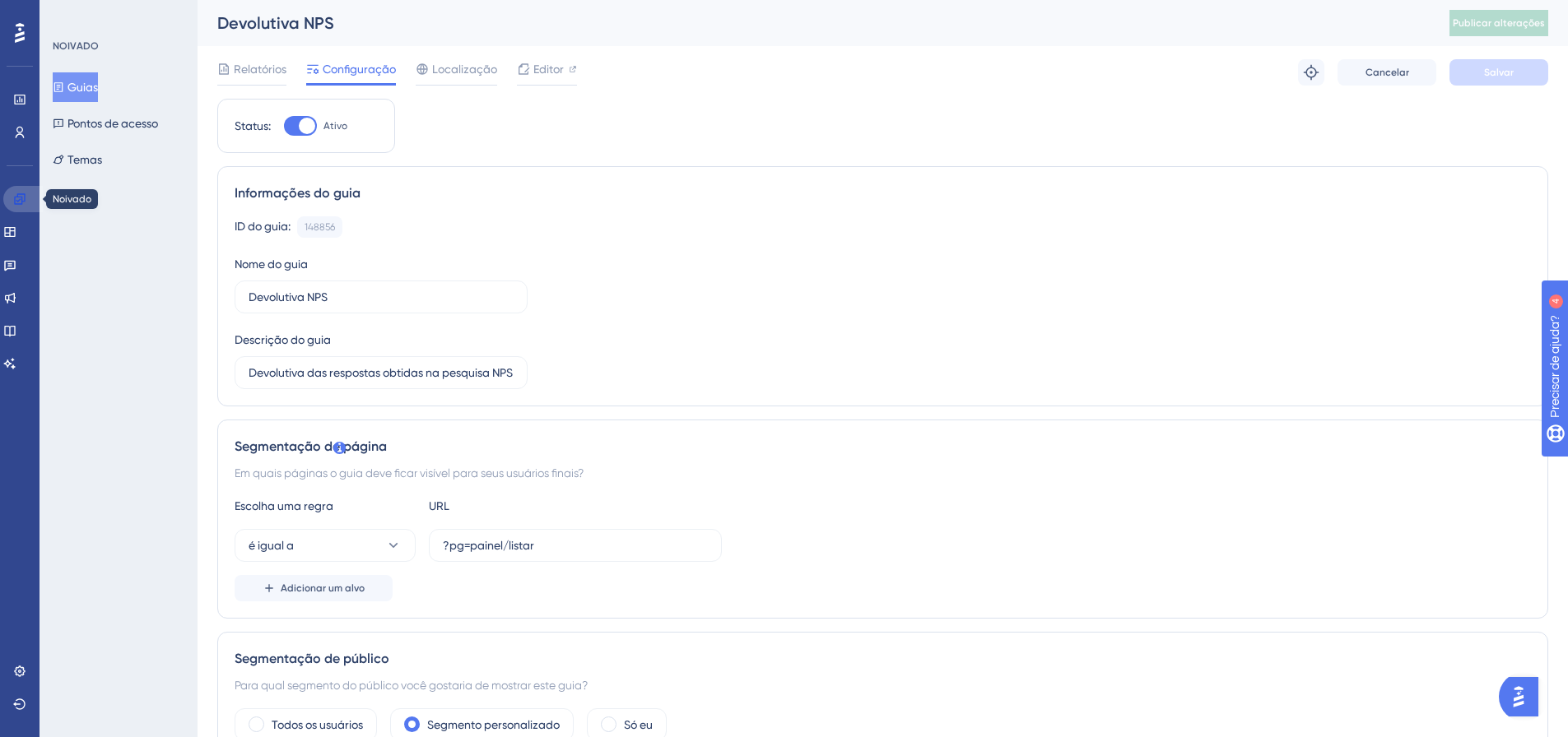
click at [24, 206] on link at bounding box center [23, 199] width 40 height 27
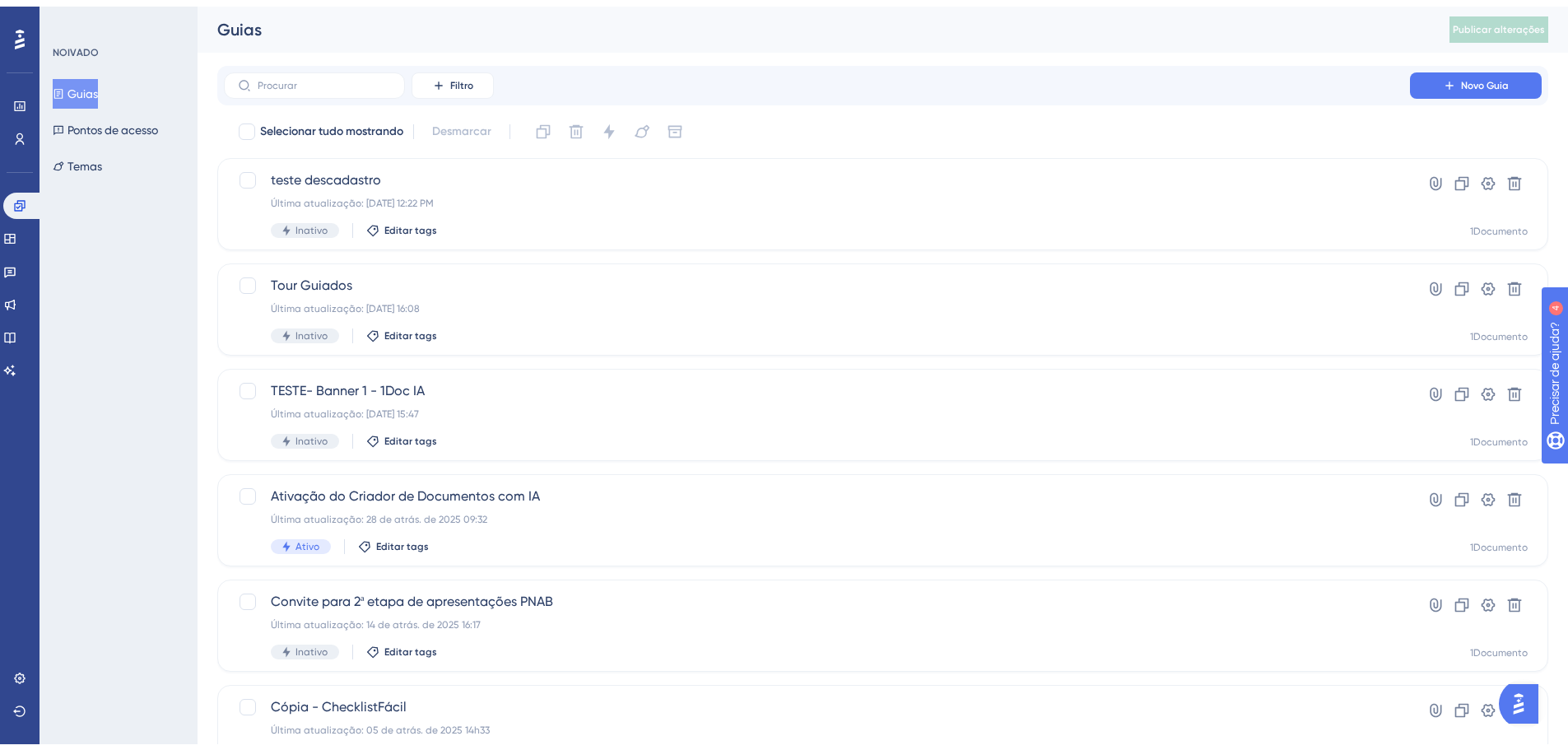
scroll to position [165, 0]
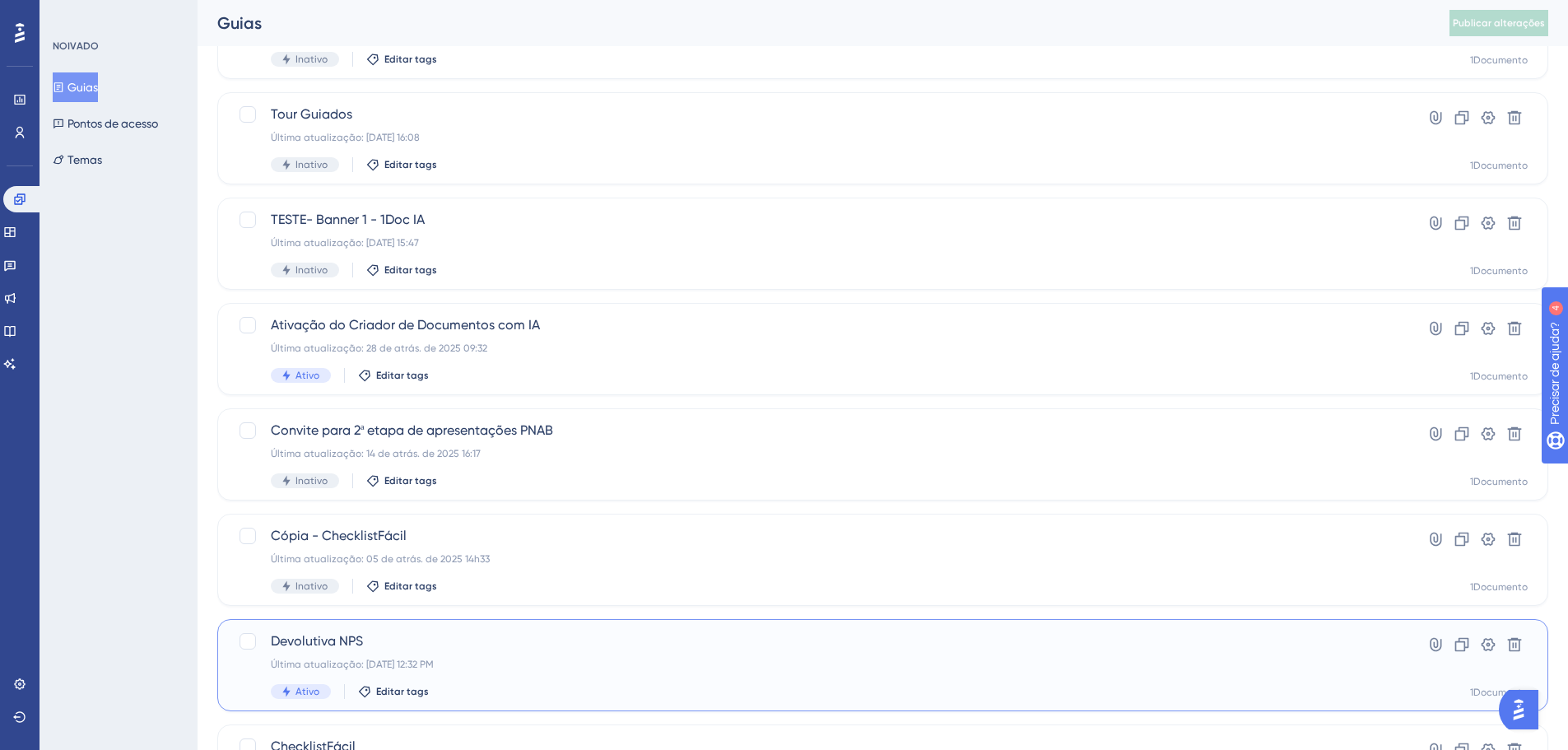
click at [387, 636] on span "Devolutiva NPS" at bounding box center [817, 641] width 1092 height 20
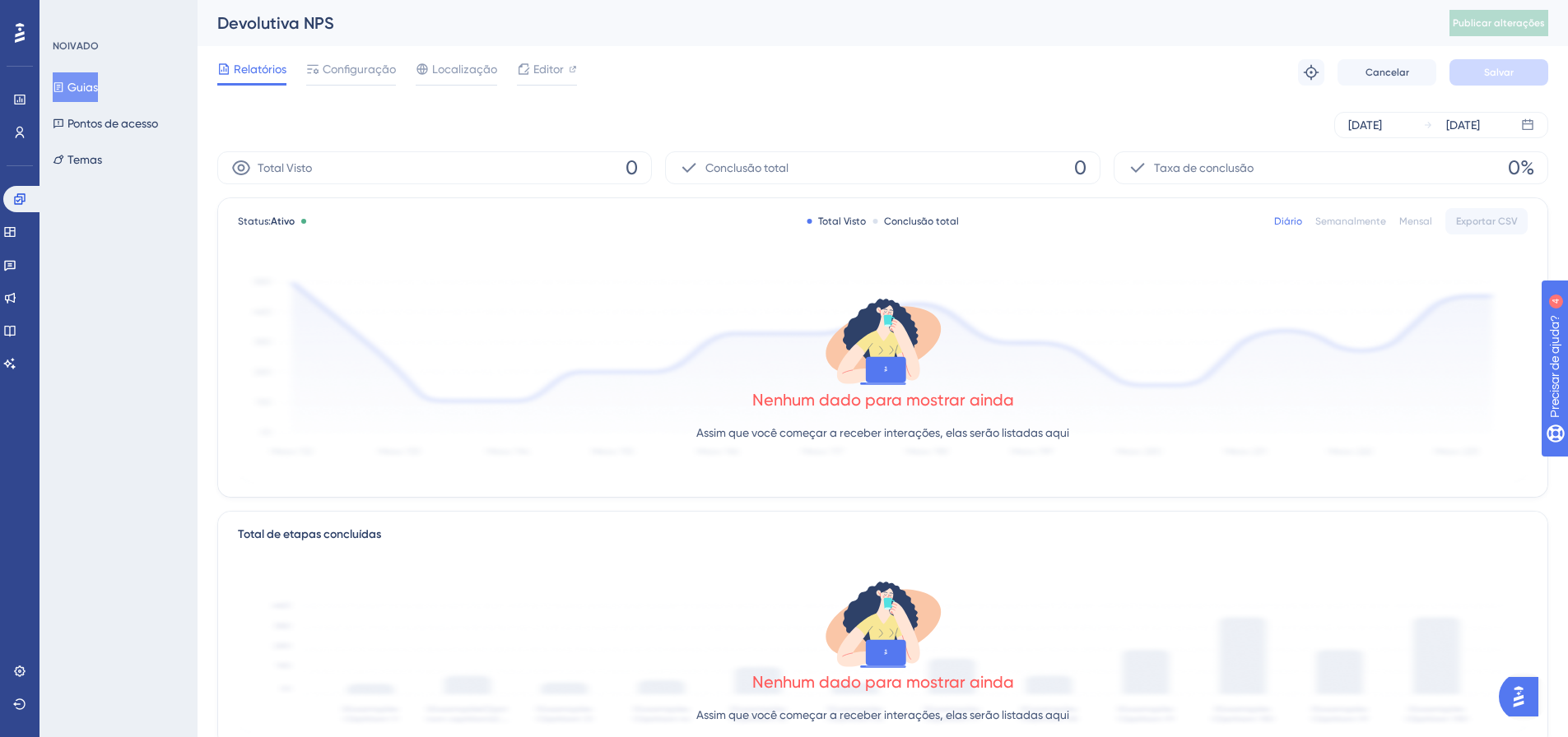
drag, startPoint x: 1340, startPoint y: 221, endPoint x: 1370, endPoint y: 221, distance: 30.0
click at [1342, 221] on font "Semanalmente" at bounding box center [1350, 221] width 70 height 12
click at [1421, 221] on font "Mensal" at bounding box center [1416, 221] width 33 height 12
click at [18, 200] on icon at bounding box center [20, 199] width 13 height 13
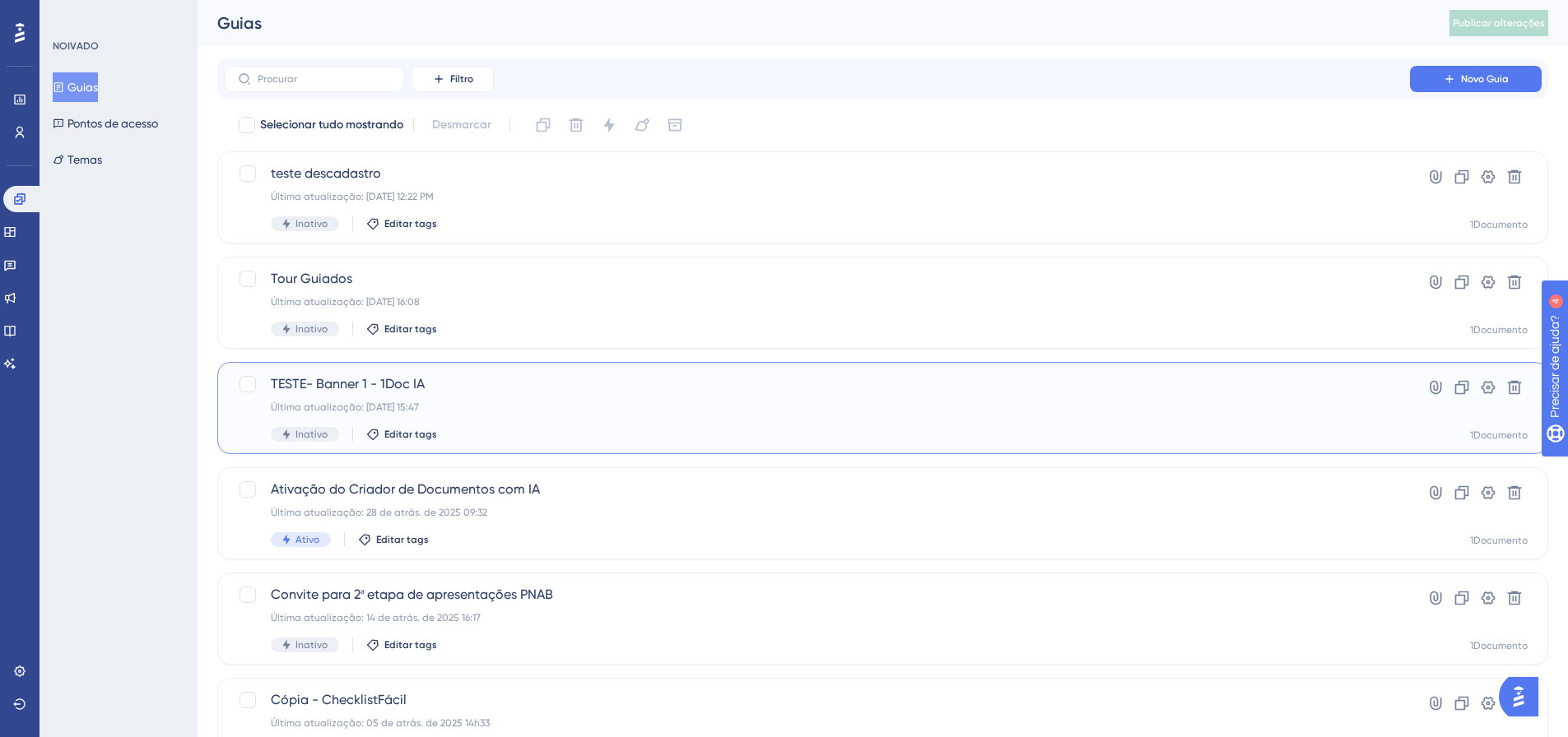
click at [401, 389] on font "TESTE- Banner 1 - 1Doc IA" at bounding box center [348, 384] width 154 height 16
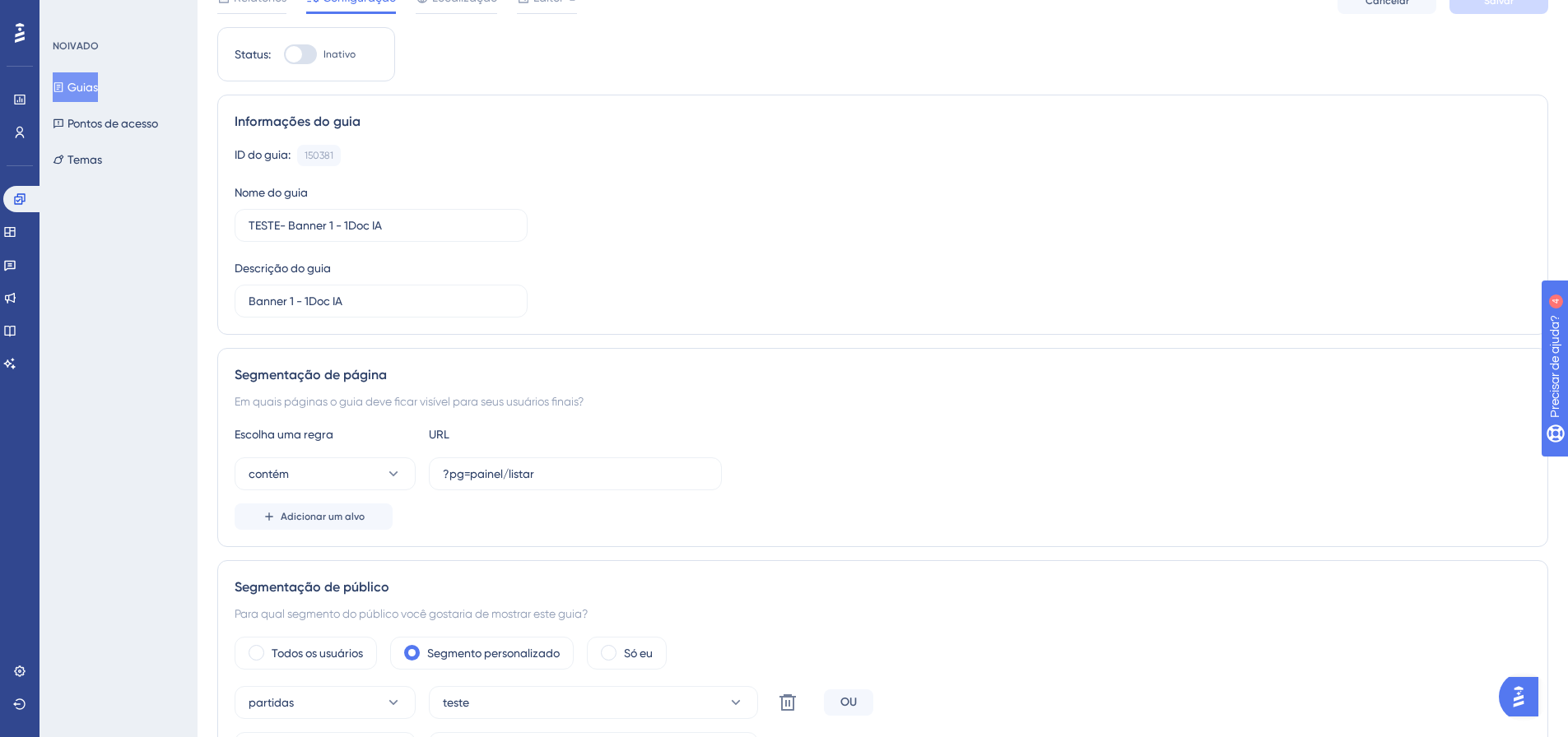
scroll to position [165, 0]
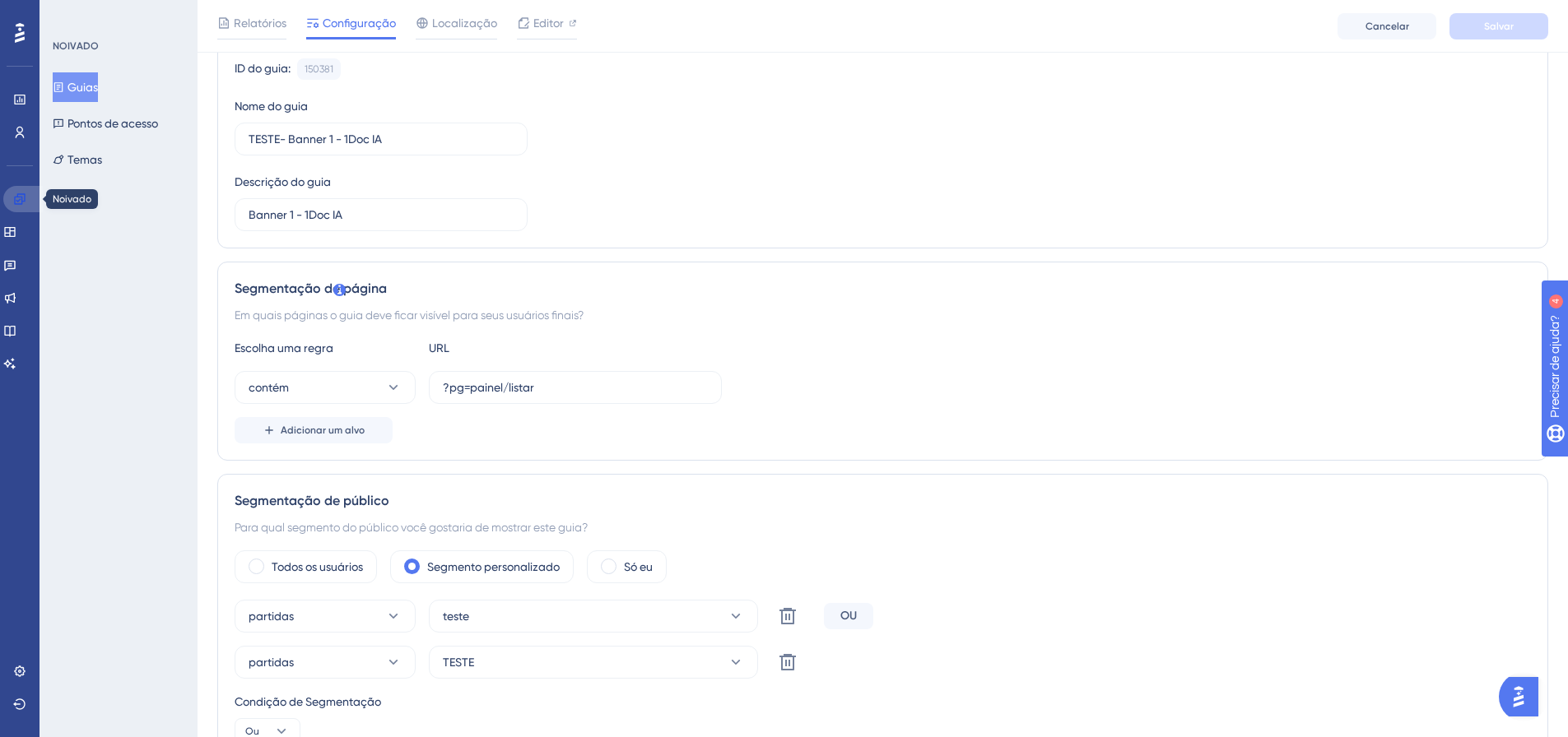
click at [18, 203] on icon at bounding box center [20, 199] width 13 height 13
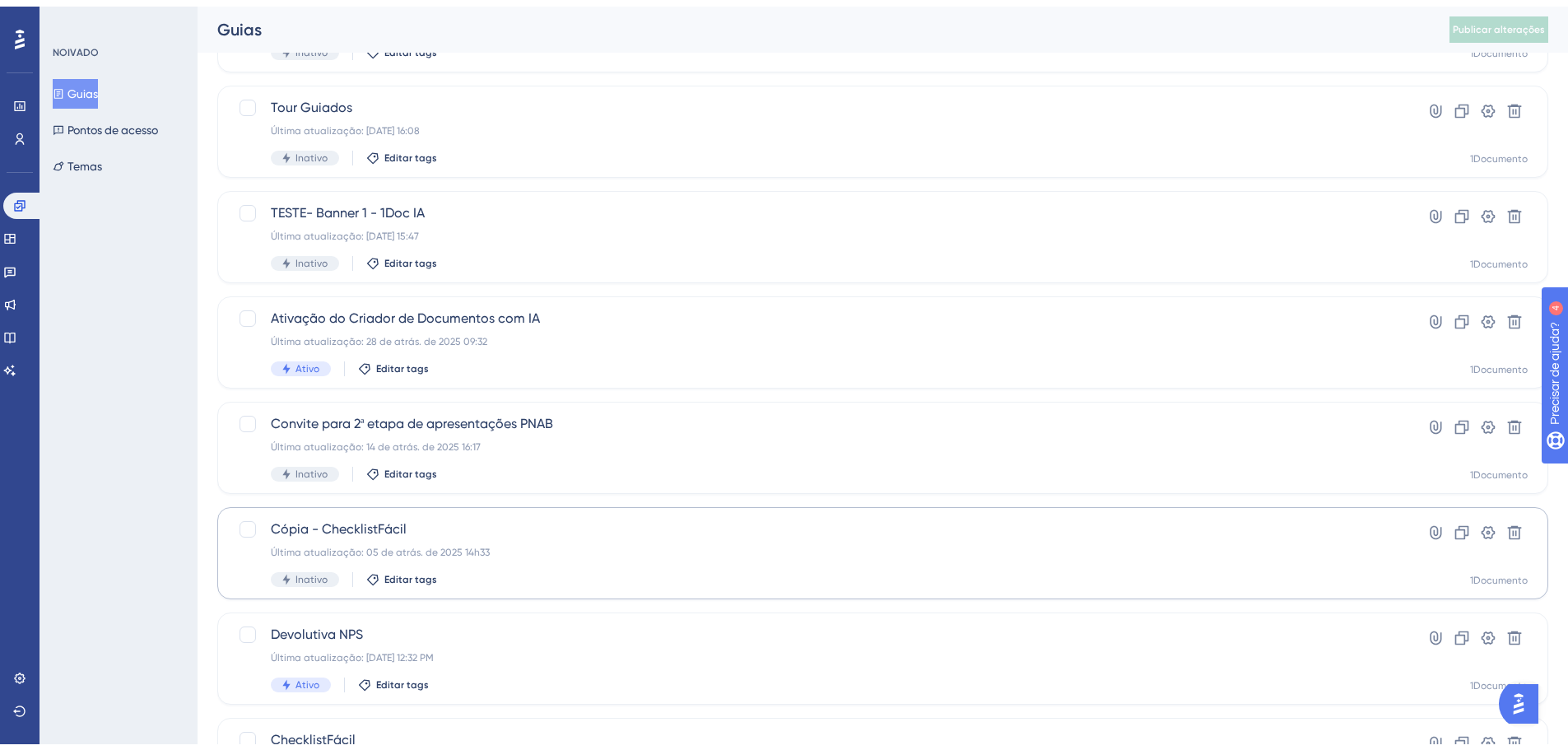
scroll to position [247, 0]
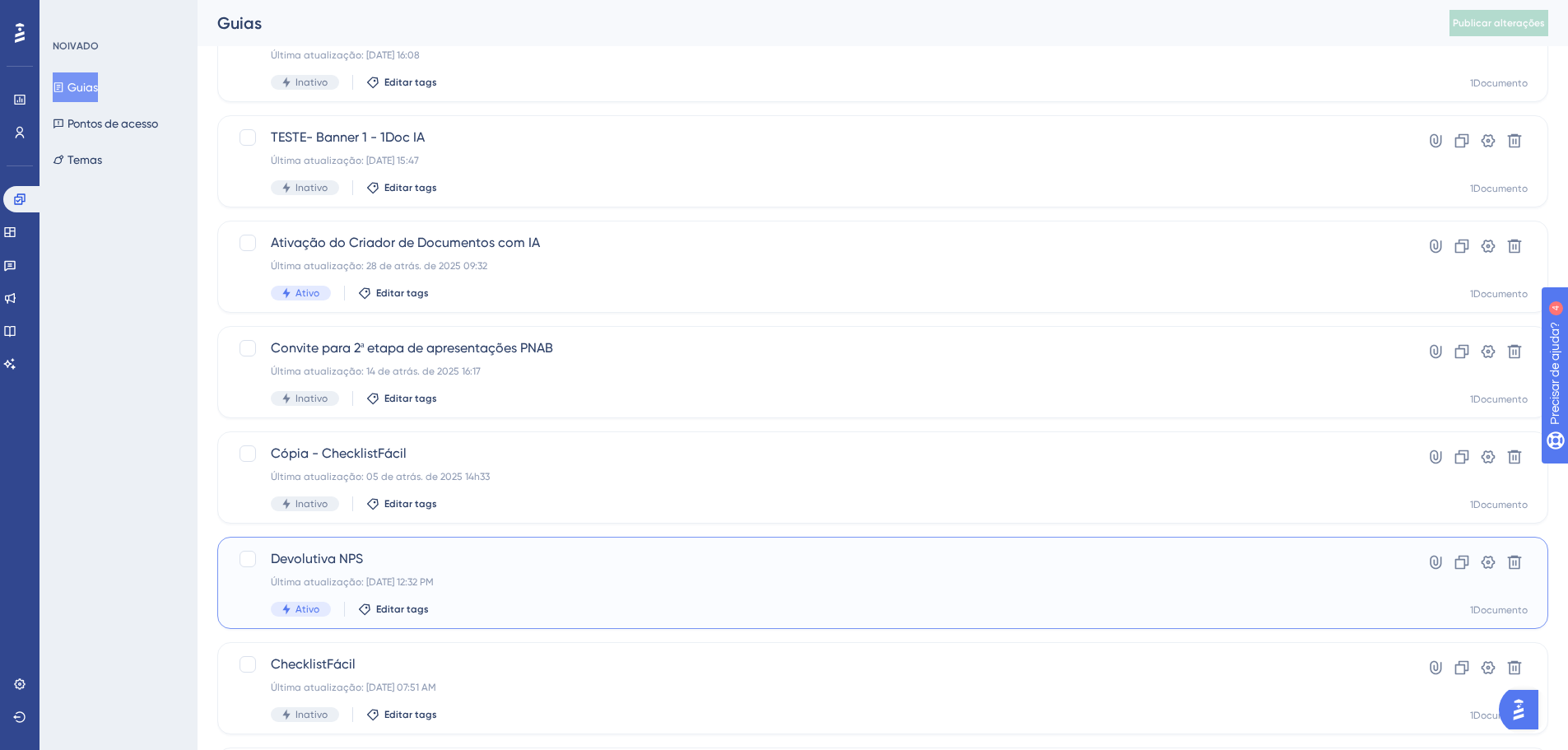
click at [375, 570] on div "Devolutiva NPS Última atualização: 03 de set. de 2025 12:32 PM Ativo Editar tags" at bounding box center [817, 582] width 1092 height 67
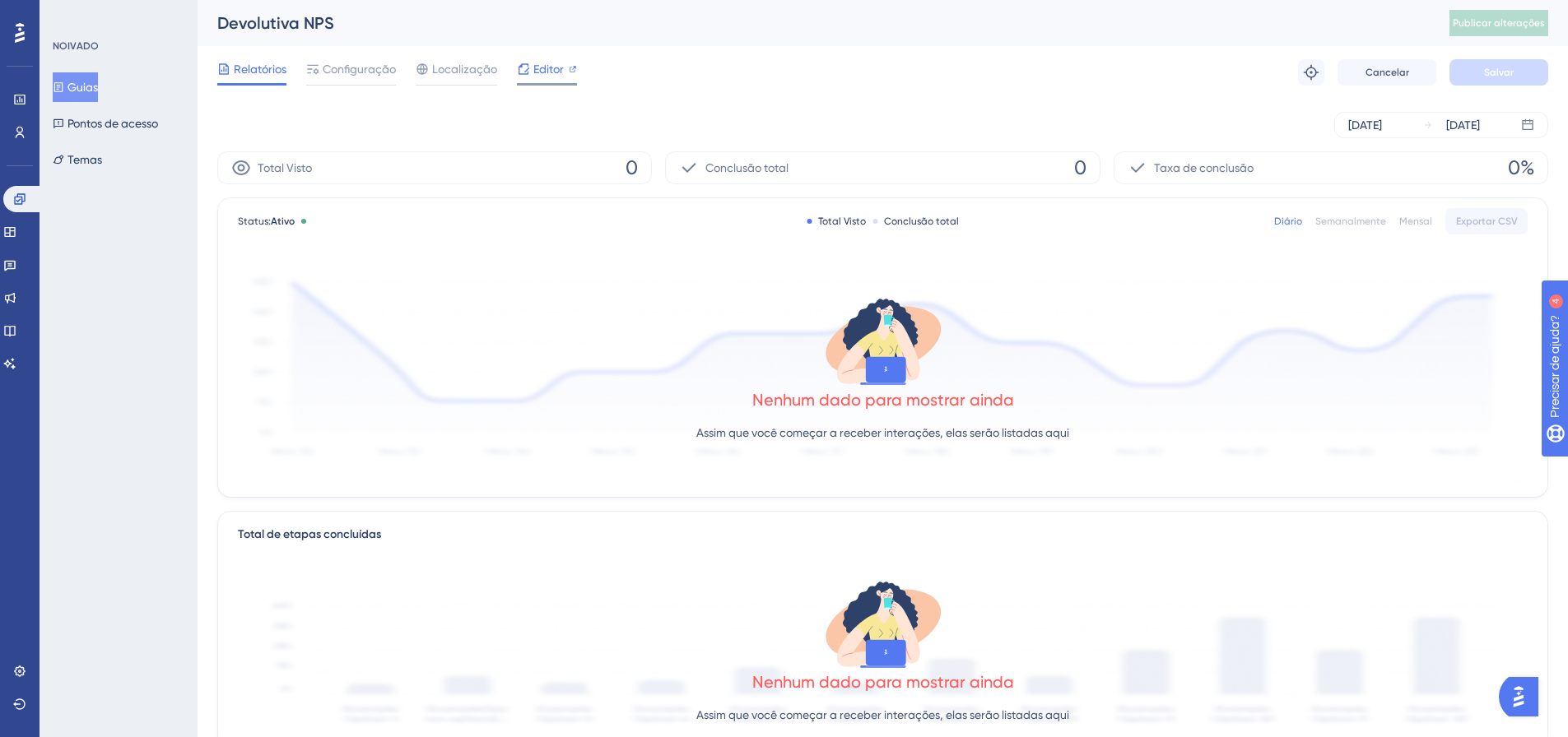
click at [556, 78] on span "Editor" at bounding box center [548, 69] width 31 height 20
click at [354, 78] on span "Configuração" at bounding box center [359, 69] width 73 height 20
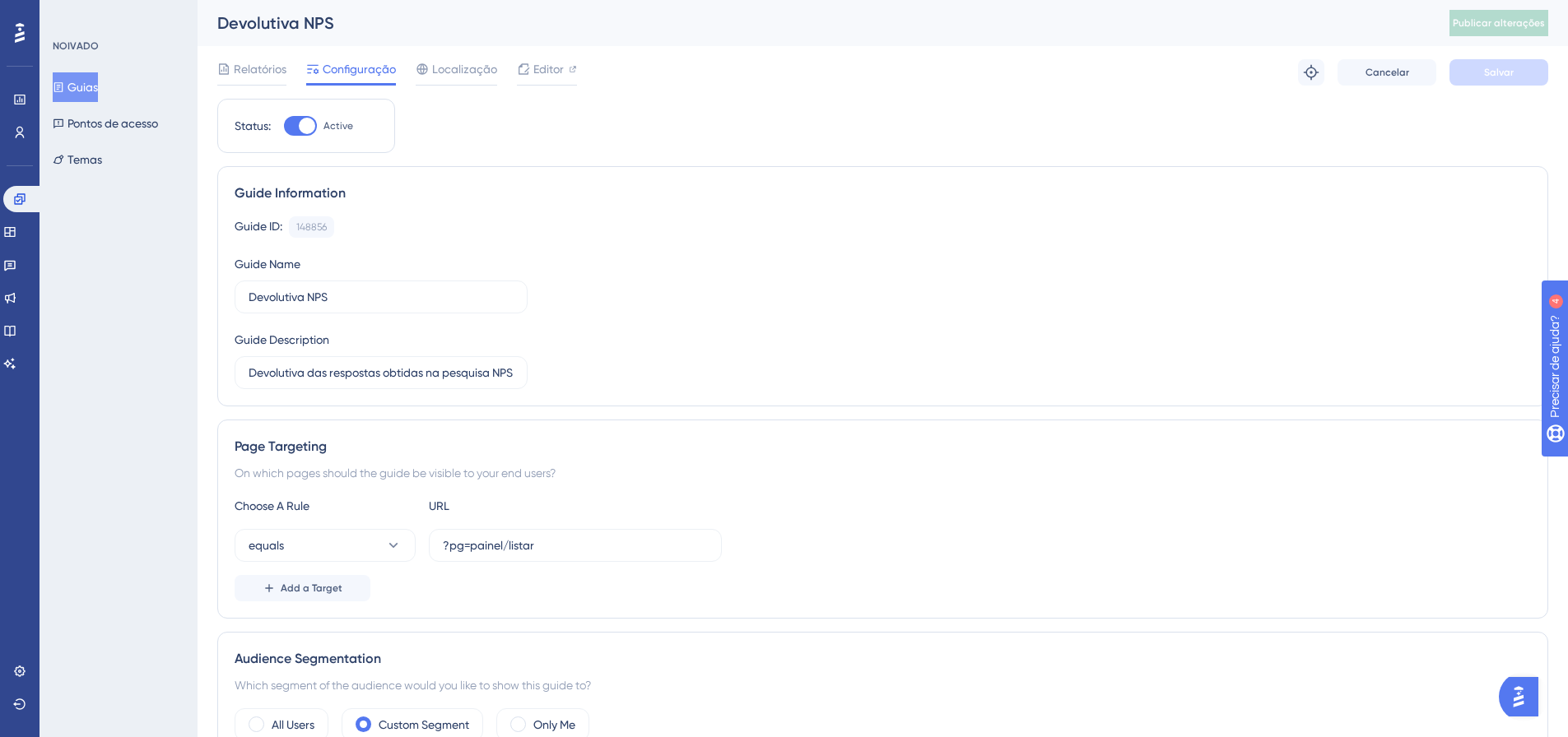
click at [275, 574] on div "Choose A Rule URL equals ?pg=painel/listar Add a Target" at bounding box center [883, 549] width 1297 height 105
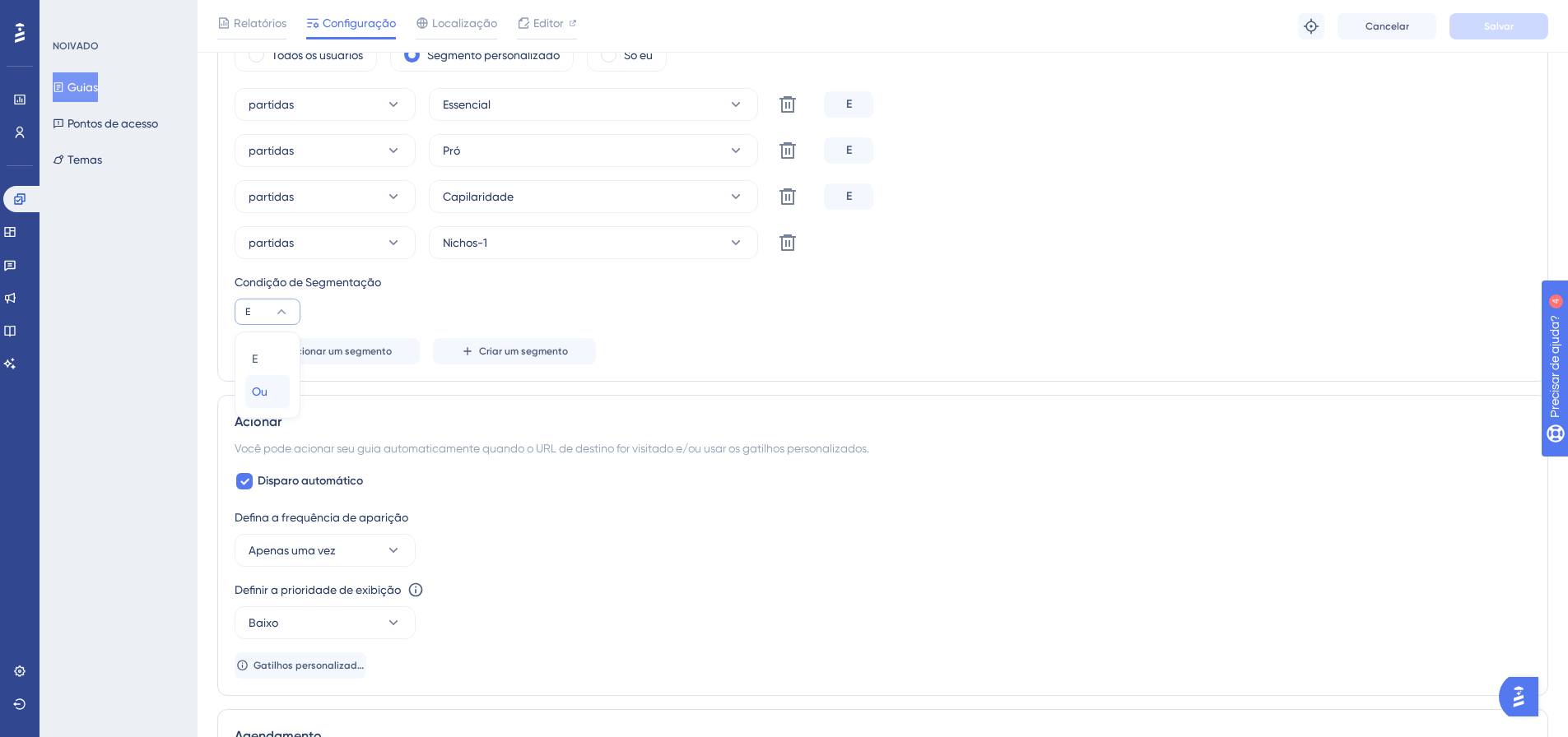
click at [266, 399] on span "Ou" at bounding box center [260, 392] width 16 height 20
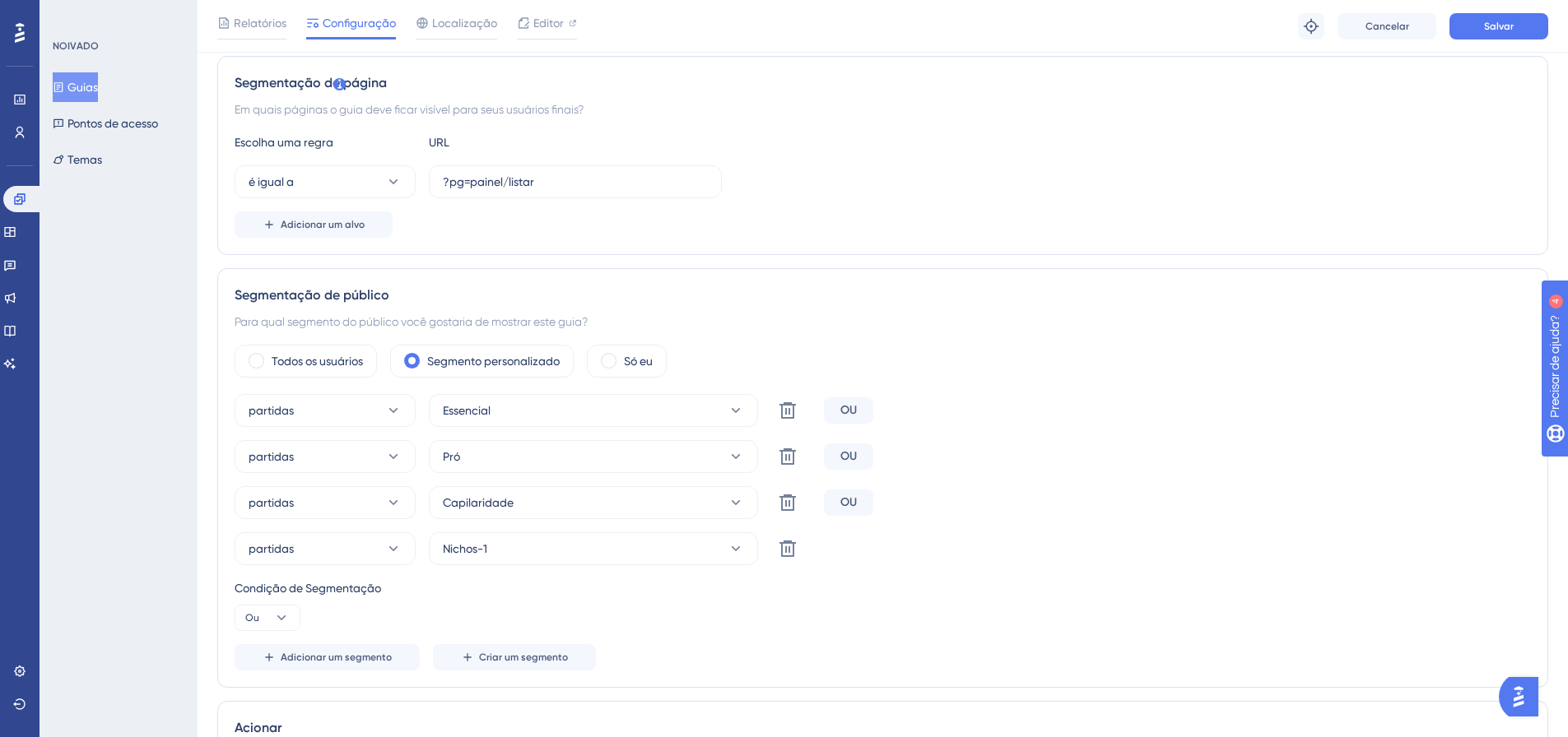
scroll to position [265, 0]
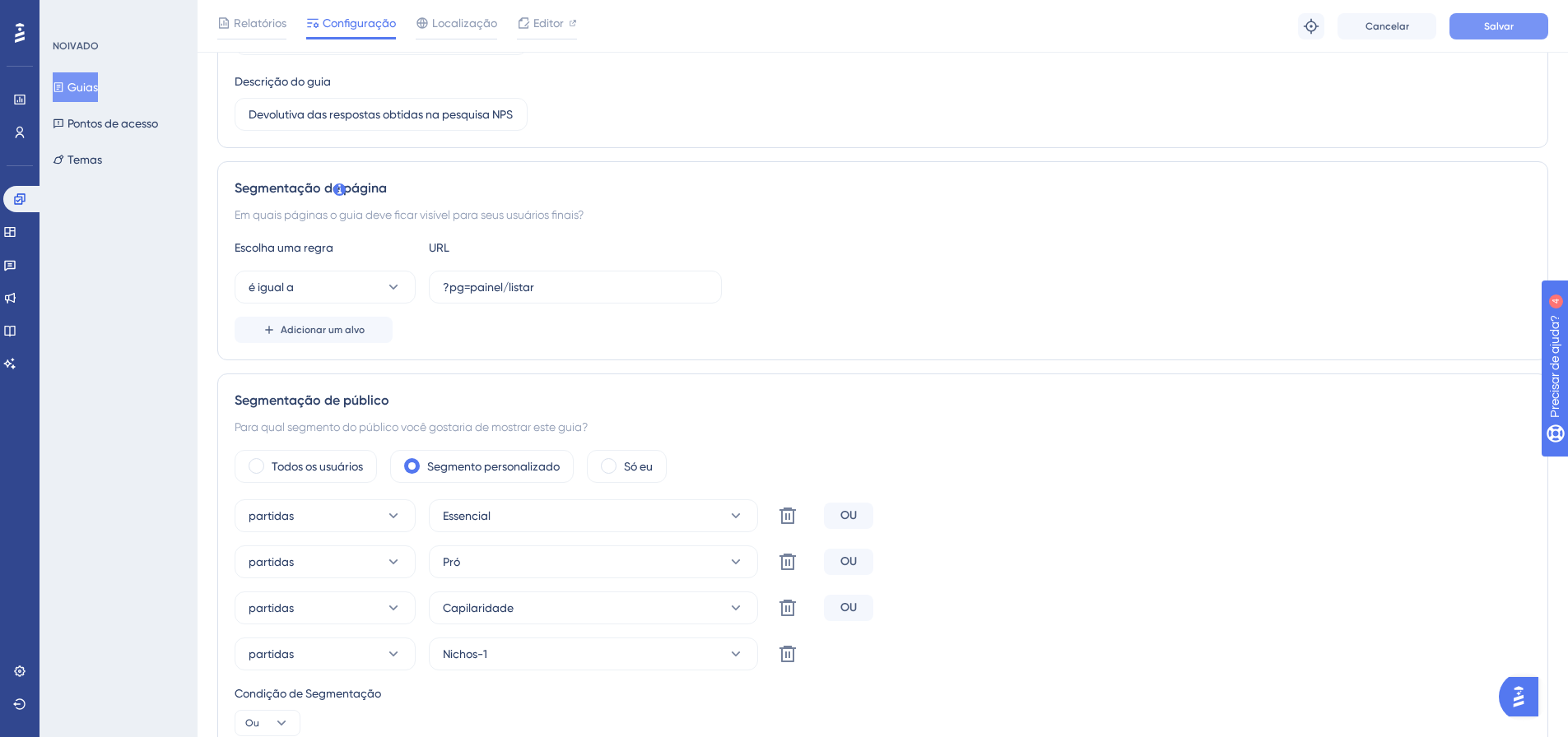
click at [1520, 17] on button "Salvar" at bounding box center [1498, 27] width 99 height 27
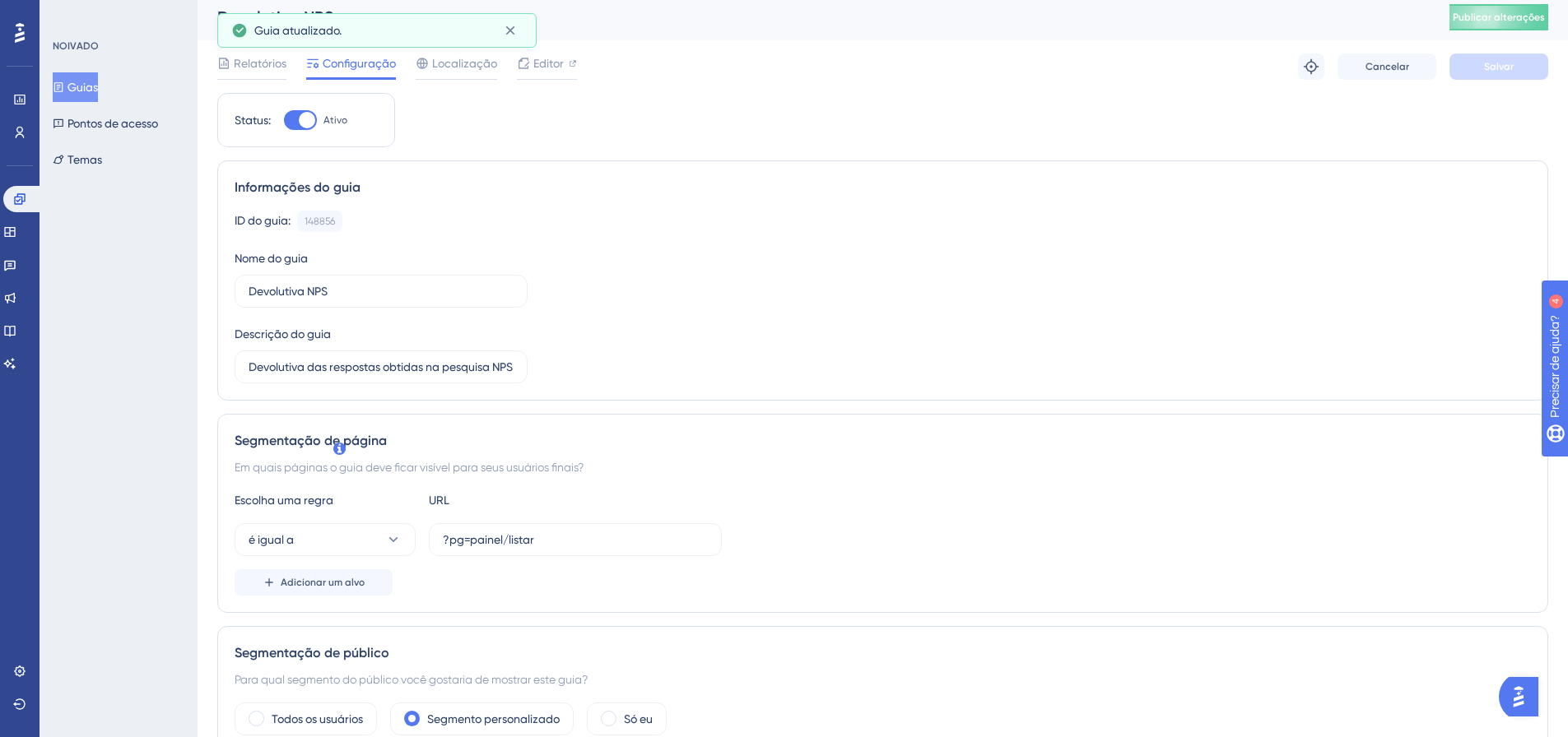
scroll to position [0, 0]
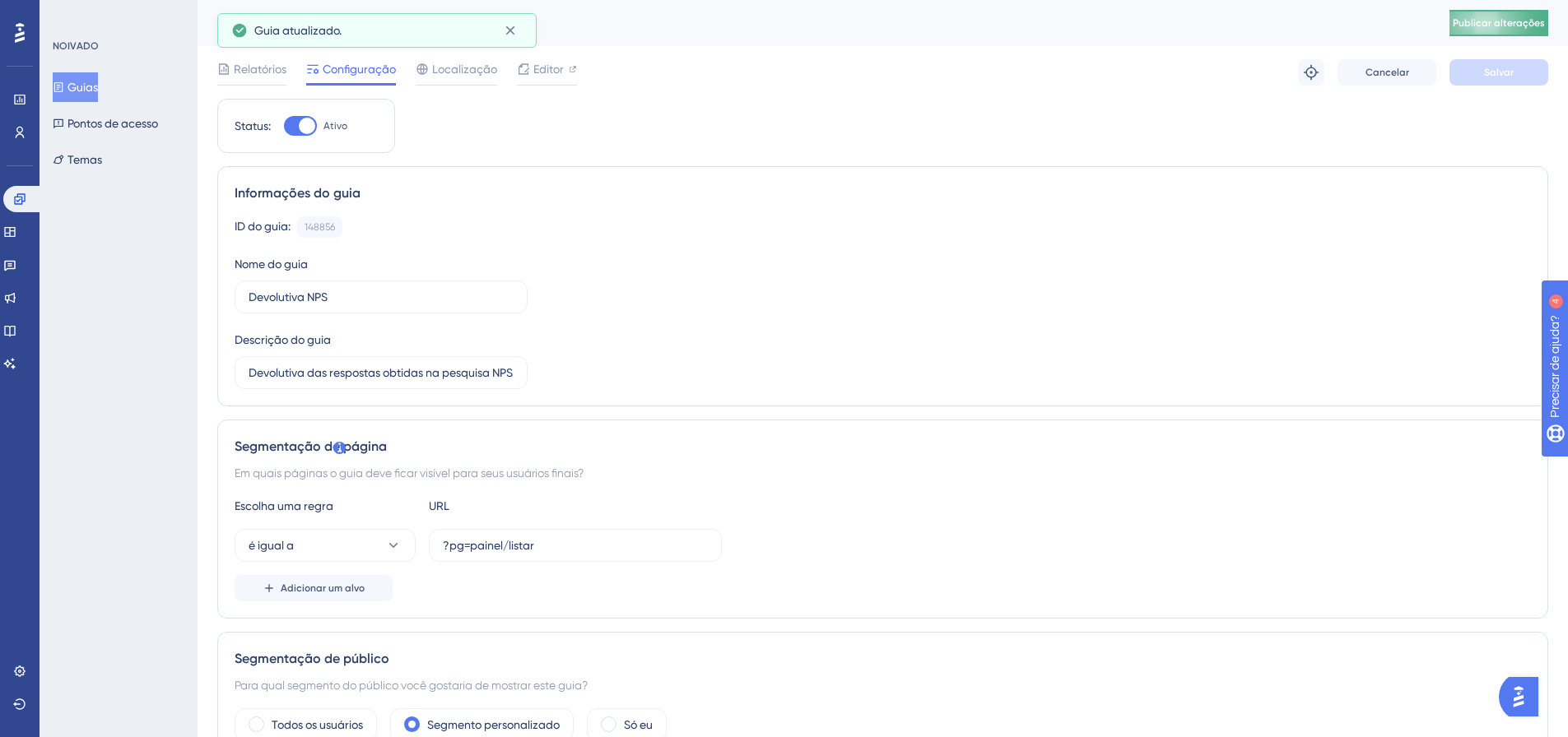
click at [1488, 13] on button "Publicar alterações" at bounding box center [1498, 23] width 99 height 27
click at [512, 31] on icon at bounding box center [511, 31] width 17 height 17
click at [363, 560] on button "é igual a" at bounding box center [325, 545] width 181 height 33
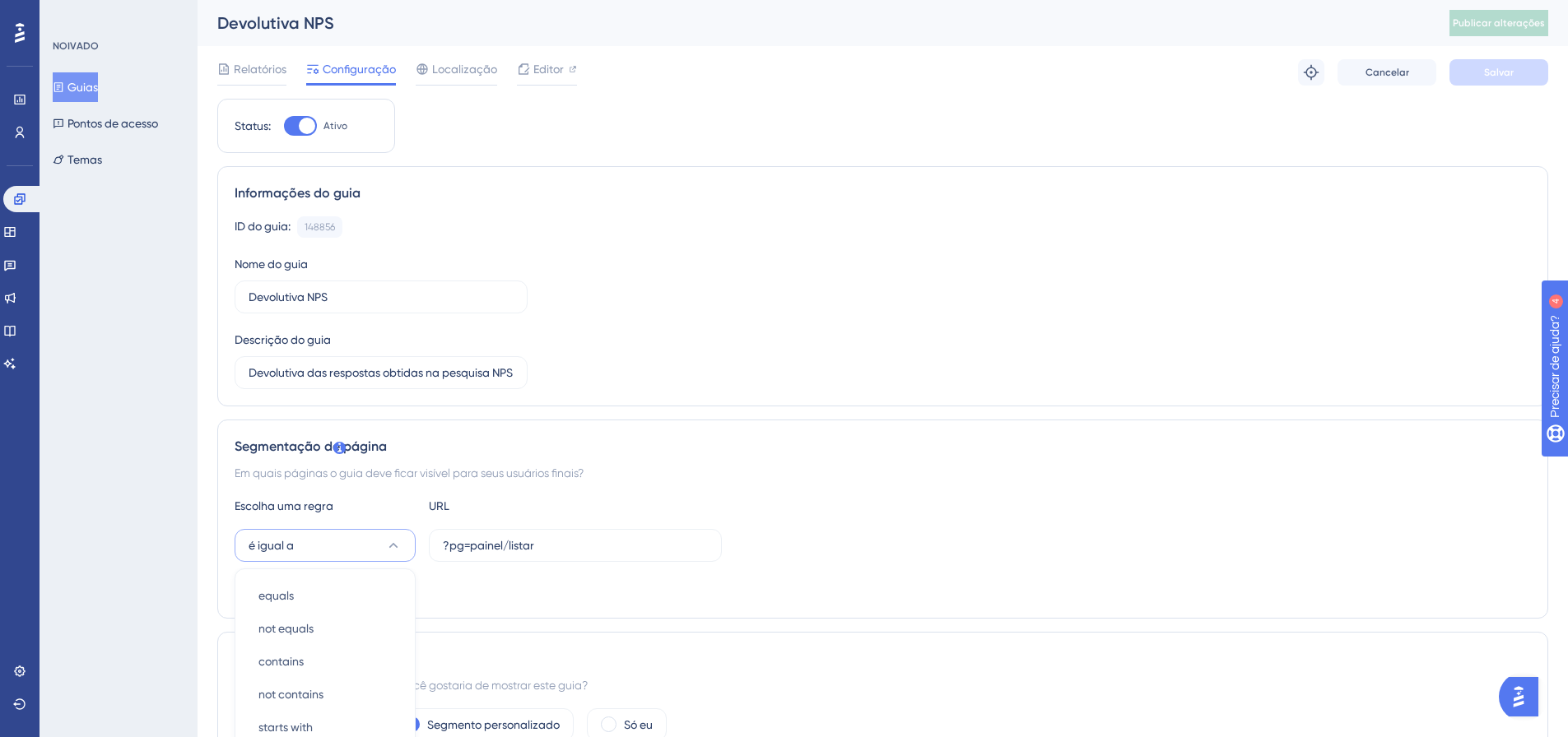
scroll to position [332, 0]
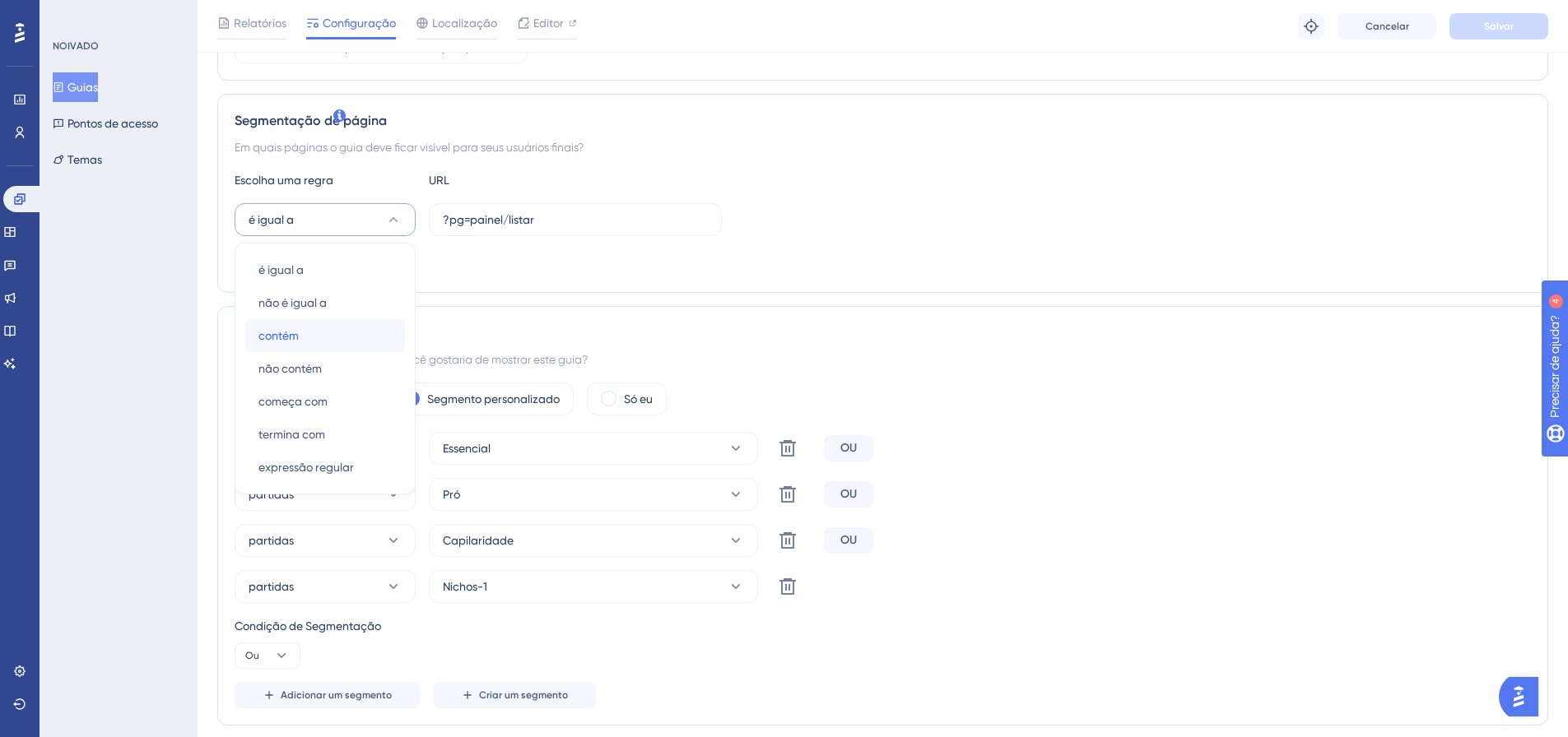
click at [307, 337] on div "contém contém" at bounding box center [325, 336] width 133 height 33
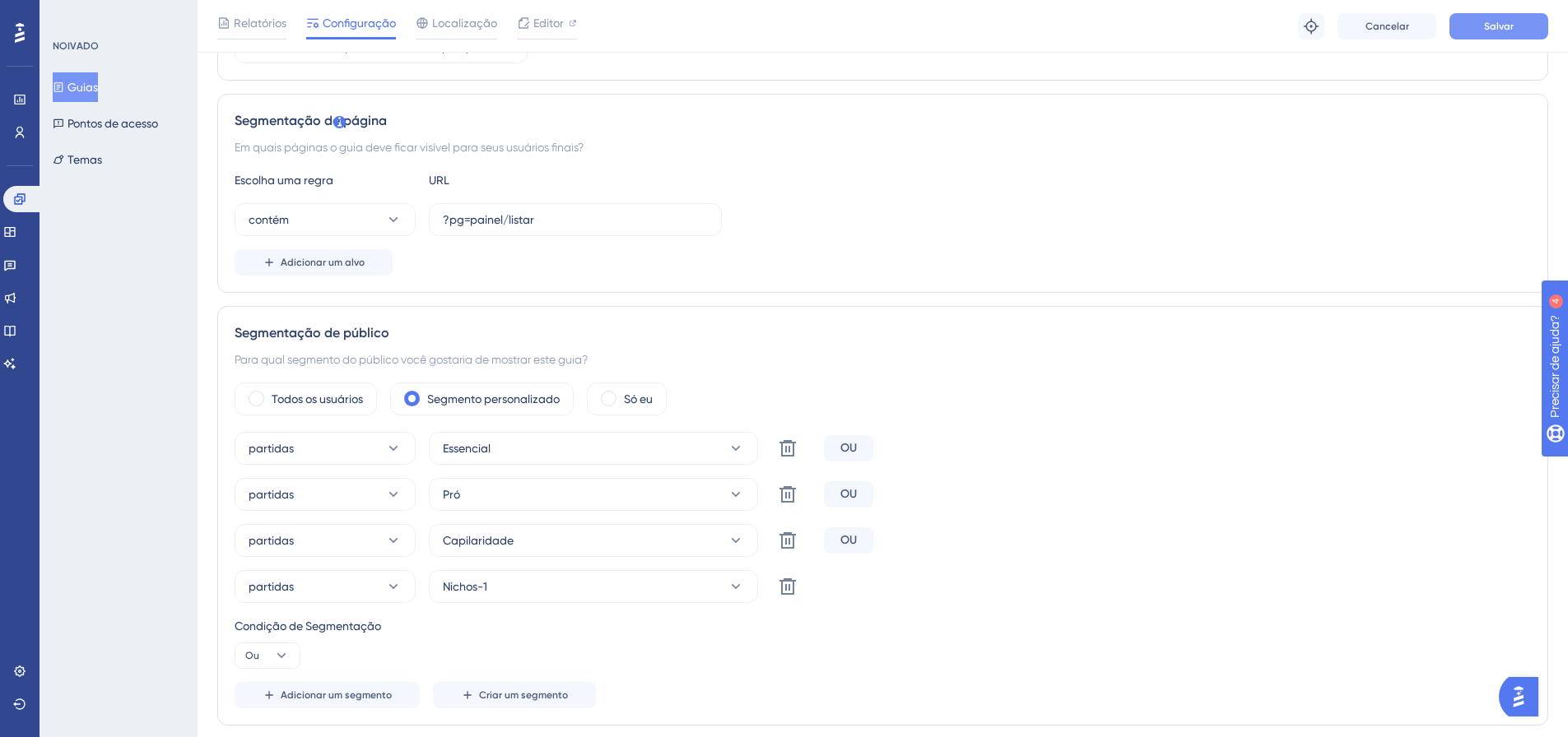
click at [1482, 27] on button "Salvar" at bounding box center [1498, 27] width 99 height 27
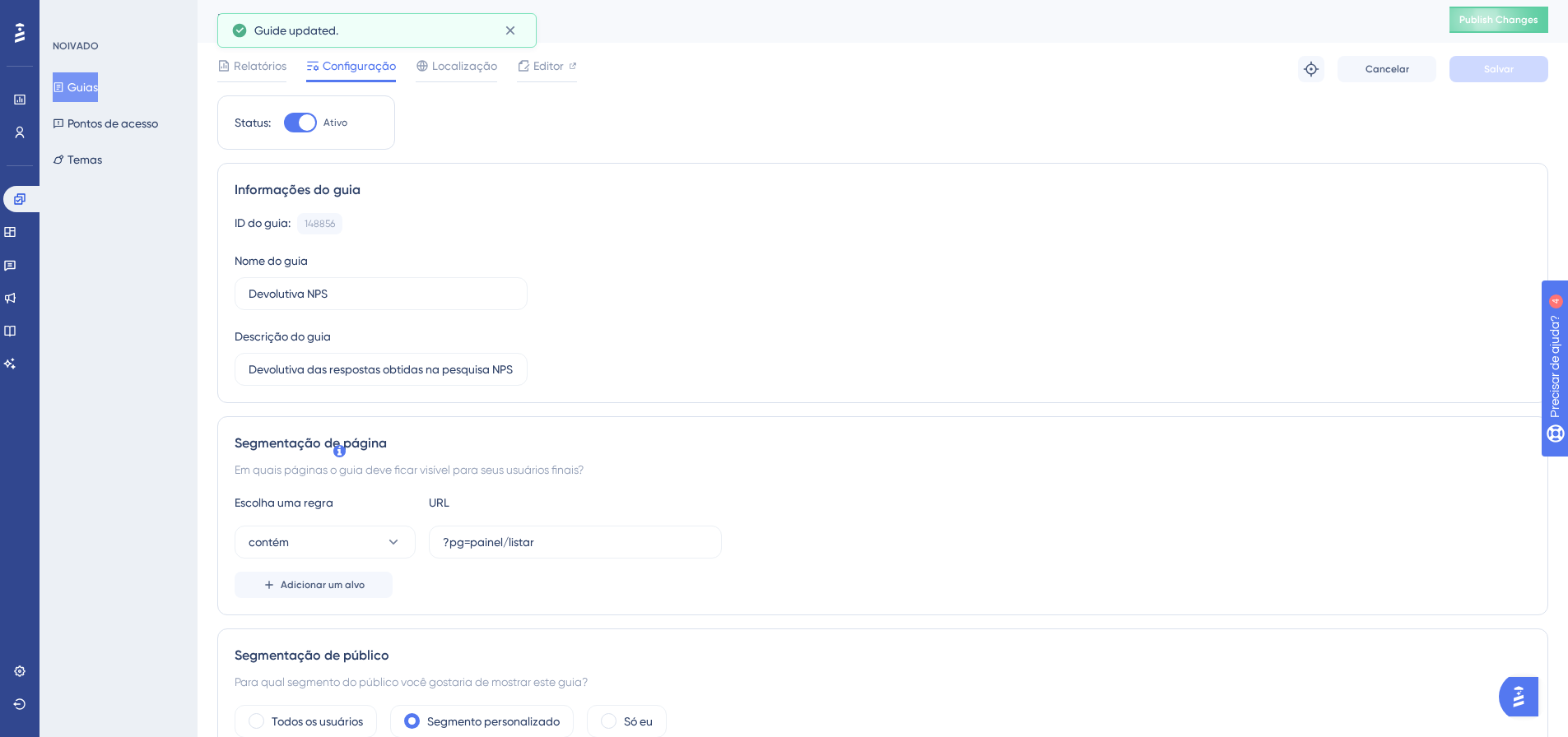
scroll to position [0, 0]
click at [1514, 26] on font "Publicar alterações" at bounding box center [1498, 23] width 92 height 12
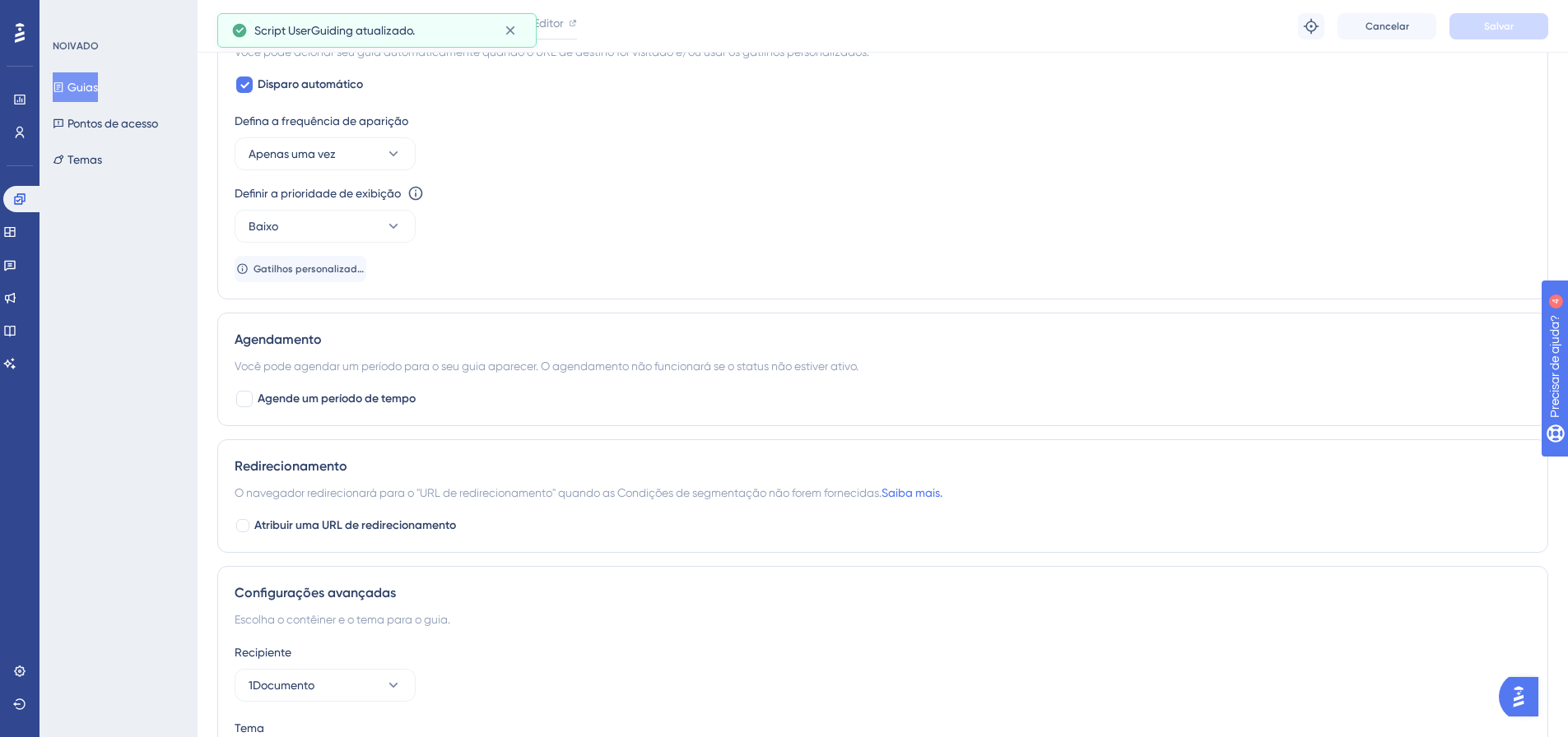
scroll to position [1196, 0]
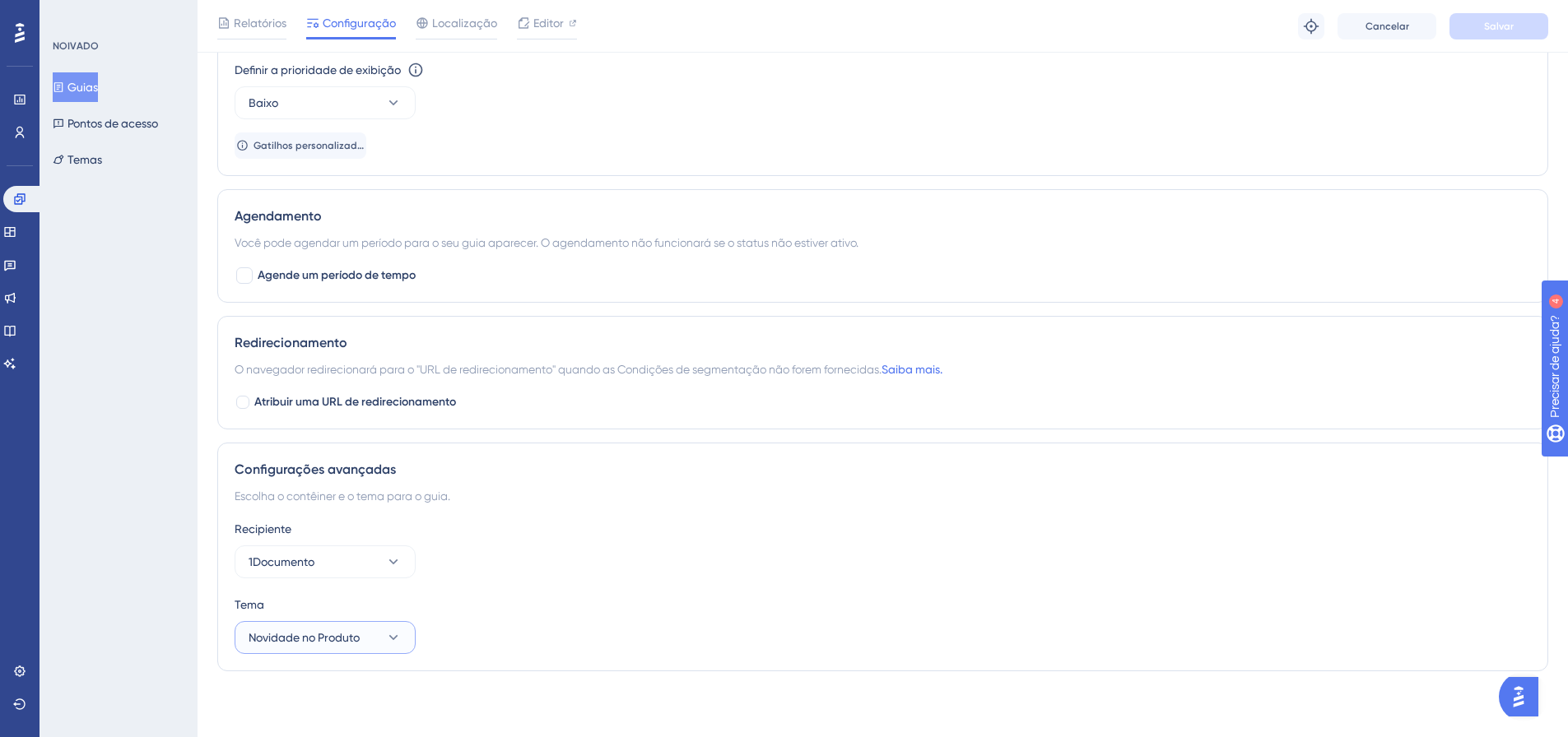
click at [386, 647] on button "Novidade no Produto" at bounding box center [325, 638] width 181 height 33
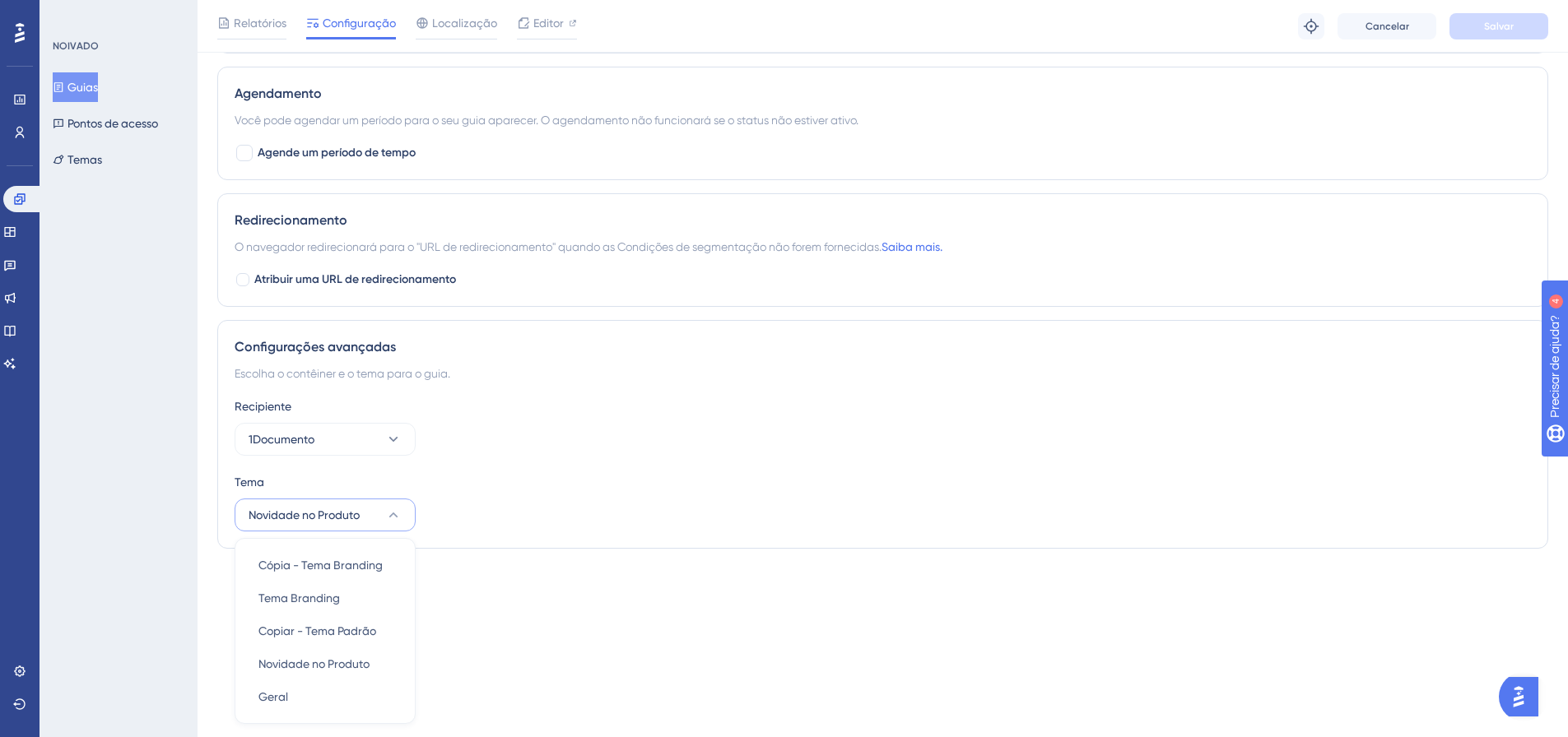
drag, startPoint x: 595, startPoint y: 521, endPoint x: 201, endPoint y: 419, distance: 407.0
click at [594, 521] on div "Tema Novidade no Produto Cópia - Tema Branding Cópia - Tema Branding Tema Brand…" at bounding box center [883, 502] width 1297 height 59
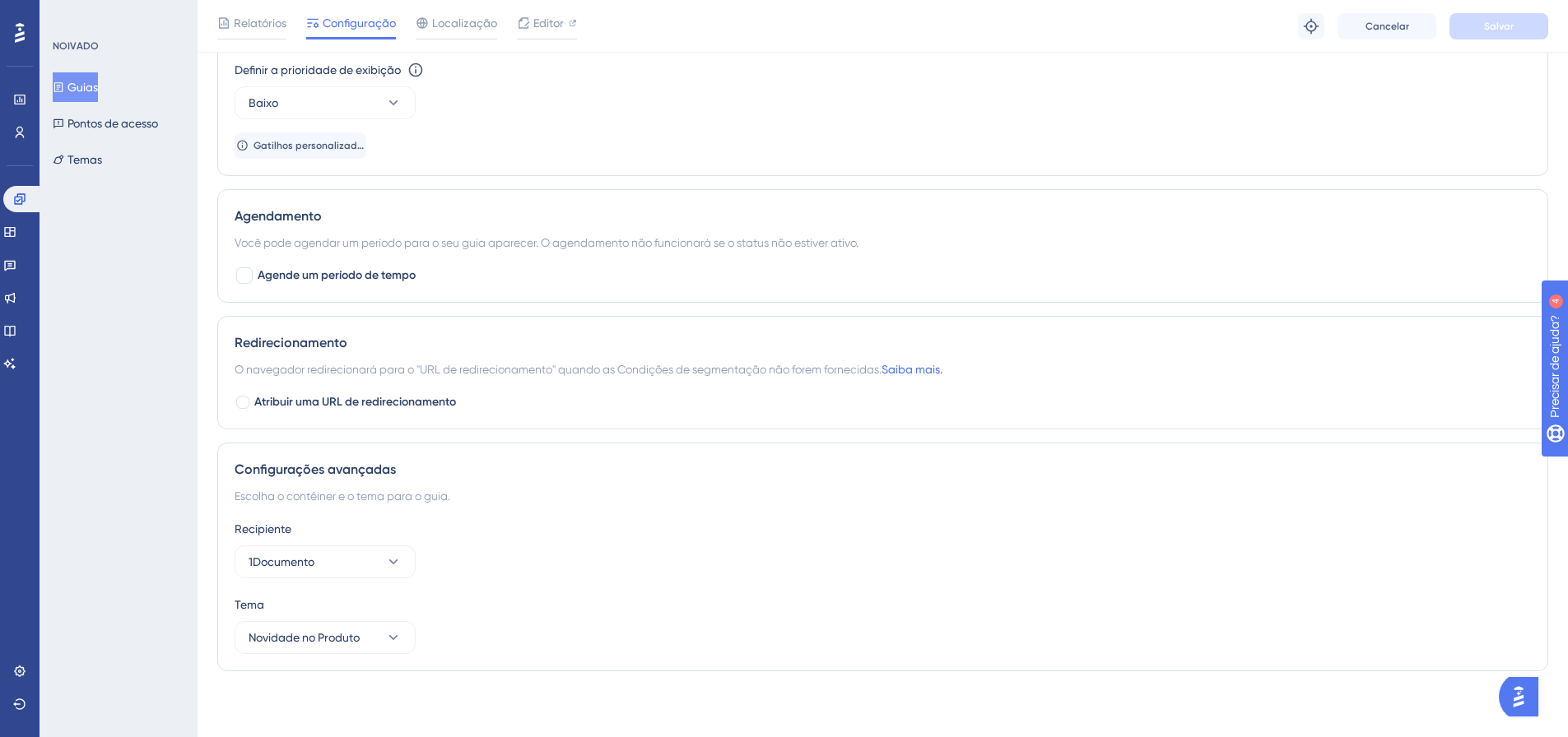
scroll to position [1196, 0]
click at [32, 199] on link at bounding box center [23, 199] width 40 height 27
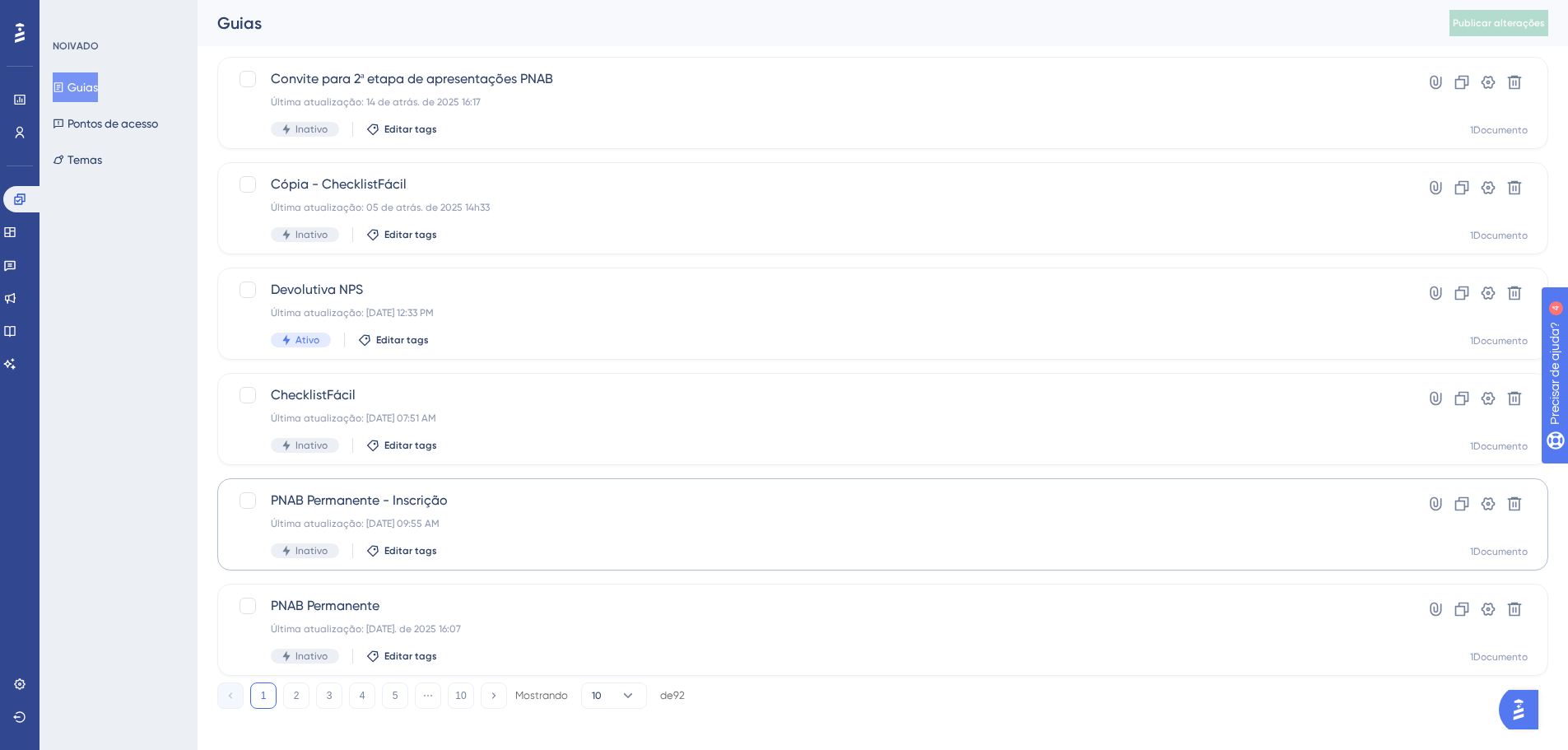
scroll to position [528, 0]
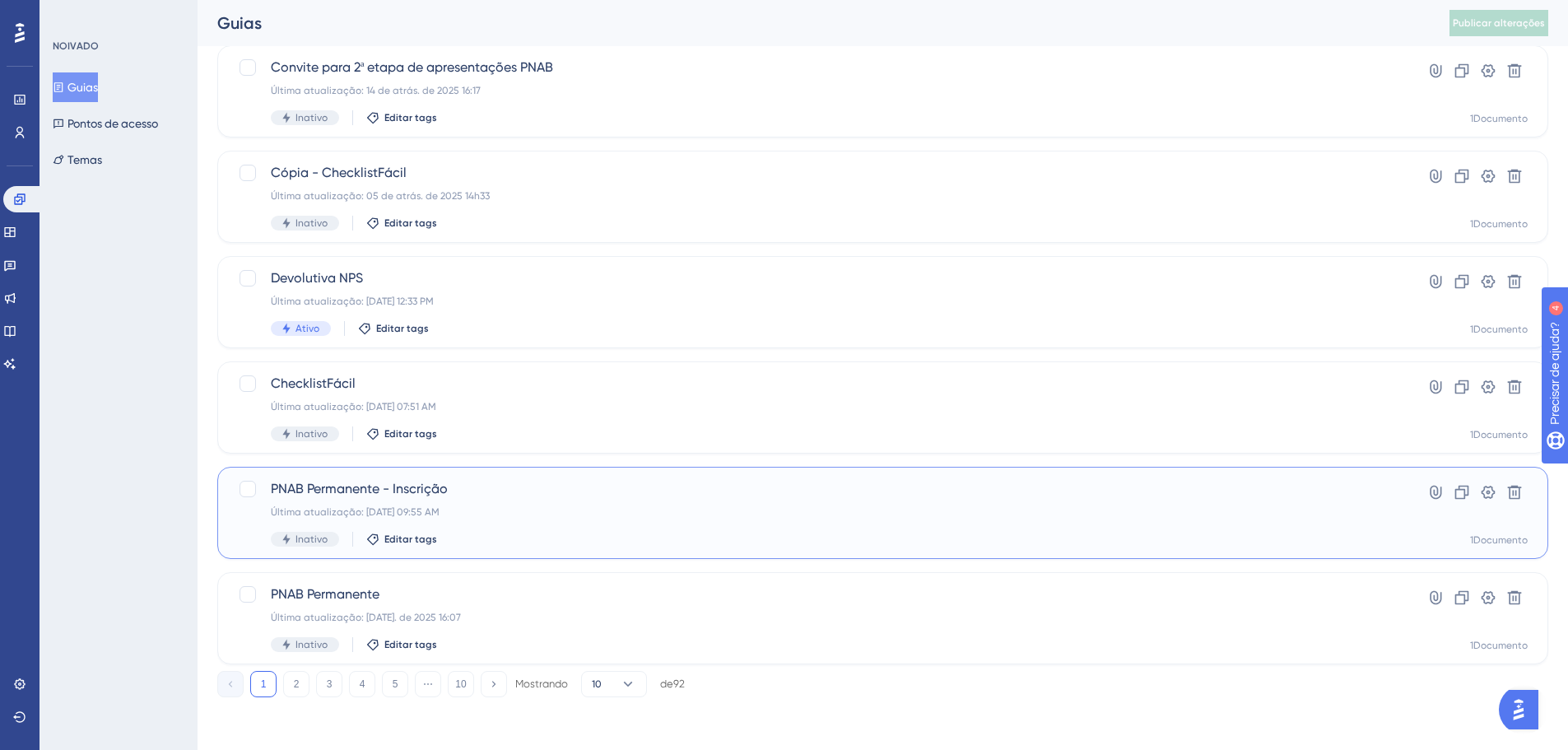
click at [412, 489] on font "PNAB Permanente - Inscrição" at bounding box center [359, 489] width 177 height 16
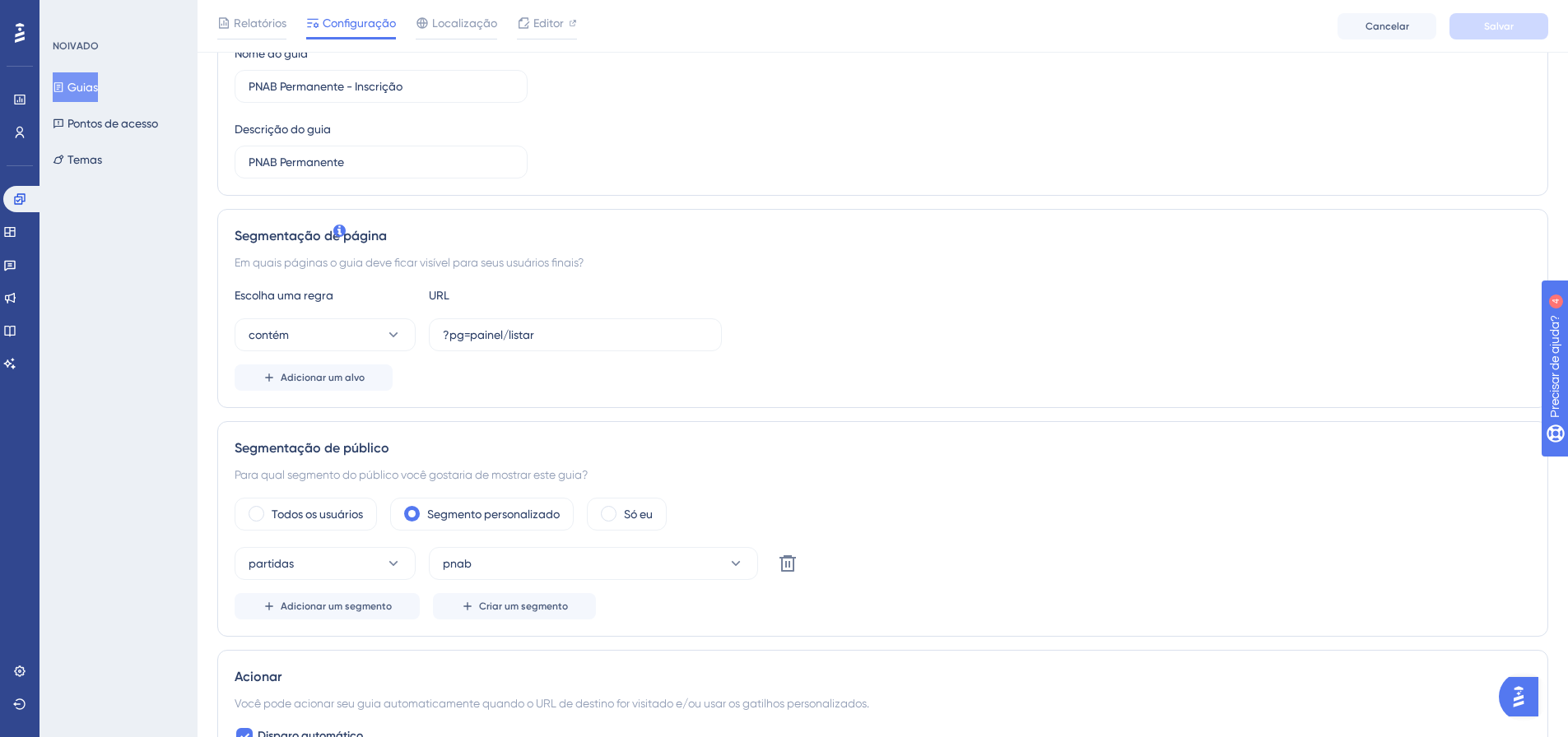
scroll to position [329, 0]
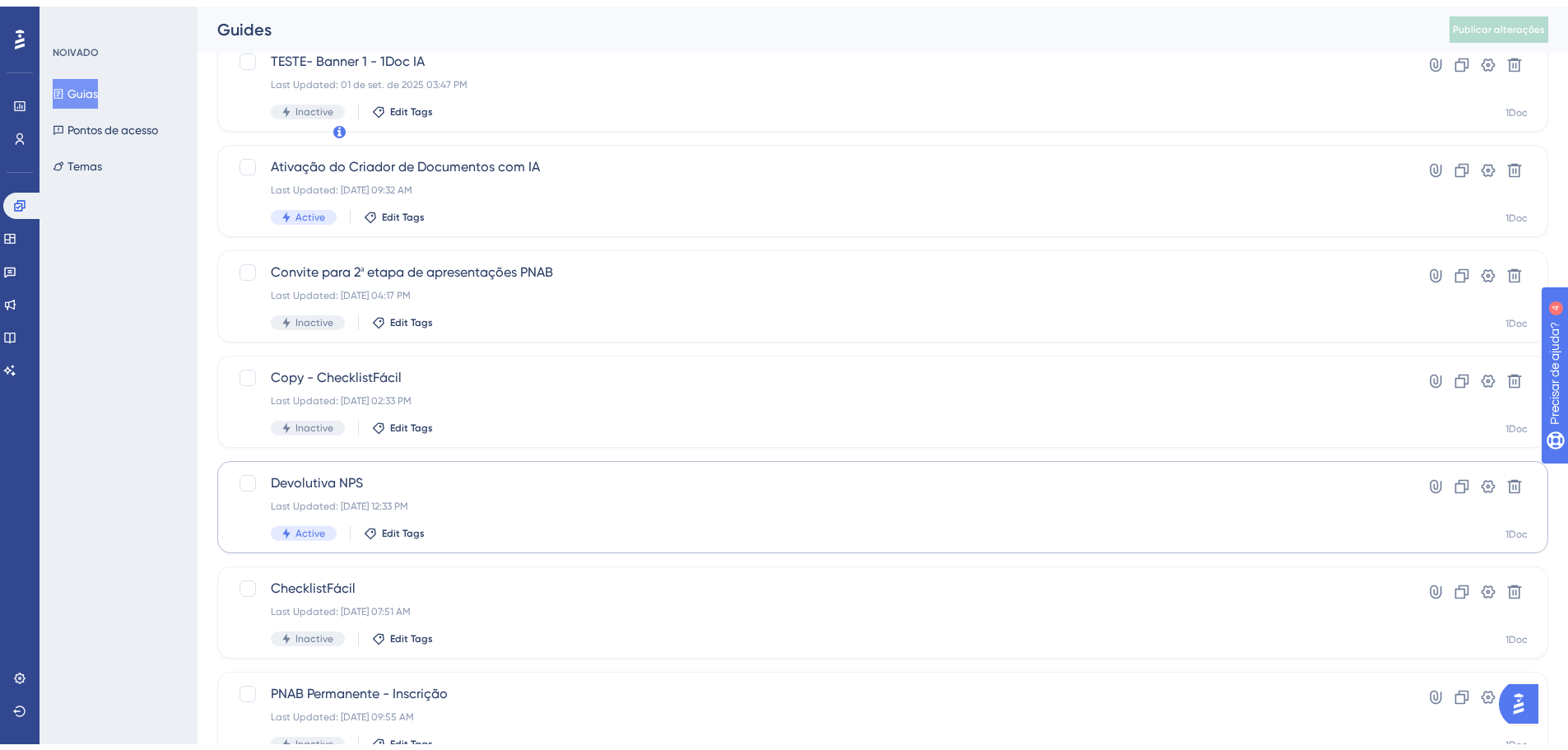
scroll to position [528, 0]
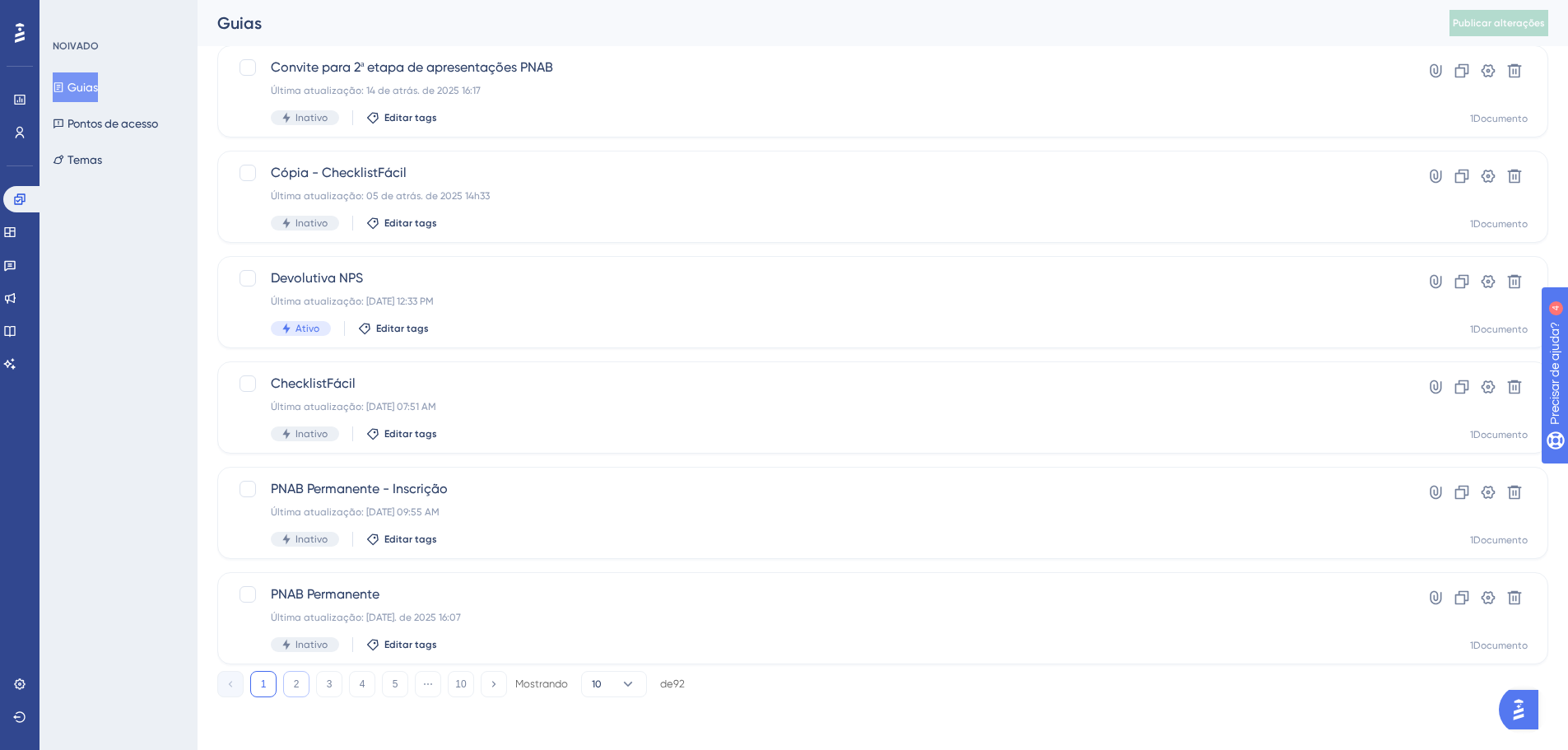
click at [297, 688] on font "2" at bounding box center [296, 684] width 6 height 12
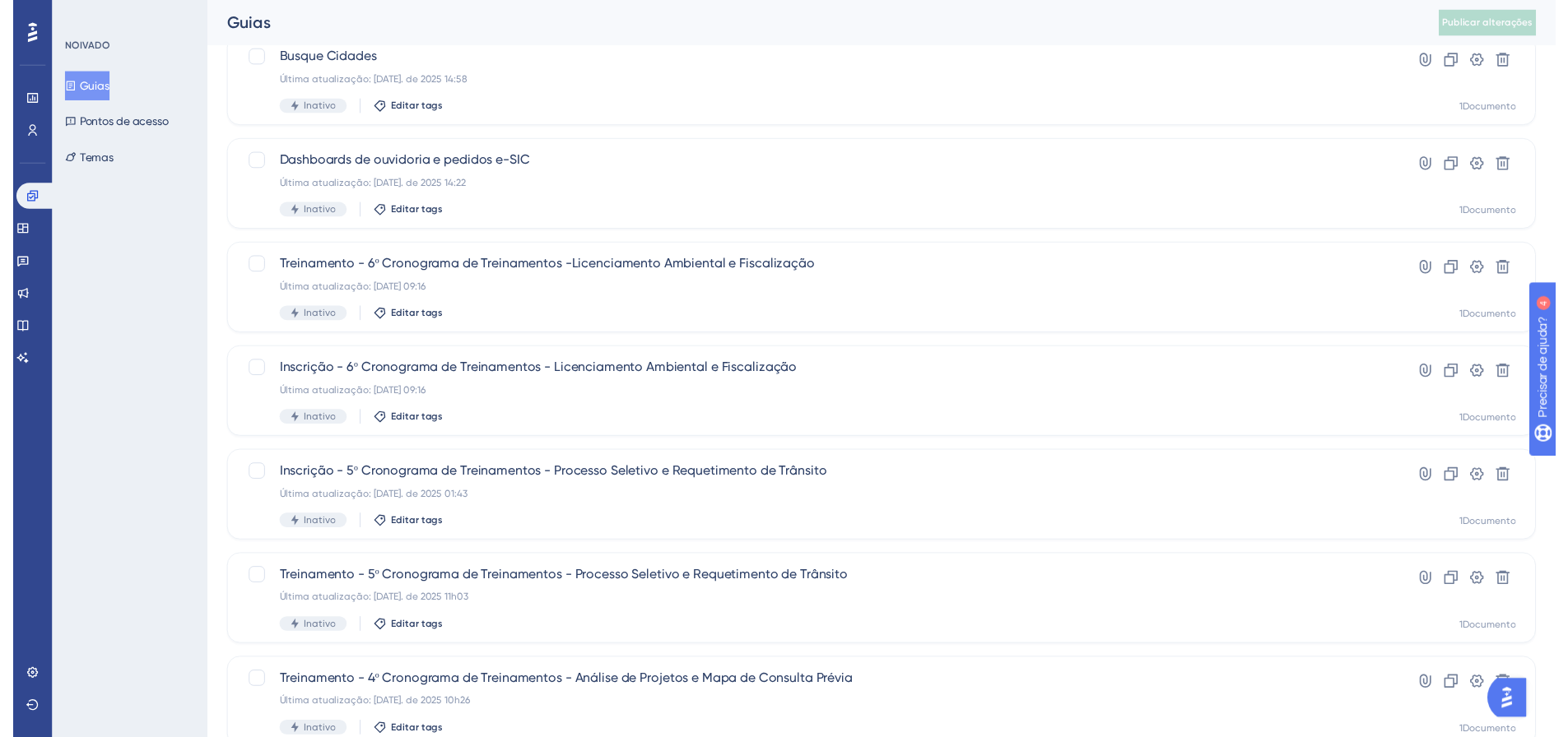
scroll to position [0, 0]
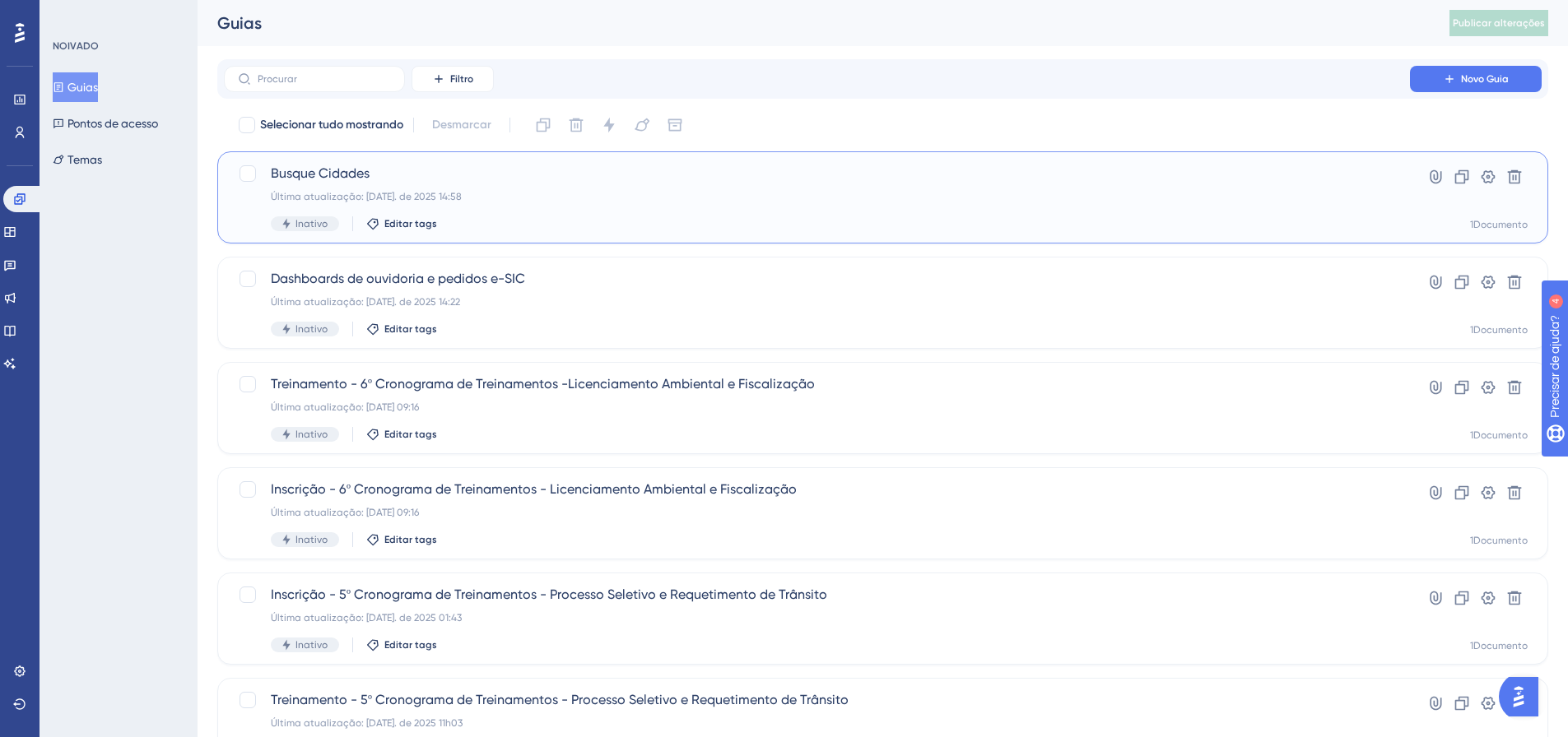
click at [340, 167] on font "Busque Cidades" at bounding box center [320, 173] width 99 height 16
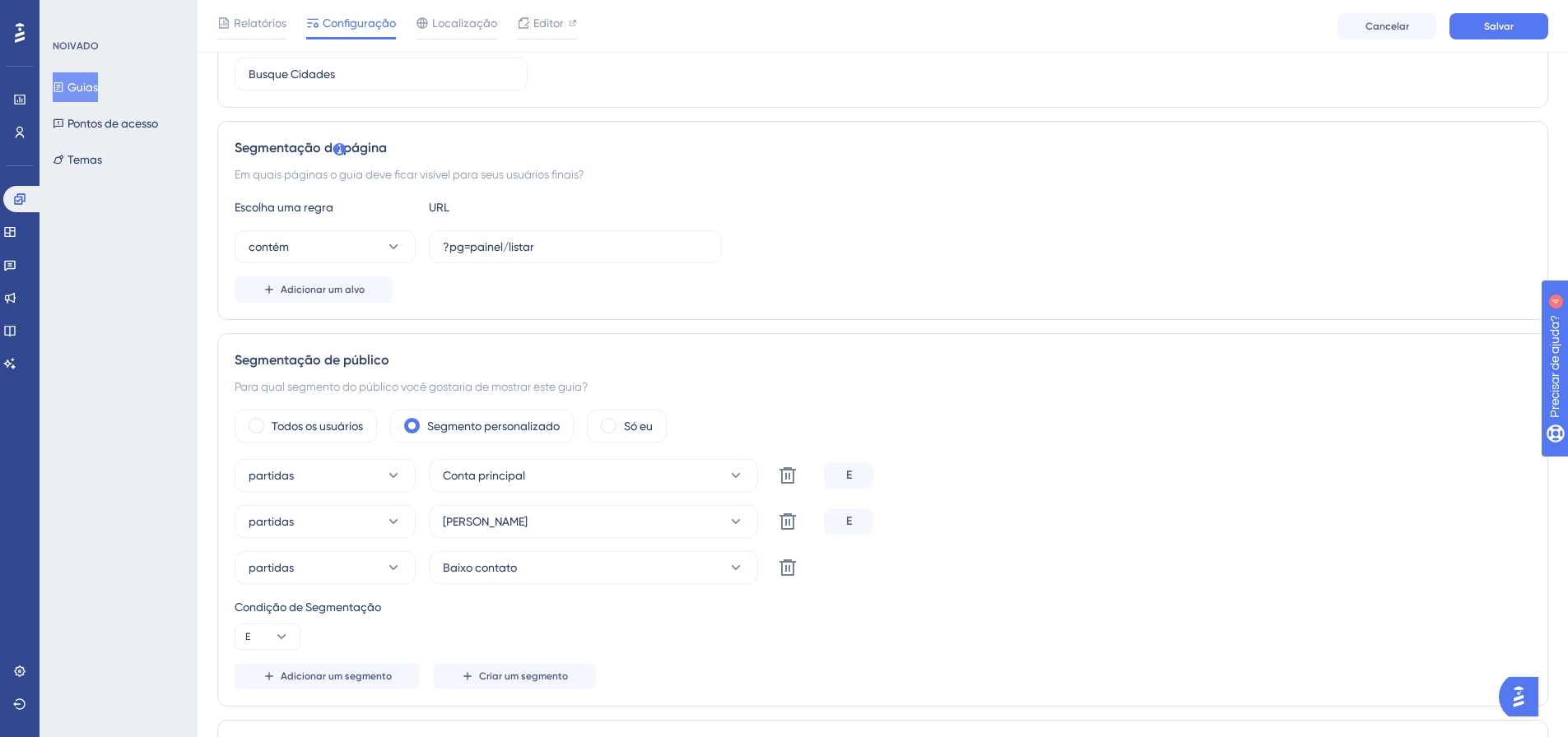
scroll to position [329, 0]
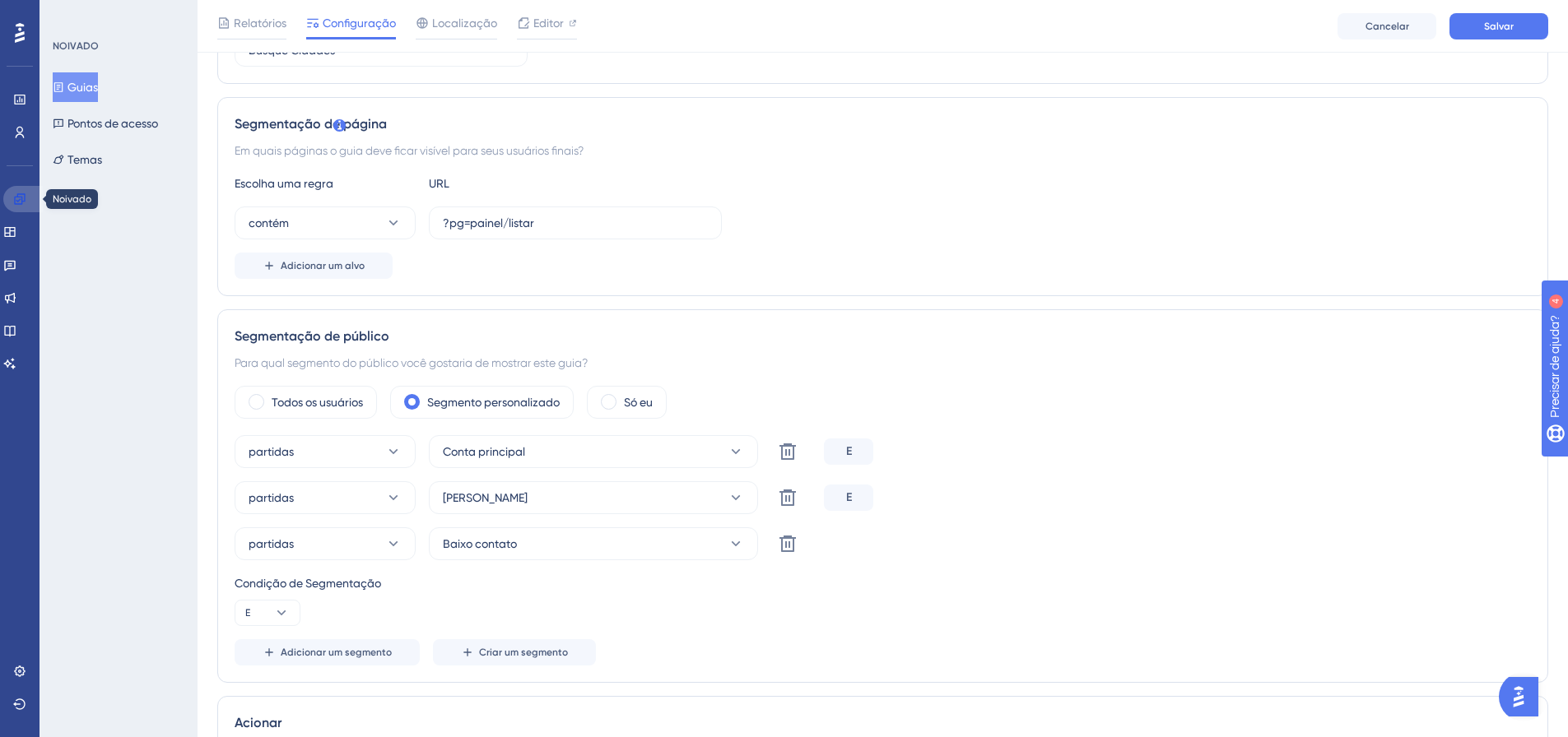
click at [17, 189] on link at bounding box center [23, 199] width 40 height 27
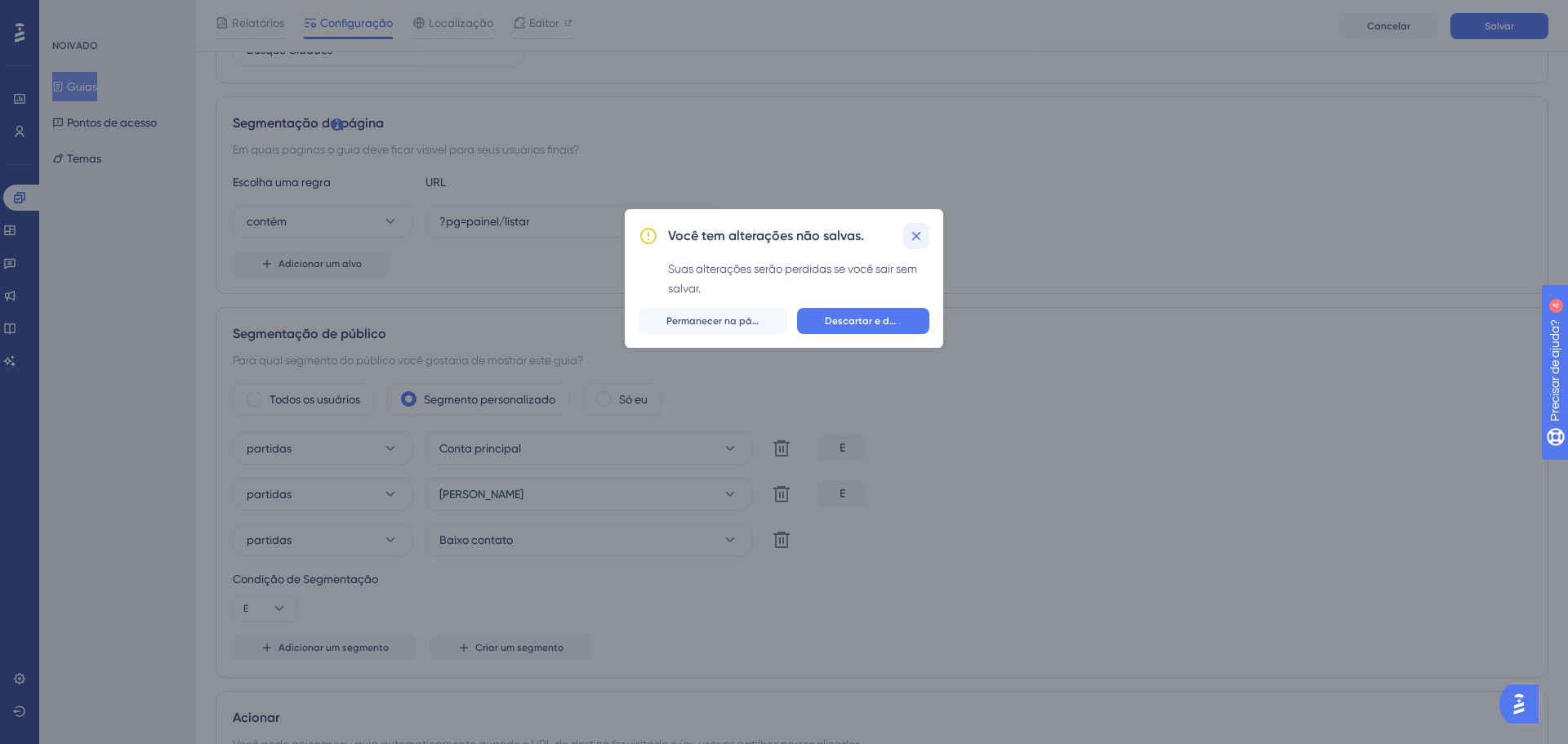
click at [921, 235] on icon at bounding box center [916, 236] width 16 height 16
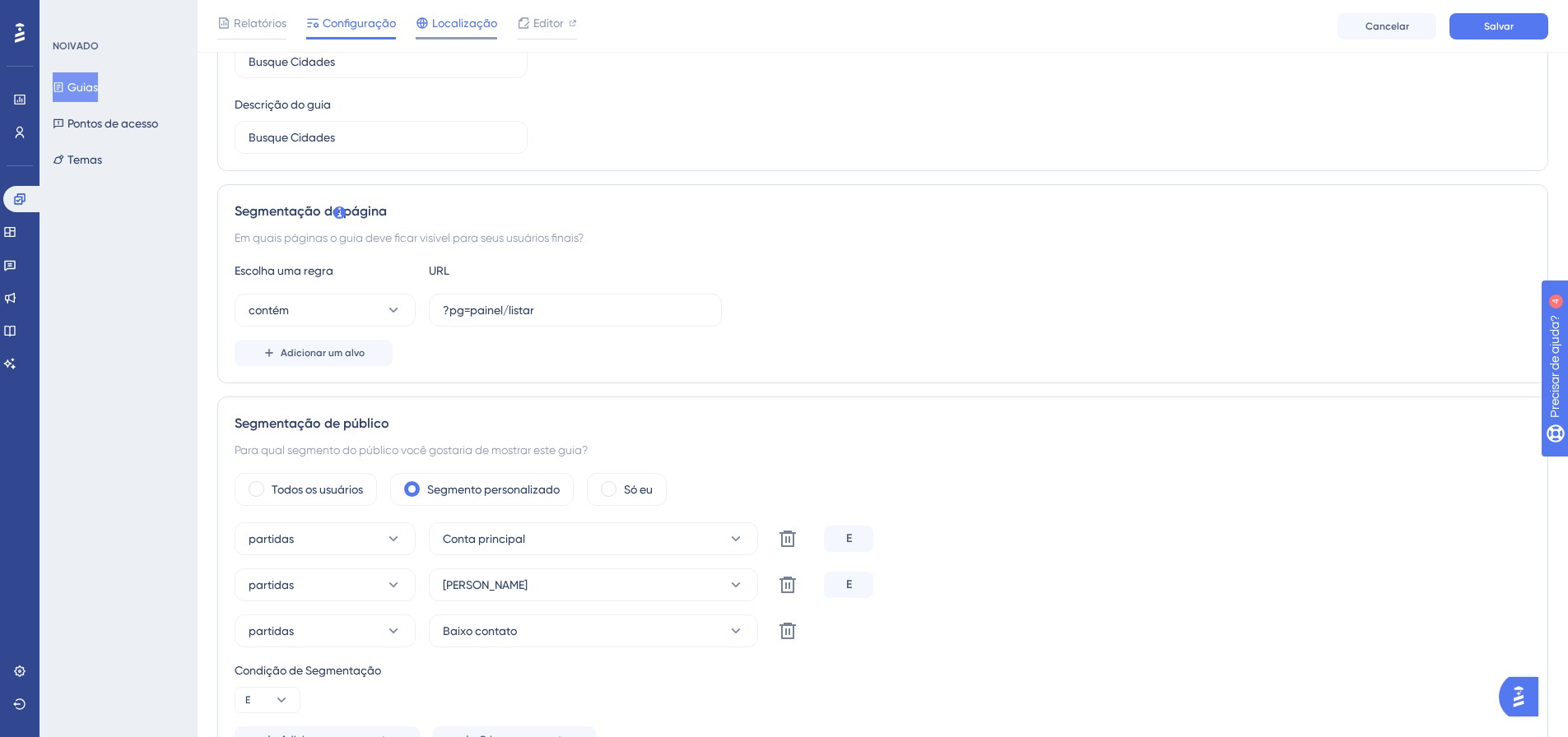
scroll to position [0, 0]
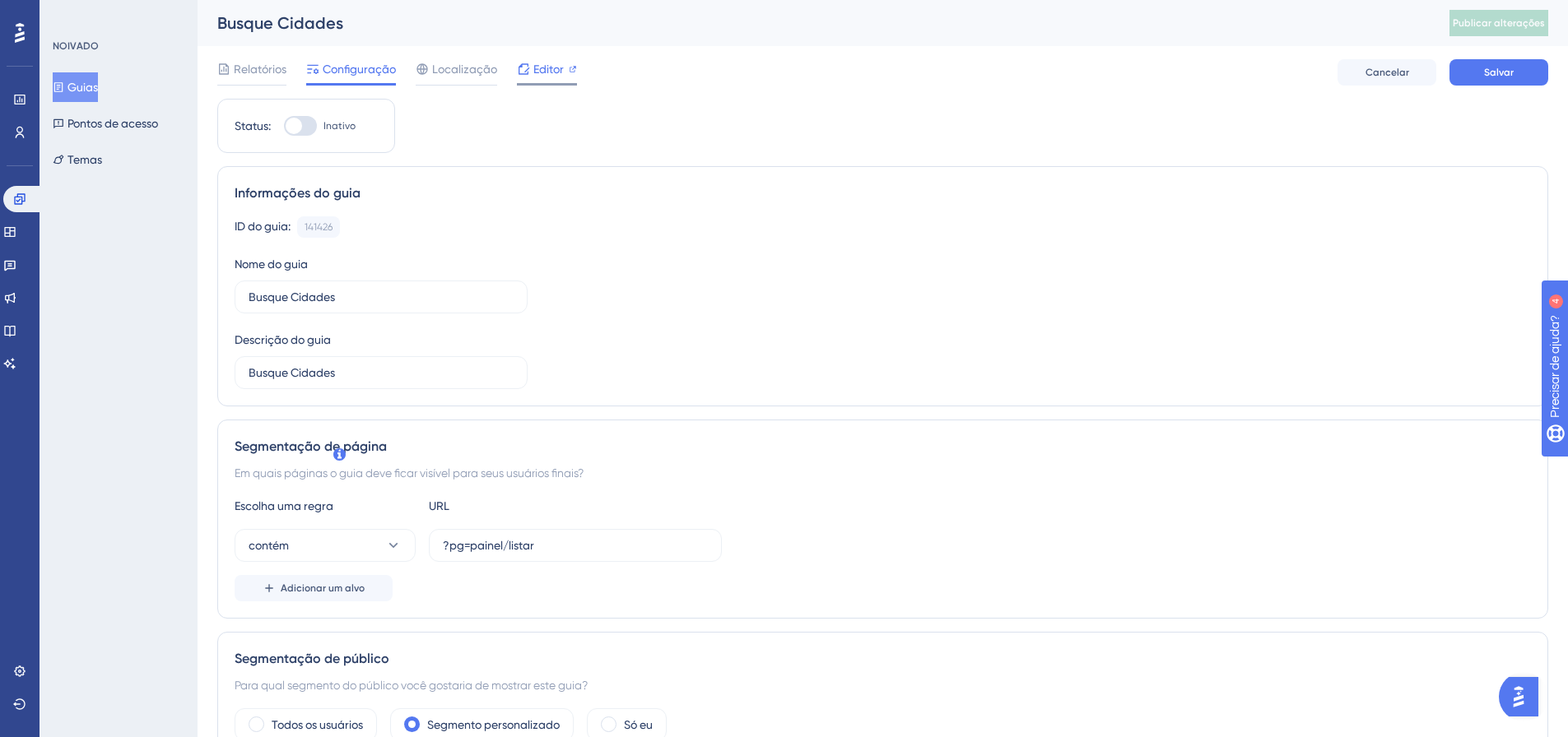
click at [541, 77] on span "Editor" at bounding box center [548, 69] width 31 height 20
click at [279, 72] on font "Relatórios" at bounding box center [260, 69] width 53 height 13
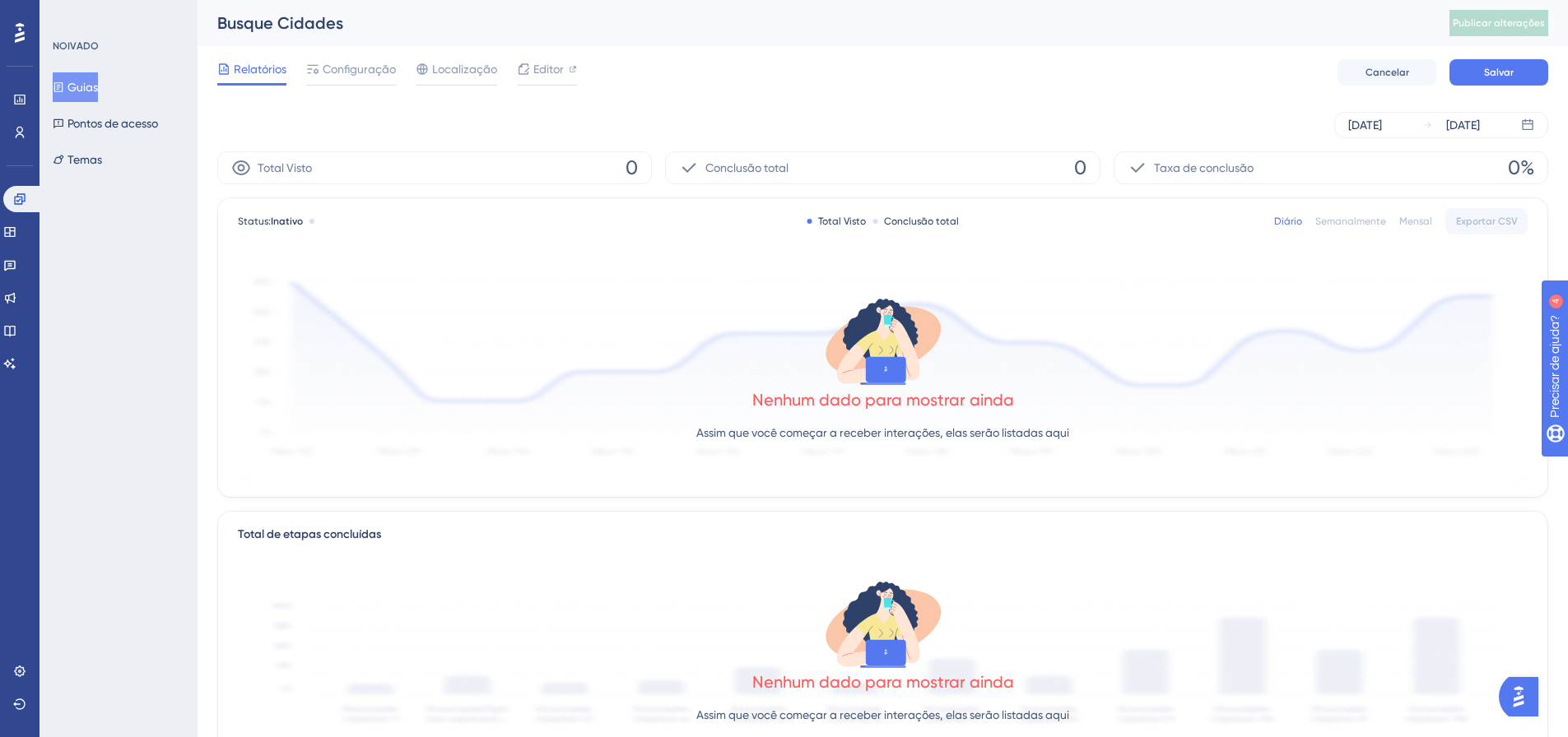
click at [1425, 218] on font "Mensal" at bounding box center [1416, 221] width 33 height 12
click at [1357, 218] on font "Semanalmente" at bounding box center [1350, 221] width 70 height 12
click at [1382, 121] on font "28 de agosto de 2025" at bounding box center [1365, 125] width 34 height 13
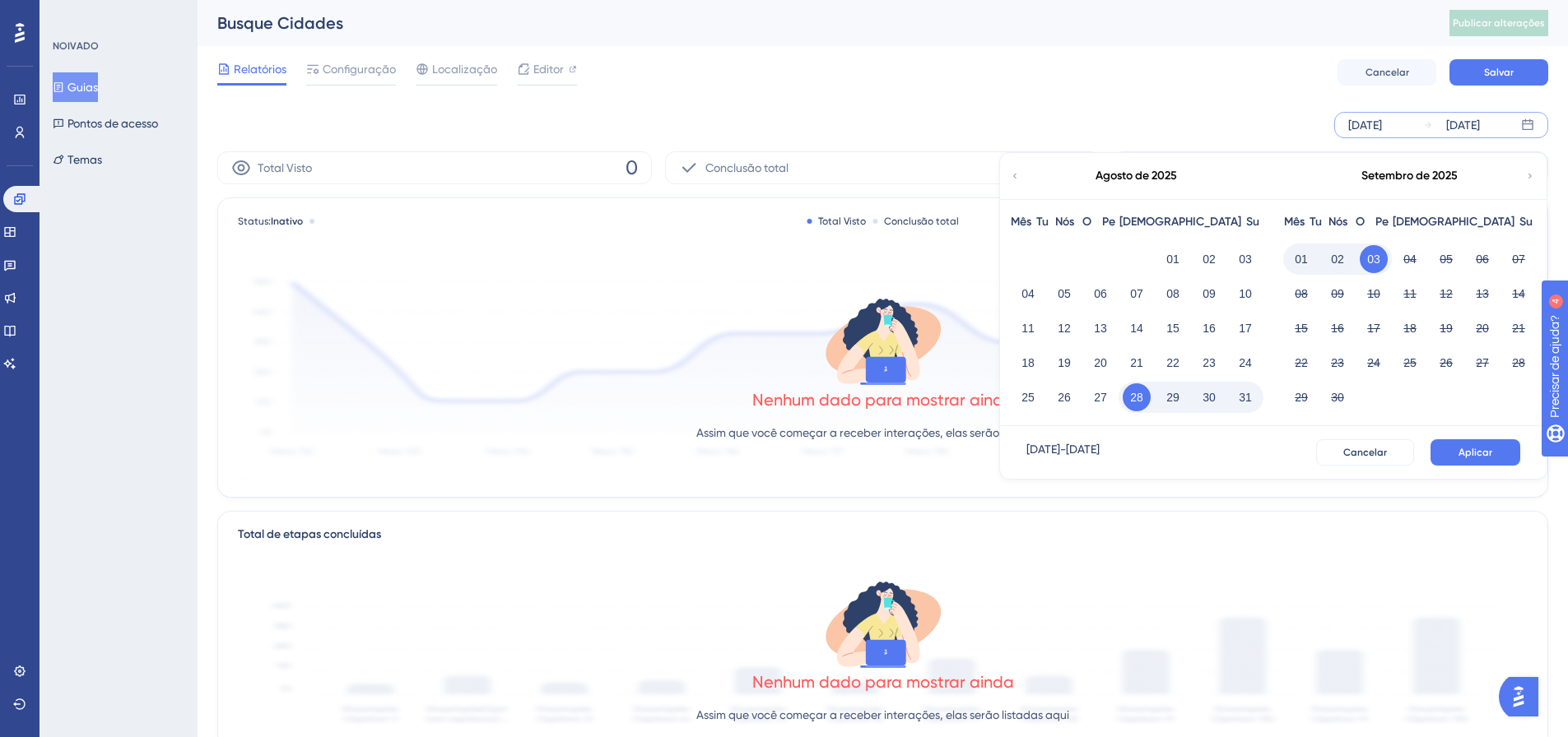
click at [1017, 173] on icon at bounding box center [1015, 177] width 10 height 15
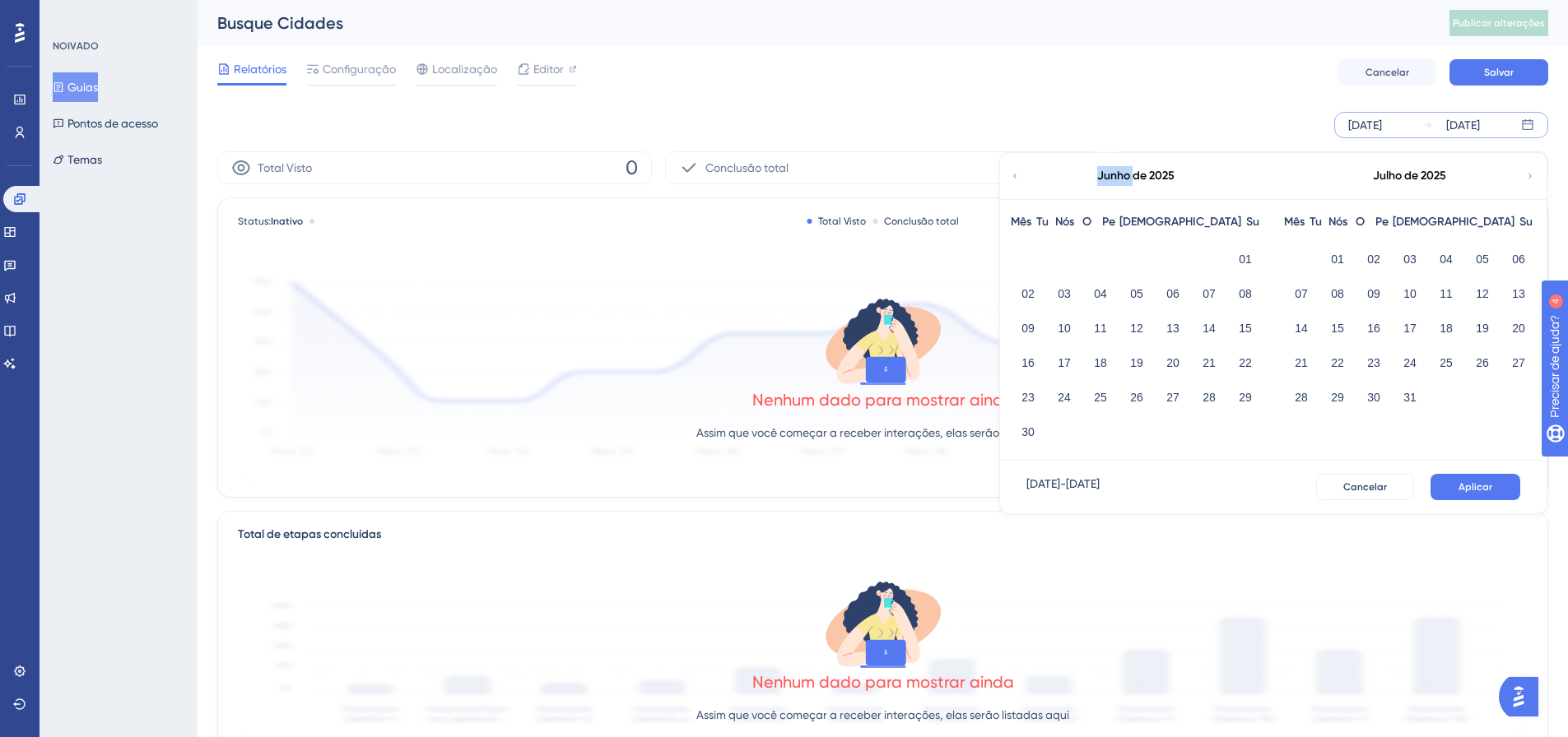
click at [1017, 173] on icon at bounding box center [1015, 177] width 10 height 15
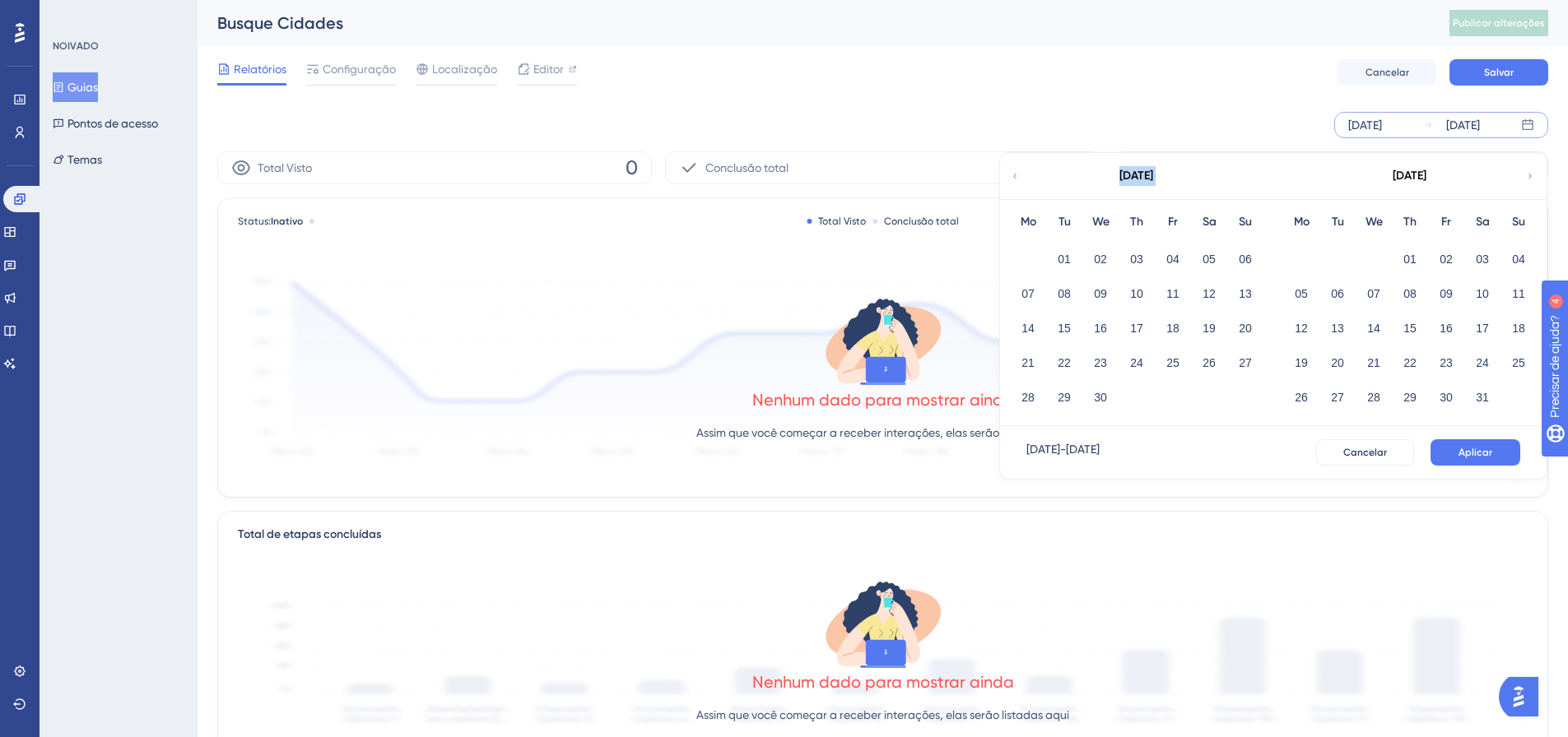
click at [1017, 173] on icon at bounding box center [1015, 177] width 10 height 15
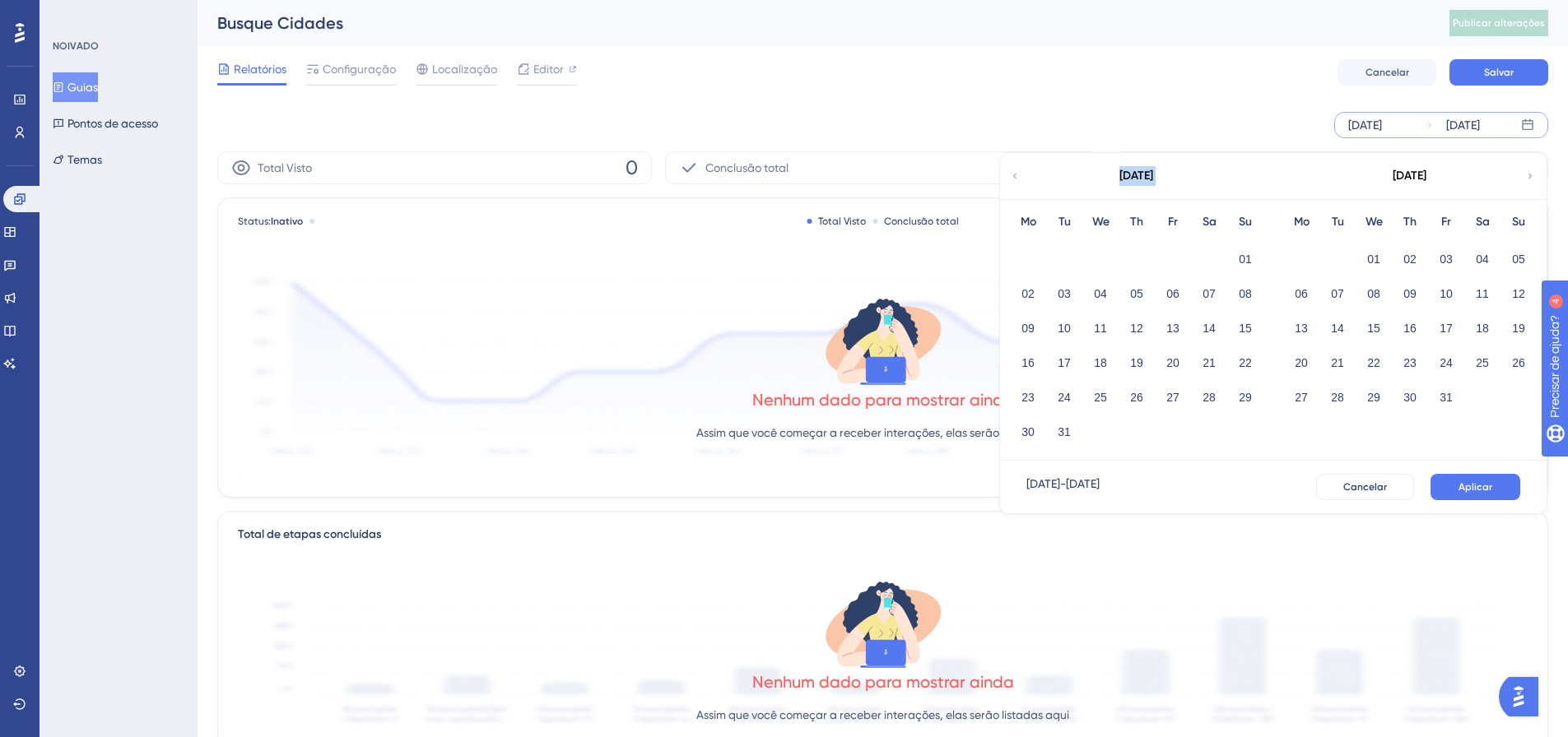
click at [1017, 173] on icon at bounding box center [1015, 177] width 10 height 15
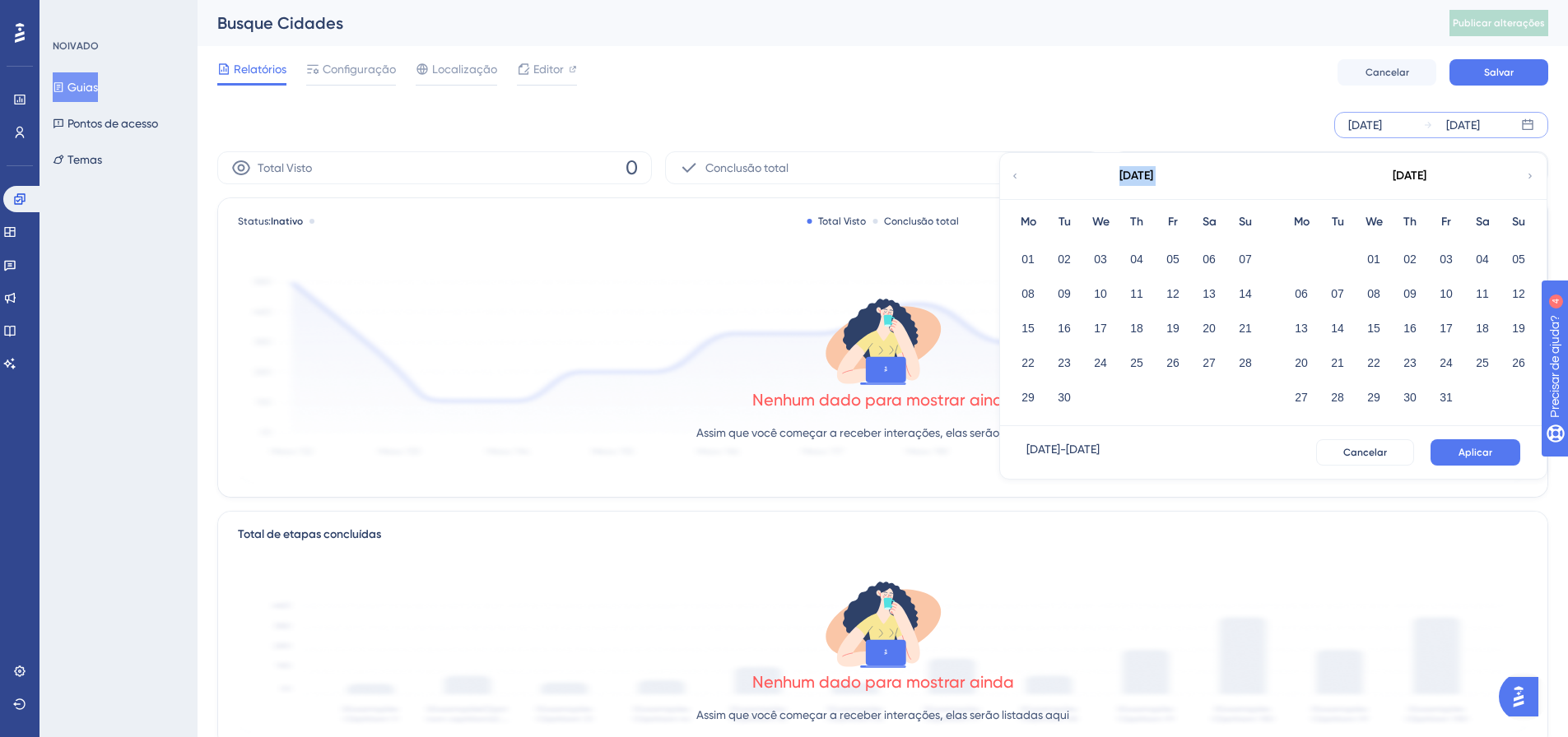
click at [1017, 173] on icon at bounding box center [1015, 177] width 10 height 15
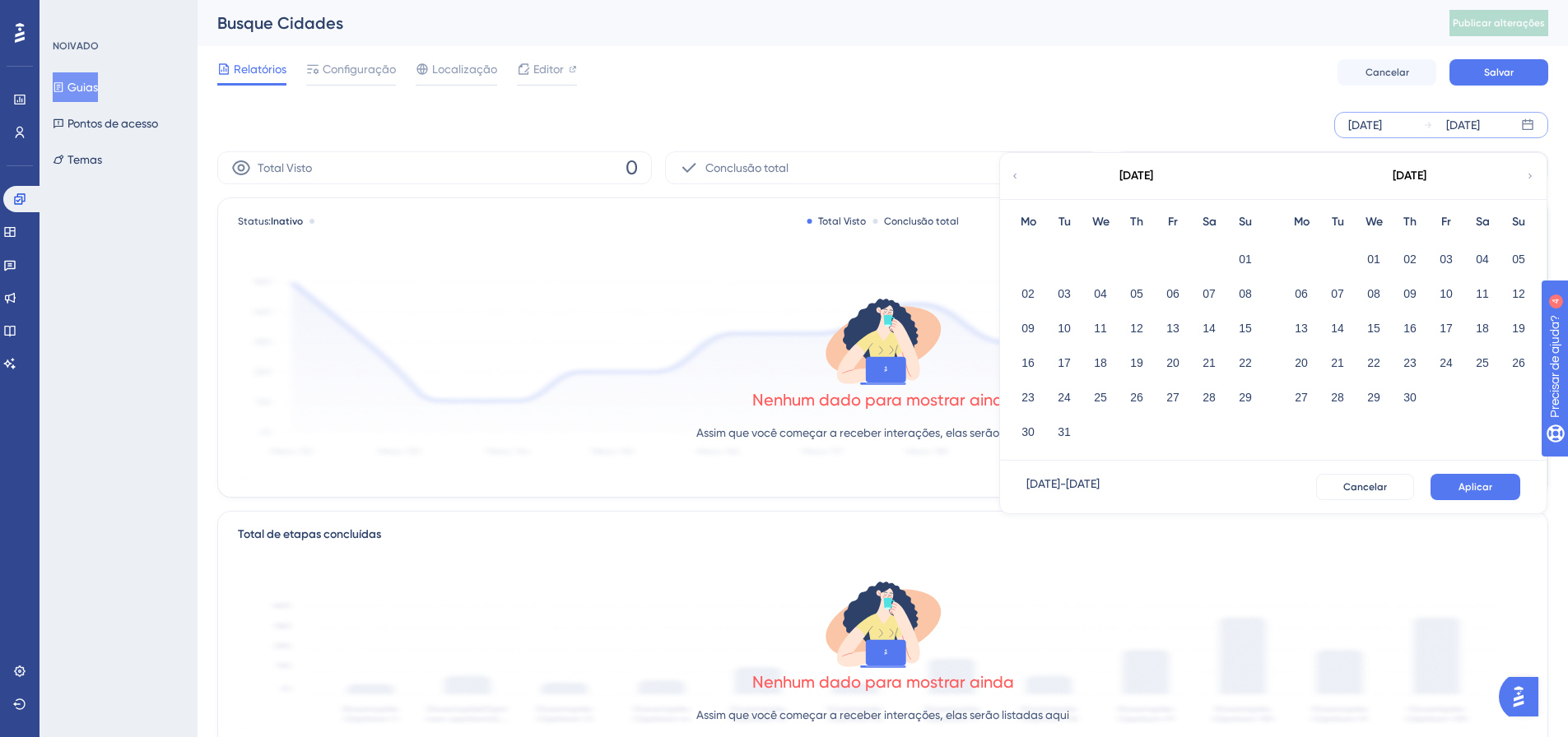
click at [1017, 173] on icon at bounding box center [1015, 177] width 10 height 15
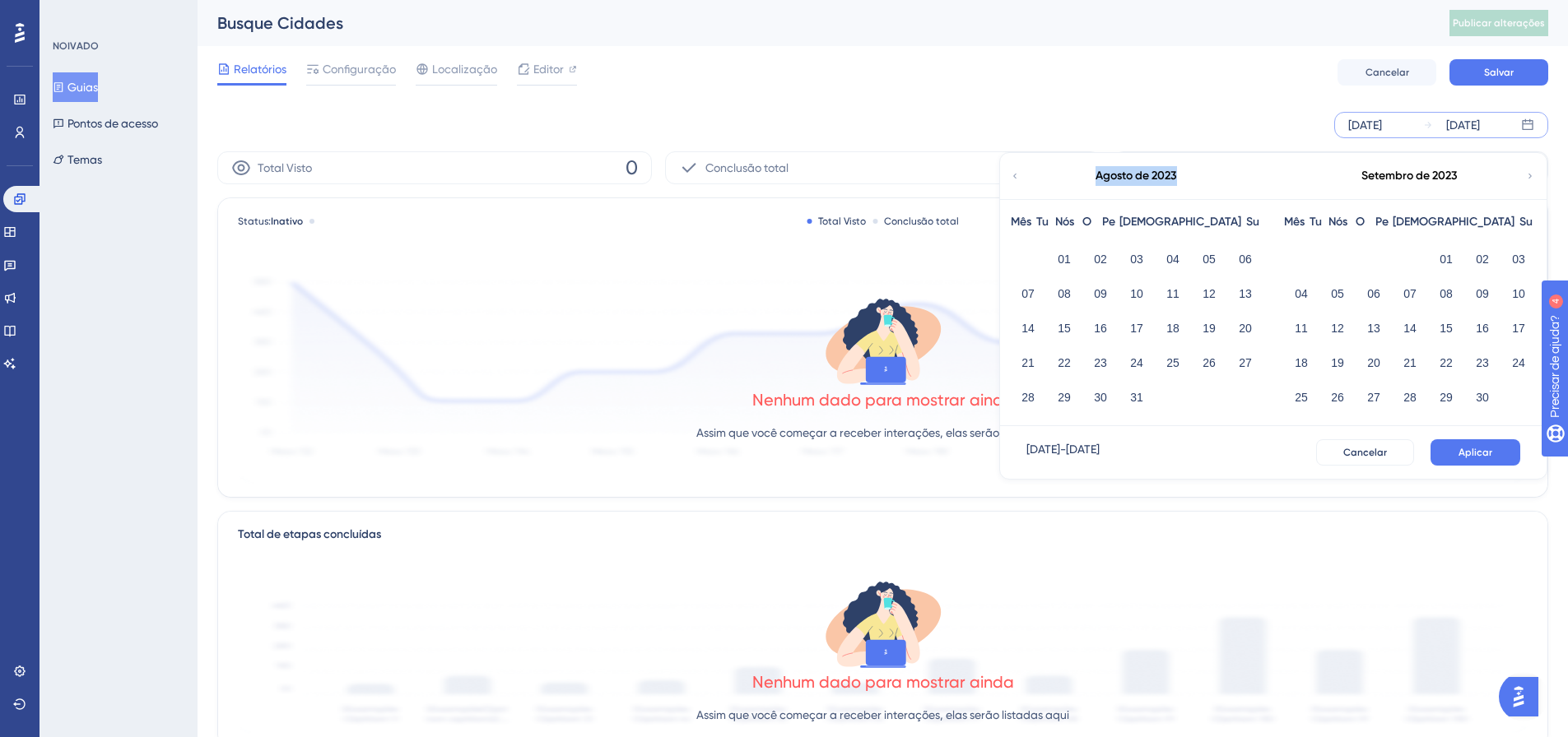
click at [1017, 173] on icon at bounding box center [1015, 177] width 10 height 15
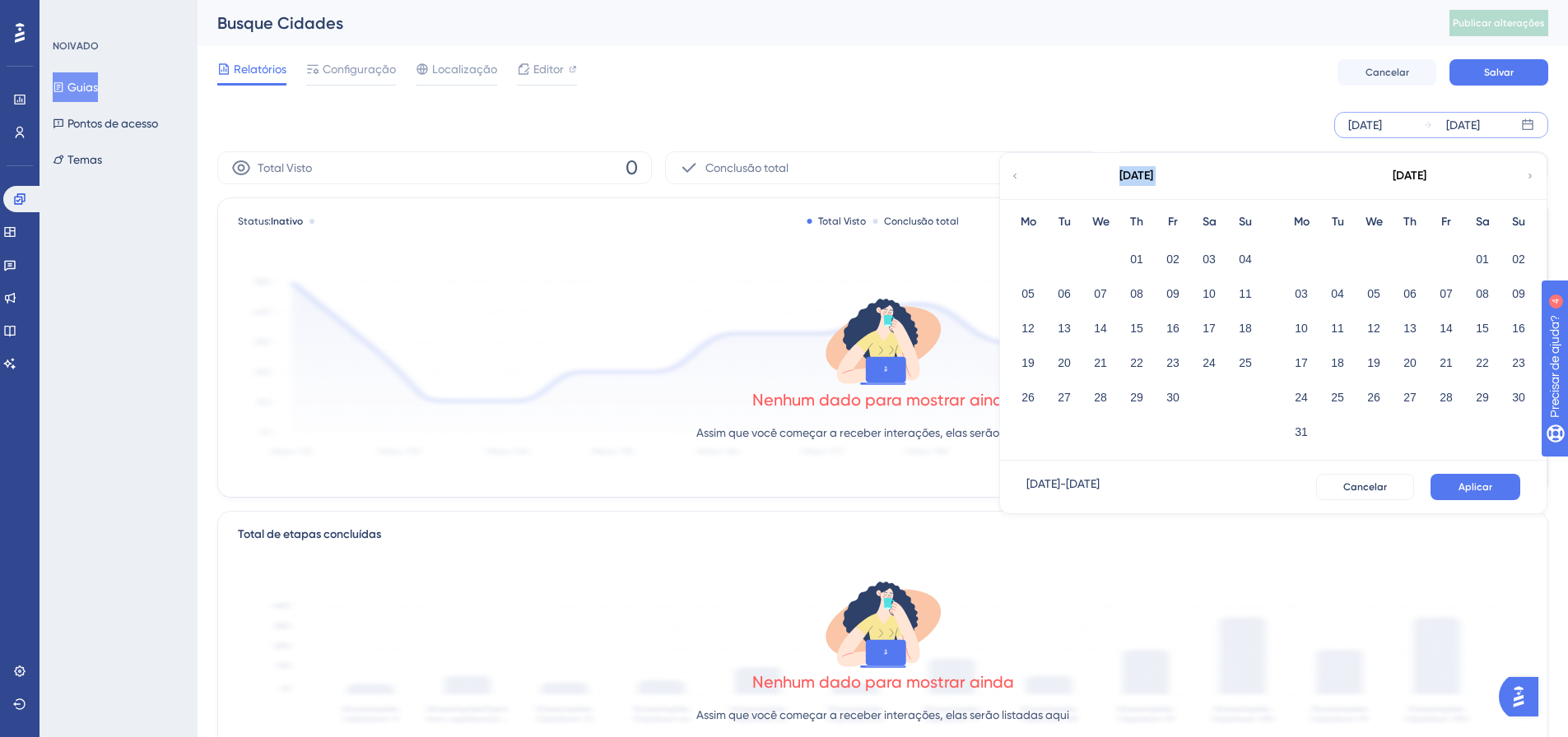
click at [1017, 173] on icon at bounding box center [1015, 177] width 10 height 15
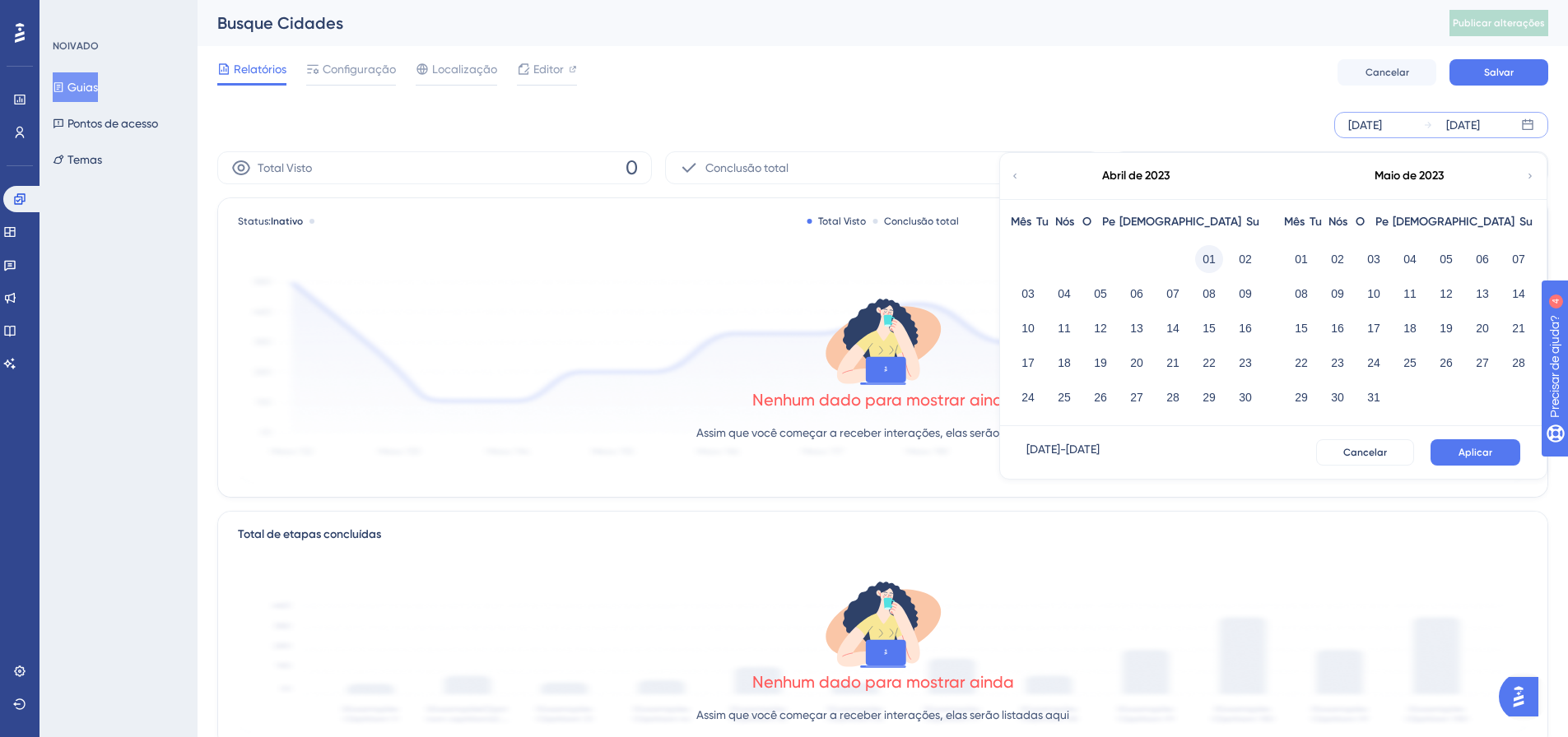
click at [1207, 261] on font "01" at bounding box center [1209, 259] width 13 height 13
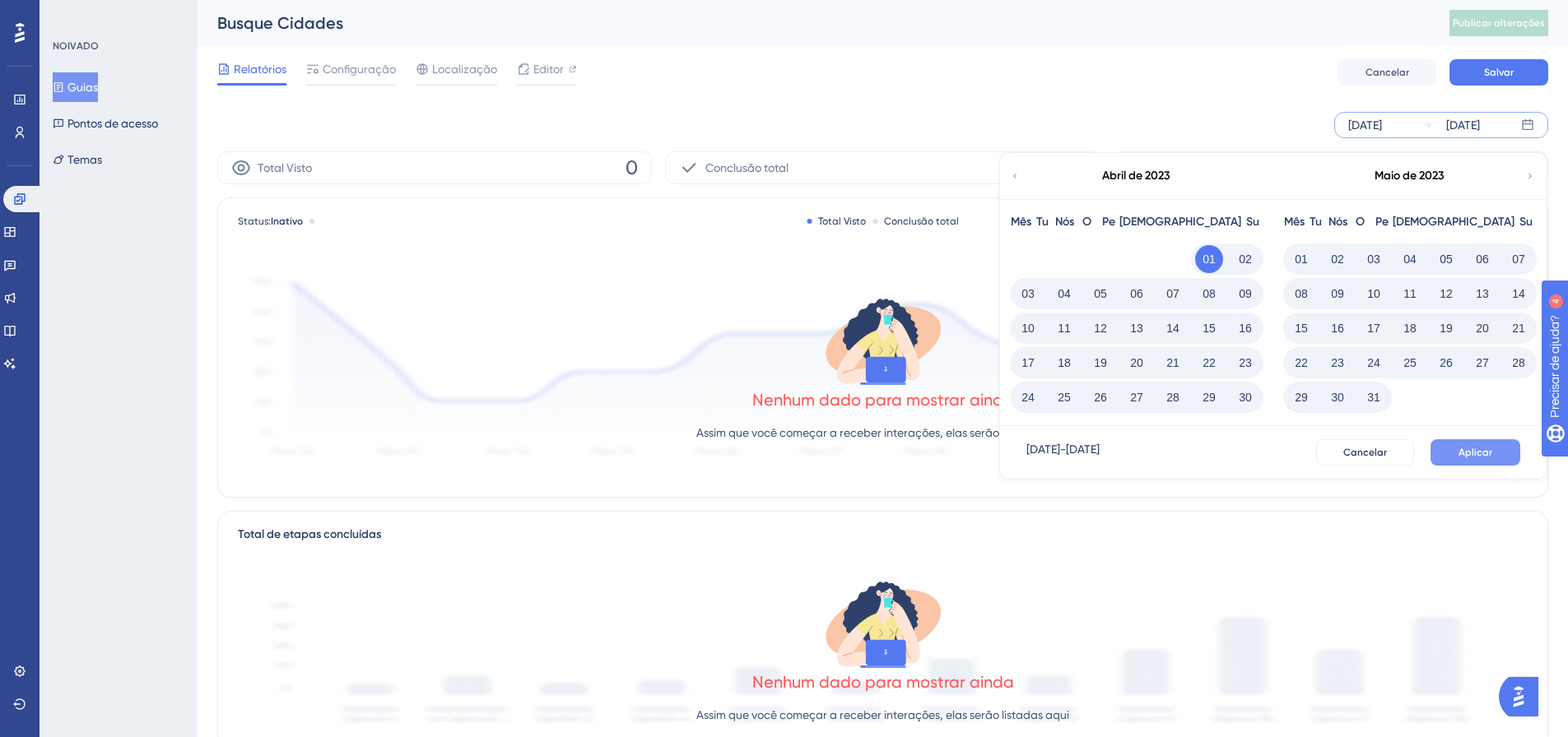
click at [1512, 458] on button "Aplicar" at bounding box center [1475, 453] width 90 height 27
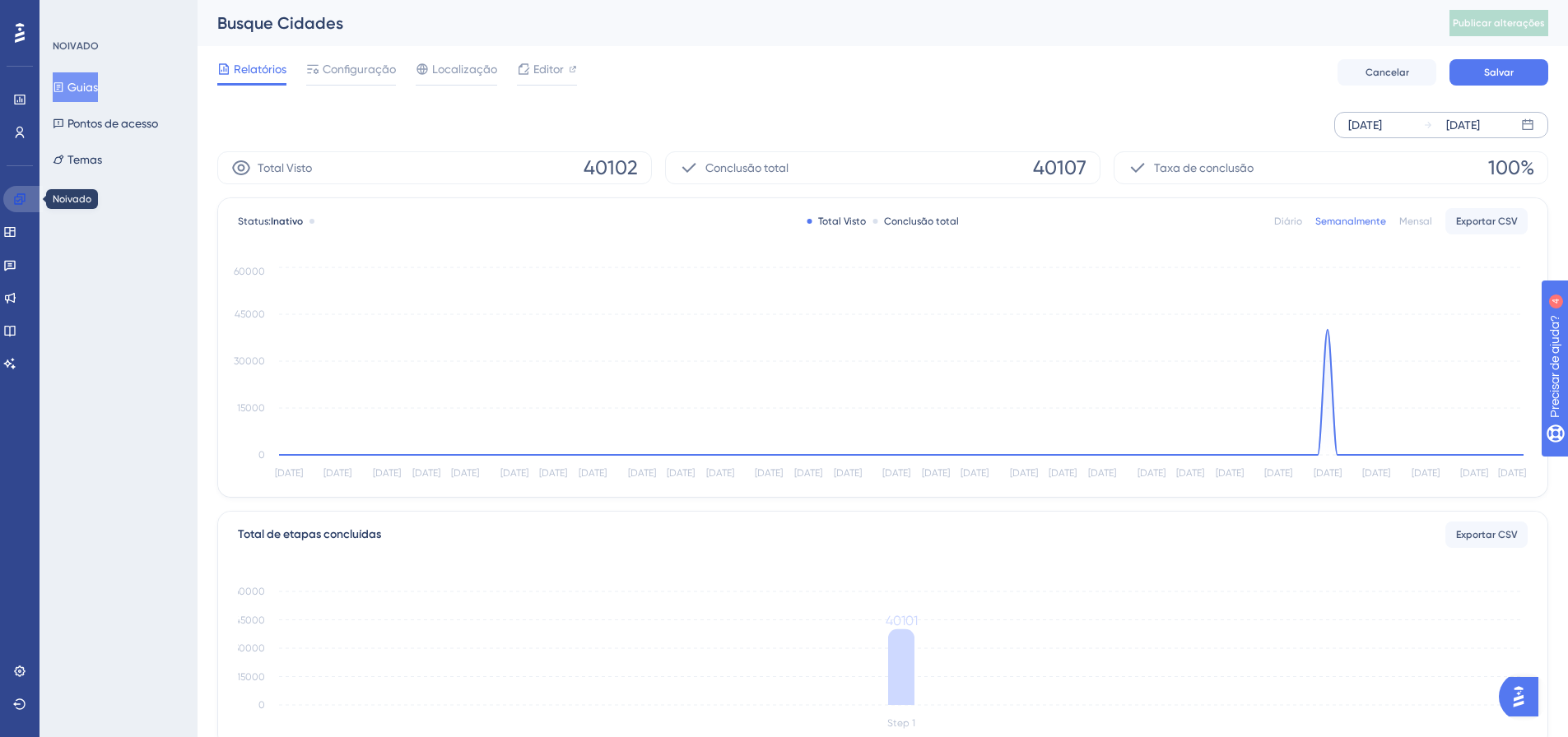
click at [20, 193] on icon at bounding box center [20, 199] width 13 height 13
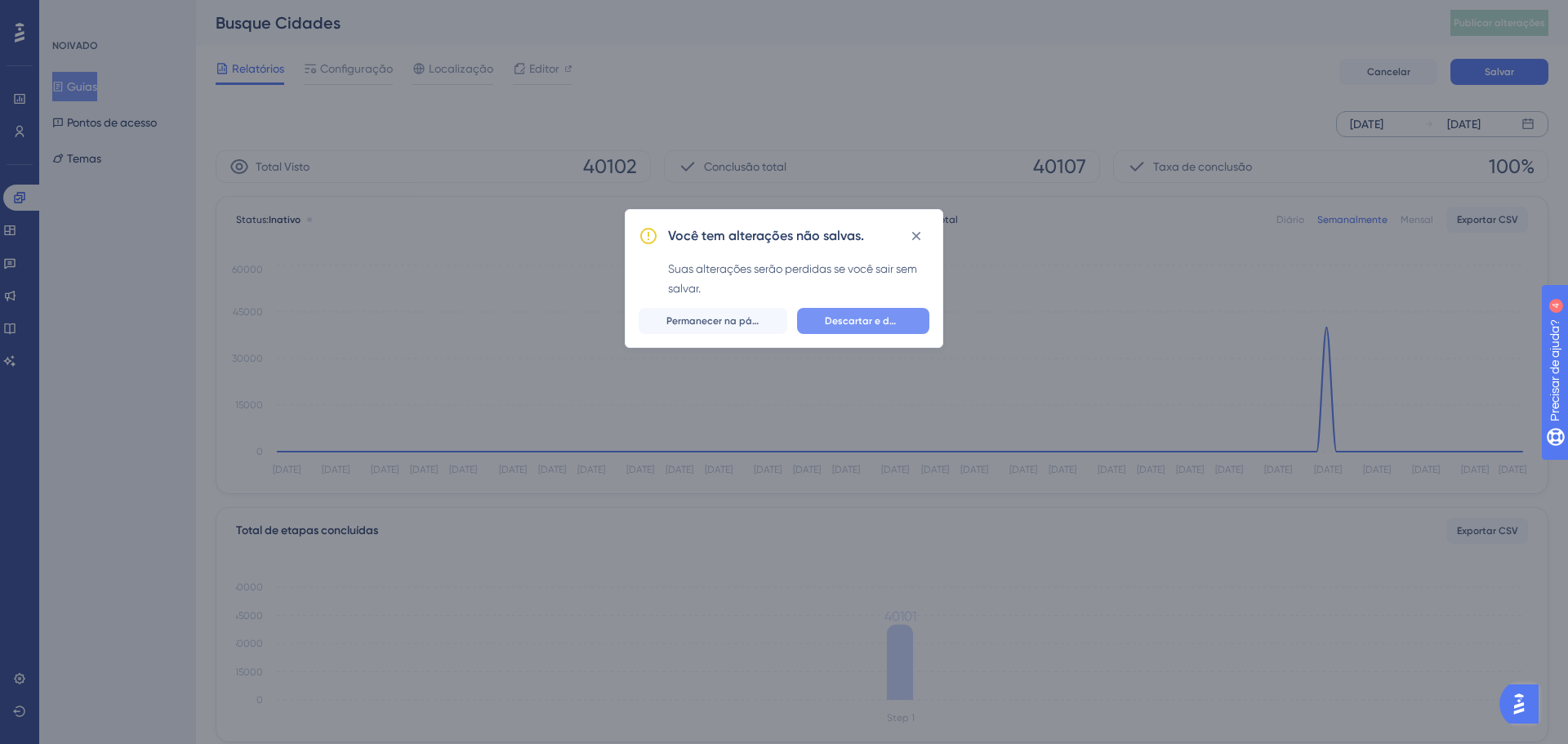
click at [856, 323] on font "Descartar e deixar" at bounding box center [869, 321] width 87 height 12
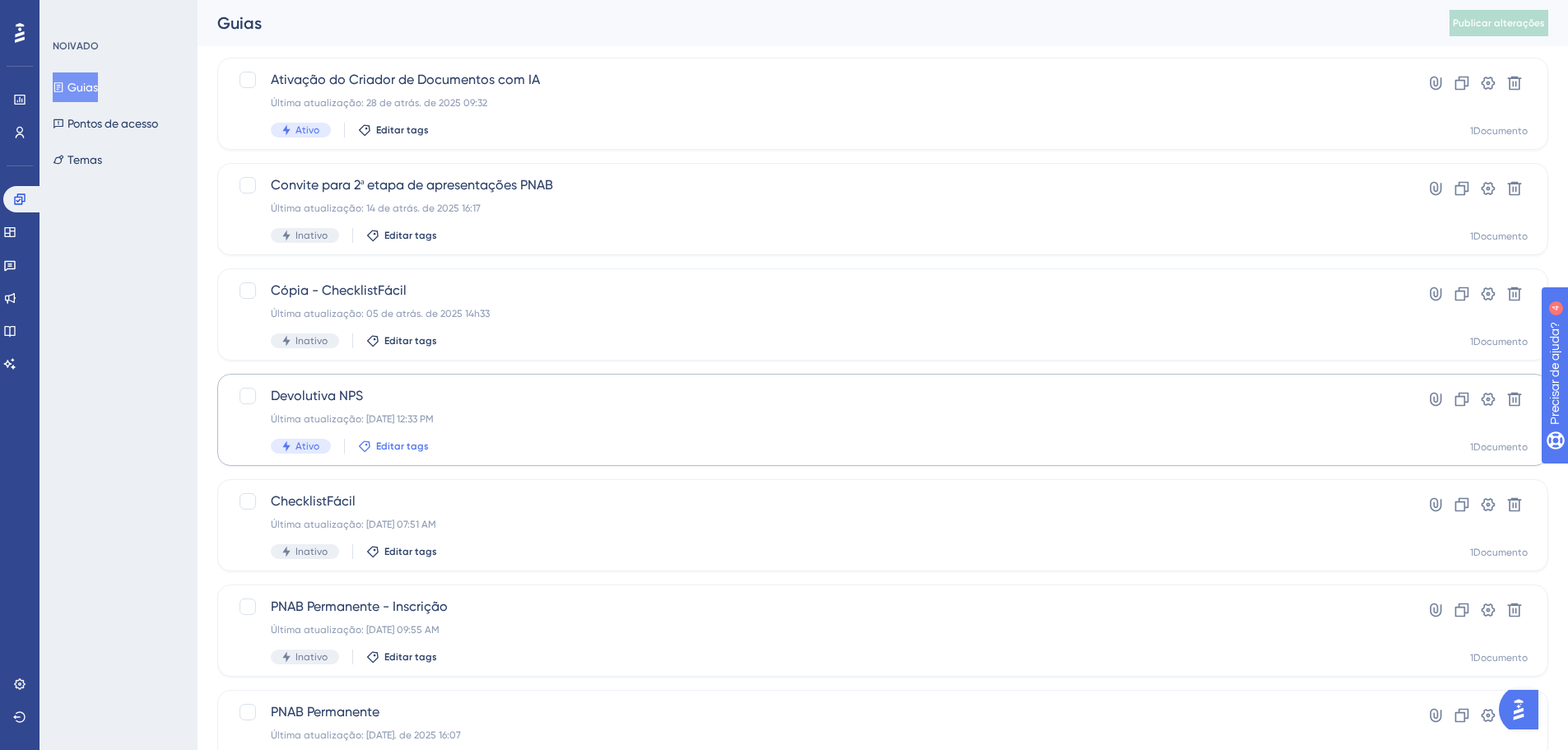
scroll to position [412, 0]
click at [390, 416] on font "Última atualização: 03 de set. de 2025 12:33 PM" at bounding box center [352, 417] width 163 height 12
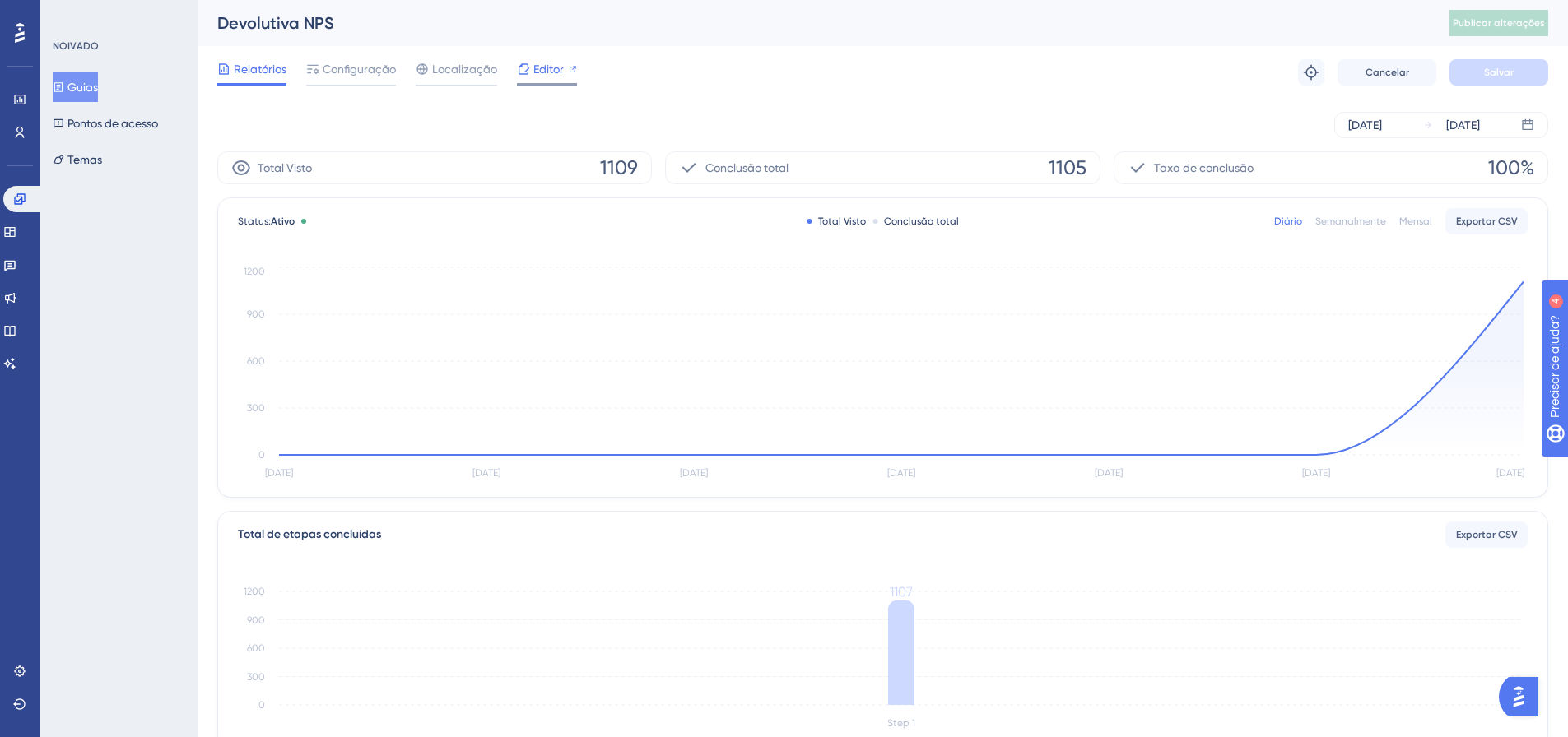
click at [559, 67] on font "Editor" at bounding box center [548, 69] width 31 height 13
drag, startPoint x: 14, startPoint y: 202, endPoint x: 100, endPoint y: 218, distance: 87.5
click at [14, 202] on icon at bounding box center [20, 199] width 13 height 13
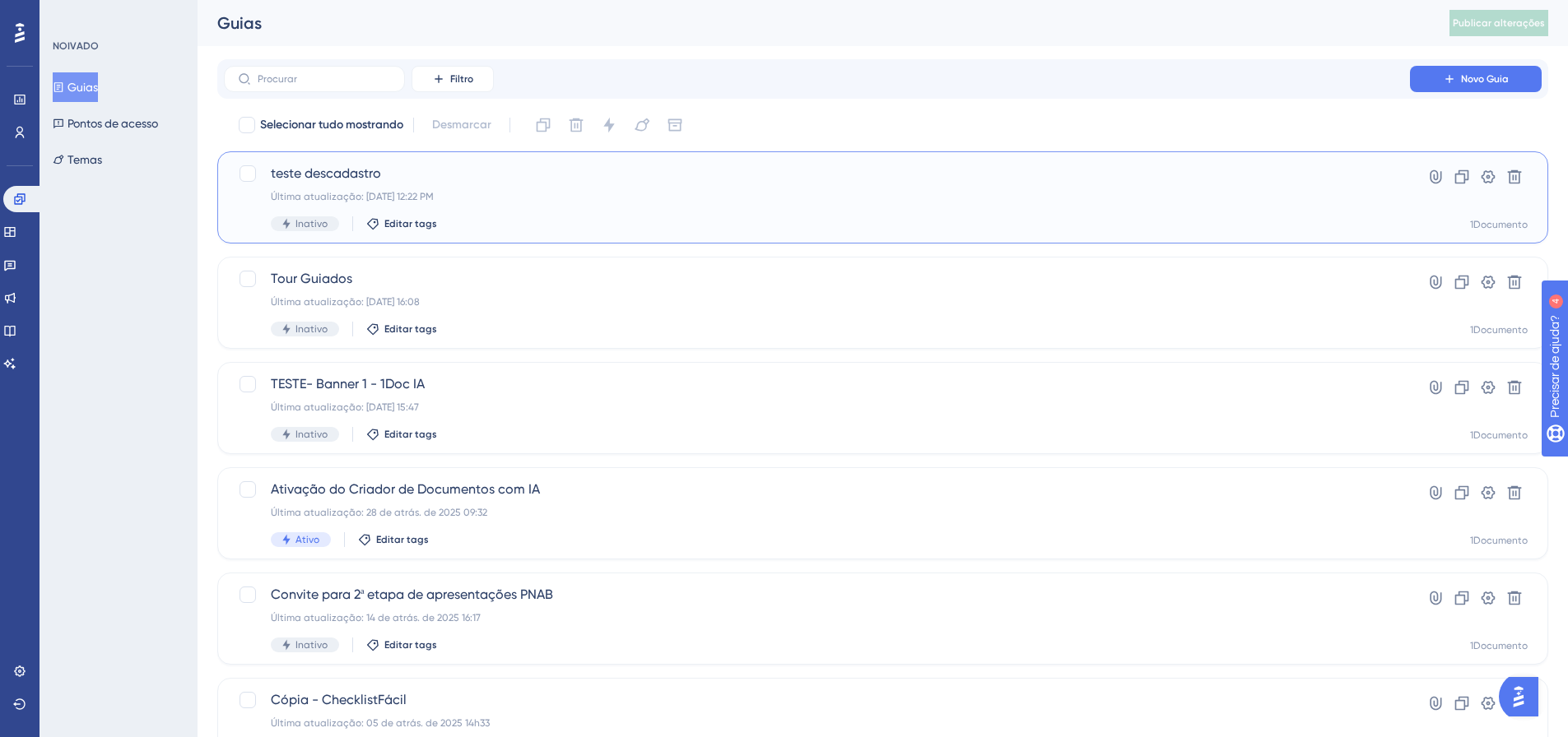
click at [392, 177] on span "teste descadastro" at bounding box center [817, 174] width 1092 height 20
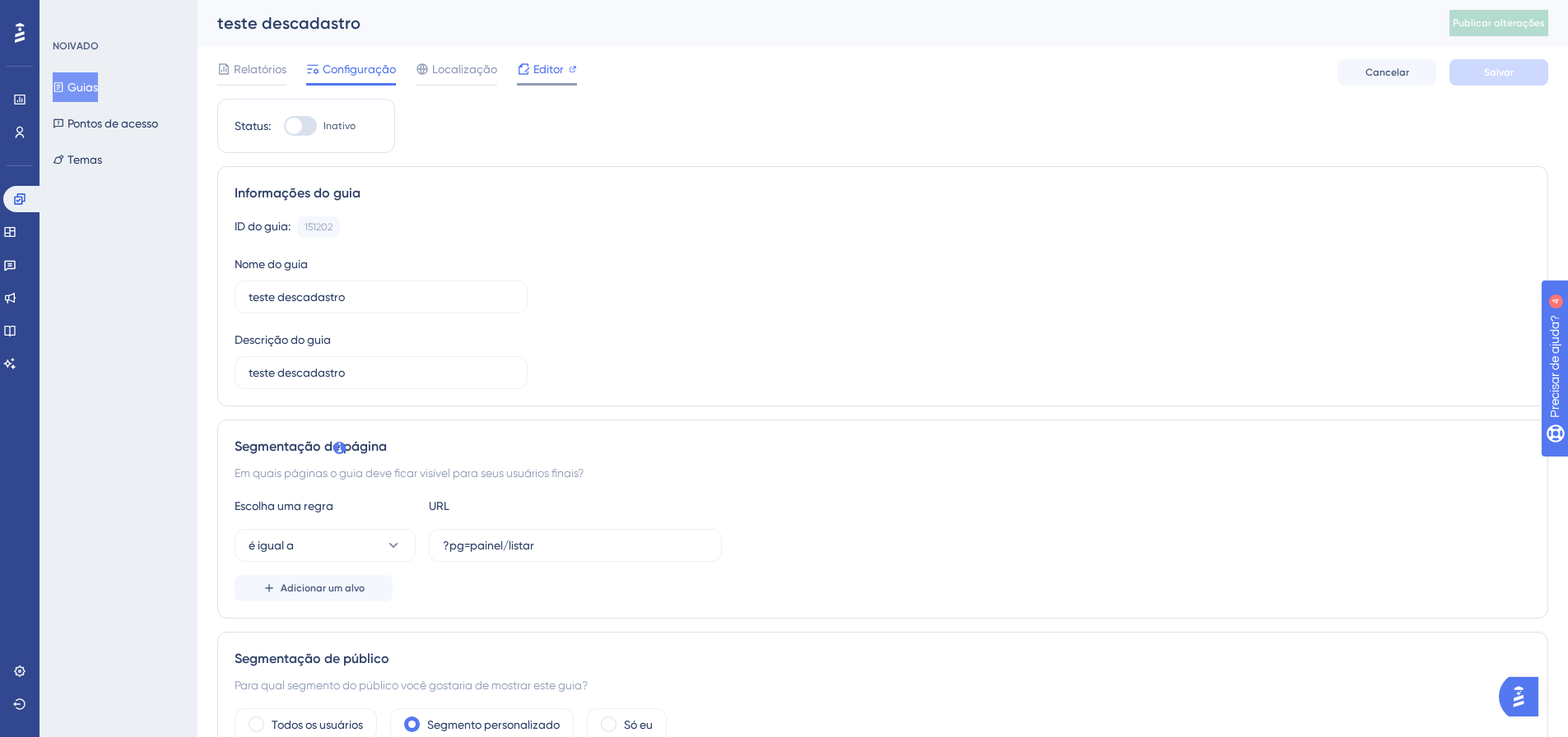
click at [535, 71] on font "Editor" at bounding box center [548, 69] width 31 height 13
click at [22, 192] on icon at bounding box center [20, 199] width 13 height 13
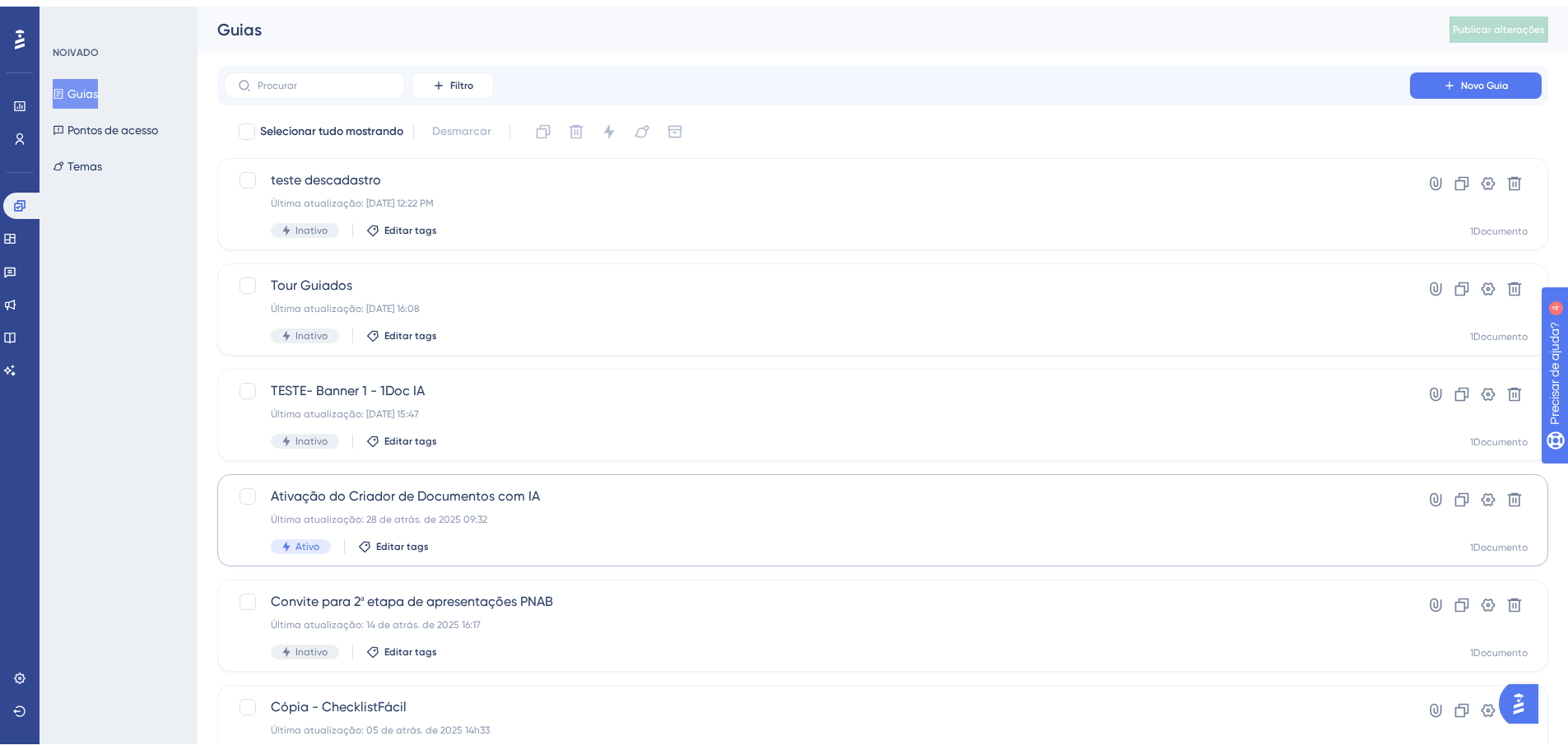
scroll to position [247, 0]
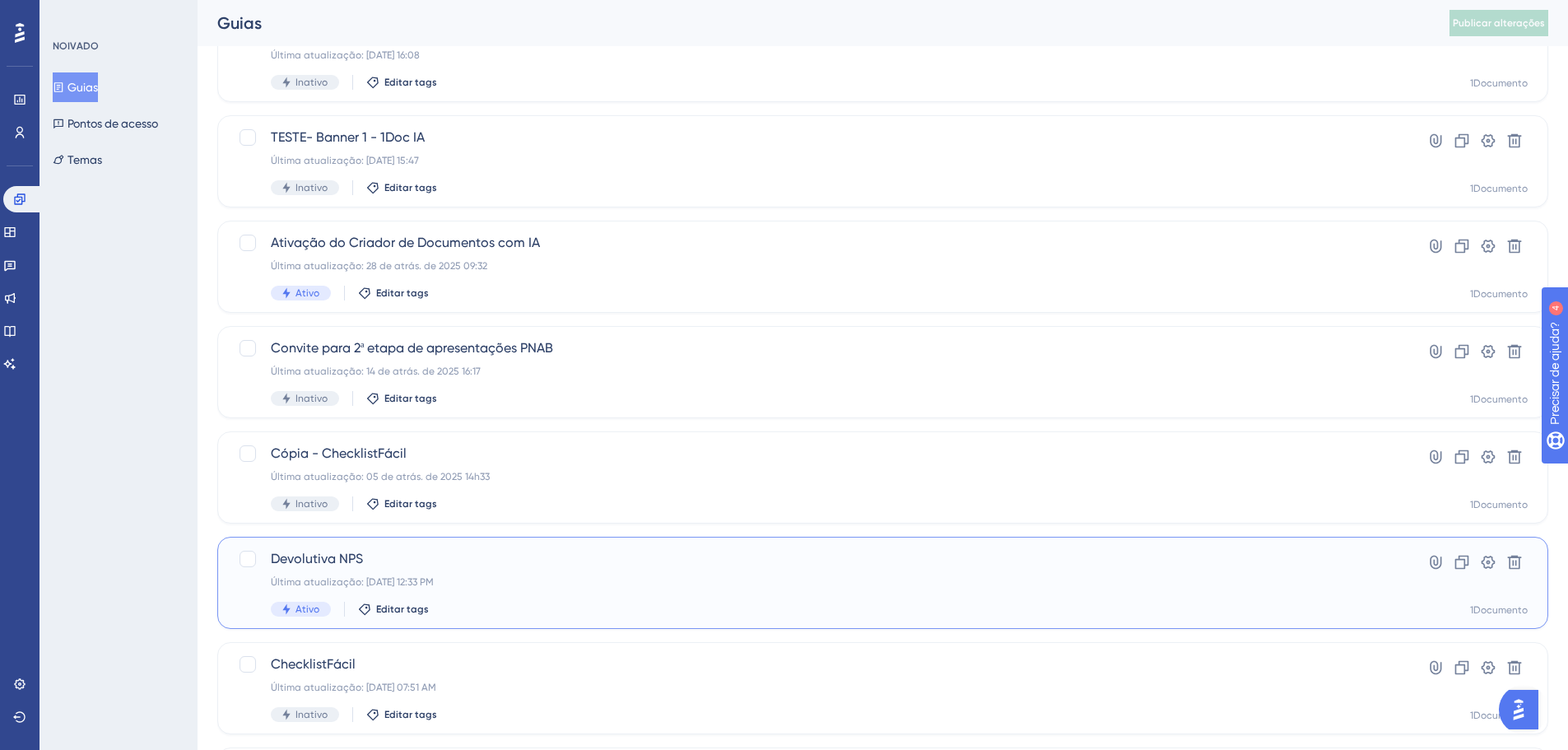
click at [400, 563] on span "Devolutiva NPS" at bounding box center [817, 559] width 1092 height 20
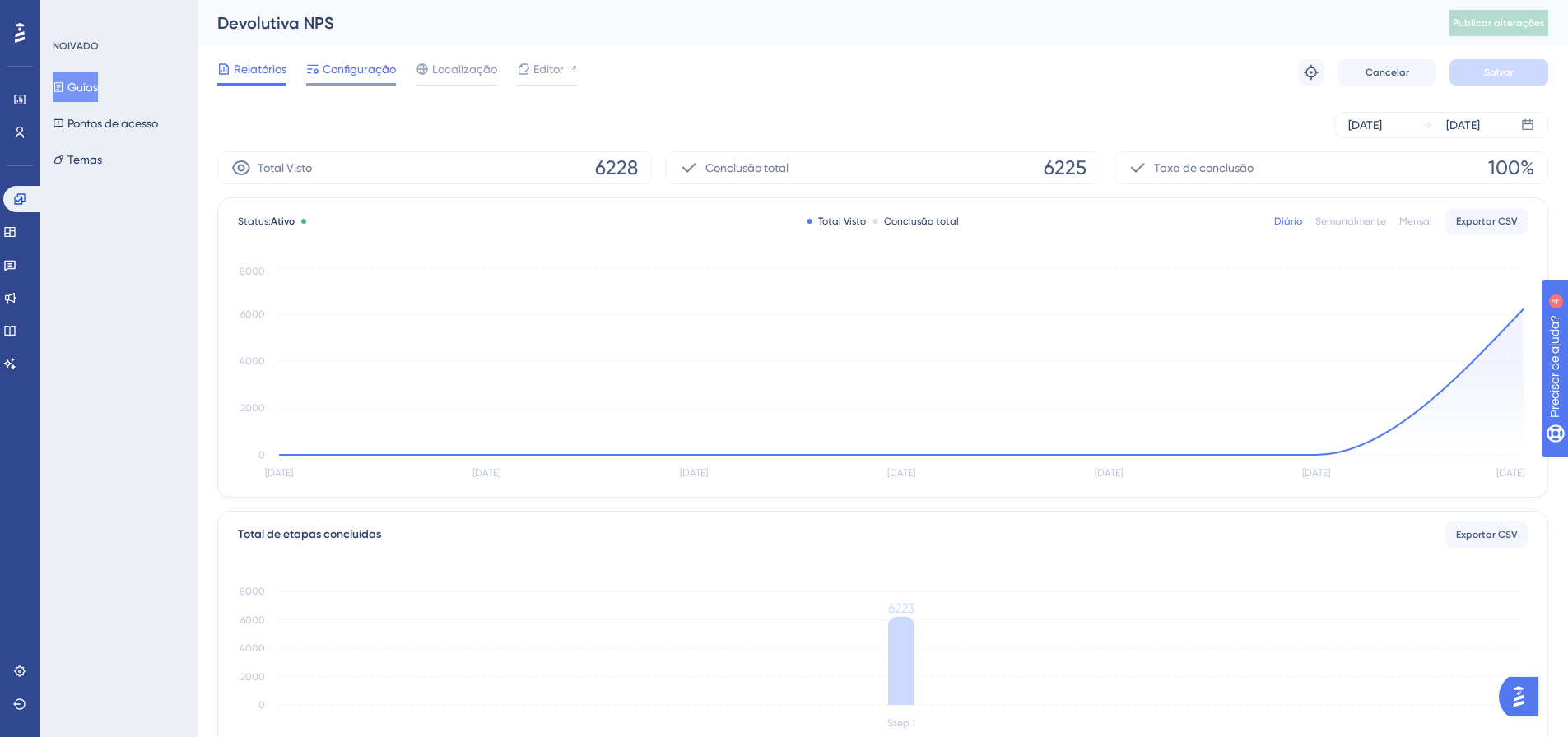
click at [353, 70] on font "Configuração" at bounding box center [359, 69] width 73 height 13
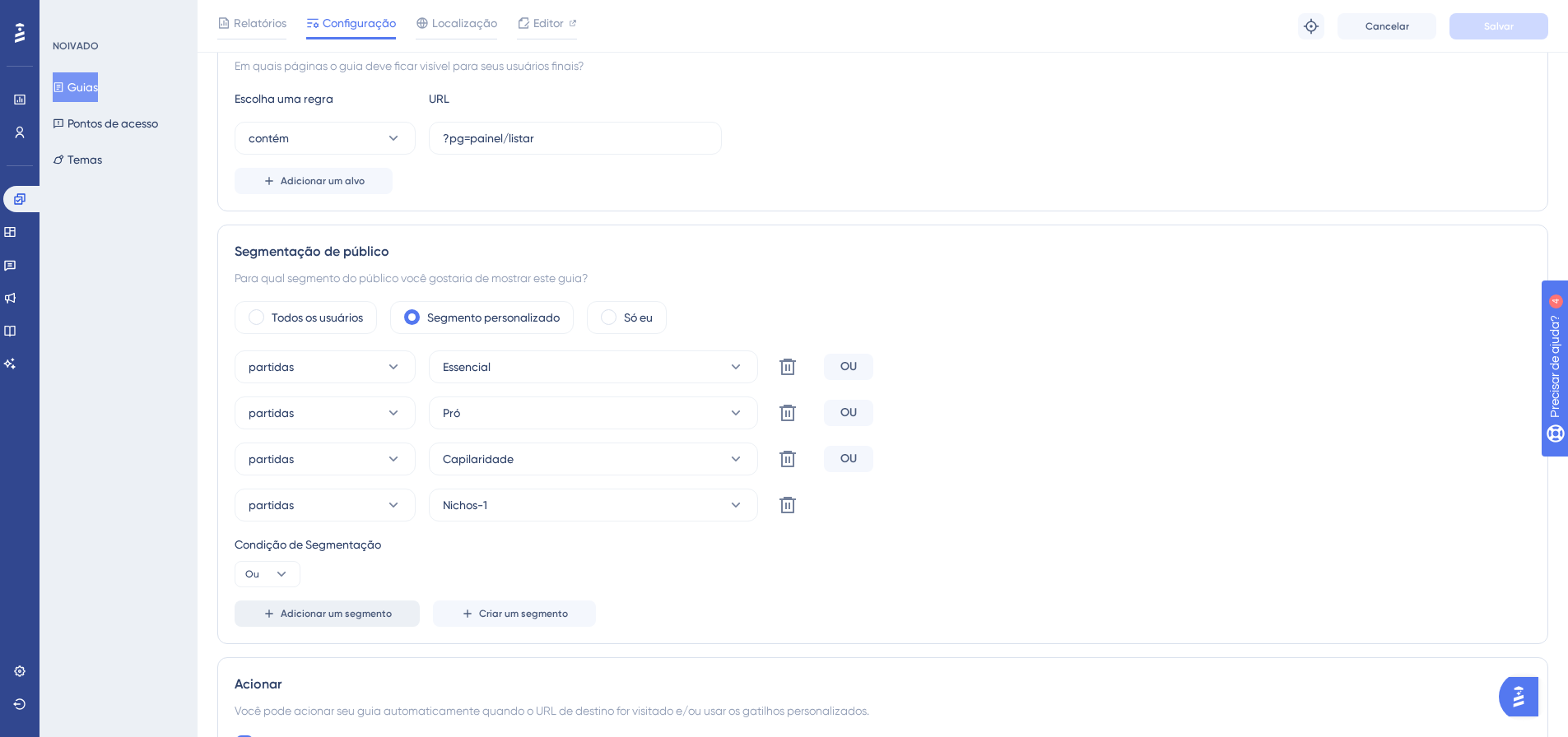
scroll to position [494, 0]
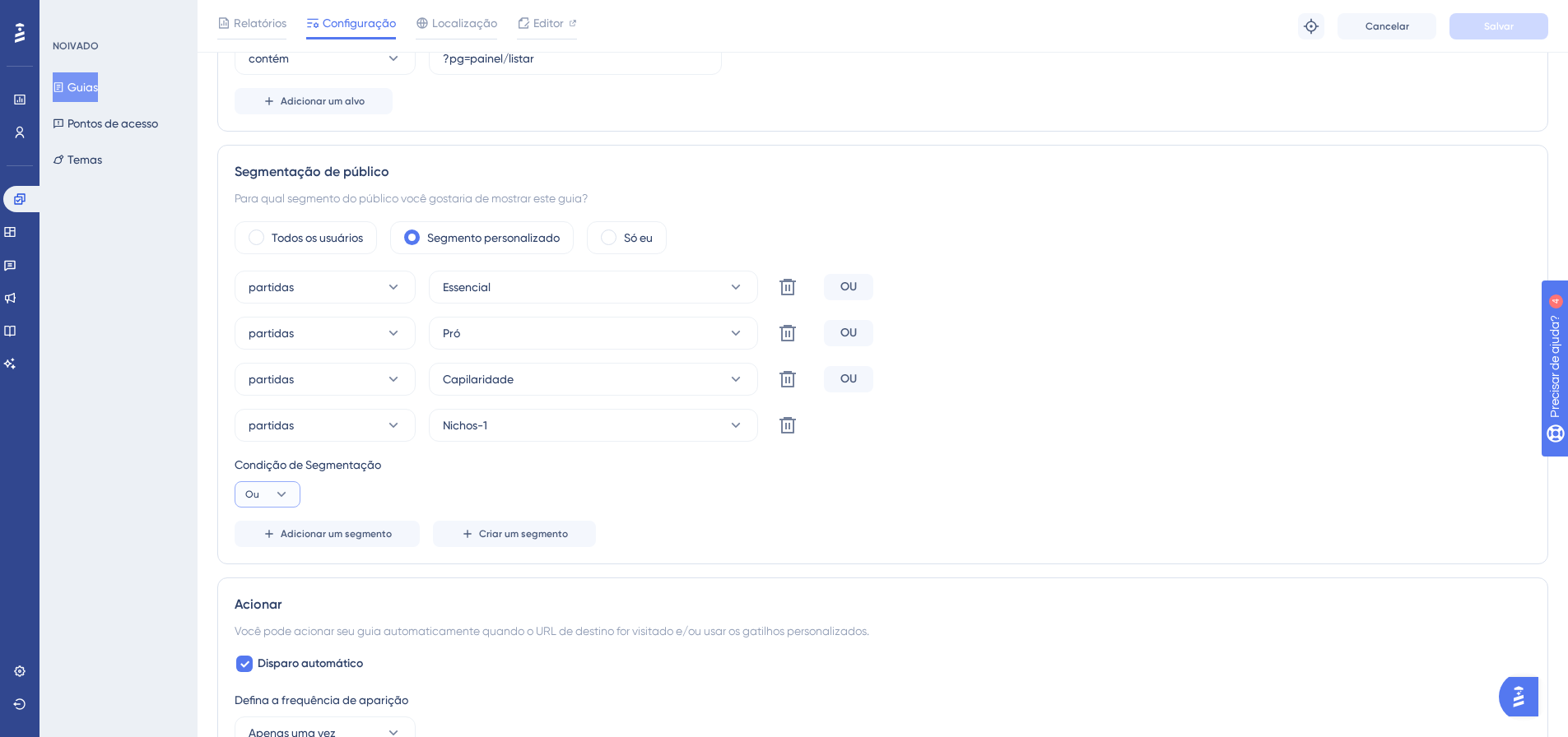
click at [285, 486] on button "Ou" at bounding box center [267, 495] width 66 height 27
click at [262, 546] on div "E E" at bounding box center [268, 541] width 32 height 33
click at [277, 484] on button "E" at bounding box center [267, 495] width 66 height 27
drag, startPoint x: 265, startPoint y: 561, endPoint x: 289, endPoint y: 557, distance: 24.3
click at [265, 562] on div "Ou Ou" at bounding box center [268, 575] width 32 height 33
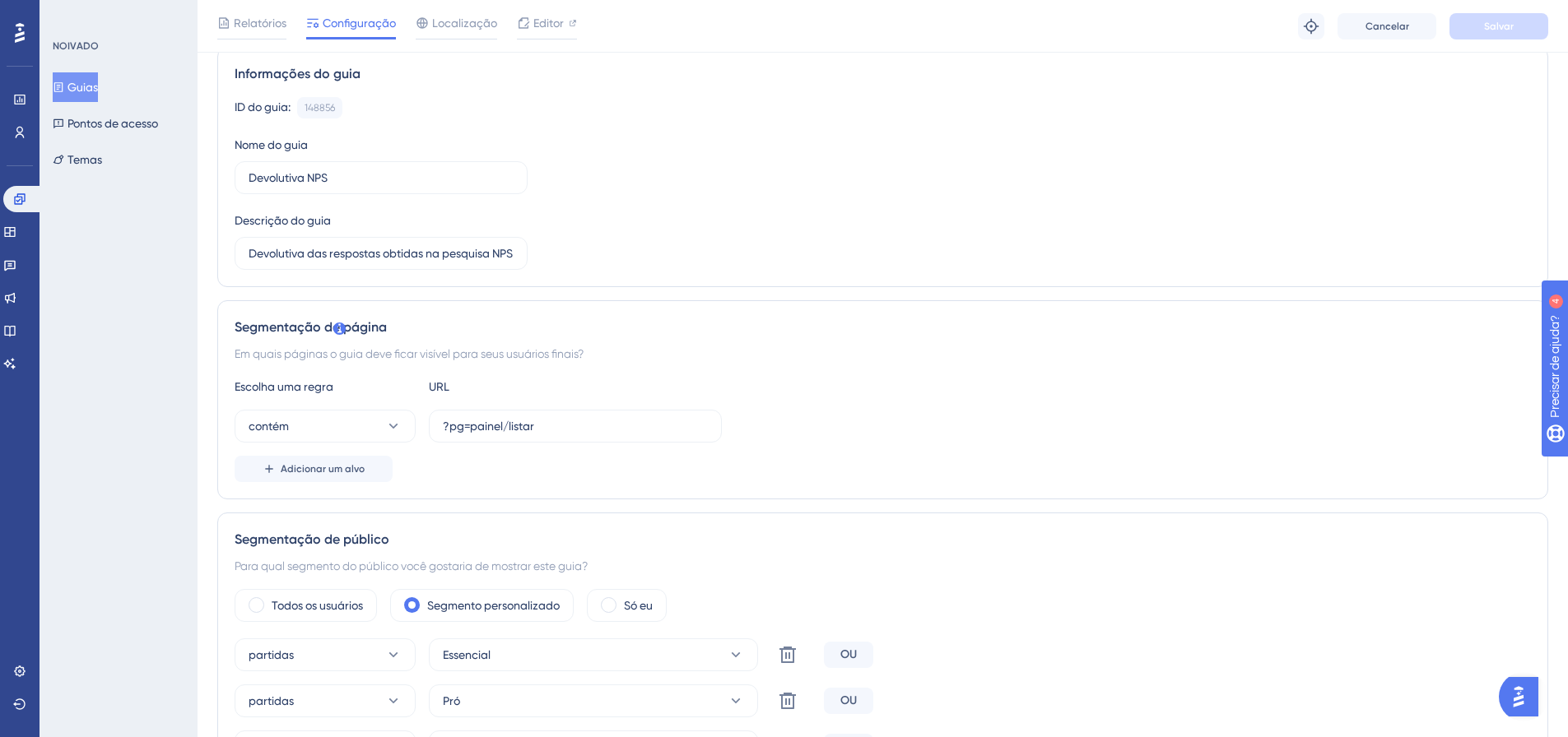
scroll to position [0, 0]
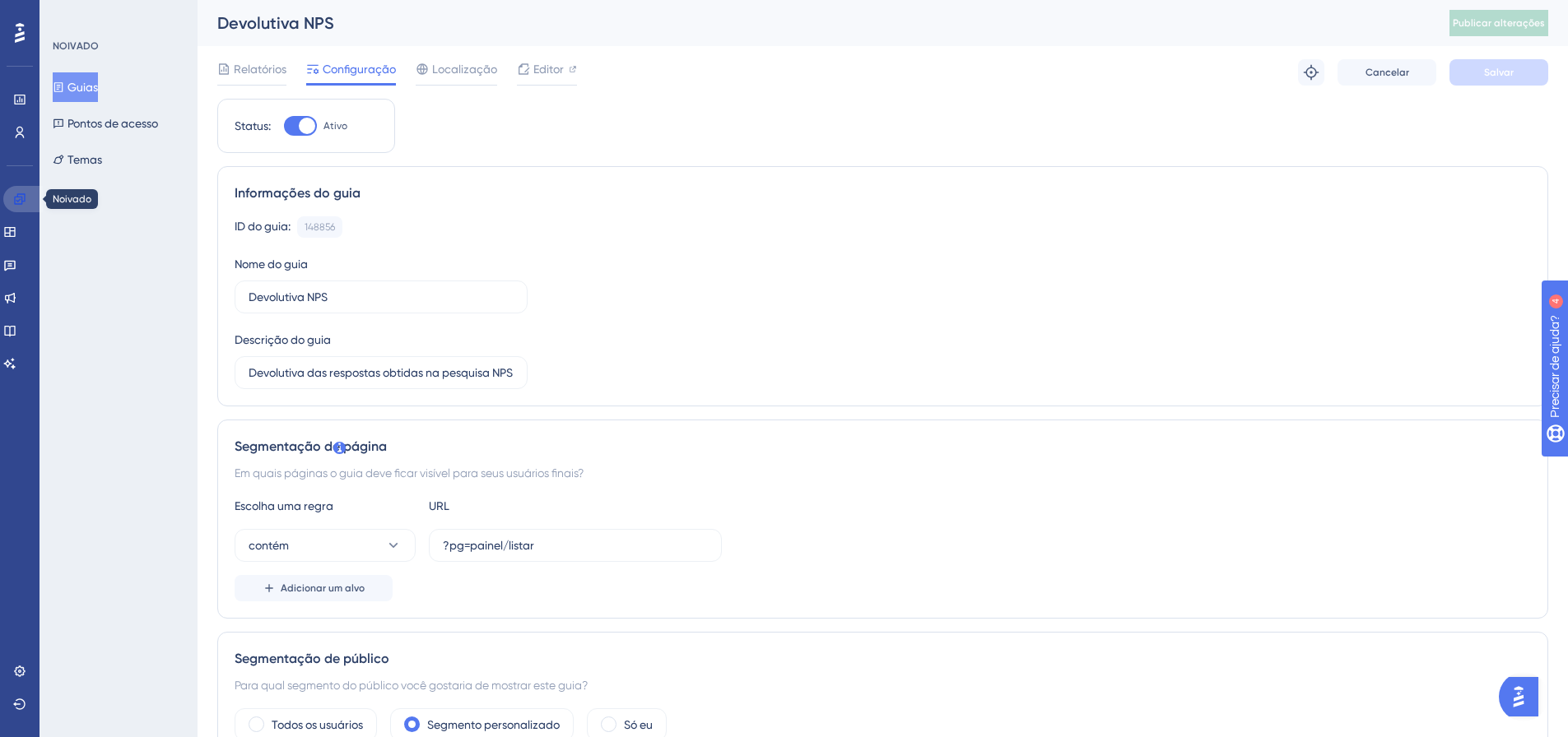
click at [19, 201] on icon at bounding box center [19, 198] width 11 height 11
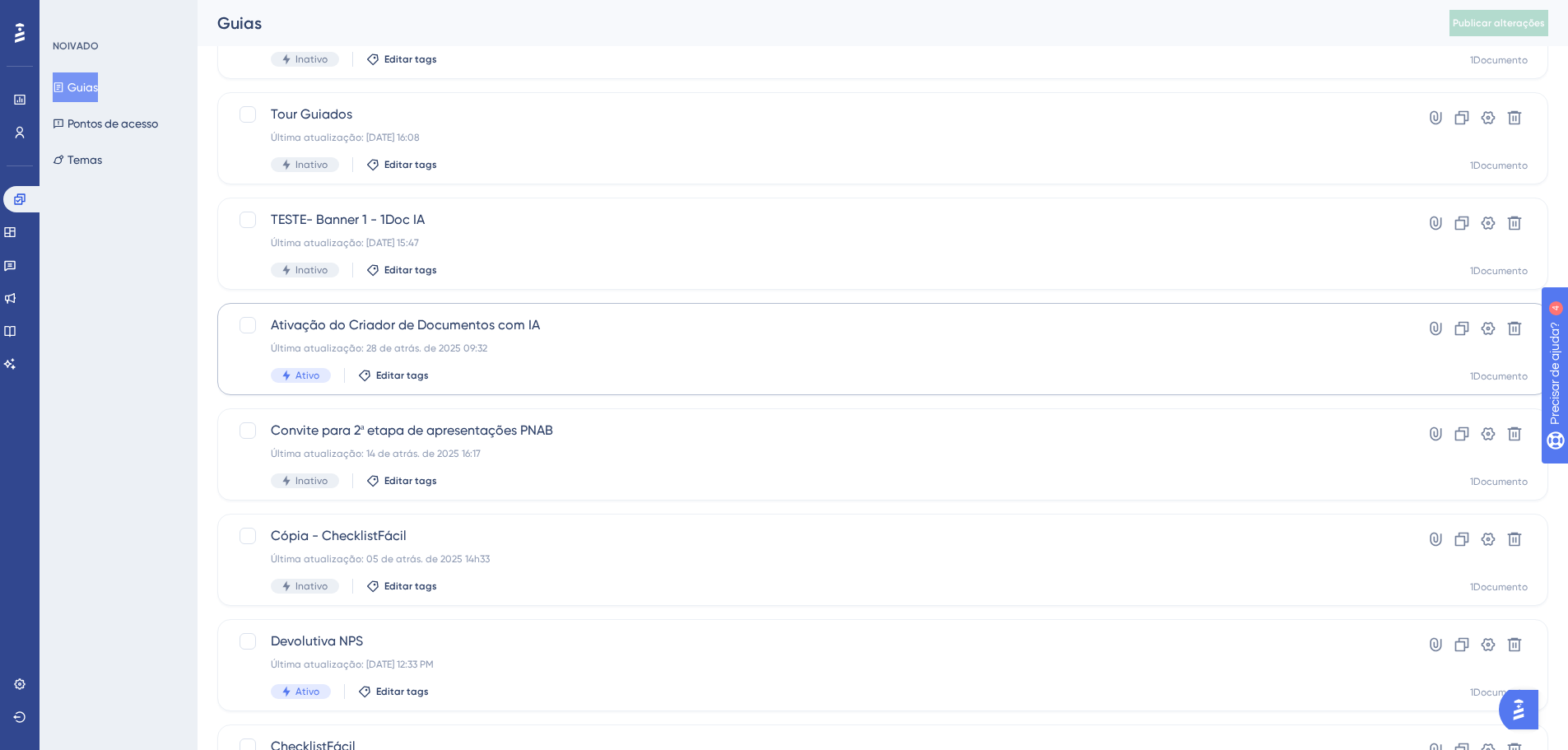
scroll to position [247, 0]
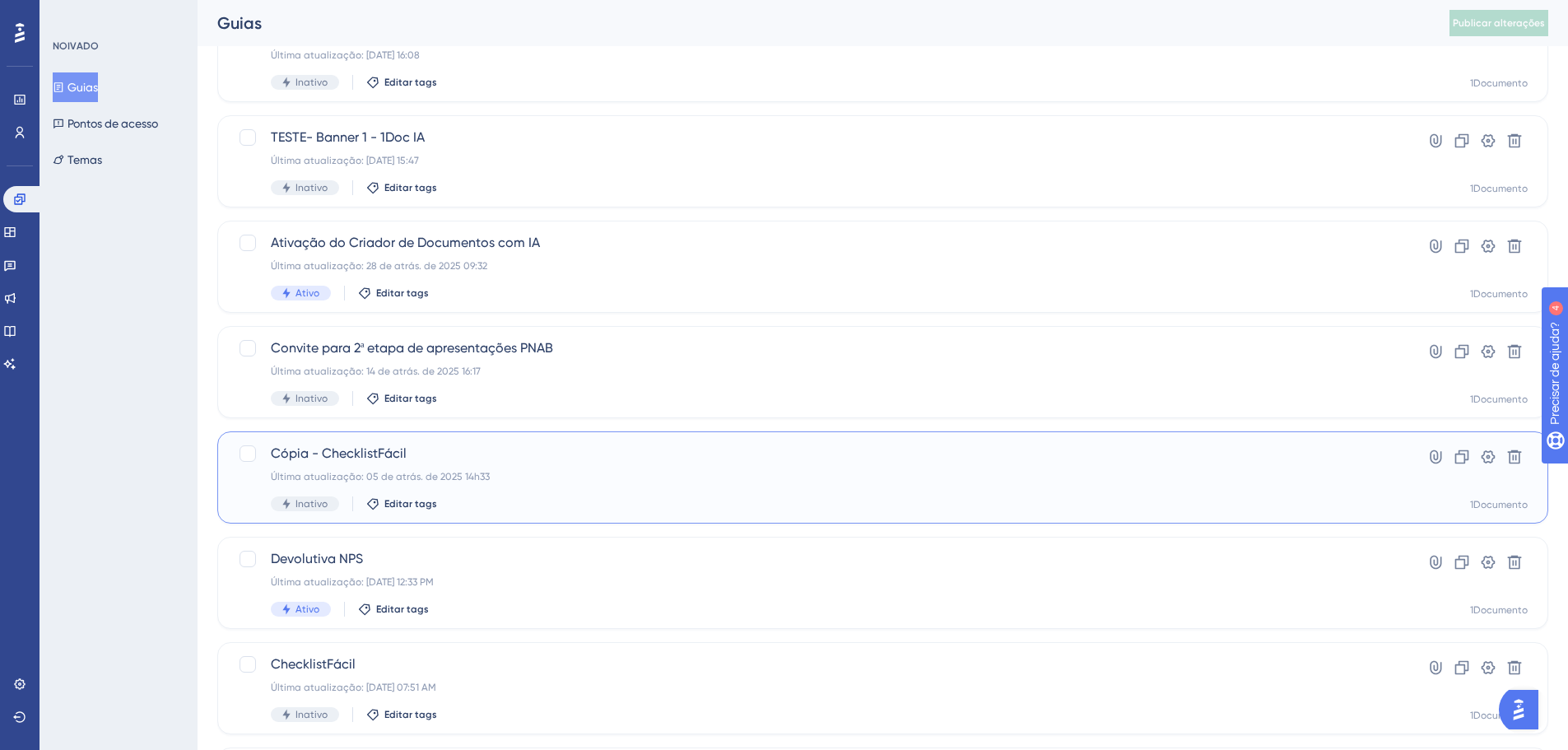
click at [318, 462] on span "Cópia - ChecklistFácil" at bounding box center [817, 454] width 1092 height 20
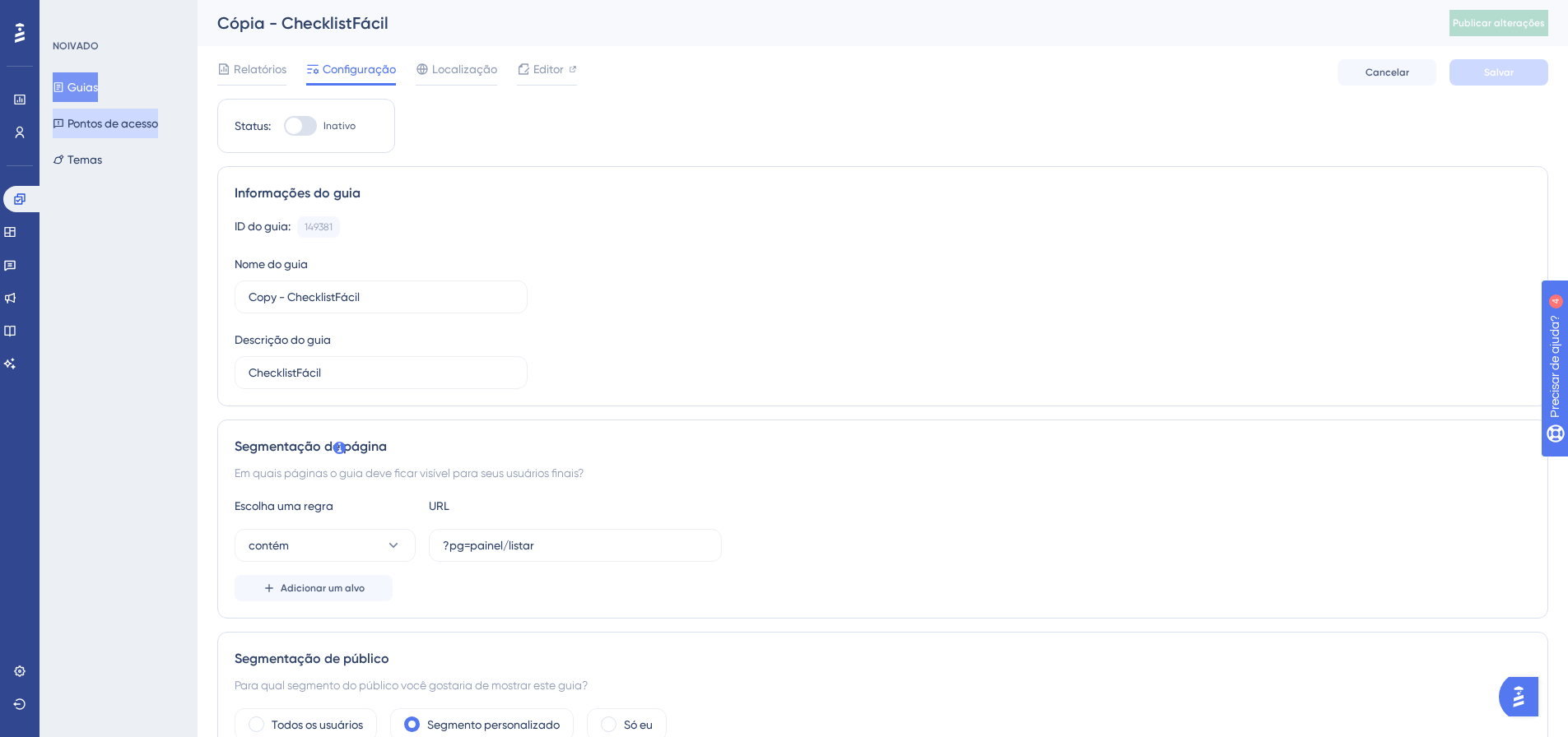
drag, startPoint x: 81, startPoint y: 85, endPoint x: 130, endPoint y: 131, distance: 67.2
click at [82, 85] on font "Guias" at bounding box center [82, 87] width 31 height 13
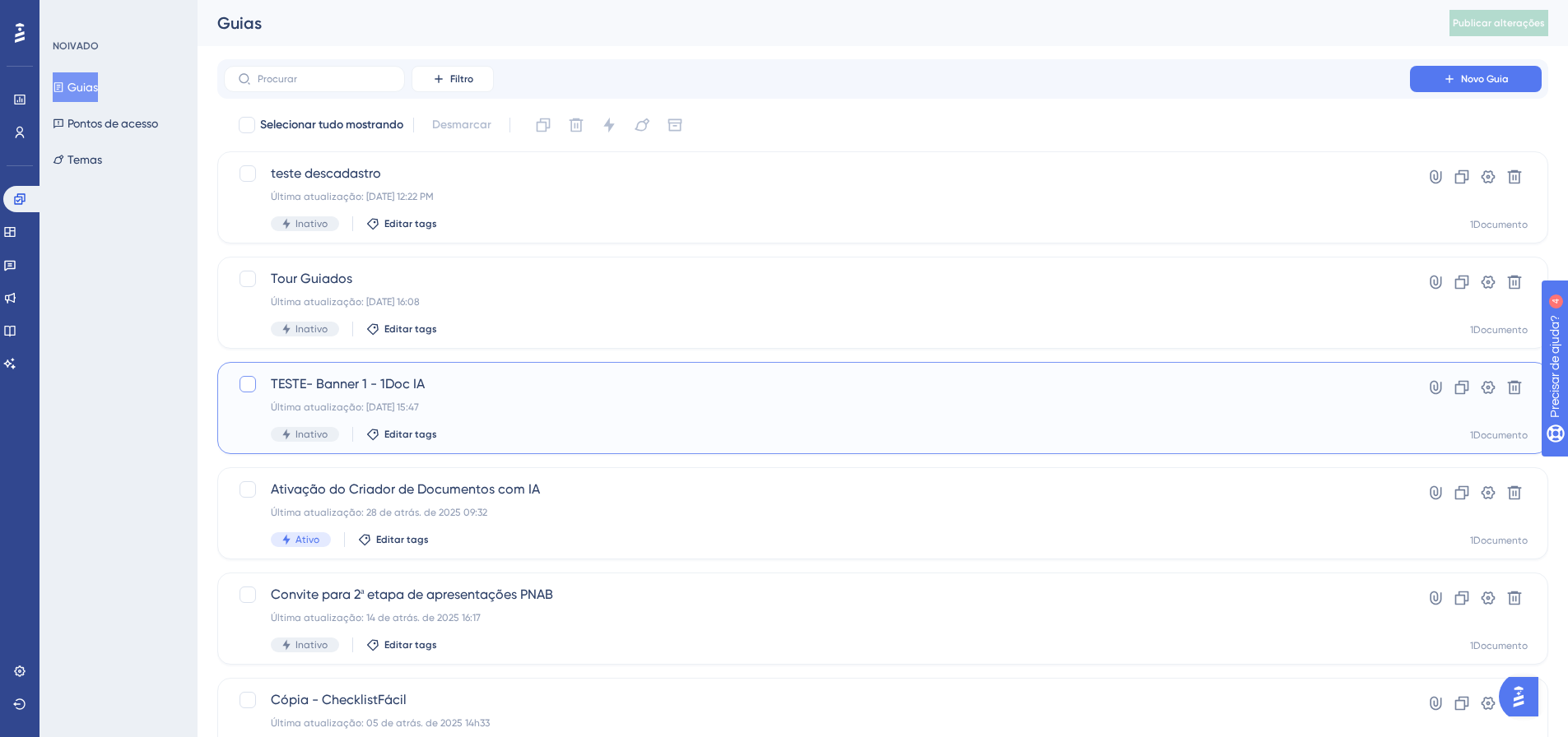
click at [245, 382] on div at bounding box center [248, 385] width 17 height 17
checkbox input "true"
click at [1522, 385] on icon at bounding box center [1515, 388] width 17 height 17
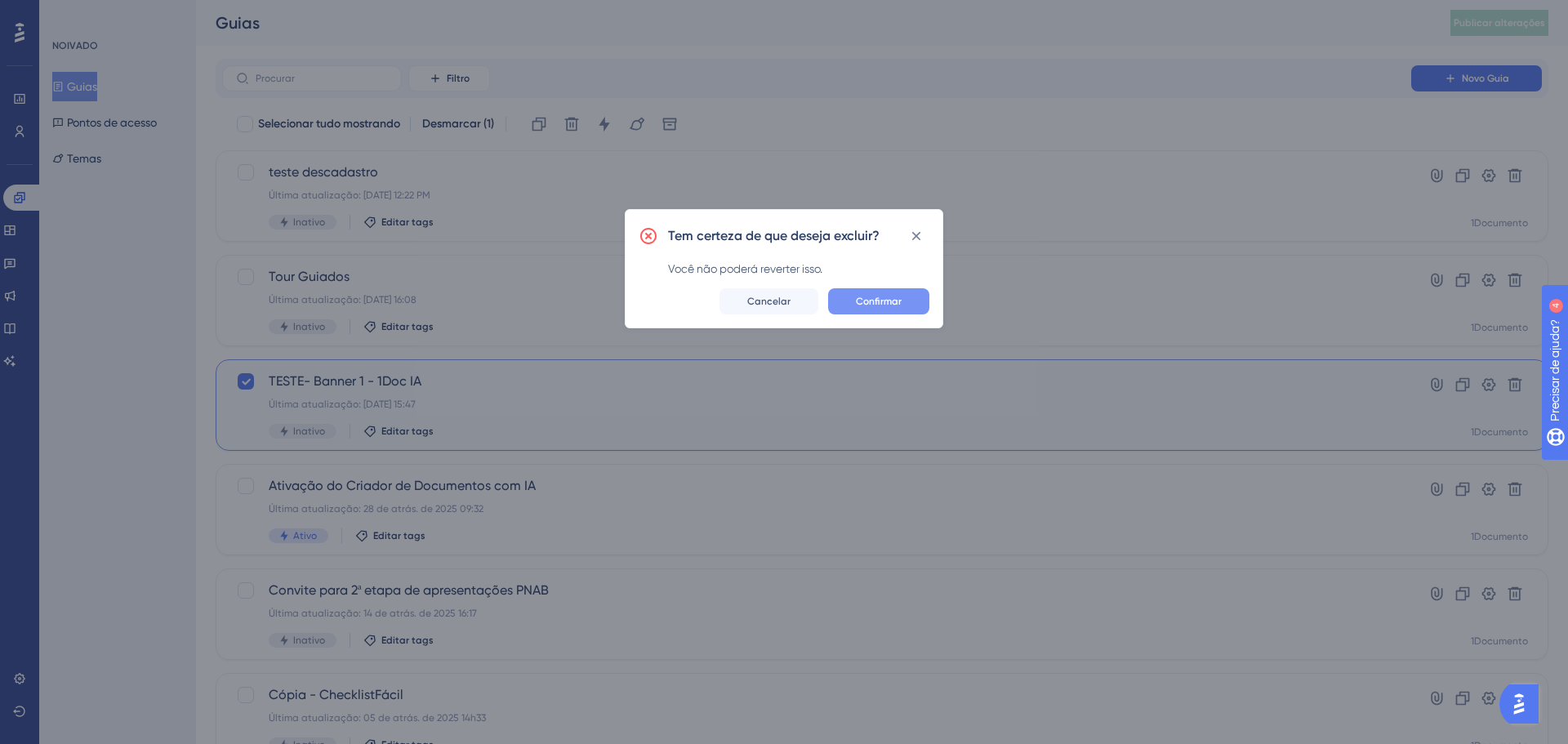
click at [898, 305] on font "Confirmar" at bounding box center [879, 301] width 46 height 12
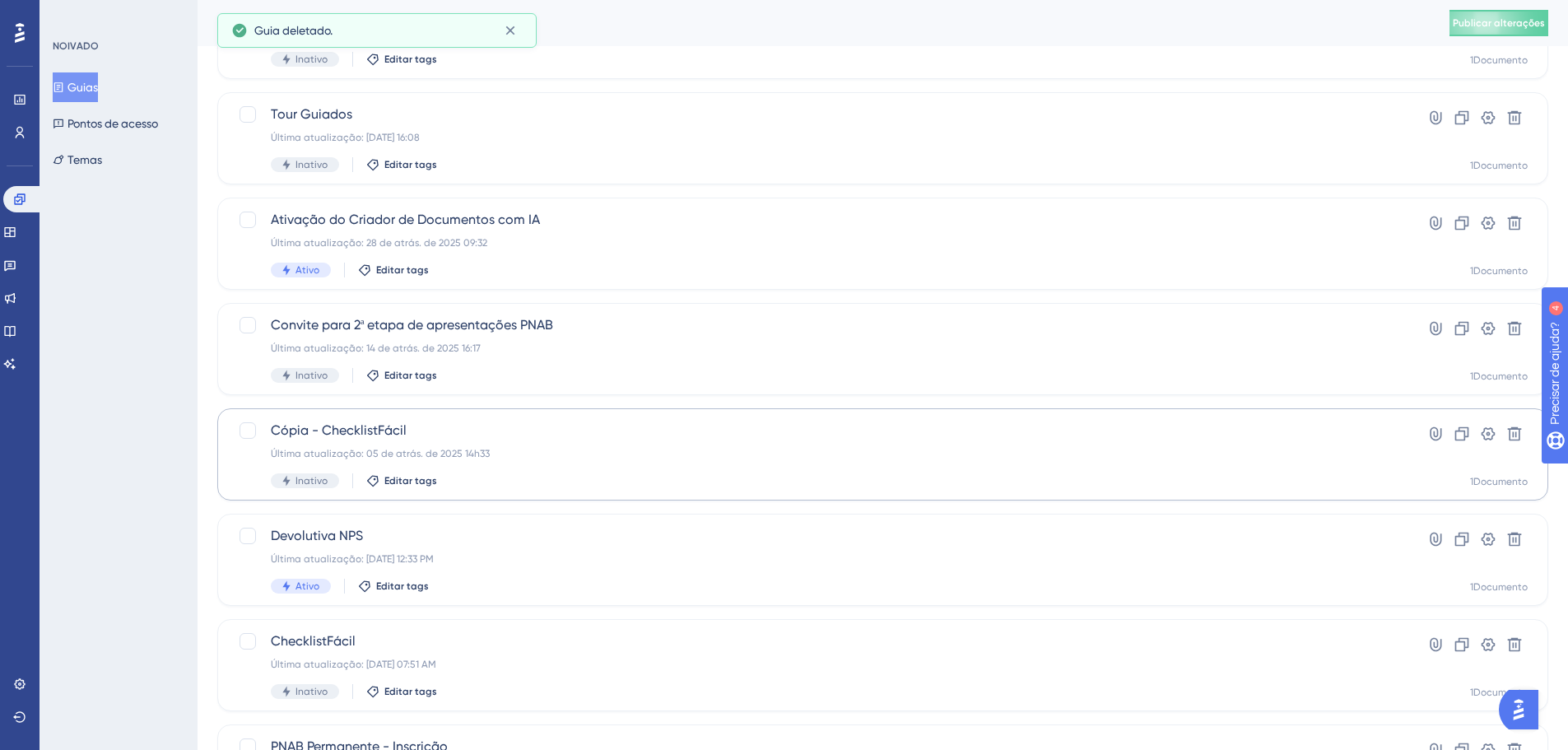
scroll to position [329, 0]
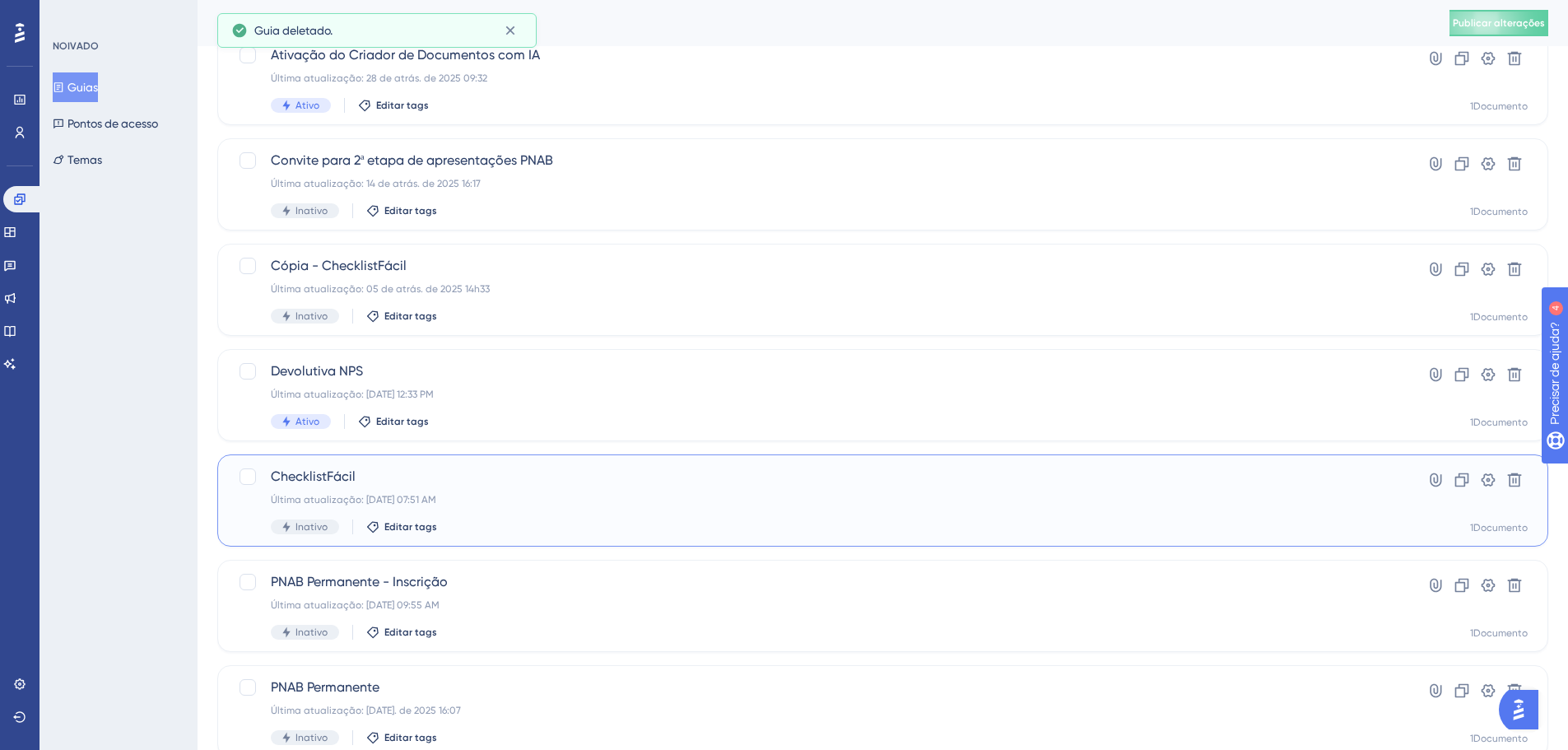
click at [416, 504] on font "Última atualização: 21 de jul. de 2025 07:51 AM" at bounding box center [354, 500] width 166 height 12
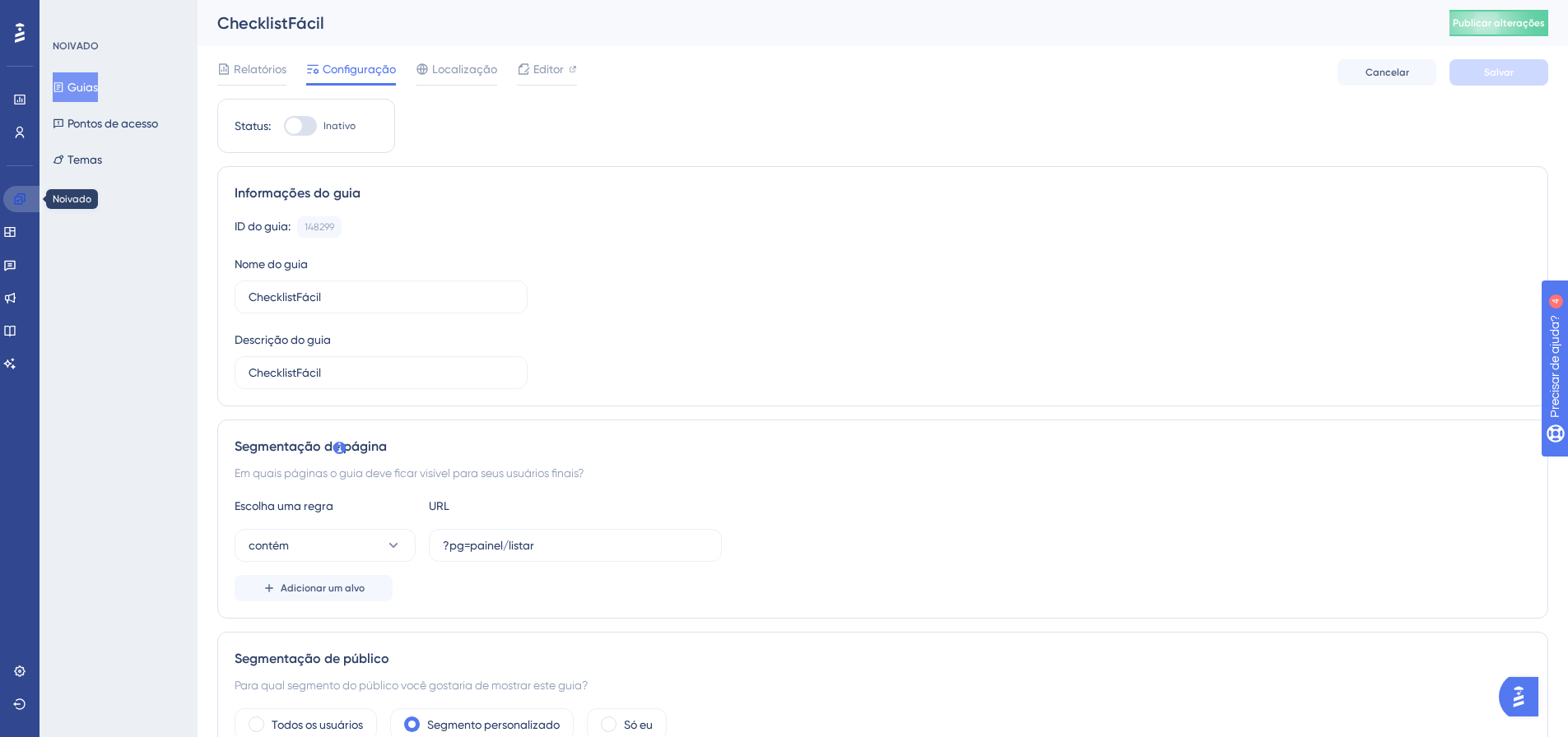
click at [16, 200] on icon at bounding box center [20, 199] width 13 height 13
